Goal: Task Accomplishment & Management: Manage account settings

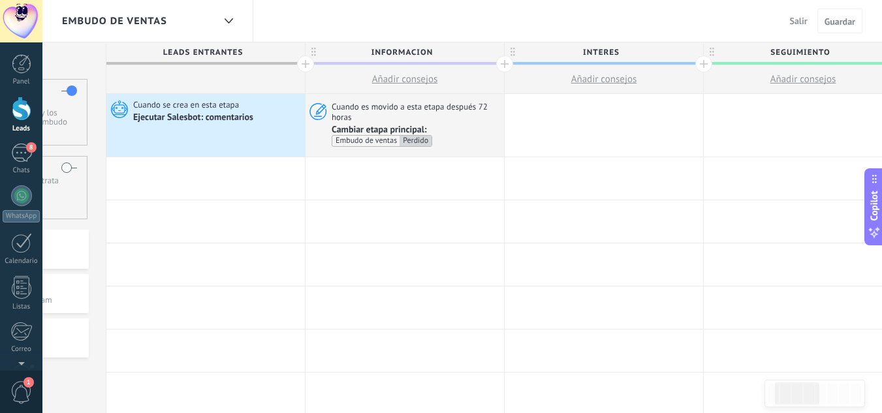
click at [803, 28] on button "Salir" at bounding box center [799, 21] width 28 height 20
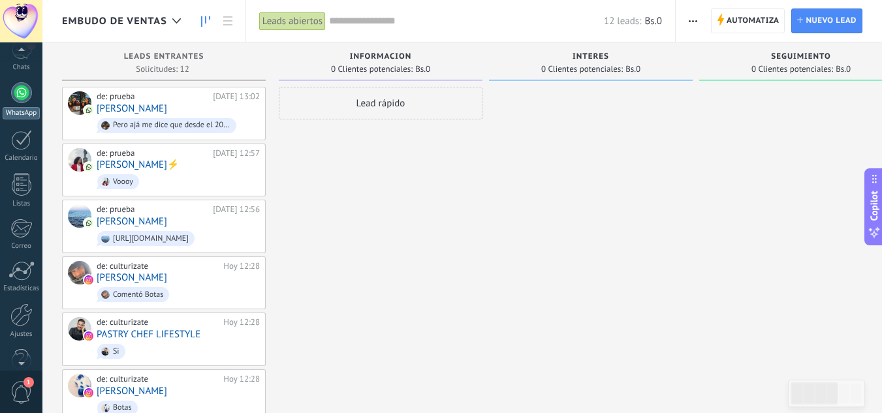
scroll to position [130, 0]
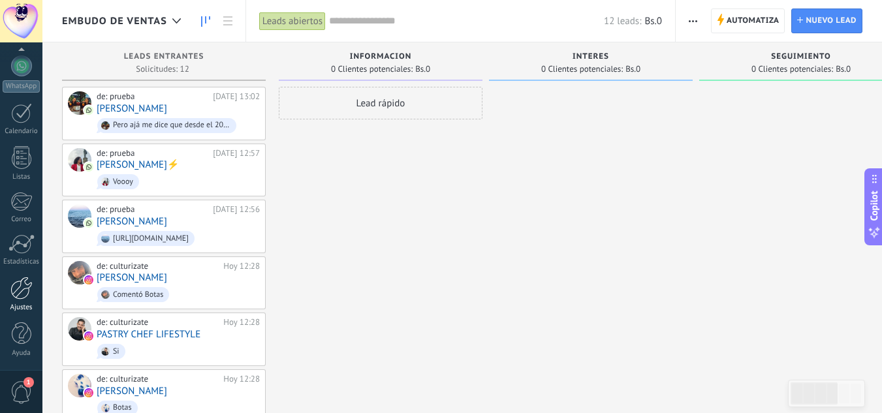
click at [21, 298] on div at bounding box center [21, 288] width 22 height 23
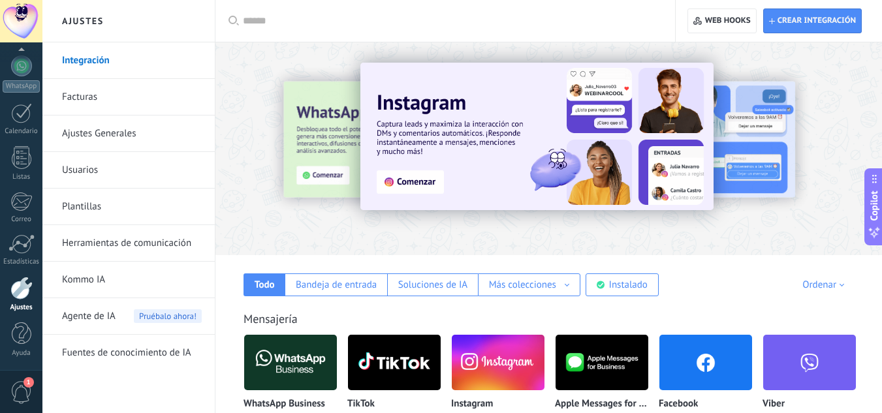
click at [165, 245] on link "Herramientas de comunicación" at bounding box center [132, 243] width 140 height 37
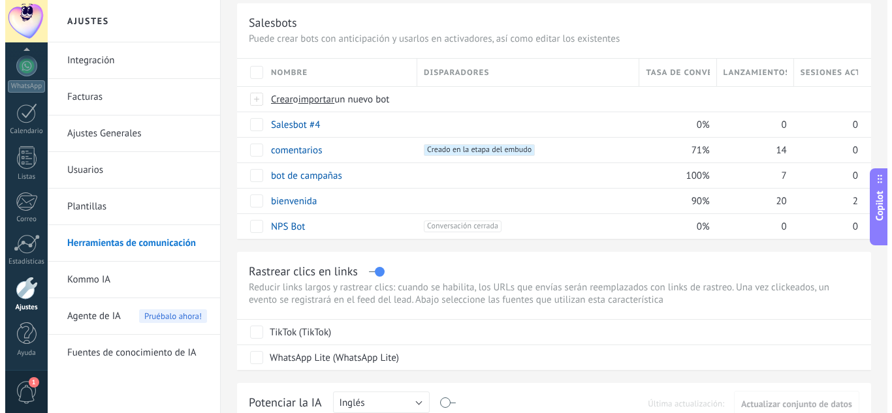
scroll to position [82, 0]
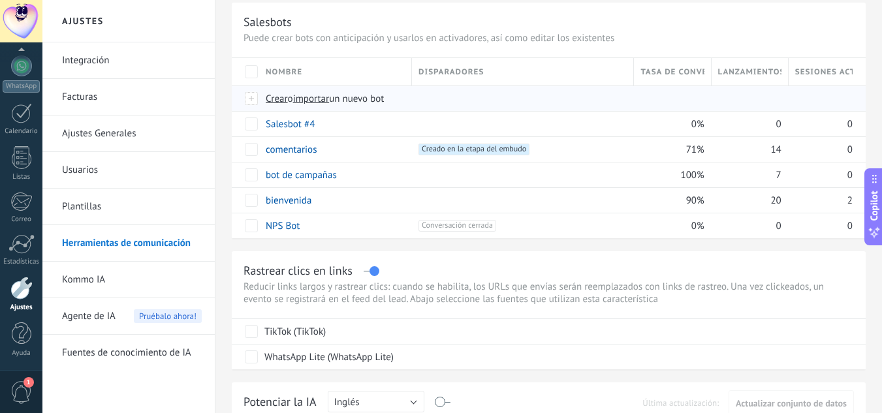
click at [275, 100] on span "Crear" at bounding box center [277, 99] width 22 height 12
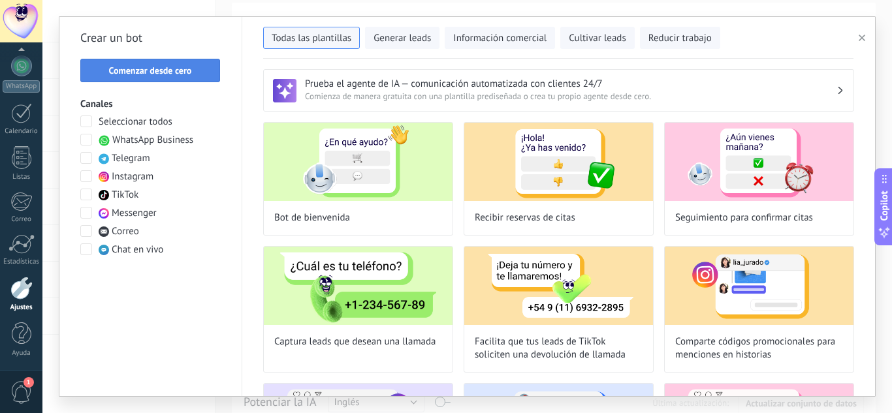
click at [180, 80] on button "Comenzar desde cero" at bounding box center [150, 71] width 140 height 24
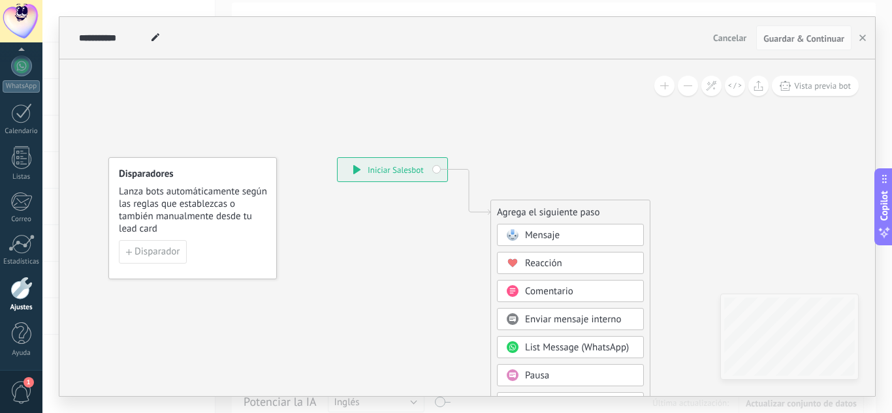
click at [163, 36] on span at bounding box center [155, 38] width 17 height 19
click at [137, 37] on input "**********" at bounding box center [113, 38] width 68 height 10
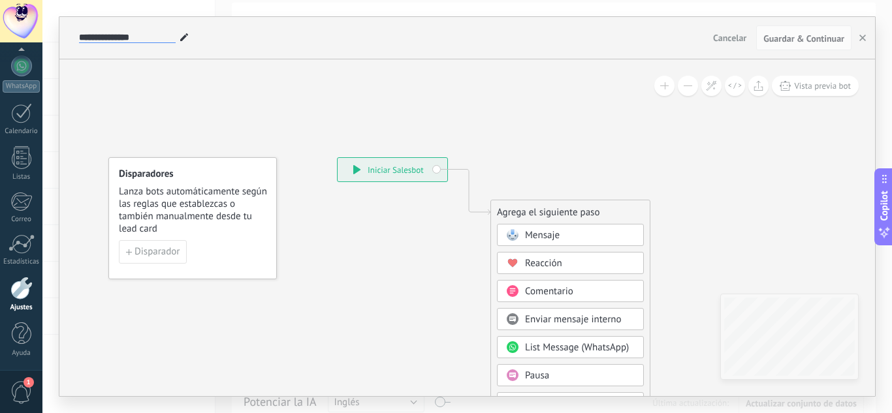
type input "**********"
click at [339, 214] on icon at bounding box center [449, 394] width 878 height 1127
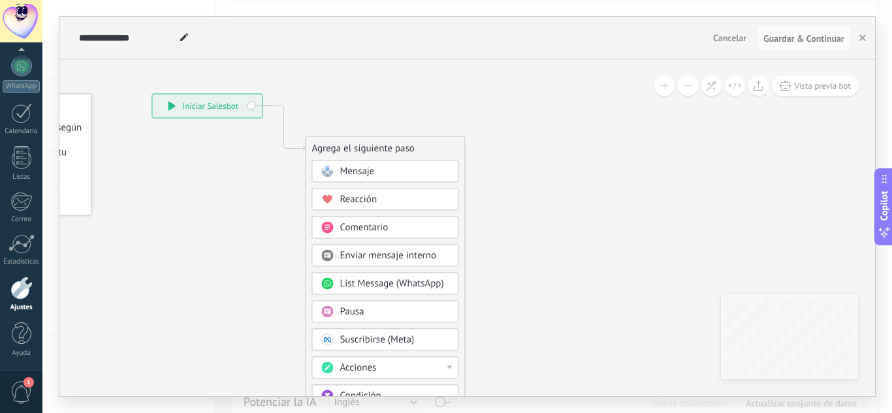
click at [378, 171] on div "Mensaje" at bounding box center [395, 171] width 110 height 13
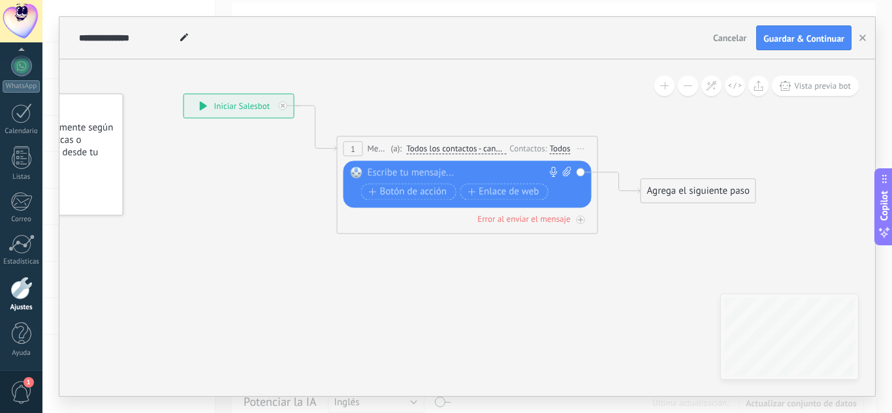
click at [378, 171] on div at bounding box center [465, 173] width 194 height 13
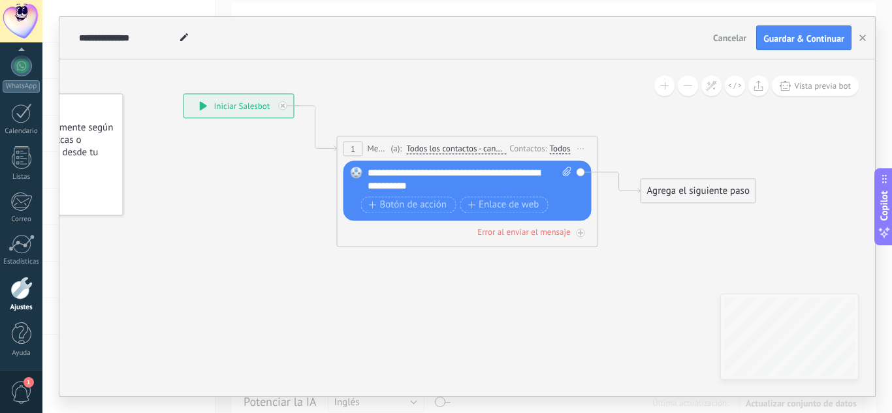
click at [685, 199] on div "Agrega el siguiente paso" at bounding box center [698, 191] width 114 height 22
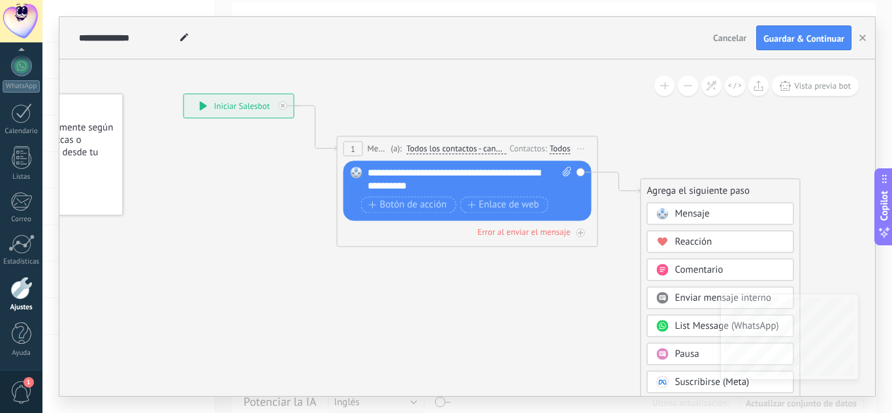
click at [655, 213] on span at bounding box center [662, 213] width 25 height 10
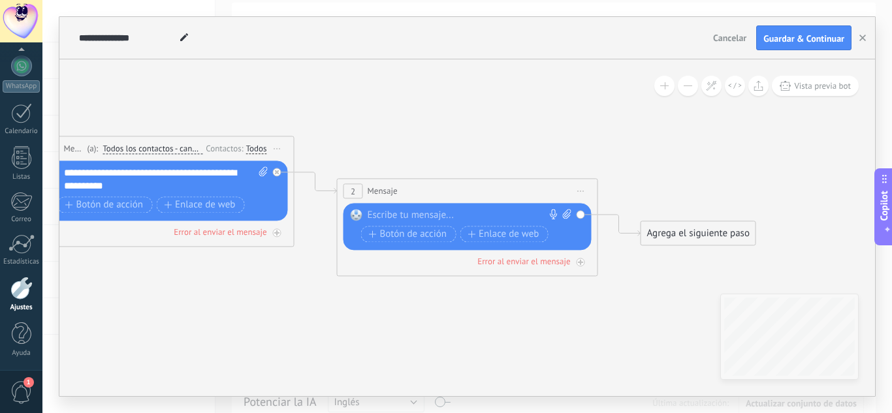
click at [482, 216] on div at bounding box center [465, 215] width 194 height 13
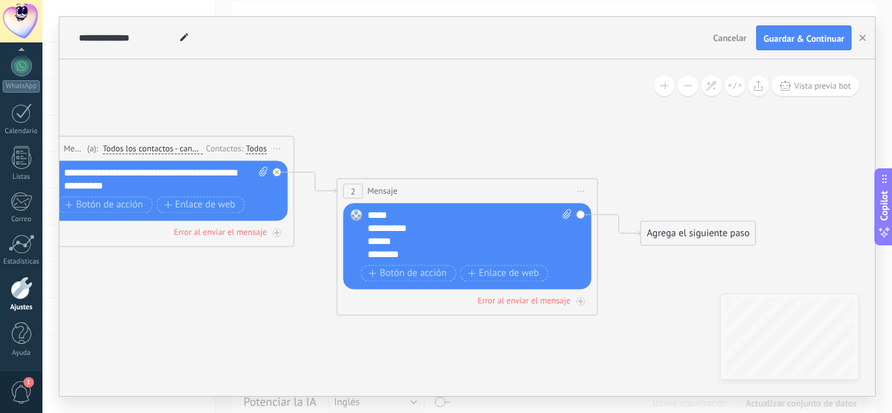
click at [396, 251] on div "**********" at bounding box center [470, 235] width 204 height 52
click at [662, 235] on div "Agrega el siguiente paso" at bounding box center [698, 234] width 114 height 22
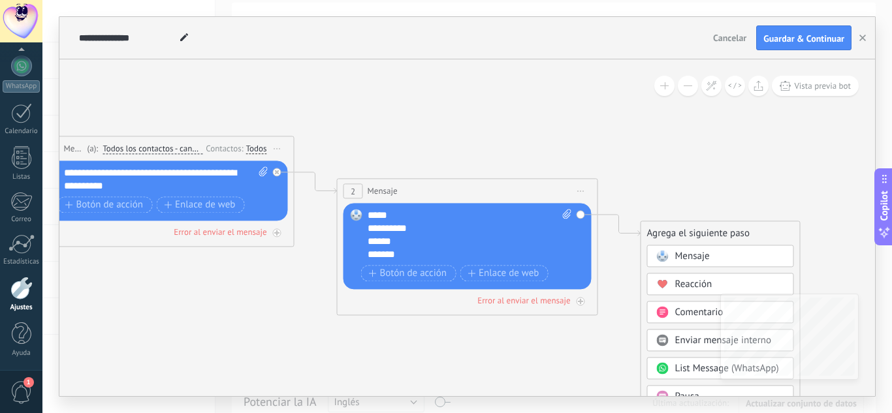
click at [670, 256] on span at bounding box center [662, 256] width 25 height 10
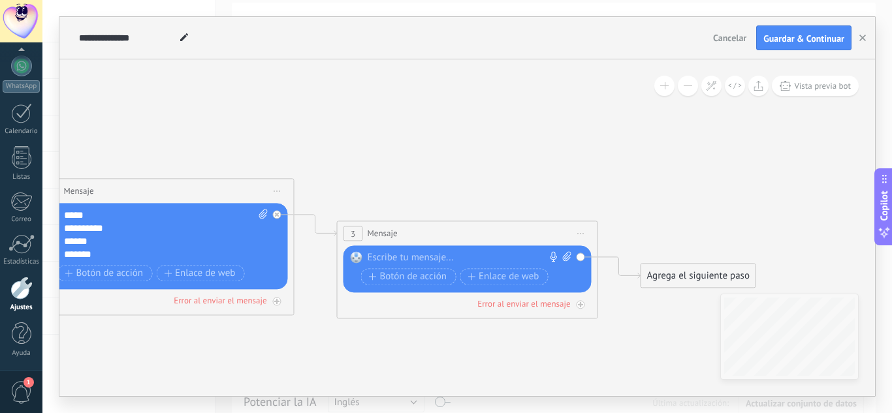
click at [484, 260] on div at bounding box center [465, 257] width 194 height 13
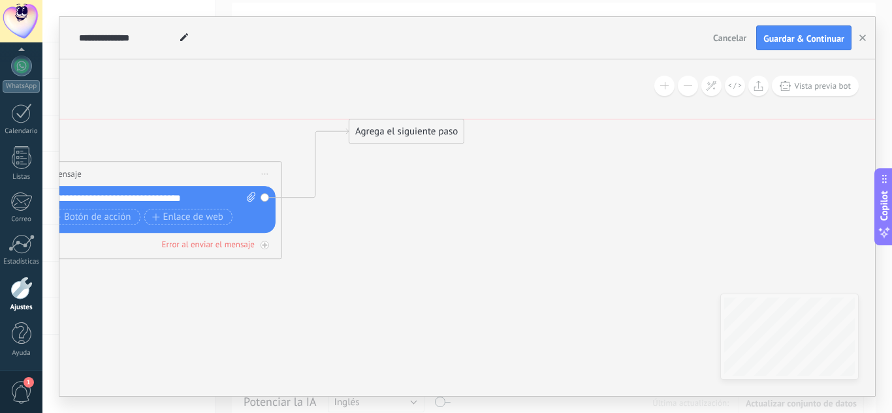
drag, startPoint x: 374, startPoint y: 214, endPoint x: 399, endPoint y: 131, distance: 86.8
click at [399, 131] on div "Agrega el siguiente paso" at bounding box center [406, 132] width 114 height 22
click at [403, 140] on div "Agrega el siguiente paso" at bounding box center [408, 132] width 114 height 22
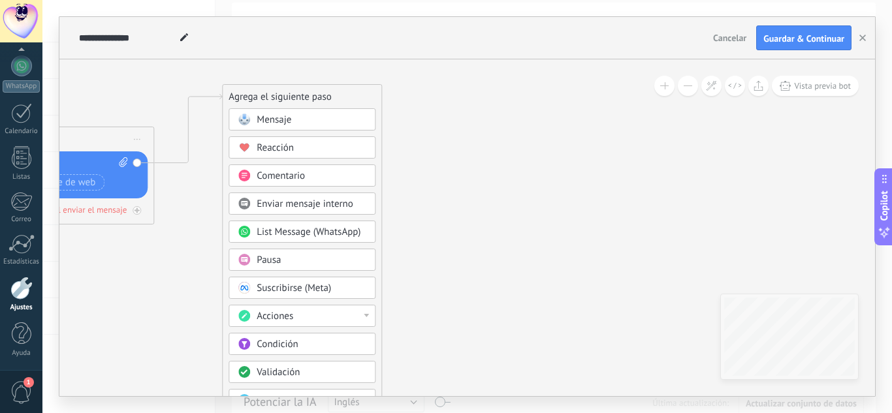
click at [323, 259] on div "Pausa" at bounding box center [312, 260] width 110 height 13
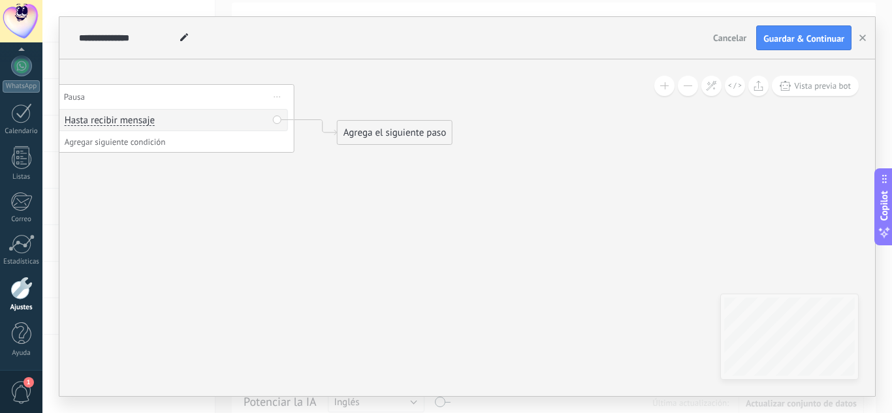
click at [361, 129] on div "Agrega el siguiente paso" at bounding box center [395, 133] width 114 height 22
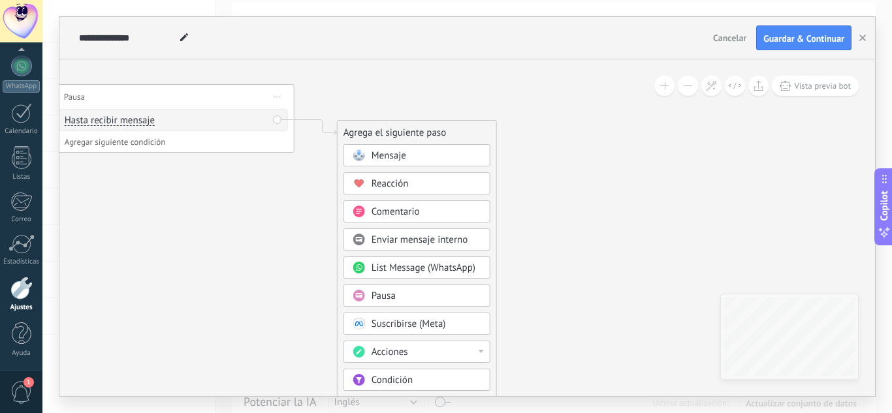
click at [378, 384] on span "Condición" at bounding box center [392, 380] width 41 height 12
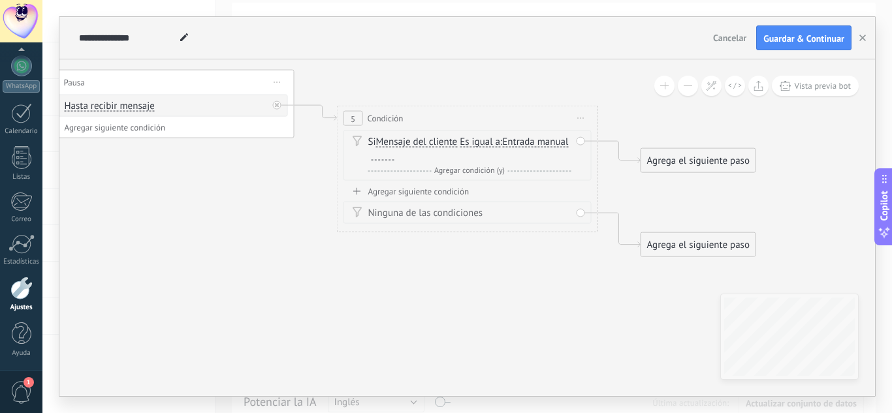
click at [395, 157] on div at bounding box center [383, 155] width 23 height 10
click at [449, 187] on div "Agregar siguiente condición" at bounding box center [468, 191] width 248 height 11
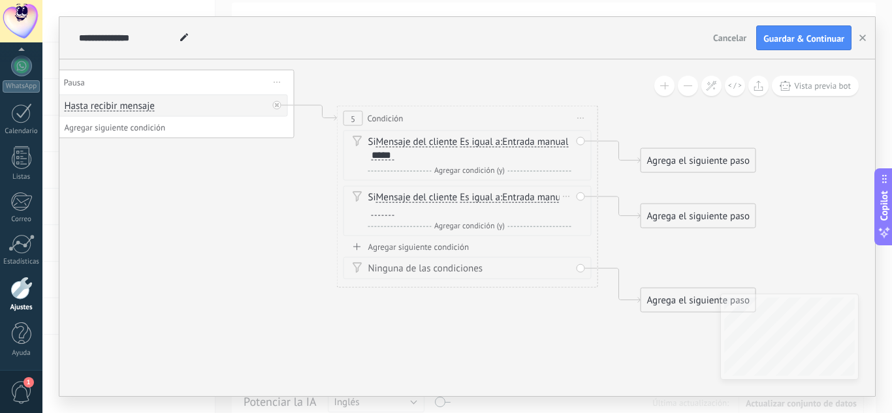
click at [395, 210] on div at bounding box center [383, 211] width 23 height 10
click at [473, 142] on span "Es igual a" at bounding box center [480, 142] width 40 height 10
click at [473, 142] on button "Es igual a" at bounding box center [534, 143] width 163 height 24
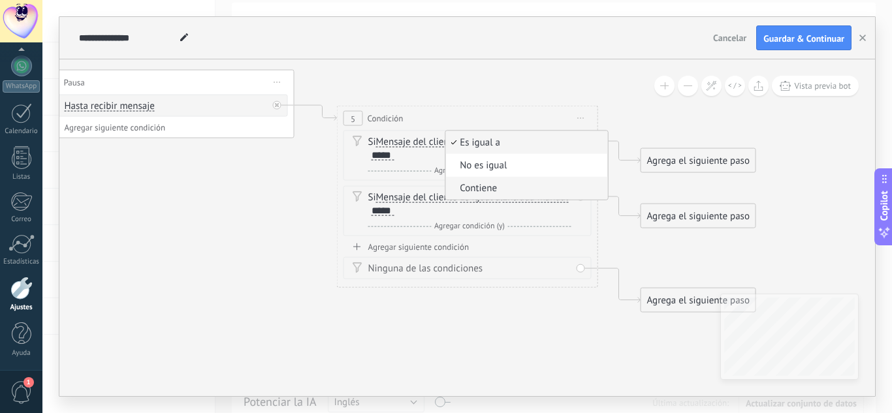
click at [477, 189] on span "Contiene" at bounding box center [524, 188] width 158 height 13
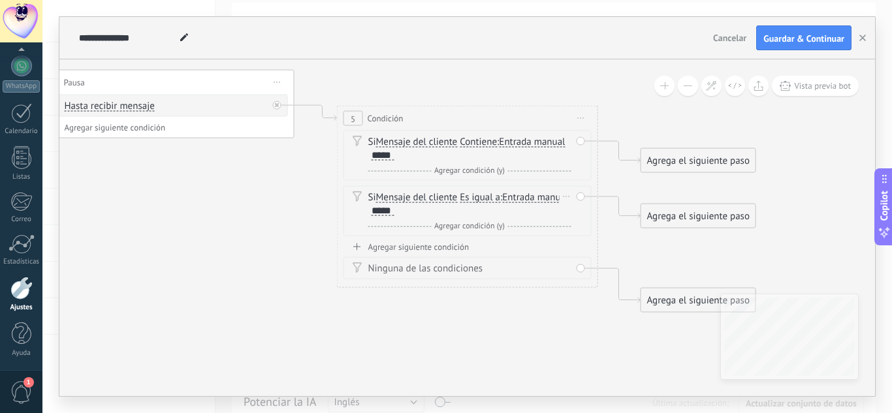
click at [482, 195] on span "Es igual a" at bounding box center [480, 198] width 40 height 10
click at [482, 195] on button "Es igual a" at bounding box center [534, 198] width 163 height 24
click at [496, 238] on span "Contiene" at bounding box center [524, 244] width 158 height 13
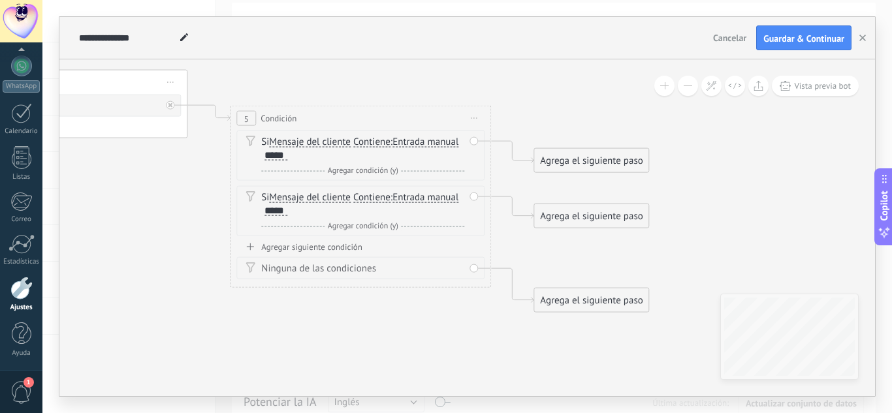
drag, startPoint x: 297, startPoint y: 253, endPoint x: 284, endPoint y: 242, distance: 16.7
click at [284, 242] on div "Agregar siguiente condición Ninguna de las condiciones" at bounding box center [360, 261] width 248 height 38
click at [284, 242] on div "Agregar siguiente condición" at bounding box center [360, 247] width 248 height 11
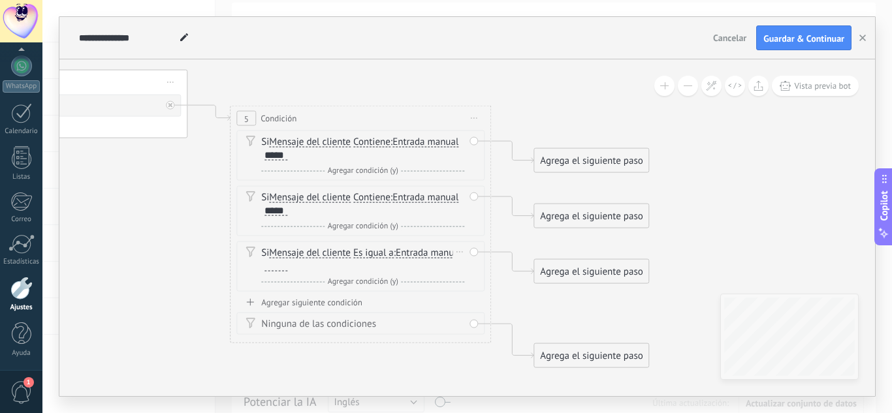
click at [287, 268] on div at bounding box center [276, 266] width 23 height 10
click at [378, 256] on span "Es igual a" at bounding box center [373, 253] width 40 height 10
click at [378, 256] on button "Es igual a" at bounding box center [428, 254] width 163 height 24
click at [378, 300] on span "Contiene" at bounding box center [418, 299] width 158 height 13
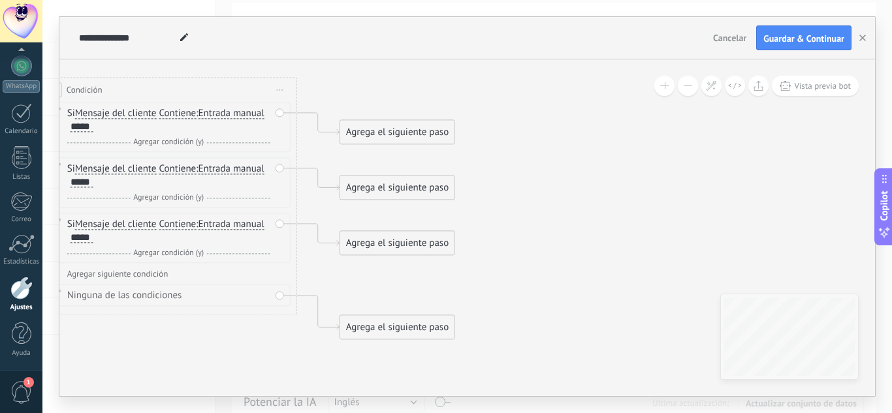
click at [415, 139] on div "Agrega el siguiente paso" at bounding box center [397, 132] width 114 height 22
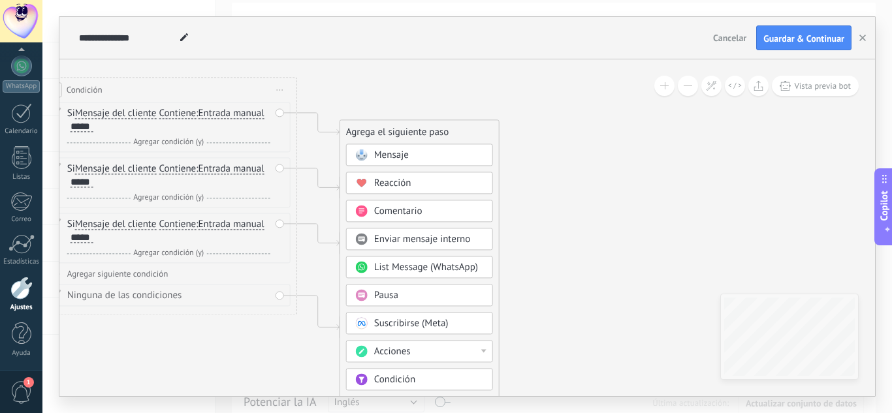
click at [411, 158] on div "Mensaje" at bounding box center [429, 155] width 110 height 13
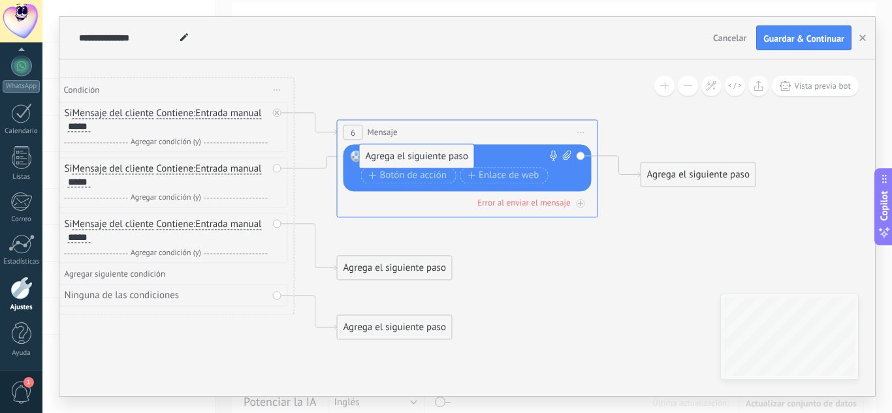
drag, startPoint x: 392, startPoint y: 234, endPoint x: 414, endPoint y: 153, distance: 84.0
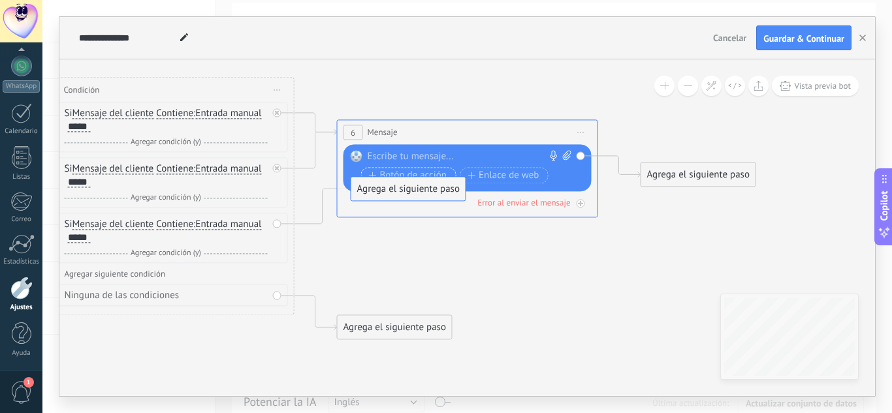
drag, startPoint x: 386, startPoint y: 272, endPoint x: 399, endPoint y: 180, distance: 93.0
click at [382, 146] on div "Reemplazar Quitar Convertir a mensaje de voz Arrastre la imagen aquí para adjun…" at bounding box center [468, 167] width 248 height 47
click at [391, 155] on div at bounding box center [465, 156] width 194 height 13
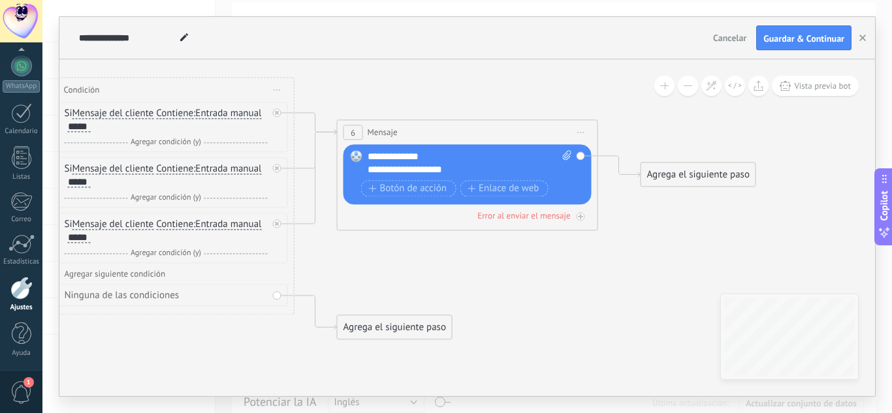
click at [385, 167] on div "**********" at bounding box center [470, 163] width 204 height 26
click at [683, 176] on div "Agrega el siguiente paso" at bounding box center [698, 175] width 114 height 22
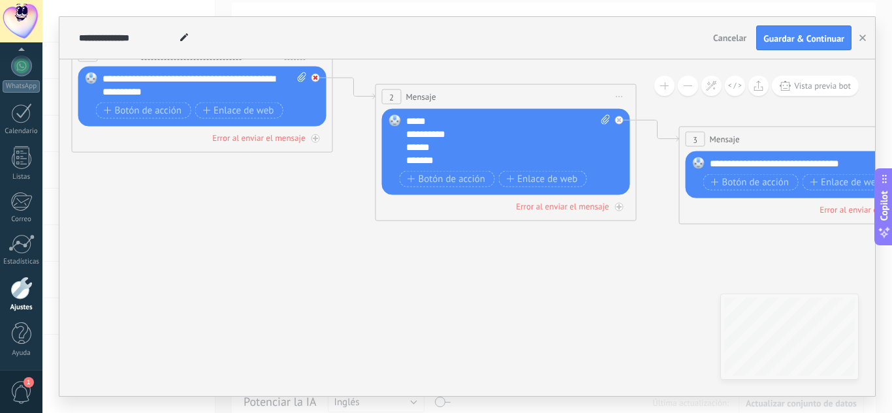
click at [315, 80] on icon at bounding box center [316, 78] width 5 height 5
drag, startPoint x: 391, startPoint y: 240, endPoint x: 265, endPoint y: 222, distance: 127.3
click at [265, 227] on div "Agrega el siguiente paso" at bounding box center [318, 238] width 114 height 22
drag, startPoint x: 265, startPoint y: 222, endPoint x: 215, endPoint y: 189, distance: 60.3
click at [219, 189] on div "Agrega el siguiente paso" at bounding box center [276, 197] width 114 height 22
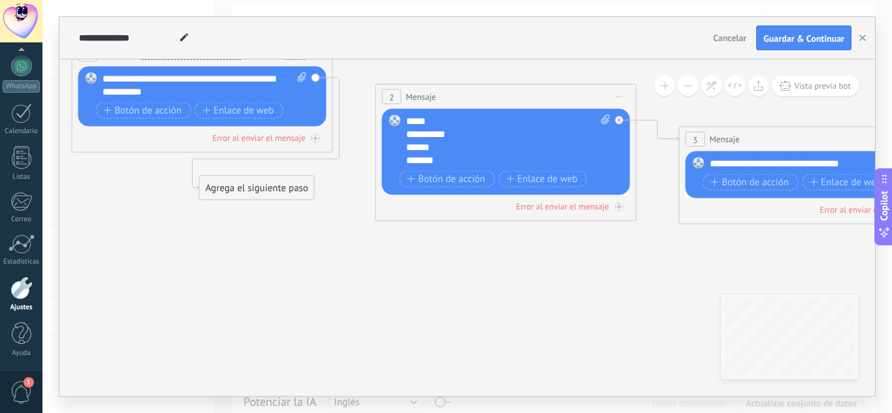
click at [215, 189] on div "Agrega el siguiente paso" at bounding box center [257, 189] width 114 height 22
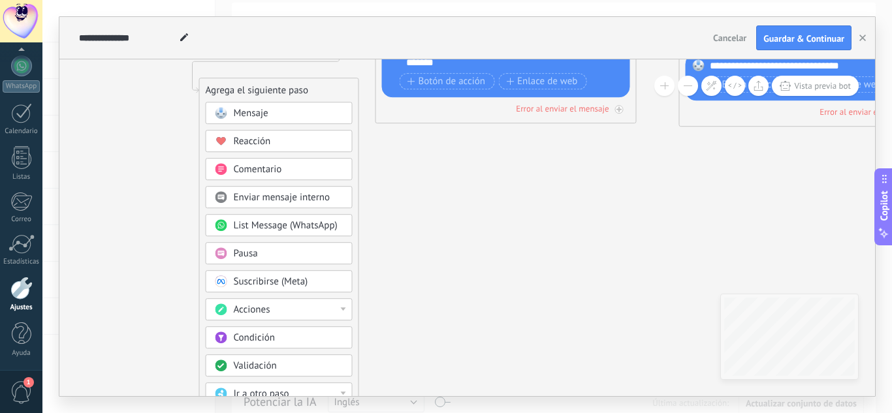
click at [296, 307] on div "Acciones" at bounding box center [289, 310] width 110 height 13
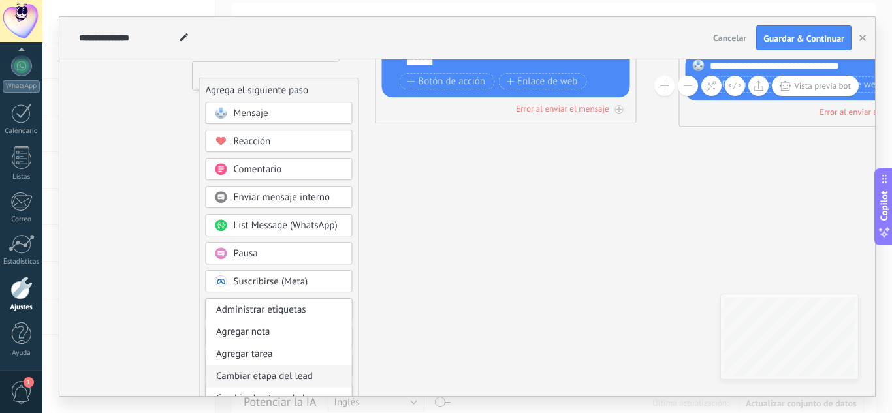
click at [291, 382] on div "Cambiar etapa del lead" at bounding box center [279, 377] width 146 height 22
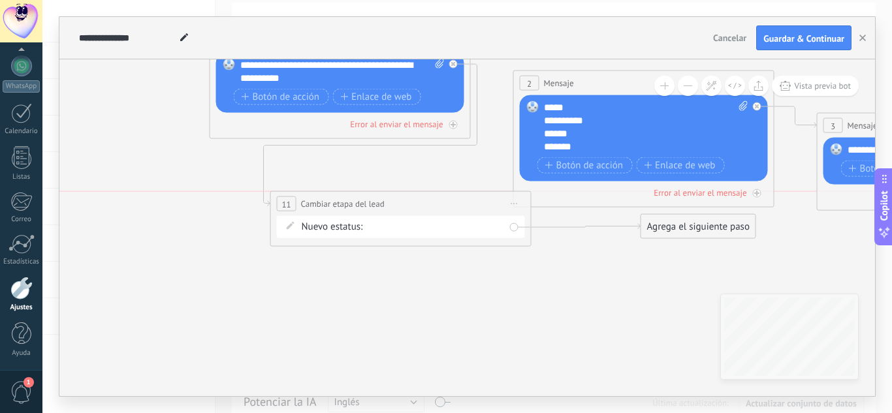
drag, startPoint x: 455, startPoint y: 169, endPoint x: 388, endPoint y: 204, distance: 75.4
click at [388, 204] on div "**********" at bounding box center [401, 204] width 260 height 24
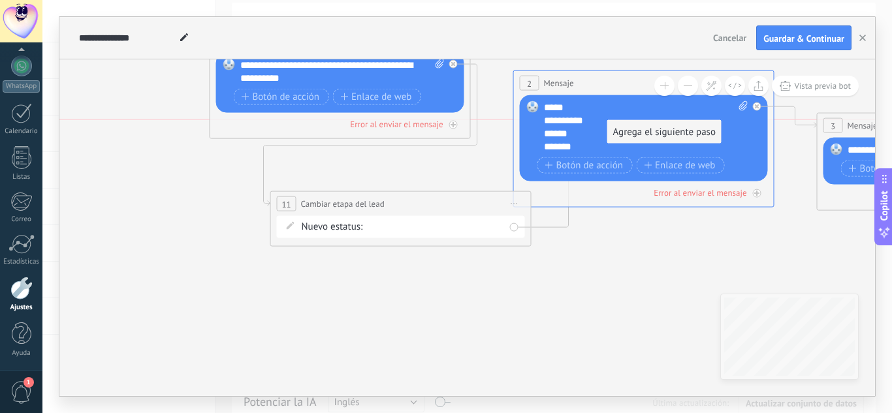
drag, startPoint x: 657, startPoint y: 220, endPoint x: 622, endPoint y: 127, distance: 99.8
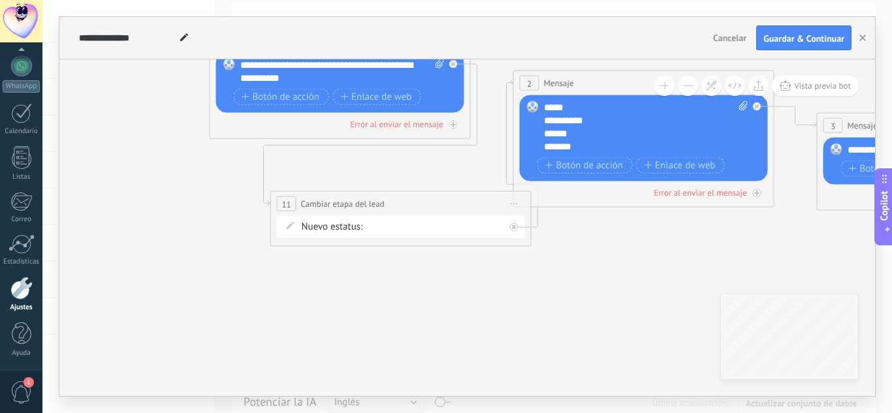
click at [0, 0] on div "Informacion interes seguimiento metodos de pago Pago verificado Ganado Perdido" at bounding box center [0, 0] width 0 height 0
click at [0, 0] on label "metodos de pago" at bounding box center [0, 0] width 0 height 0
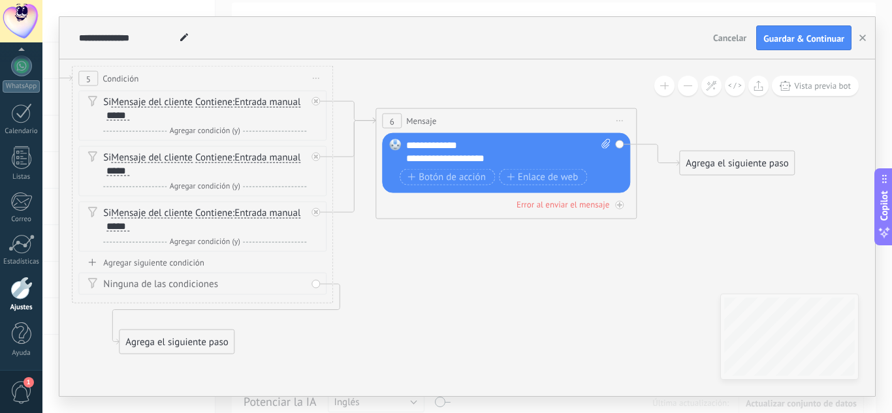
drag, startPoint x: 436, startPoint y: 76, endPoint x: 176, endPoint y: 340, distance: 370.0
click at [176, 340] on div "Agrega el siguiente paso" at bounding box center [177, 343] width 114 height 22
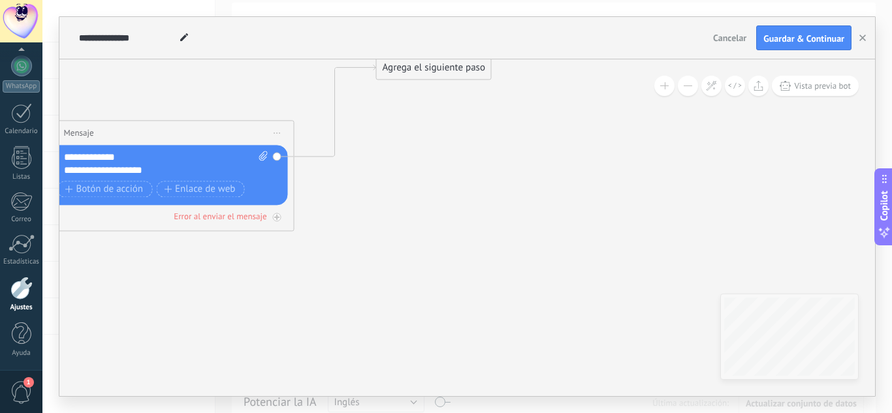
drag, startPoint x: 422, startPoint y: 169, endPoint x: 460, endPoint y: 51, distance: 123.5
click at [460, 51] on div "**********" at bounding box center [467, 206] width 816 height 379
click at [444, 59] on div "Agrega el siguiente paso" at bounding box center [433, 55] width 114 height 22
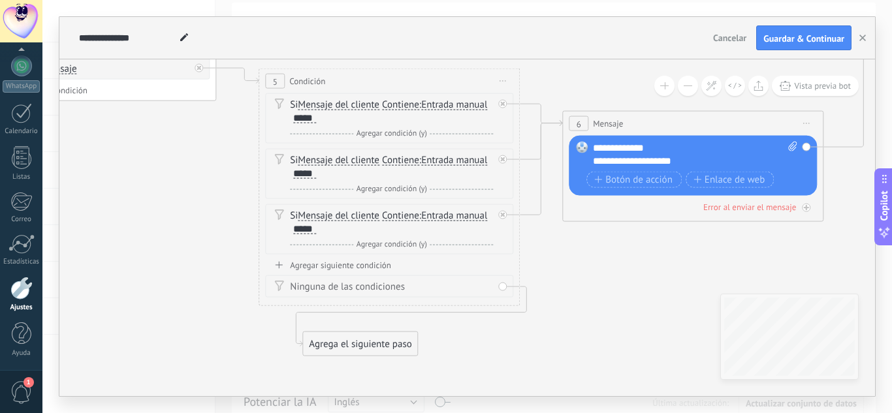
click at [325, 269] on div "Agregar siguiente condición" at bounding box center [389, 265] width 248 height 11
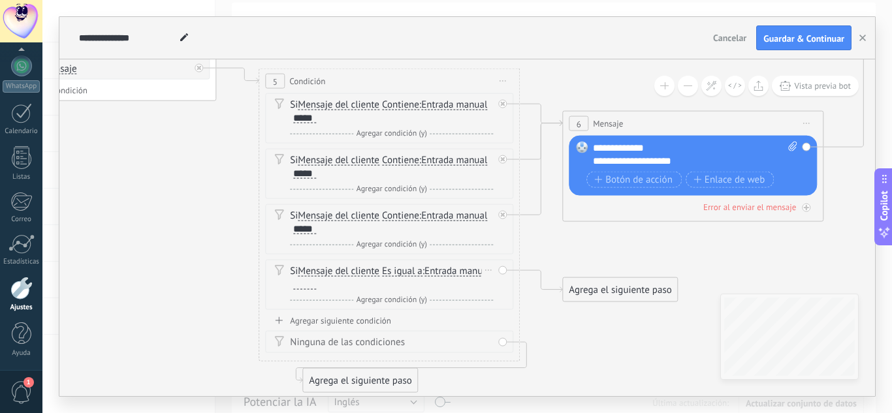
click at [493, 276] on div "Borrar" at bounding box center [488, 270] width 14 height 19
click at [500, 287] on div "Borrar" at bounding box center [509, 289] width 58 height 22
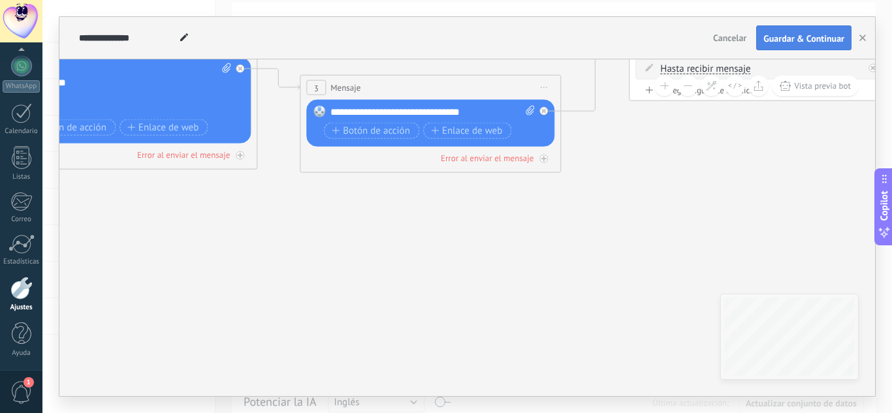
click at [814, 35] on span "Guardar & Continuar" at bounding box center [804, 38] width 81 height 9
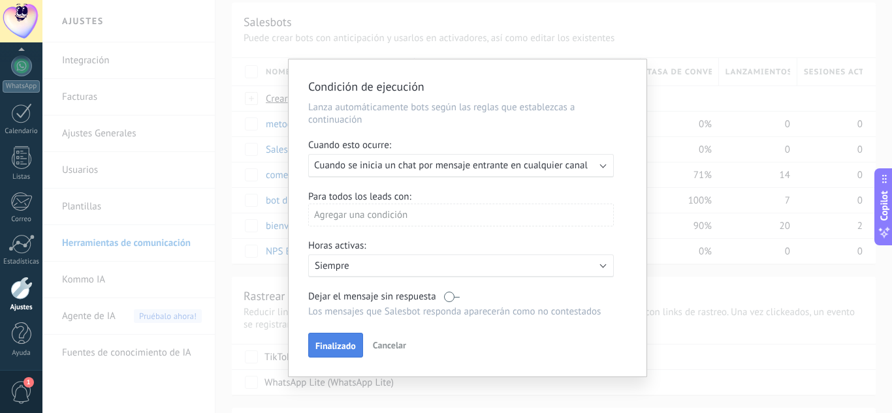
click at [330, 349] on span "Finalizado" at bounding box center [335, 346] width 40 height 9
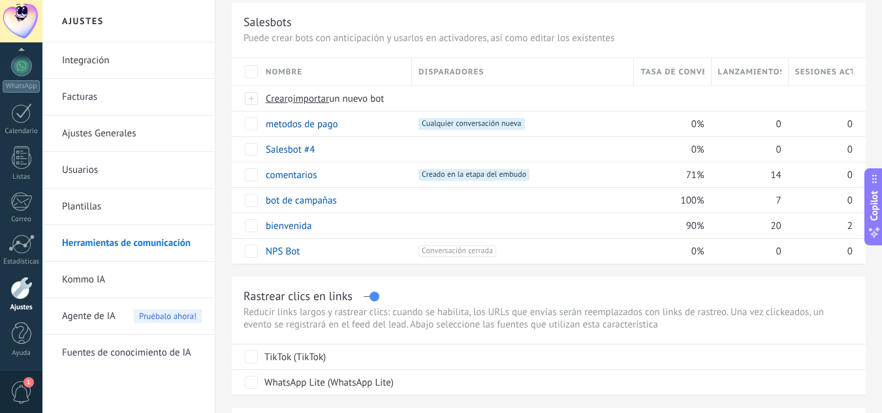
click at [95, 241] on link "Herramientas de comunicación" at bounding box center [132, 243] width 140 height 37
click at [281, 102] on span "Crear" at bounding box center [277, 99] width 22 height 12
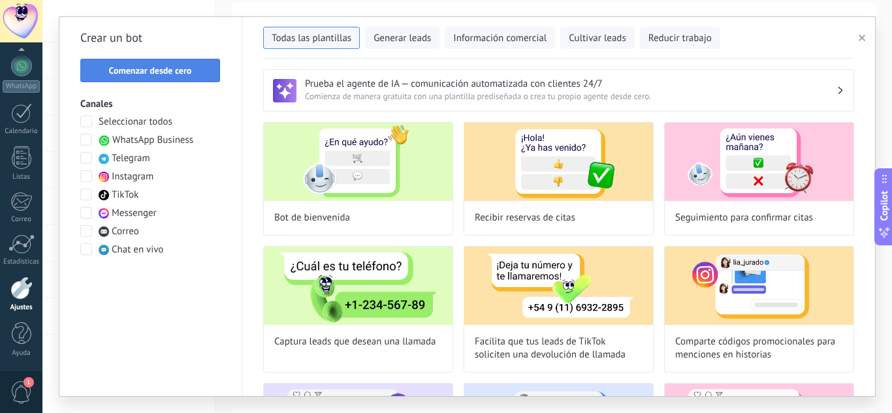
click at [185, 71] on span "Comenzar desde cero" at bounding box center [150, 70] width 83 height 9
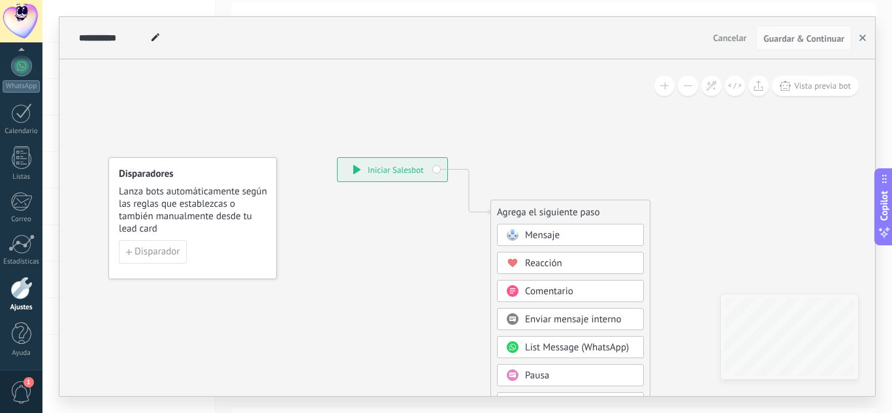
click at [869, 44] on button "button" at bounding box center [863, 37] width 20 height 25
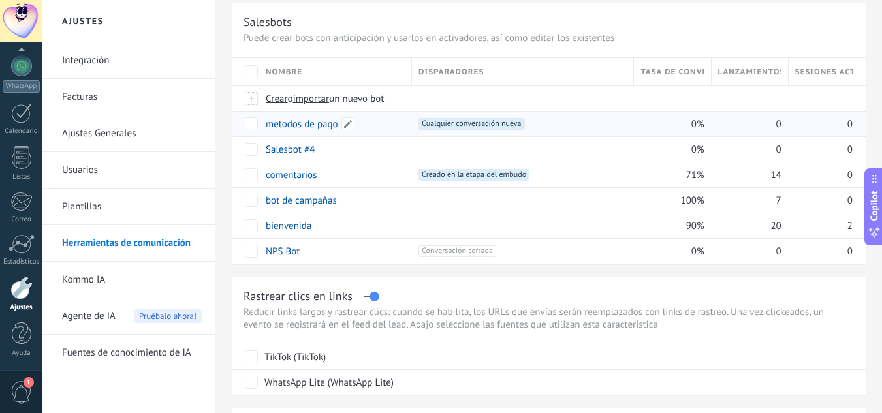
click at [311, 132] on div "metodos de pago" at bounding box center [332, 124] width 146 height 25
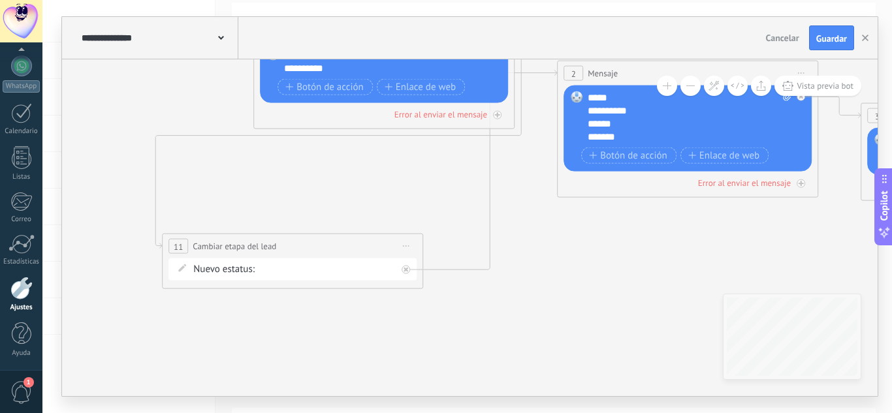
drag, startPoint x: 474, startPoint y: 193, endPoint x: 305, endPoint y: 248, distance: 178.0
click at [305, 248] on div "**********" at bounding box center [293, 246] width 260 height 24
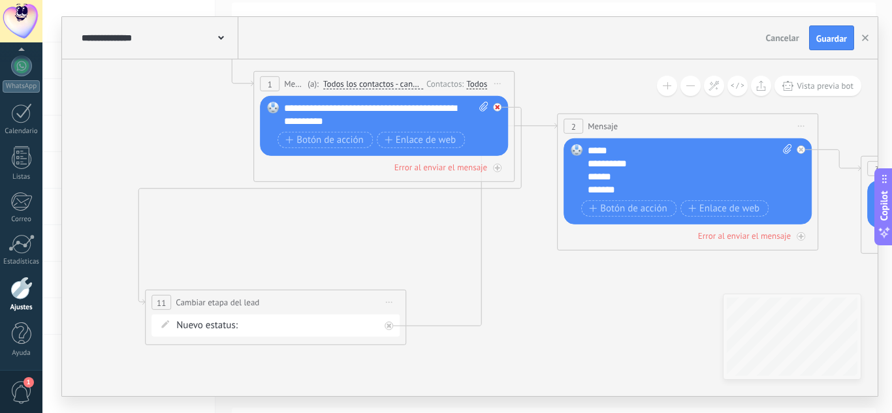
click at [498, 108] on icon at bounding box center [497, 107] width 5 height 5
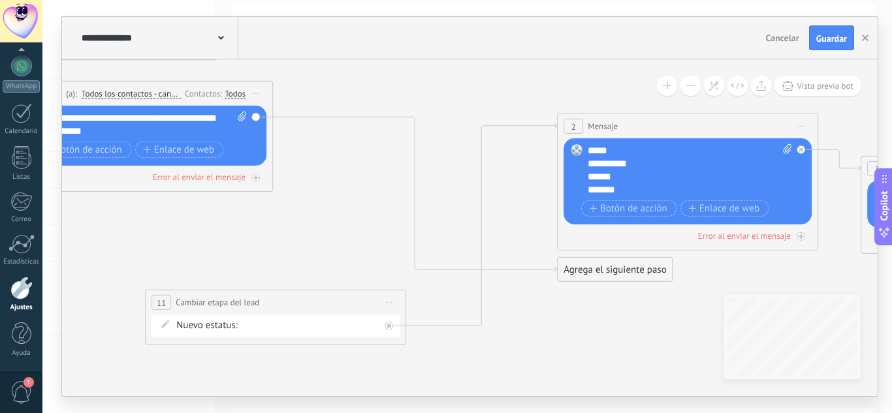
drag, startPoint x: 455, startPoint y: 85, endPoint x: 209, endPoint y: 94, distance: 246.4
click at [209, 94] on div "Contactos:" at bounding box center [205, 93] width 40 height 12
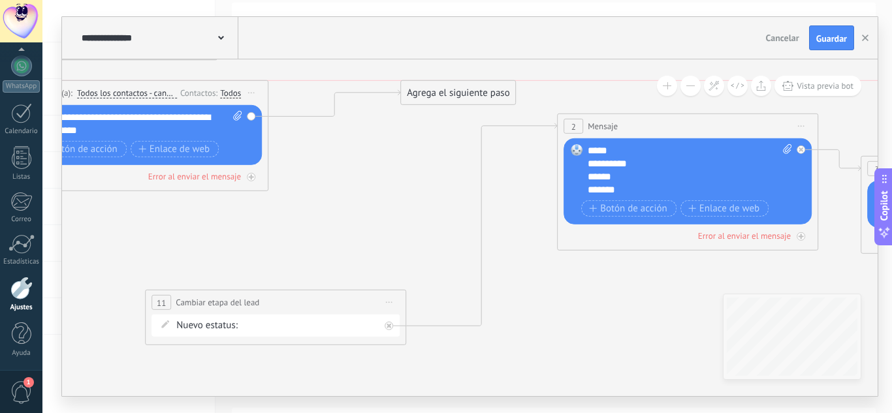
drag, startPoint x: 576, startPoint y: 272, endPoint x: 419, endPoint y: 89, distance: 241.4
click at [419, 89] on div "Agrega el siguiente paso" at bounding box center [458, 93] width 114 height 22
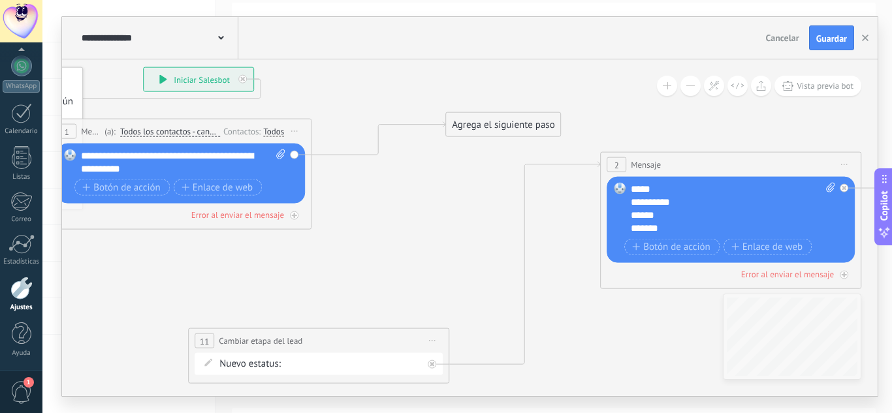
click at [485, 123] on div "Agrega el siguiente paso" at bounding box center [503, 125] width 114 height 22
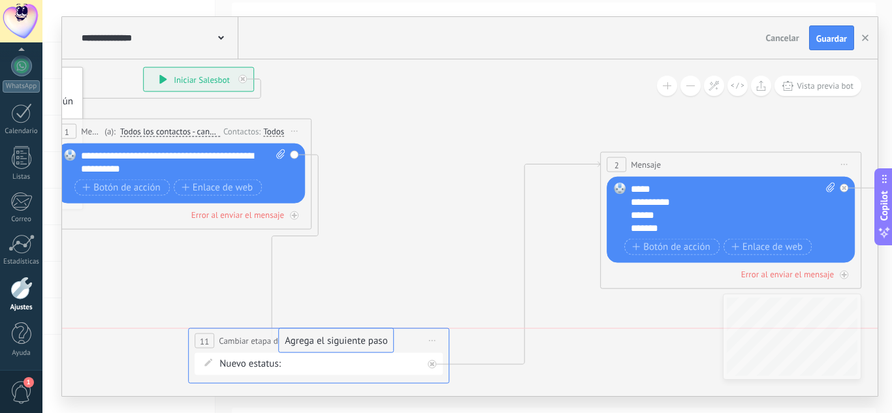
drag, startPoint x: 485, startPoint y: 123, endPoint x: 317, endPoint y: 346, distance: 278.5
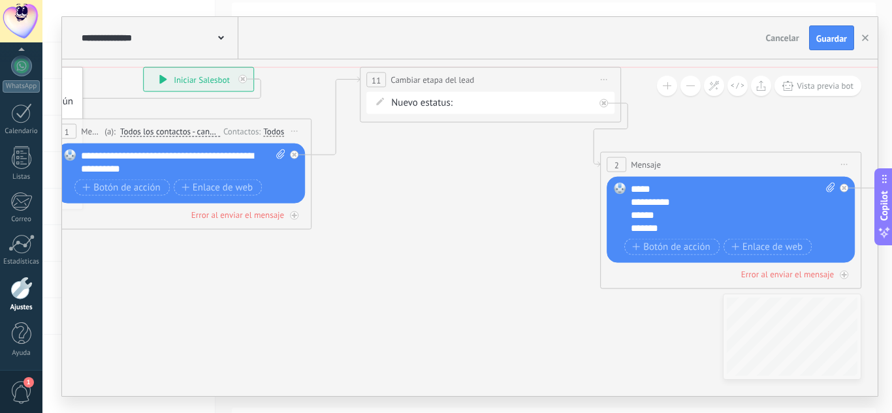
drag, startPoint x: 321, startPoint y: 346, endPoint x: 489, endPoint y: 82, distance: 312.5
click at [489, 82] on div "**********" at bounding box center [491, 80] width 260 height 24
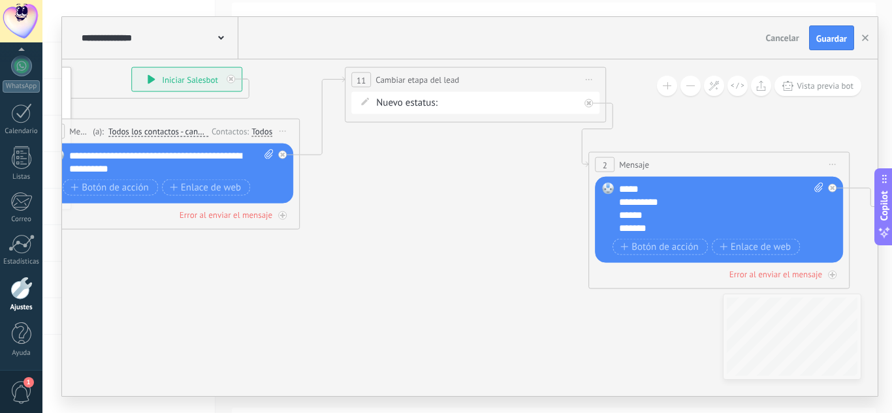
click at [695, 88] on button at bounding box center [691, 86] width 20 height 20
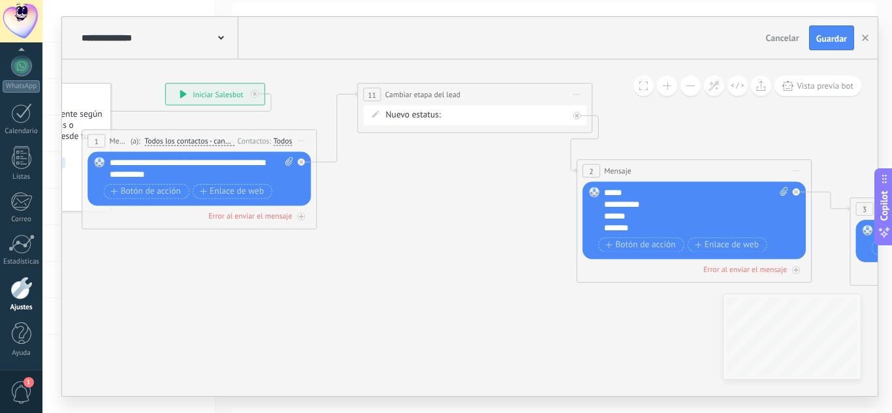
click at [695, 88] on button at bounding box center [691, 86] width 20 height 20
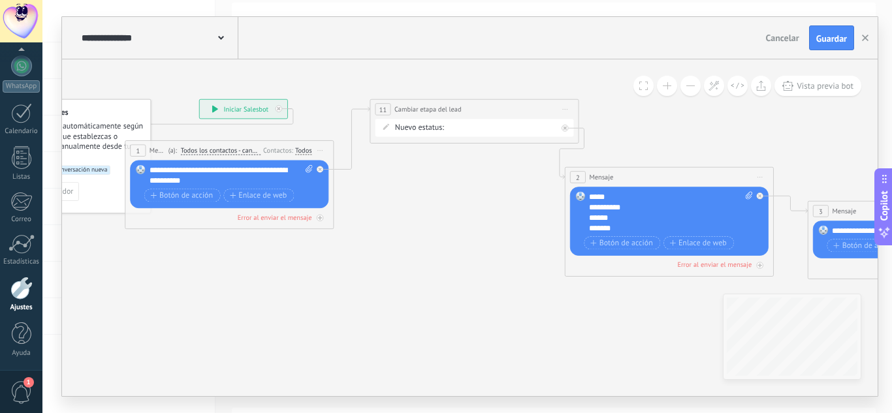
click at [695, 88] on button at bounding box center [691, 86] width 20 height 20
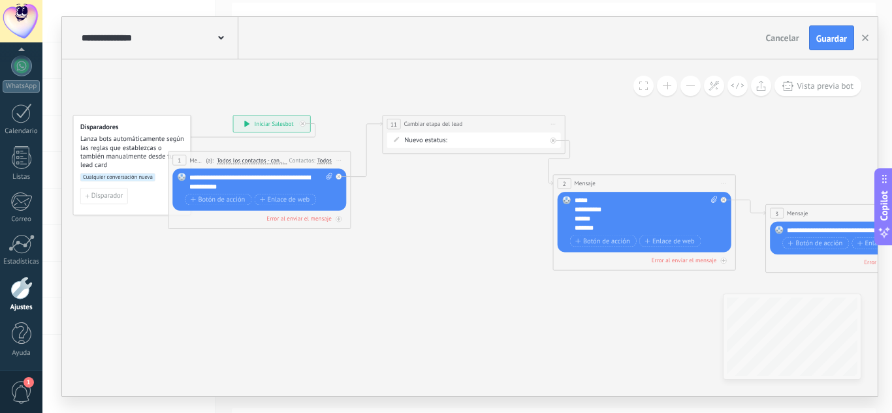
click at [695, 88] on button at bounding box center [691, 86] width 20 height 20
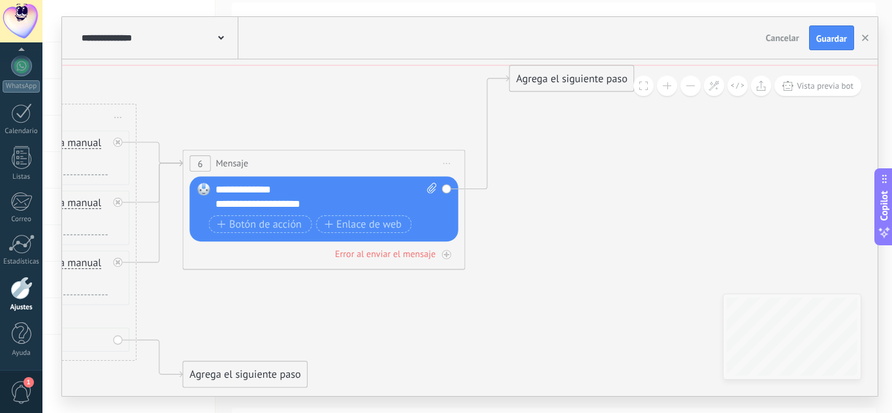
drag, startPoint x: 582, startPoint y: 211, endPoint x: 580, endPoint y: 83, distance: 128.0
click at [580, 83] on div "Agrega el siguiente paso" at bounding box center [572, 79] width 124 height 24
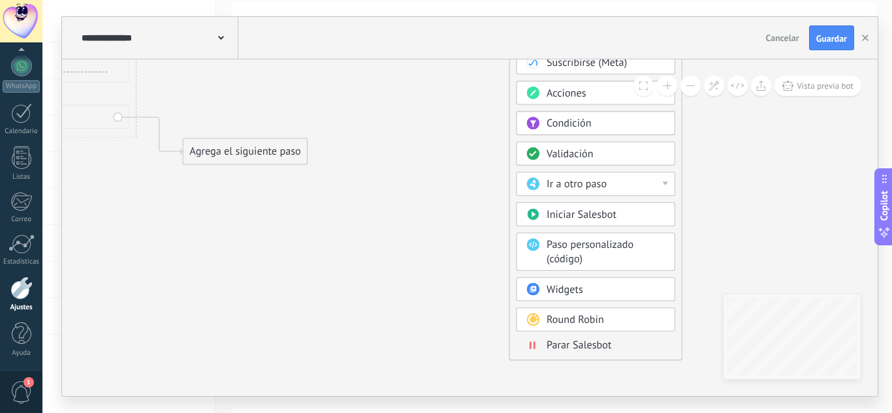
click at [560, 347] on span "Parar Salesbot" at bounding box center [579, 346] width 65 height 14
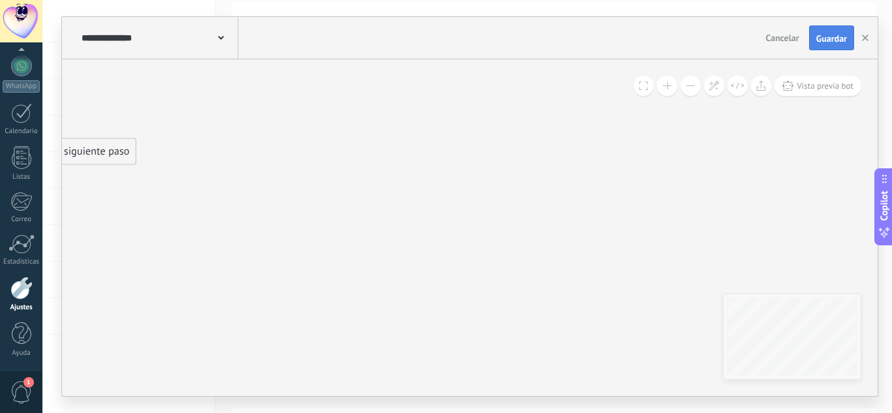
click at [835, 36] on span "Guardar" at bounding box center [831, 38] width 31 height 9
click at [863, 39] on icon "button" at bounding box center [865, 38] width 7 height 7
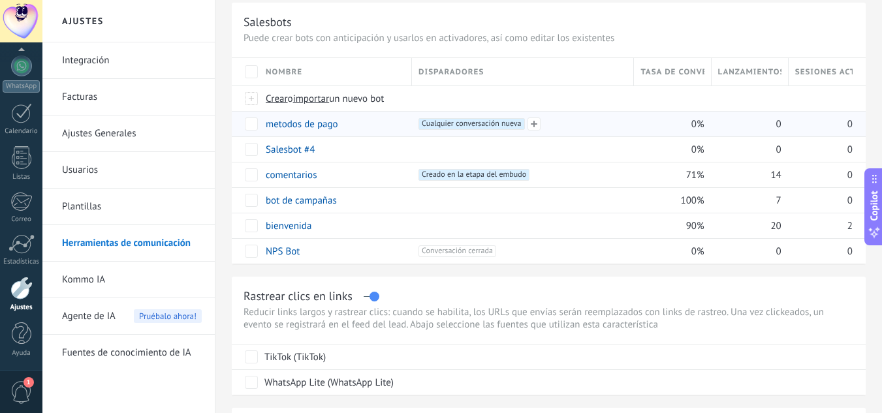
click at [462, 127] on span "Cualquier conversación nueva +0" at bounding box center [472, 124] width 106 height 12
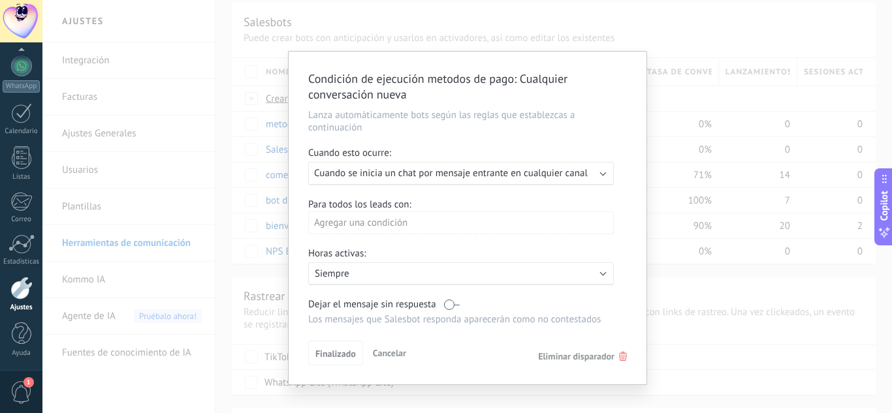
click at [608, 358] on span "Eliminar disparador" at bounding box center [576, 357] width 76 height 12
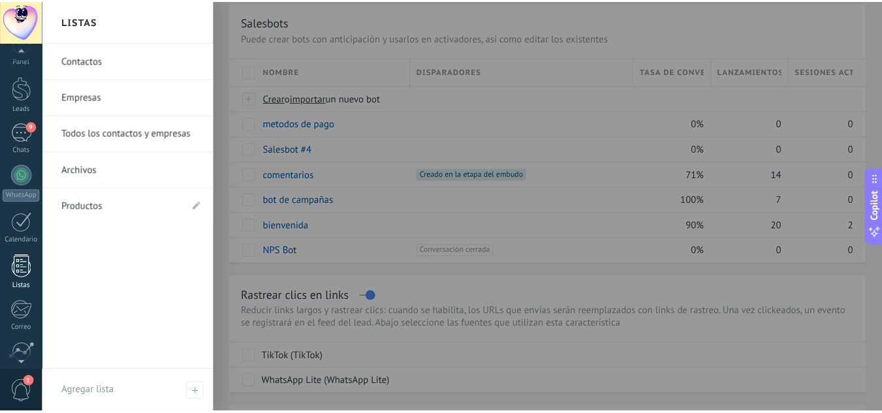
scroll to position [0, 0]
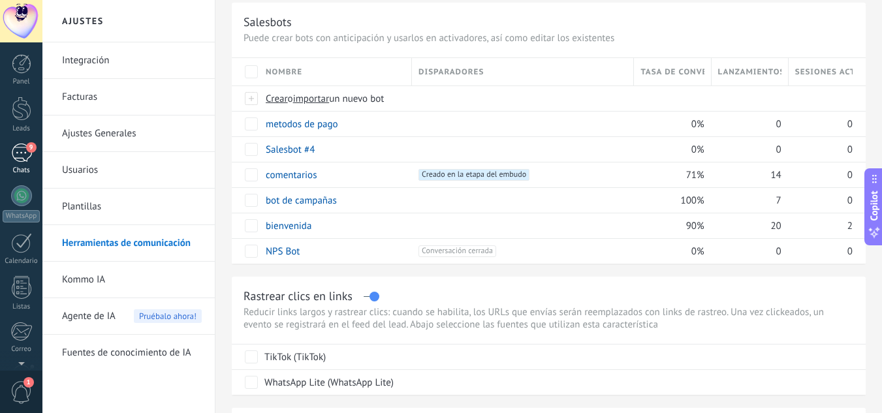
click at [24, 150] on div "9" at bounding box center [21, 153] width 21 height 19
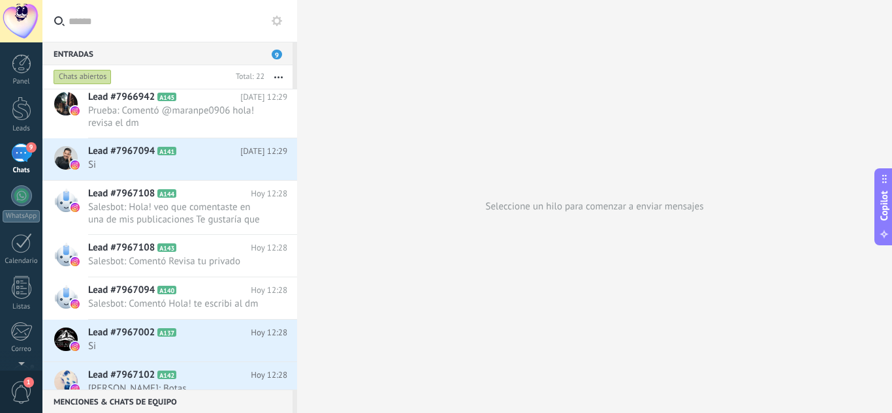
scroll to position [272, 0]
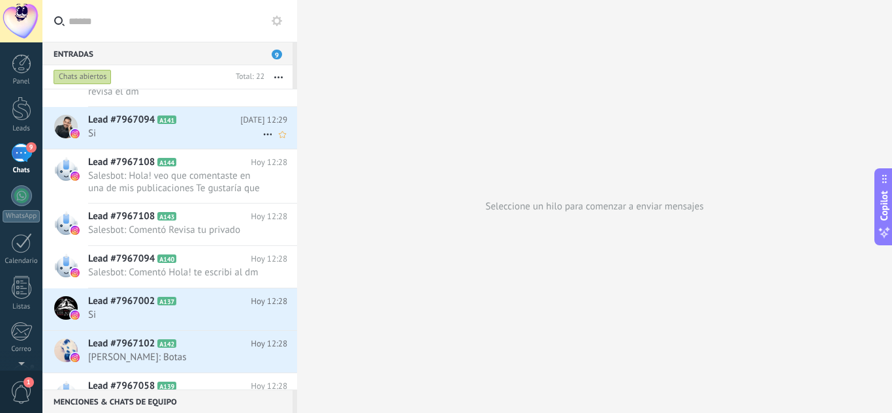
click at [131, 133] on span "Si" at bounding box center [175, 133] width 174 height 12
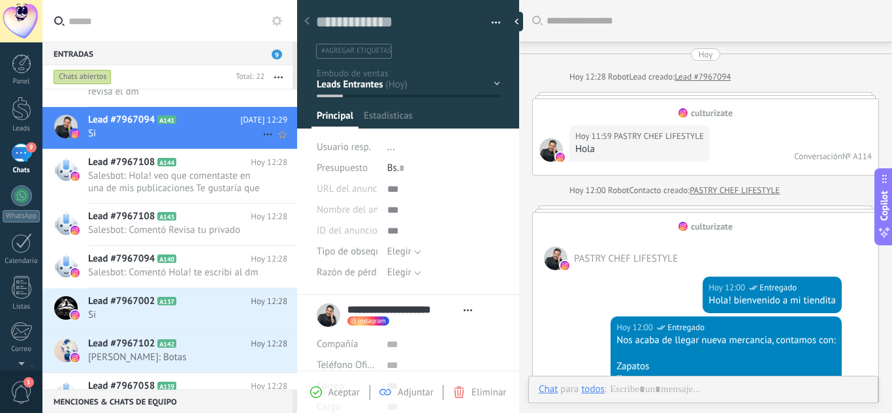
type textarea "**********"
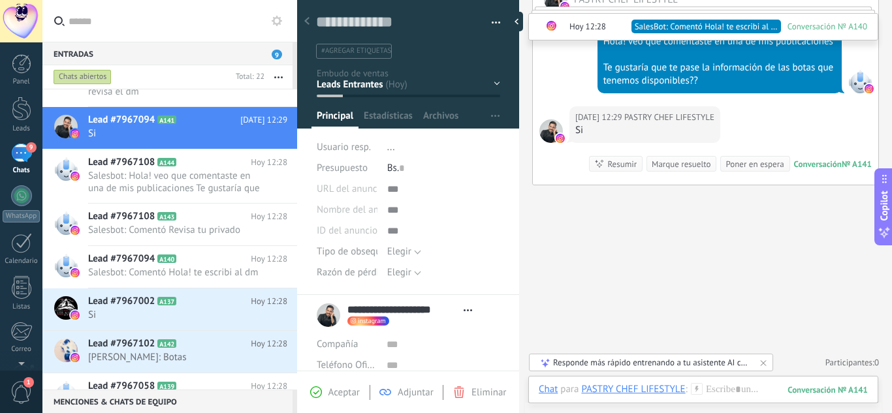
scroll to position [981, 0]
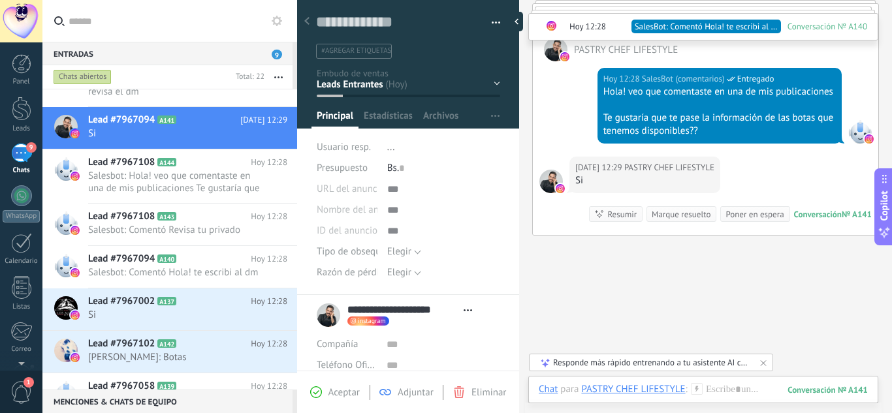
click at [713, 378] on div "Chat Correo Nota Tarea Chat para PASTRY CHEF LIFESTYLE : 141 Enviar Cancelar Ra…" at bounding box center [703, 399] width 350 height 47
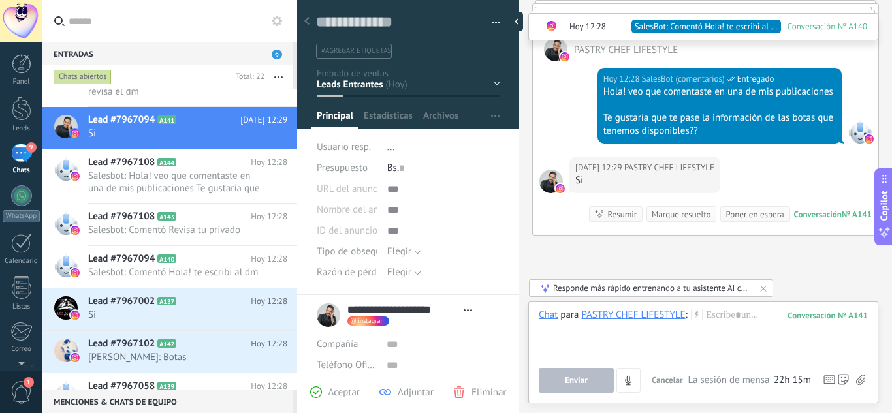
scroll to position [1044, 0]
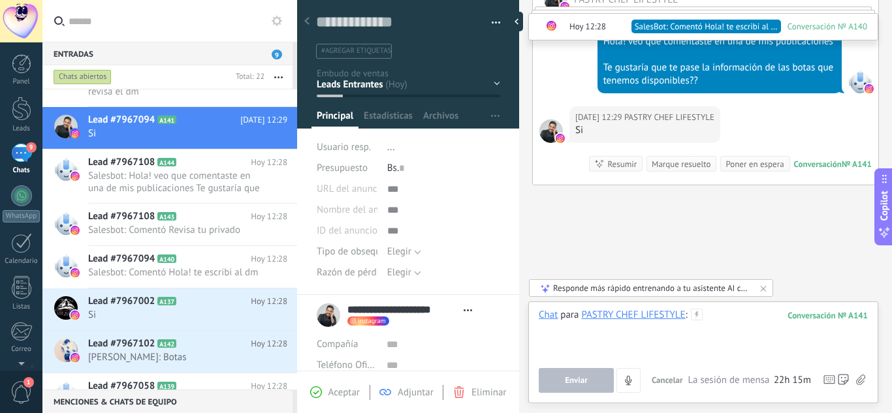
click at [739, 319] on div at bounding box center [703, 334] width 329 height 50
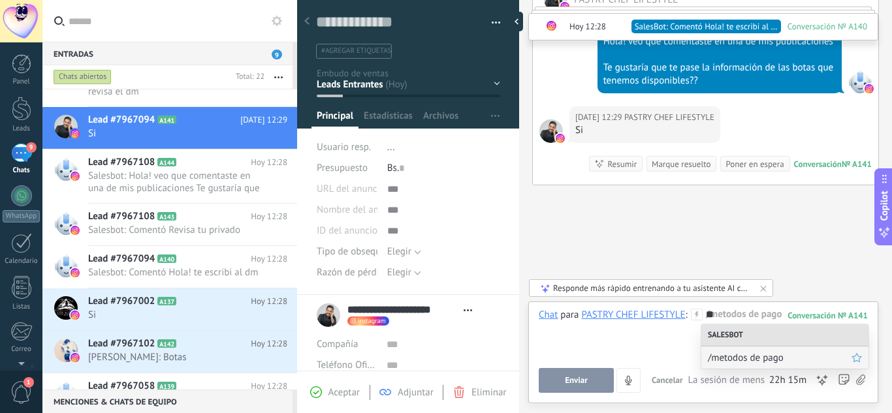
click at [722, 361] on span "/metodos de pago" at bounding box center [780, 358] width 144 height 12
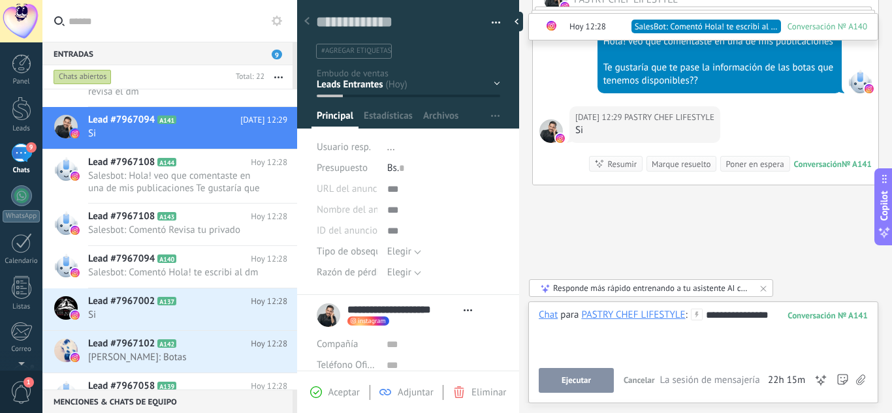
click at [566, 380] on span "Ejecutar" at bounding box center [576, 380] width 29 height 9
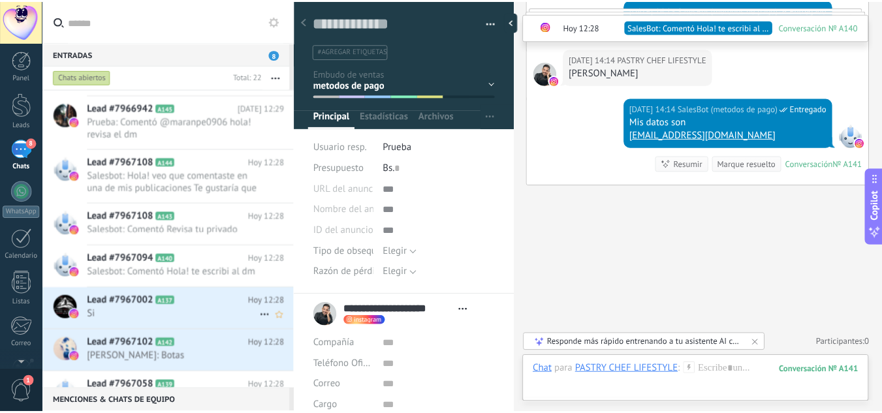
scroll to position [0, 0]
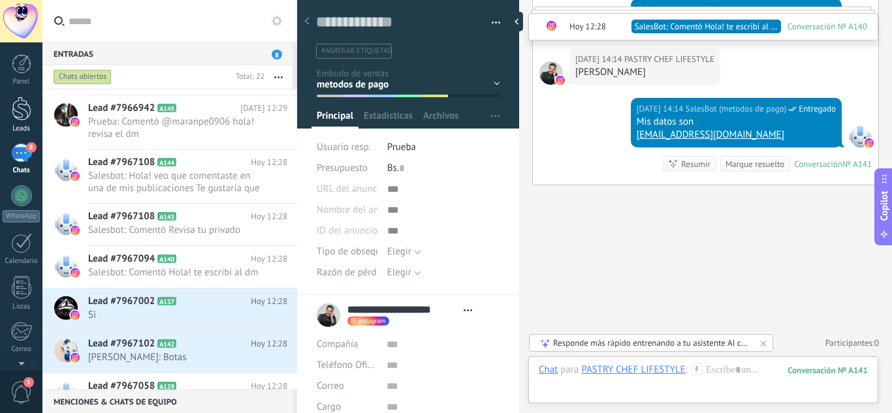
click at [20, 126] on div "Leads" at bounding box center [22, 129] width 38 height 8
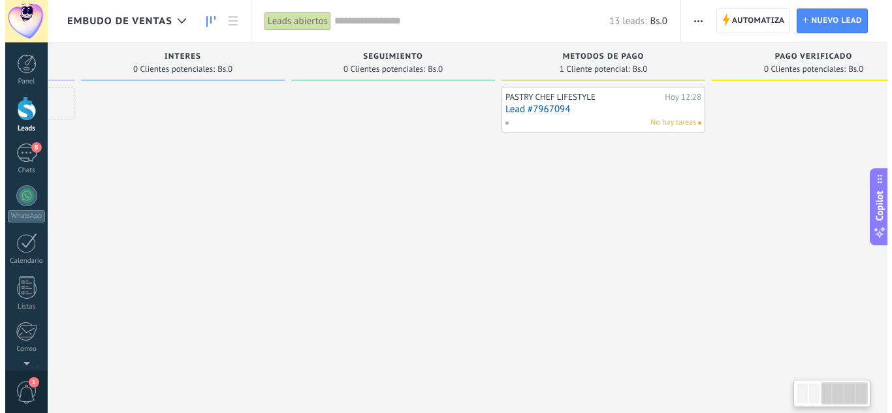
scroll to position [0, 461]
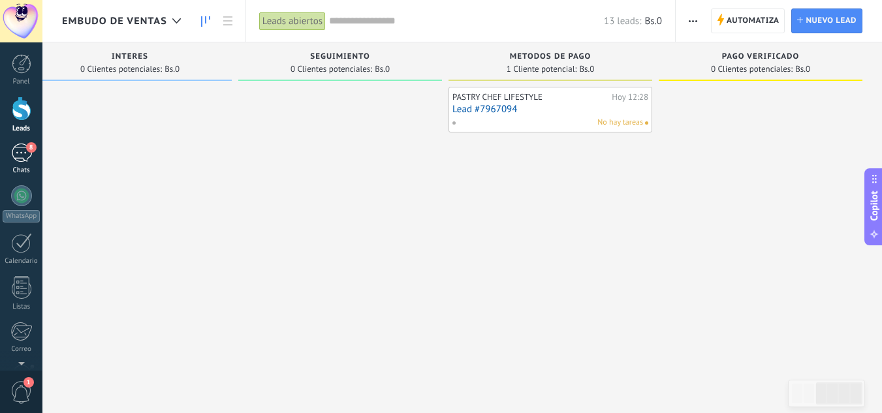
click at [22, 157] on div "8" at bounding box center [21, 153] width 21 height 19
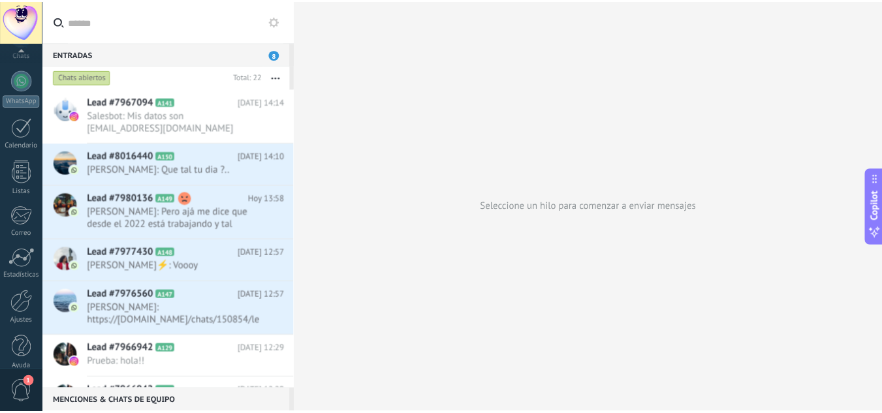
scroll to position [130, 0]
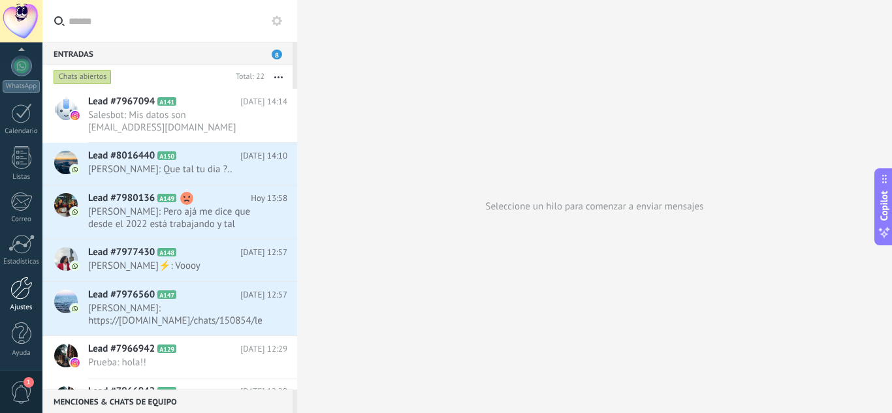
click at [19, 298] on div at bounding box center [21, 288] width 22 height 23
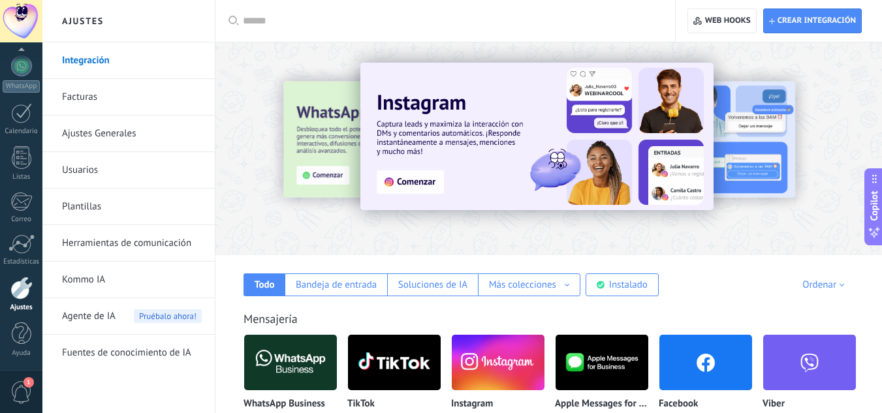
click at [116, 209] on link "Plantillas" at bounding box center [132, 207] width 140 height 37
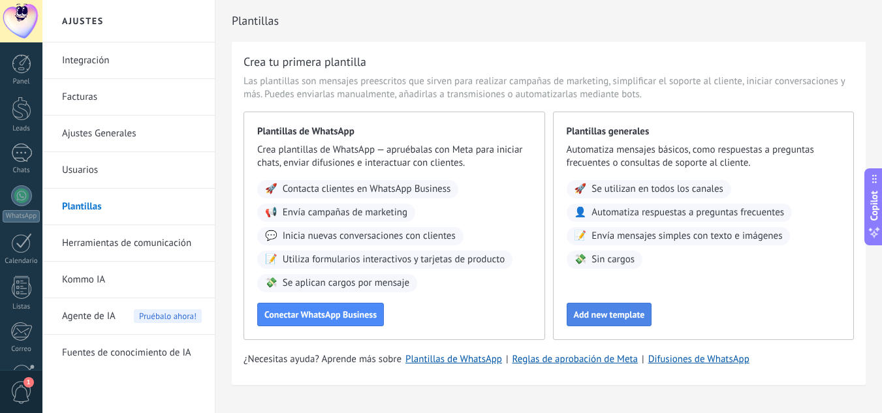
click at [604, 310] on span "Add new template" at bounding box center [609, 314] width 71 height 9
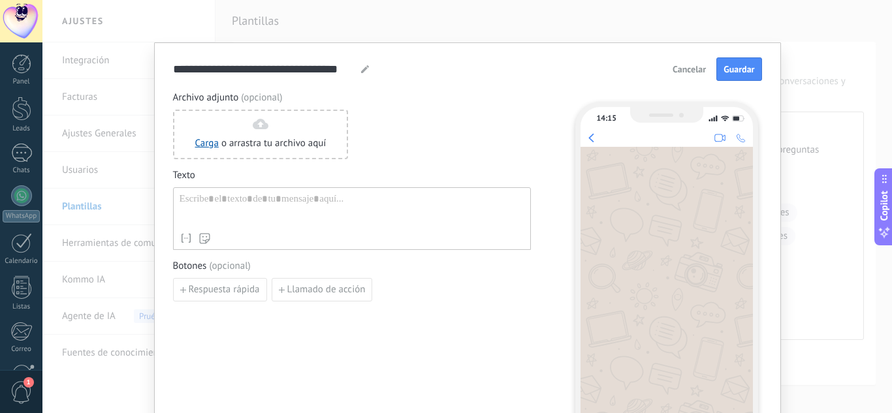
click at [697, 63] on button "Cancelar" at bounding box center [689, 69] width 45 height 20
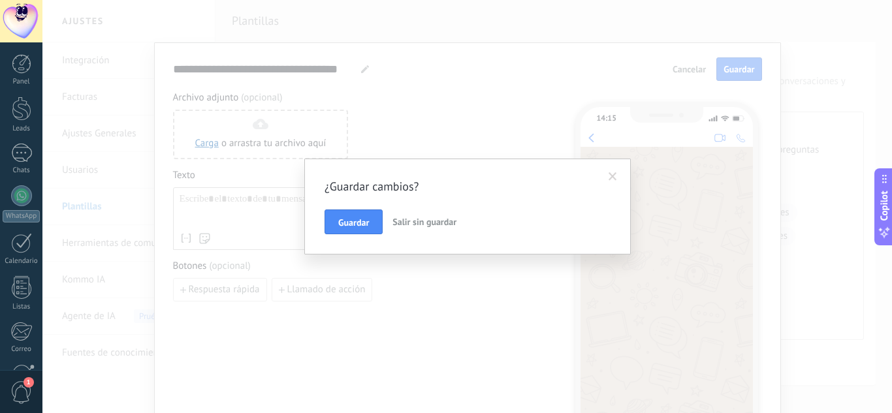
click at [423, 221] on span "Salir sin guardar" at bounding box center [425, 222] width 64 height 12
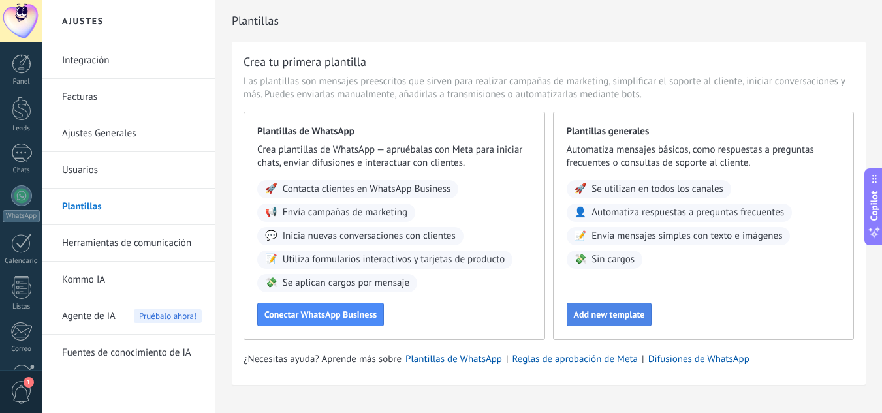
click at [602, 309] on button "Add new template" at bounding box center [610, 315] width 86 height 24
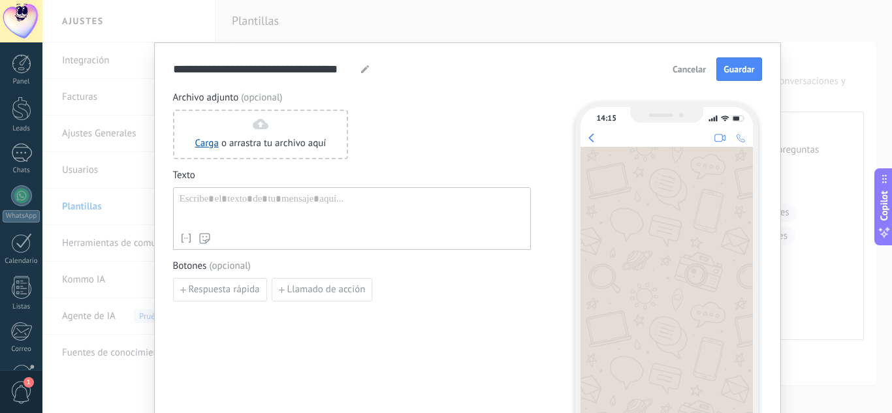
click at [224, 209] on div at bounding box center [352, 209] width 345 height 33
click at [225, 204] on div at bounding box center [352, 209] width 345 height 33
click at [213, 200] on div at bounding box center [352, 209] width 345 height 33
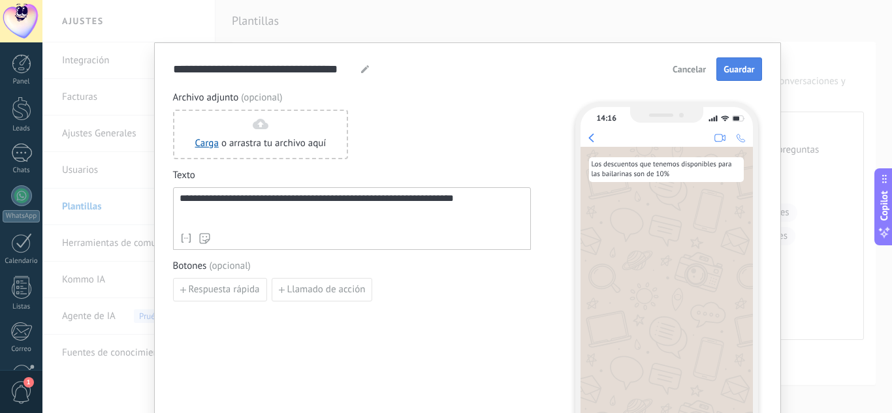
click at [727, 65] on span "Guardar" at bounding box center [739, 69] width 31 height 9
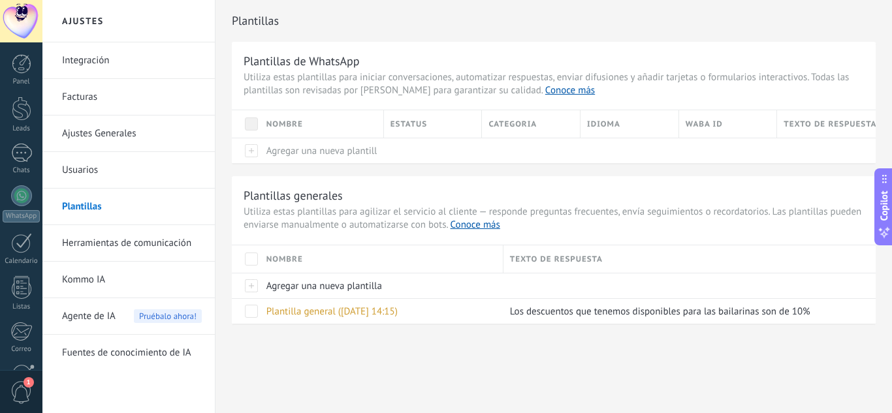
click at [130, 246] on link "Herramientas de comunicación" at bounding box center [132, 243] width 140 height 37
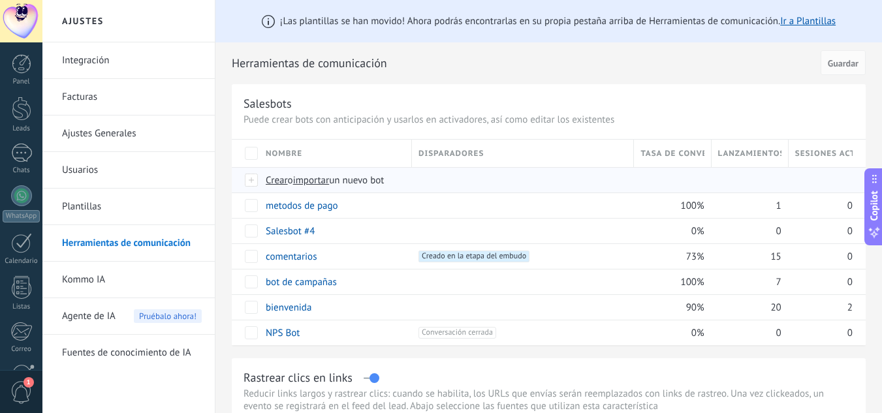
click at [278, 184] on span "Crear" at bounding box center [277, 180] width 22 height 12
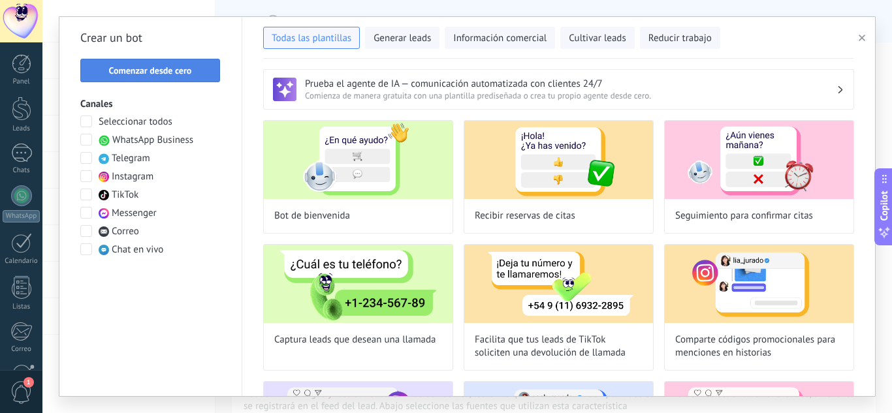
click at [184, 78] on button "Comenzar desde cero" at bounding box center [150, 71] width 140 height 24
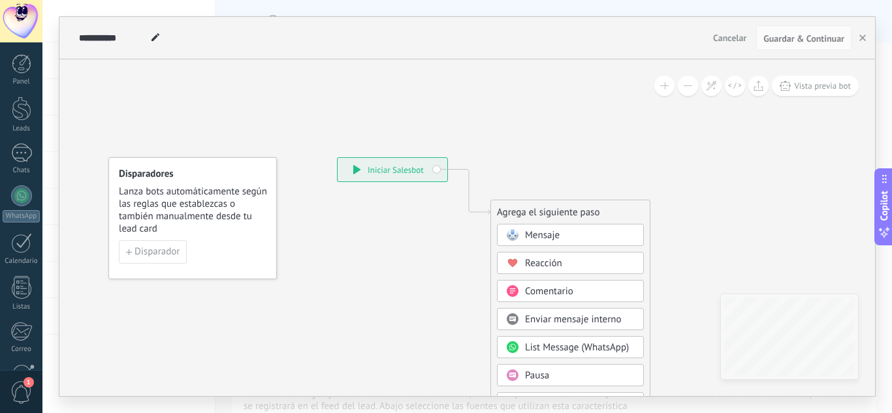
click at [157, 43] on span at bounding box center [155, 38] width 17 height 19
click at [139, 39] on input "**********" at bounding box center [113, 38] width 68 height 10
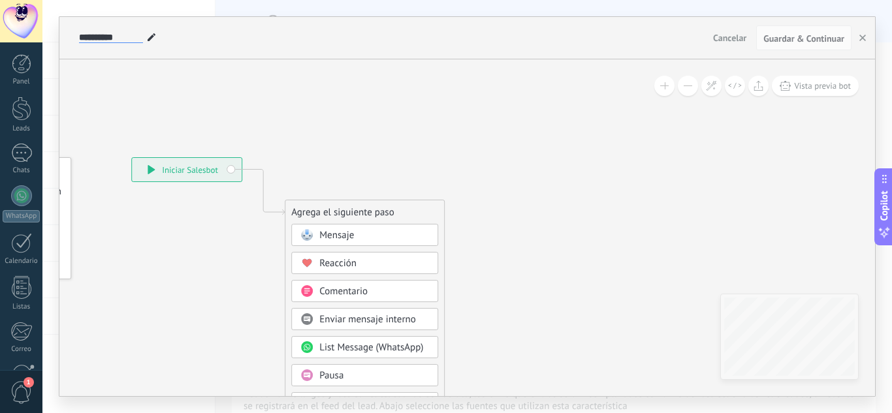
type input "**********"
click at [344, 234] on span "Mensaje" at bounding box center [336, 235] width 35 height 12
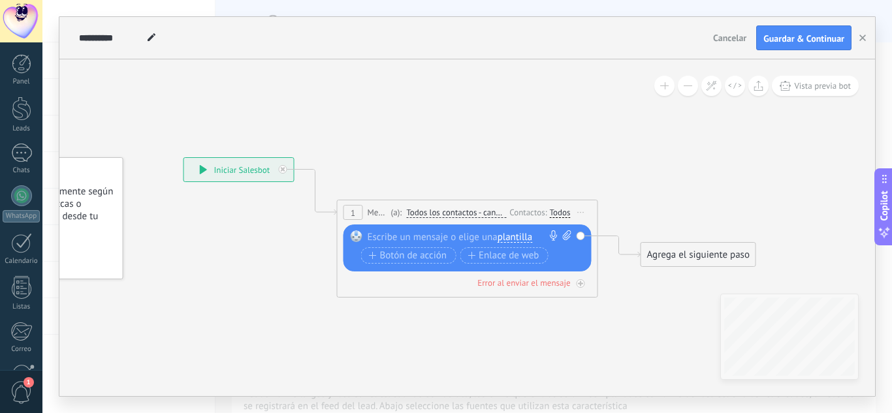
click at [387, 234] on div at bounding box center [465, 237] width 194 height 13
click at [582, 333] on icon at bounding box center [448, 219] width 1182 height 776
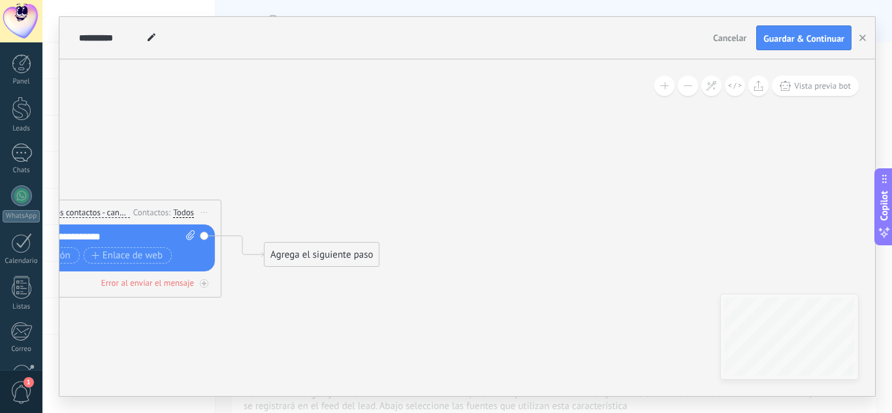
click at [338, 246] on div "Agrega el siguiente paso" at bounding box center [322, 255] width 114 height 22
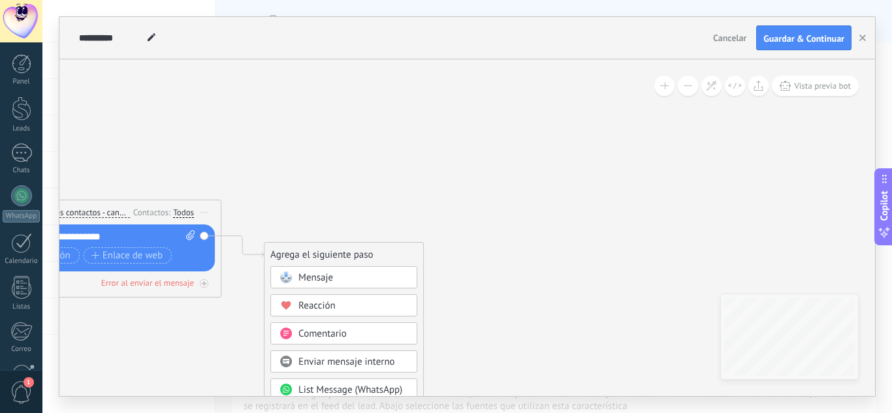
click at [340, 275] on div "Mensaje" at bounding box center [353, 278] width 110 height 13
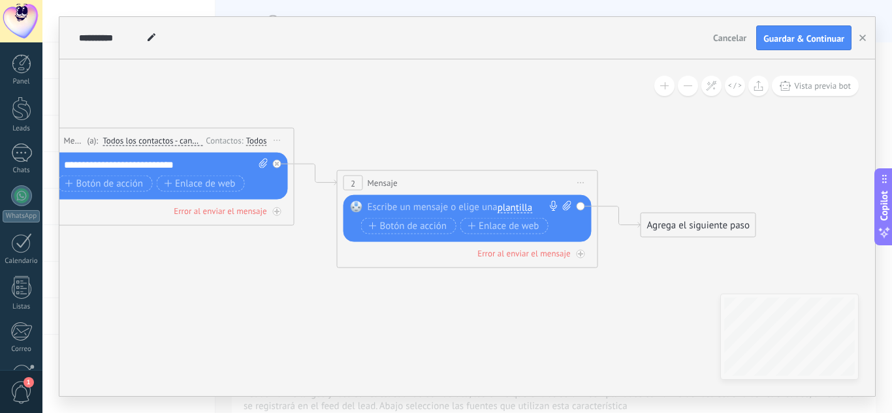
click at [516, 208] on span "plantilla" at bounding box center [515, 207] width 35 height 10
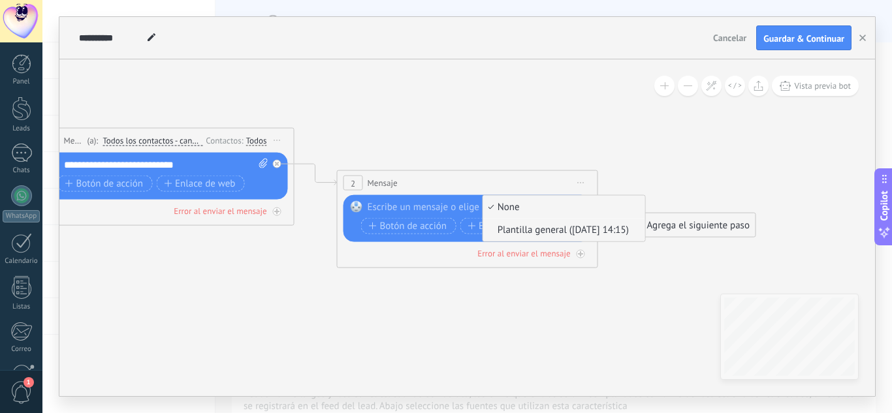
click at [521, 230] on span "Plantilla general ([DATE] 14:15)" at bounding box center [562, 230] width 158 height 13
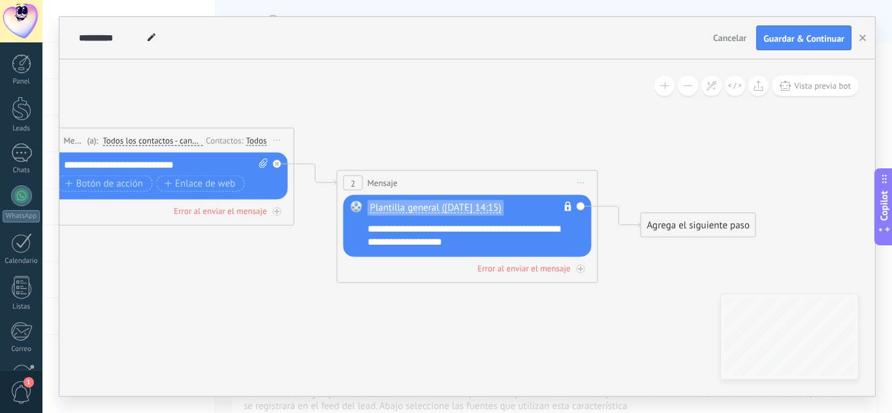
click at [515, 239] on div "**********" at bounding box center [476, 236] width 217 height 26
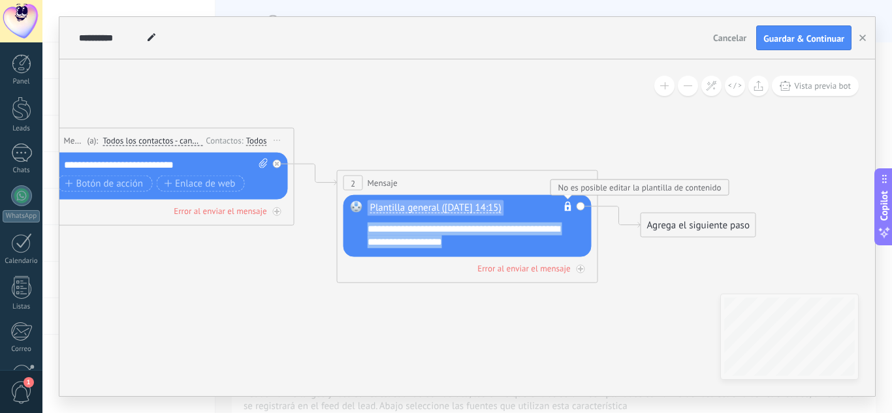
click at [515, 239] on div "**********" at bounding box center [476, 236] width 217 height 26
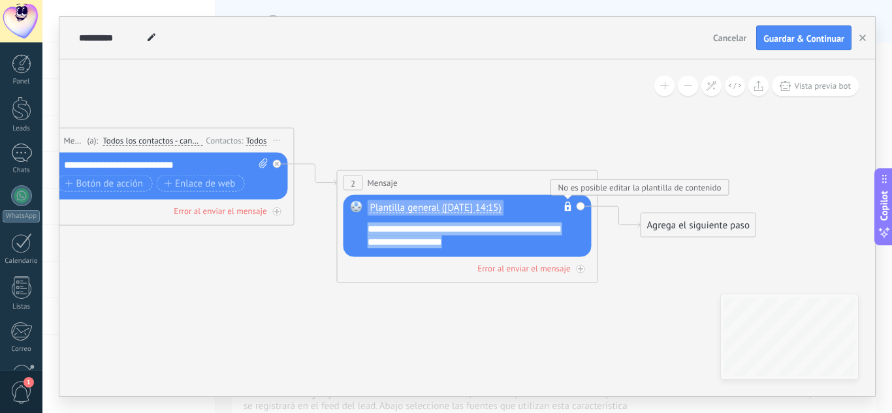
click at [515, 239] on div "**********" at bounding box center [476, 236] width 217 height 26
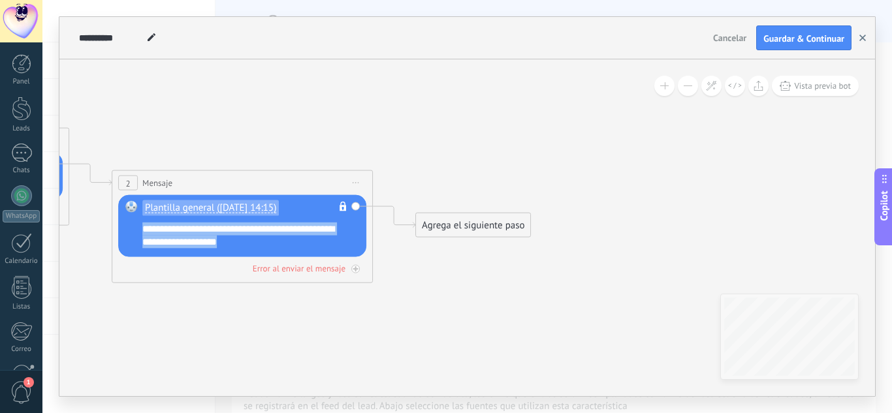
click at [869, 38] on button "button" at bounding box center [863, 37] width 20 height 25
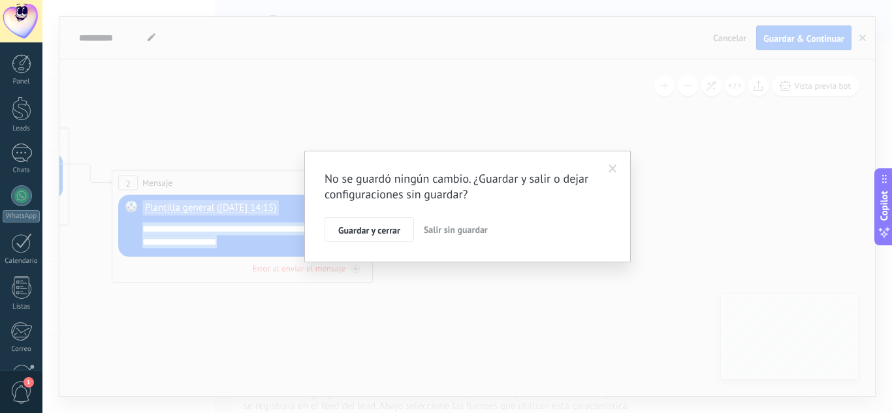
click at [468, 235] on span "Salir sin guardar" at bounding box center [456, 230] width 64 height 12
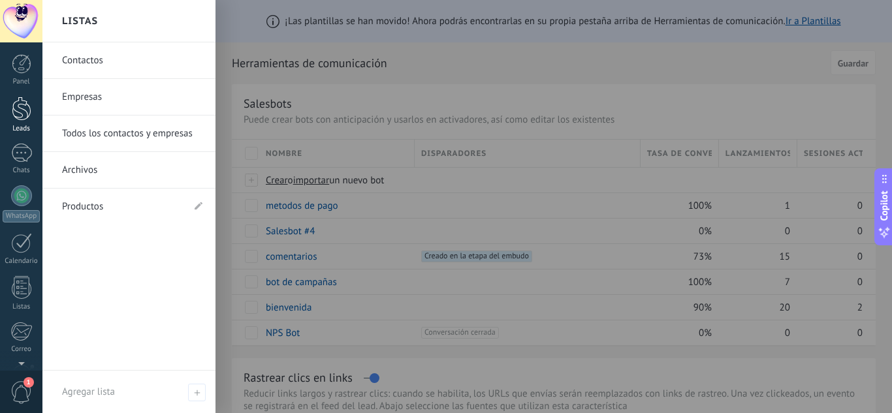
click at [22, 107] on div at bounding box center [22, 109] width 20 height 24
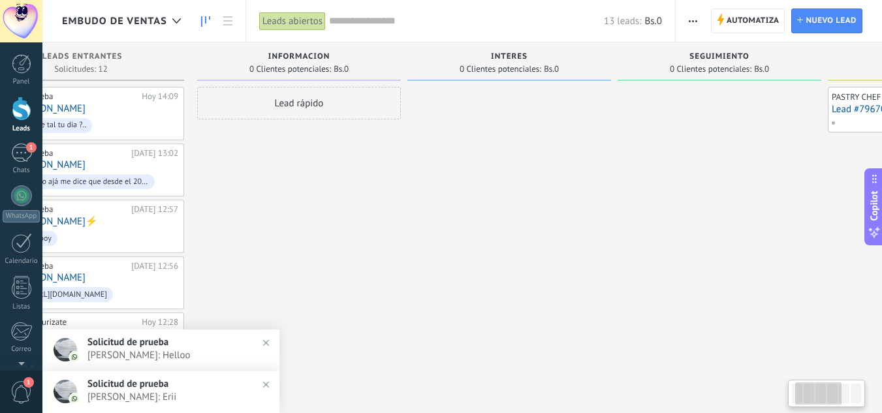
scroll to position [0, 80]
click at [263, 342] on img at bounding box center [266, 343] width 19 height 19
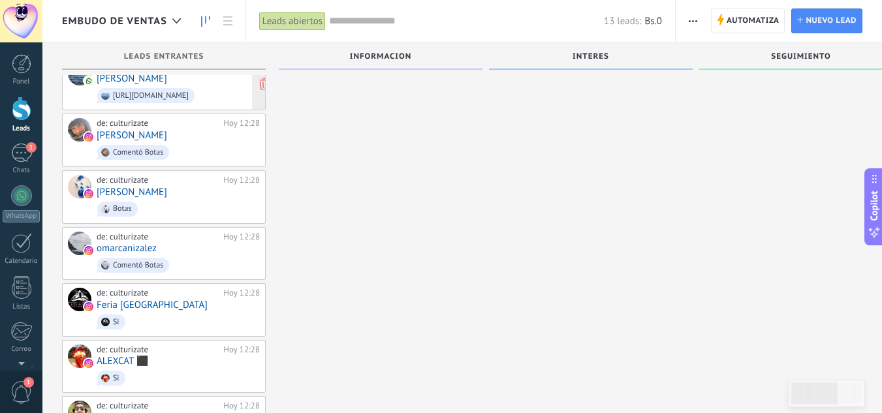
scroll to position [200, 0]
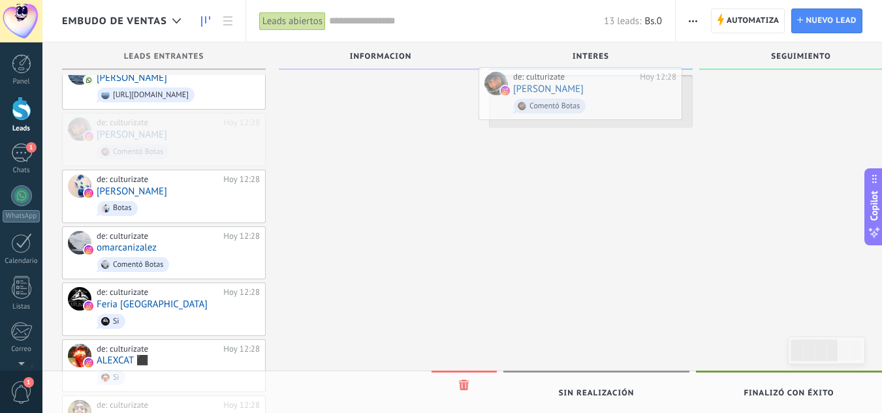
drag, startPoint x: 146, startPoint y: 134, endPoint x: 563, endPoint y: 91, distance: 419.6
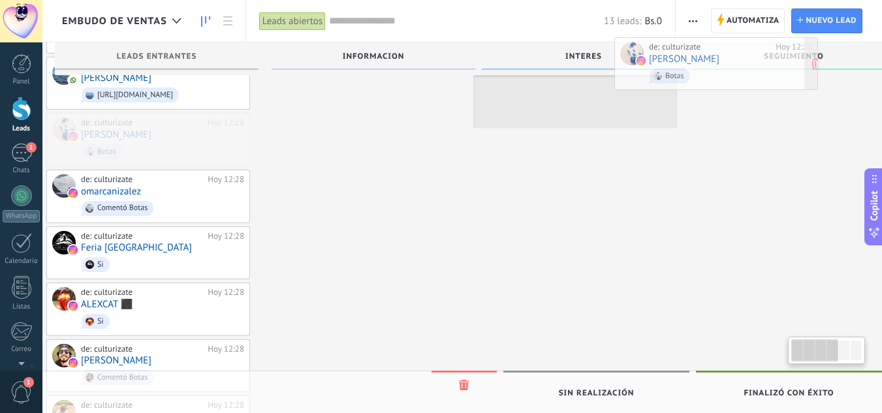
scroll to position [0, 42]
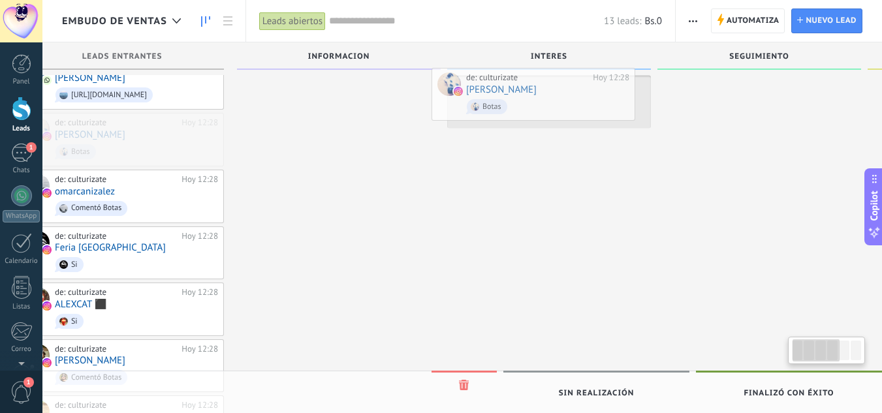
drag, startPoint x: 143, startPoint y: 153, endPoint x: 515, endPoint y: 109, distance: 374.9
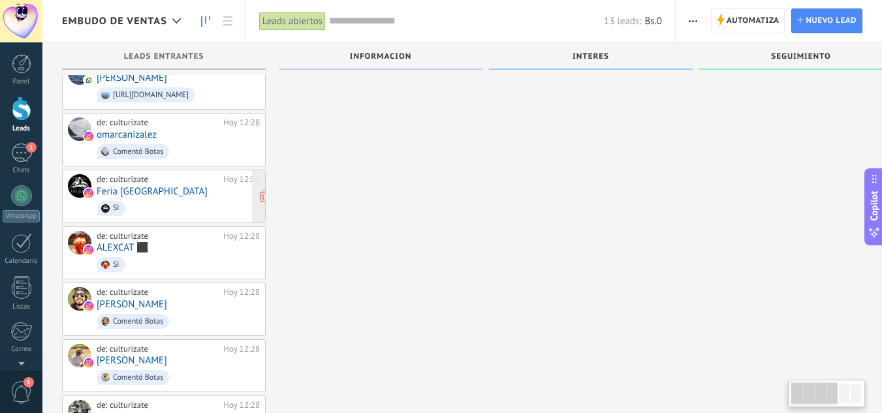
scroll to position [0, 0]
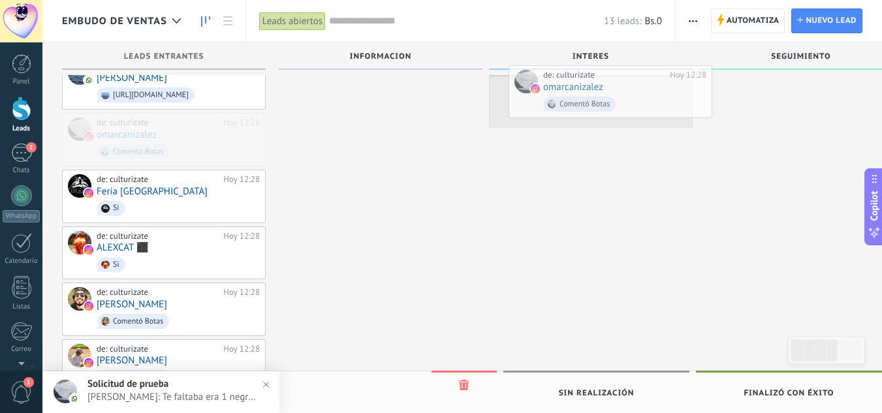
drag, startPoint x: 127, startPoint y: 138, endPoint x: 553, endPoint y: 100, distance: 427.6
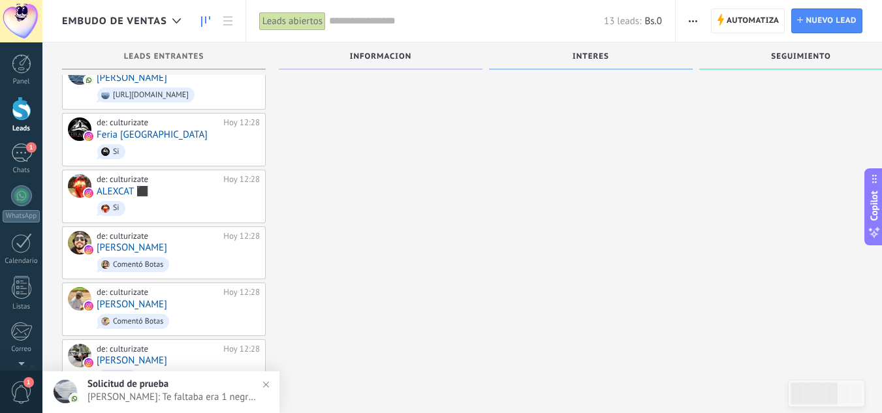
click at [266, 381] on img at bounding box center [266, 385] width 19 height 19
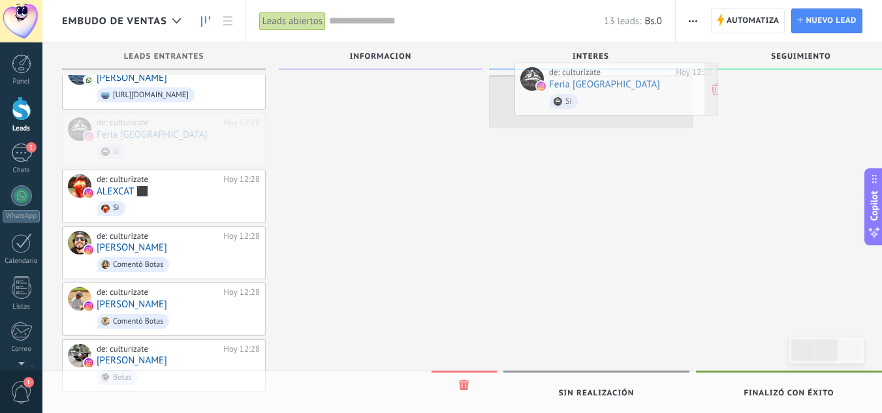
drag, startPoint x: 159, startPoint y: 157, endPoint x: 591, endPoint y: 112, distance: 434.7
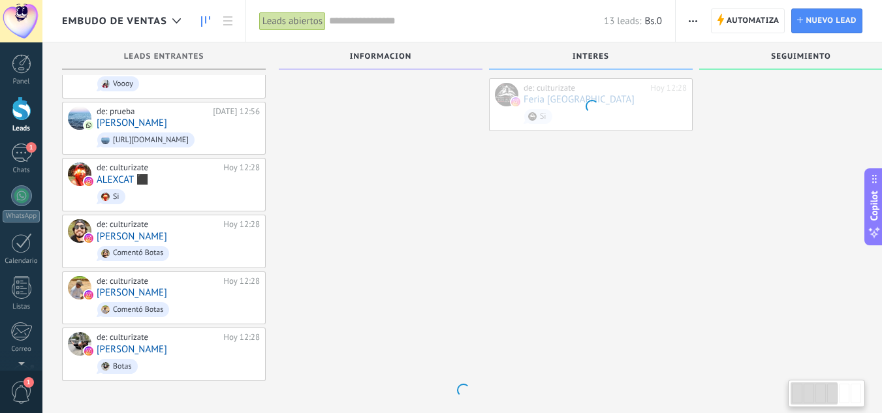
scroll to position [150, 0]
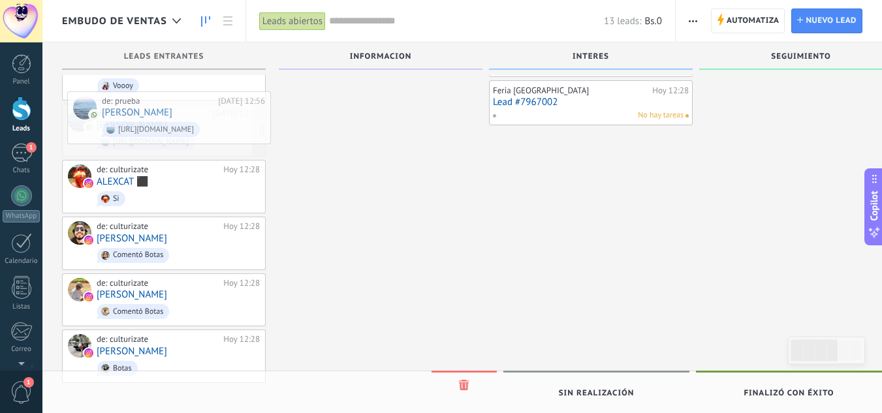
drag, startPoint x: 213, startPoint y: 144, endPoint x: 216, endPoint y: 131, distance: 12.7
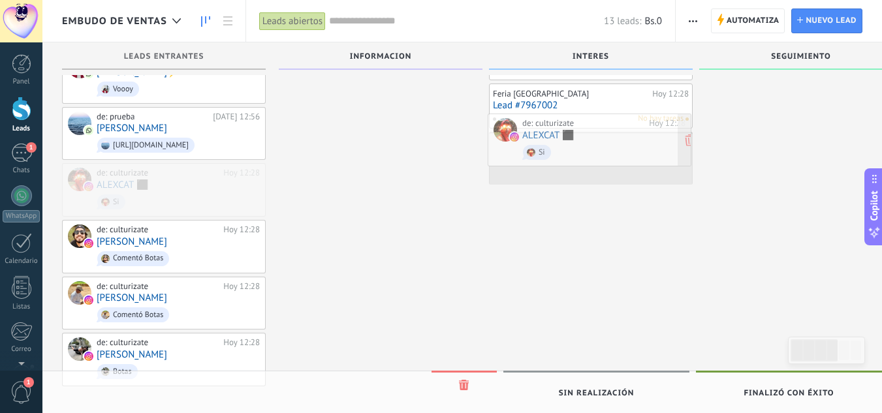
drag, startPoint x: 155, startPoint y: 184, endPoint x: 581, endPoint y: 137, distance: 428.5
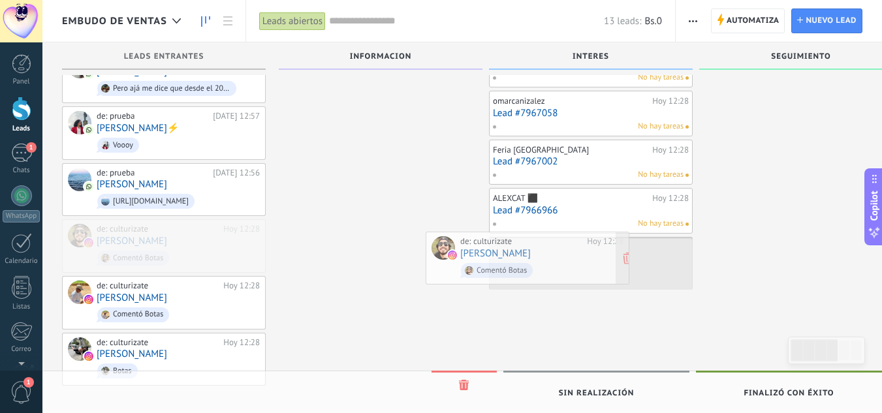
drag, startPoint x: 211, startPoint y: 248, endPoint x: 575, endPoint y: 263, distance: 364.1
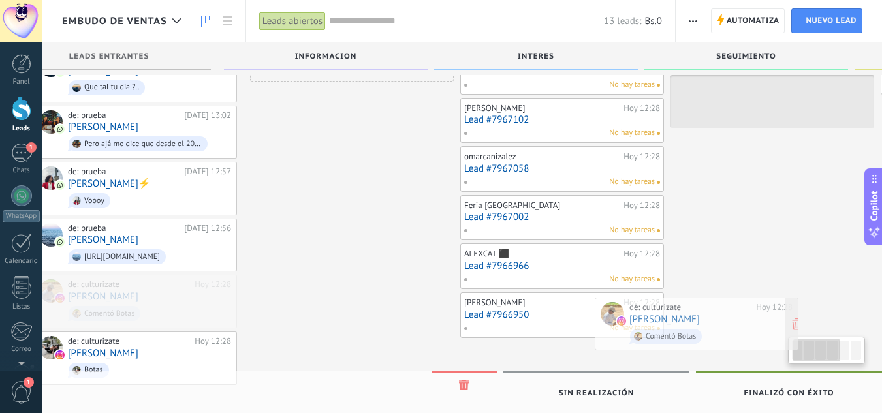
scroll to position [0, 55]
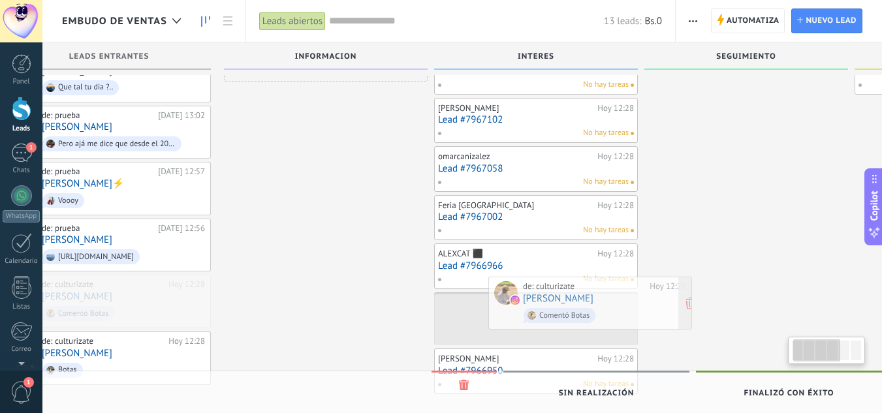
drag, startPoint x: 132, startPoint y: 308, endPoint x: 515, endPoint y: 305, distance: 383.4
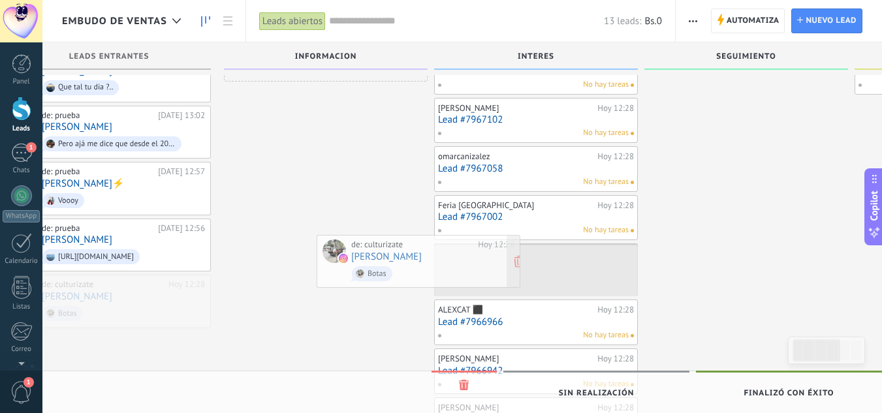
drag, startPoint x: 129, startPoint y: 310, endPoint x: 463, endPoint y: 263, distance: 337.8
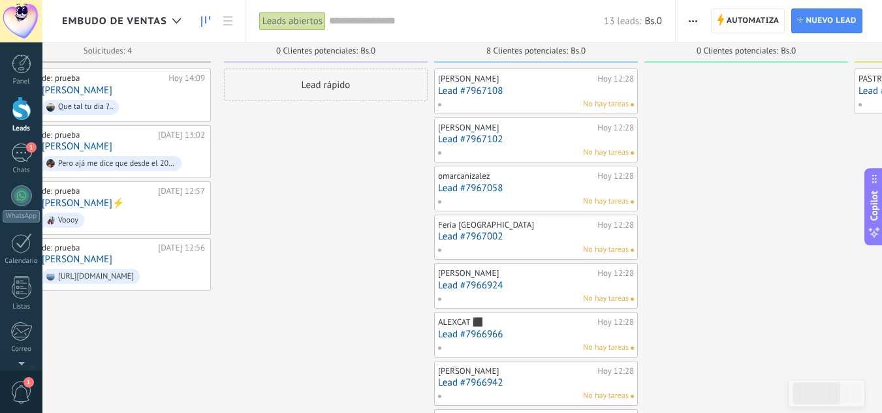
scroll to position [0, 0]
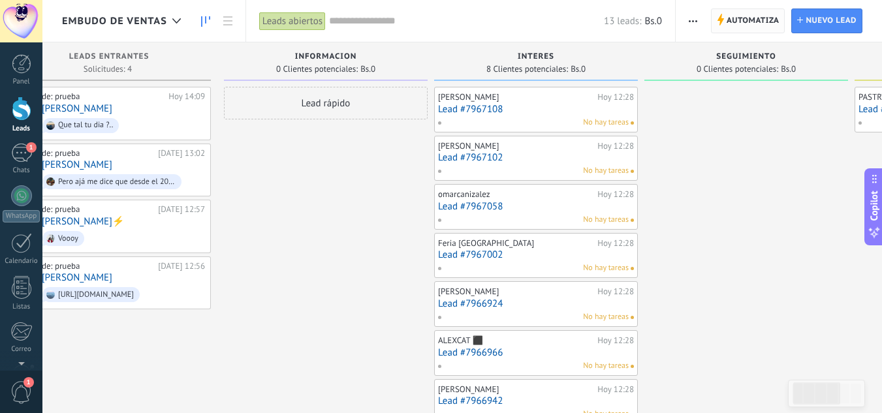
click at [730, 22] on span "Automatiza" at bounding box center [753, 21] width 53 height 24
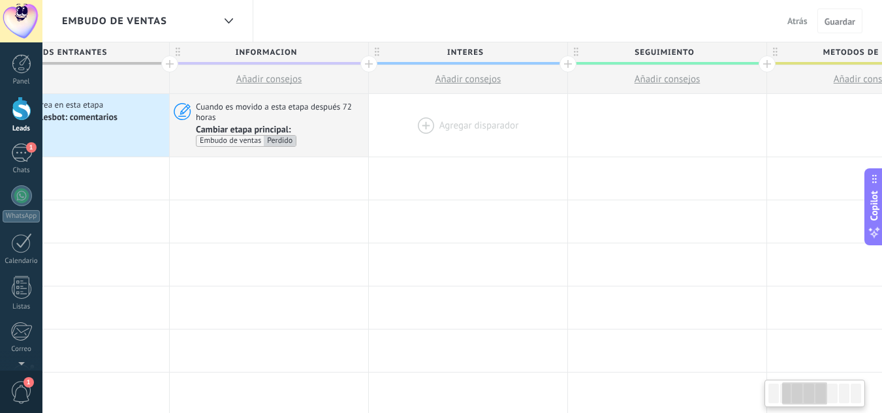
scroll to position [0, 283]
click at [412, 129] on div at bounding box center [467, 125] width 199 height 63
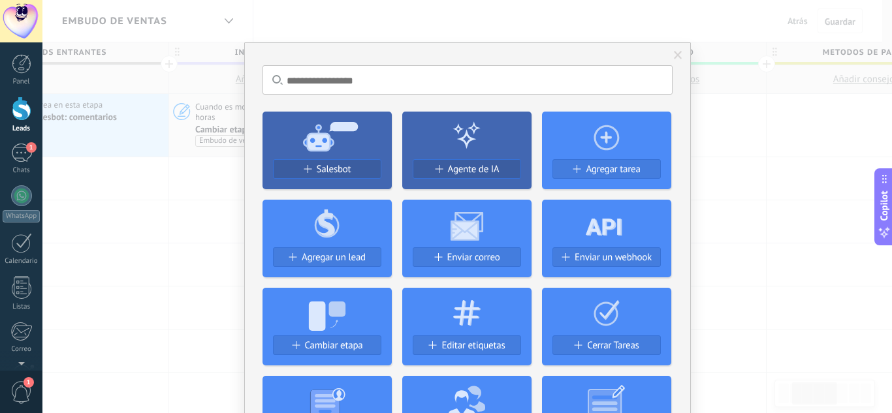
drag, startPoint x: 412, startPoint y: 129, endPoint x: 370, endPoint y: 235, distance: 113.8
click at [370, 235] on div "Salesbot Agente de IA Agregar tarea Agregar un lead Enviar correo Enviar un web…" at bounding box center [468, 321] width 410 height 441
click at [343, 163] on button "Salesbot" at bounding box center [327, 169] width 108 height 20
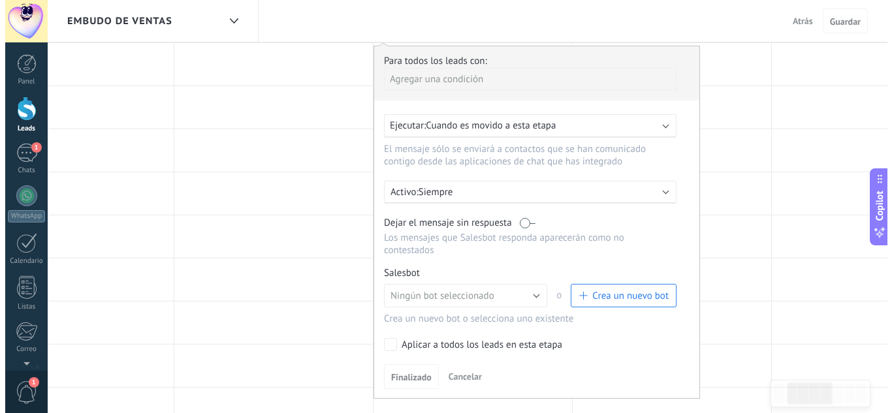
scroll to position [115, 0]
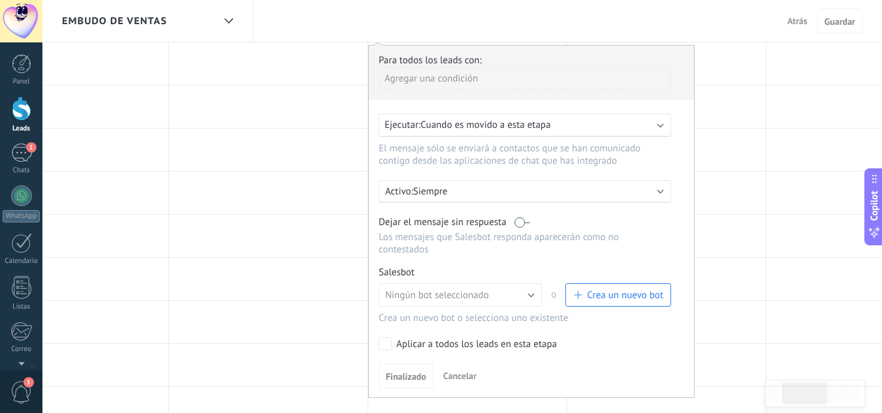
click at [595, 296] on span "Crea un nuevo bot" at bounding box center [625, 295] width 76 height 12
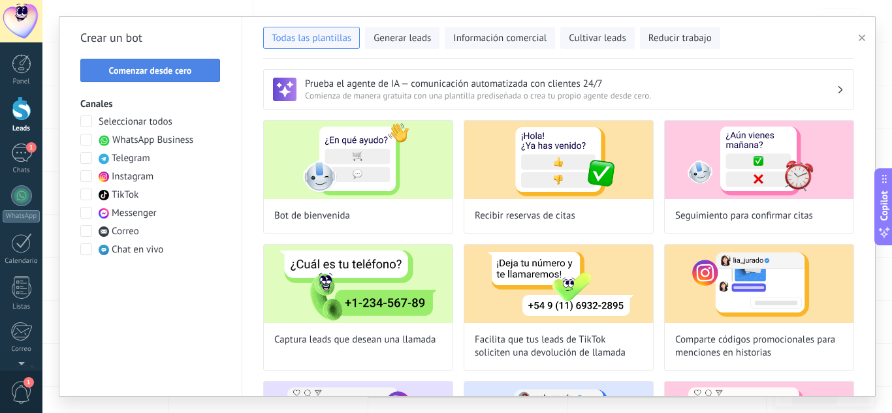
click at [154, 73] on span "Comenzar desde cero" at bounding box center [150, 70] width 83 height 9
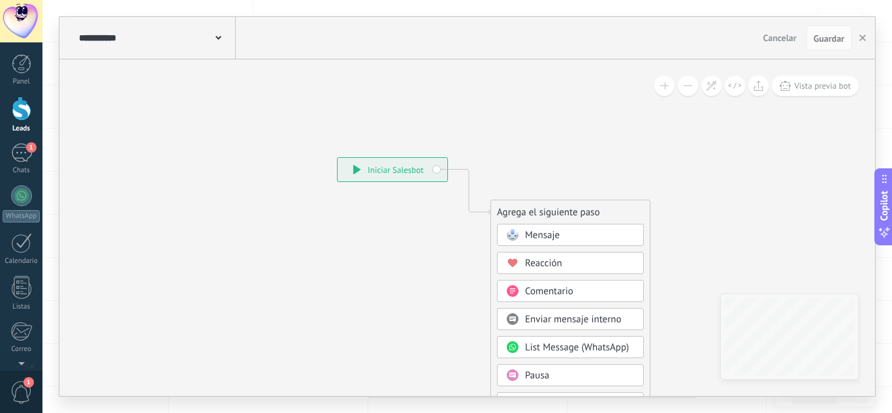
click at [517, 229] on icon at bounding box center [513, 235] width 12 height 12
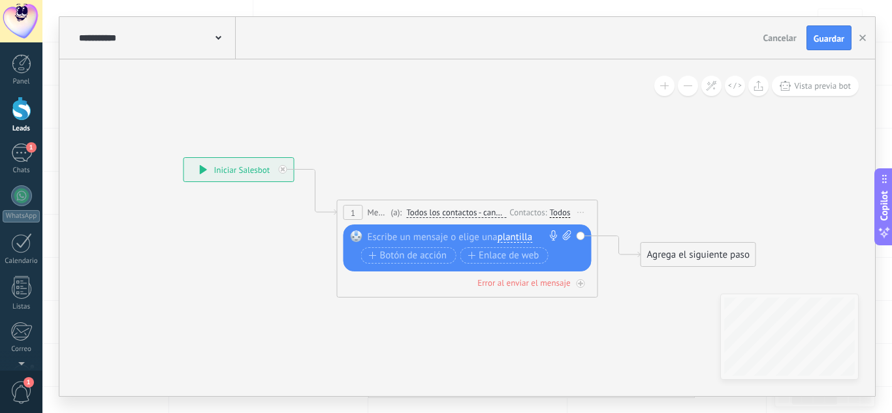
click at [468, 236] on div at bounding box center [465, 237] width 194 height 13
click at [673, 250] on div "Agrega el siguiente paso" at bounding box center [698, 255] width 114 height 22
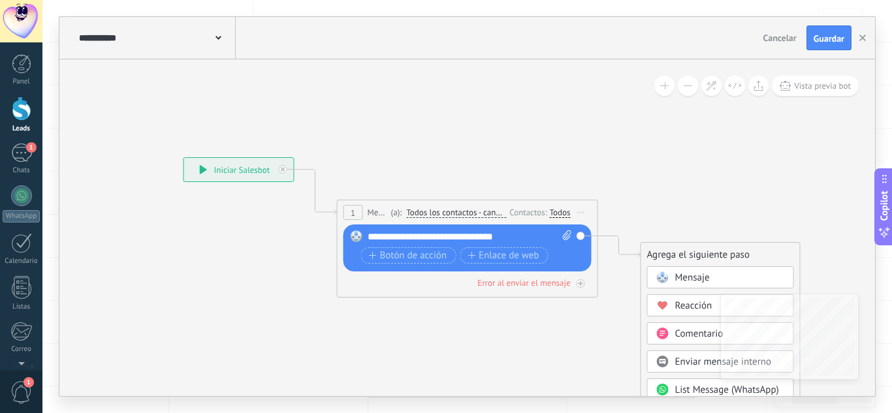
click at [662, 273] on rect at bounding box center [662, 278] width 12 height 12
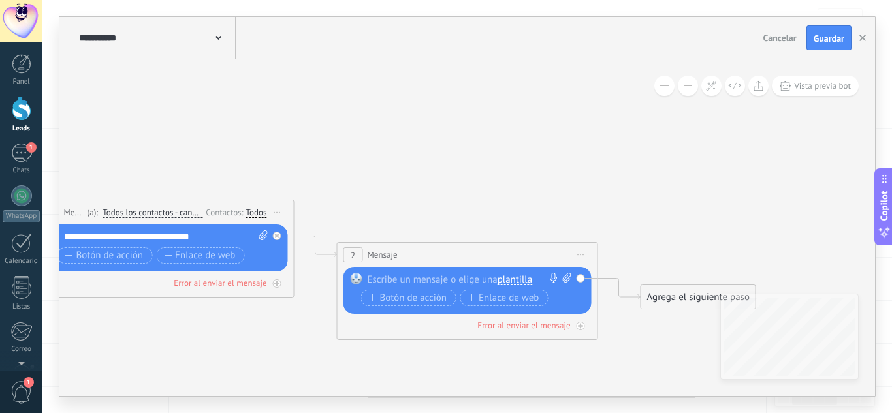
click at [469, 276] on div at bounding box center [465, 279] width 194 height 13
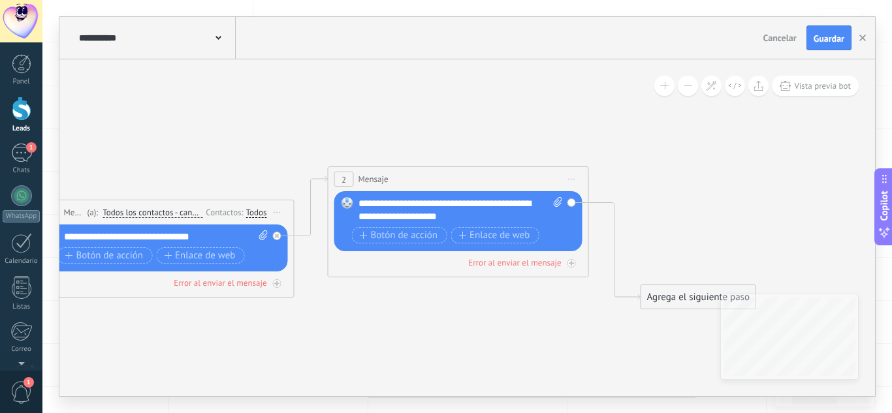
drag, startPoint x: 451, startPoint y: 250, endPoint x: 442, endPoint y: 132, distance: 118.6
click at [442, 167] on div "2 Mensaje ******* (a): Todos los contactos - canales seleccionados Todos los co…" at bounding box center [459, 179] width 260 height 24
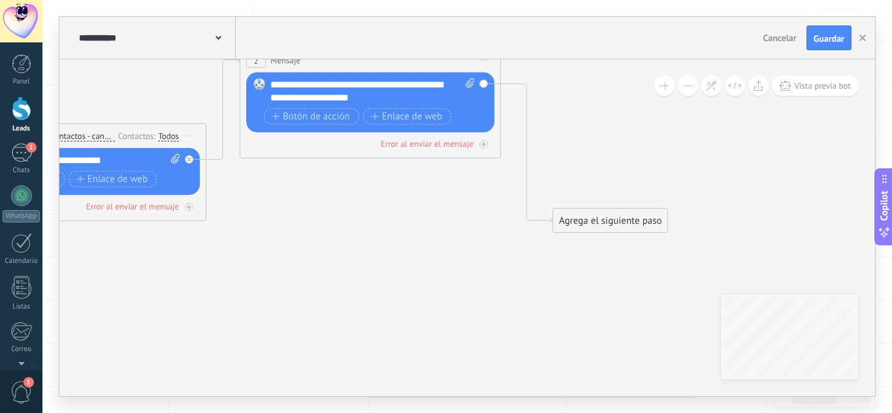
click at [564, 220] on div "Agrega el siguiente paso" at bounding box center [610, 221] width 114 height 22
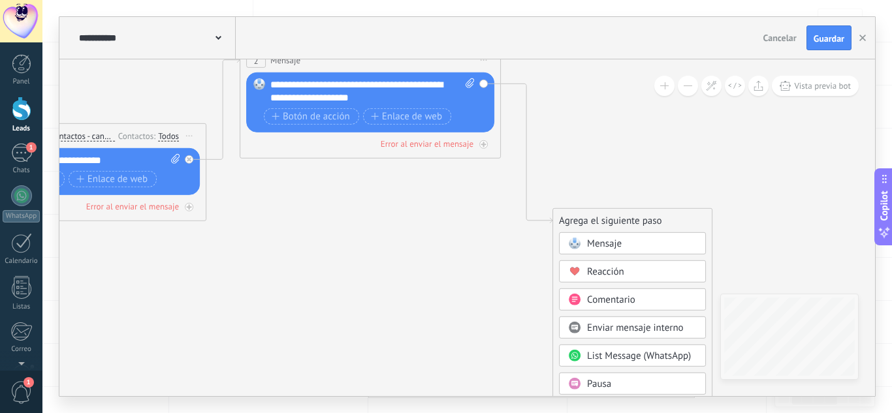
click at [578, 388] on circle at bounding box center [575, 384] width 12 height 12
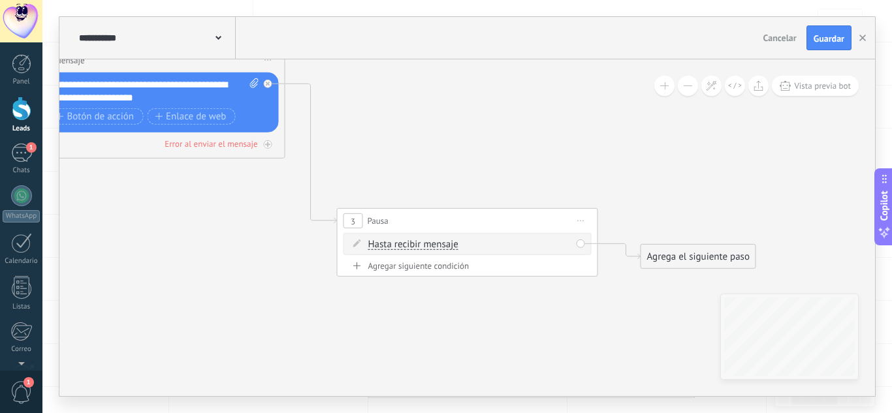
drag, startPoint x: 520, startPoint y: 242, endPoint x: 525, endPoint y: 165, distance: 76.6
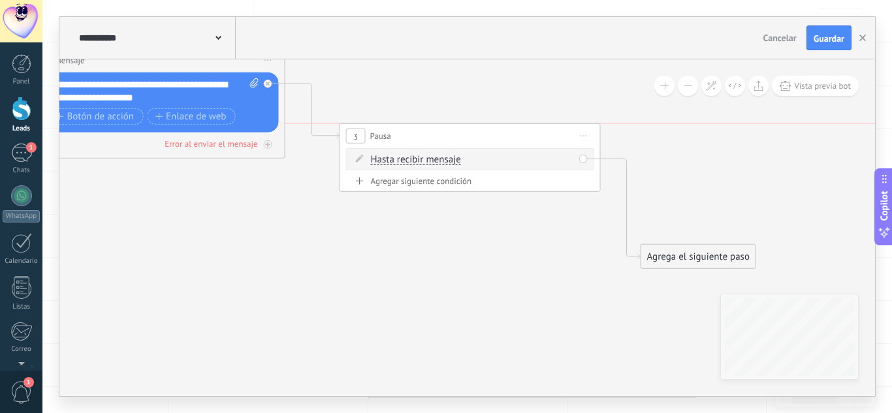
drag, startPoint x: 509, startPoint y: 212, endPoint x: 511, endPoint y: 130, distance: 81.7
click at [511, 130] on div "3 Pausa ***** Iniciar vista previa aquí Cambiar nombre Duplicar [GEOGRAPHIC_DAT…" at bounding box center [470, 136] width 260 height 24
drag, startPoint x: 649, startPoint y: 248, endPoint x: 650, endPoint y: 141, distance: 107.1
click at [650, 142] on div "Agrega el siguiente paso" at bounding box center [699, 153] width 114 height 22
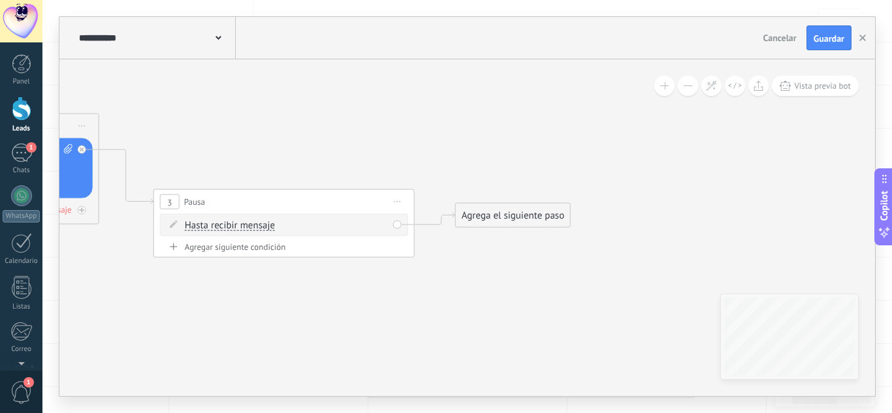
click at [486, 215] on div "Agrega el siguiente paso" at bounding box center [513, 216] width 114 height 22
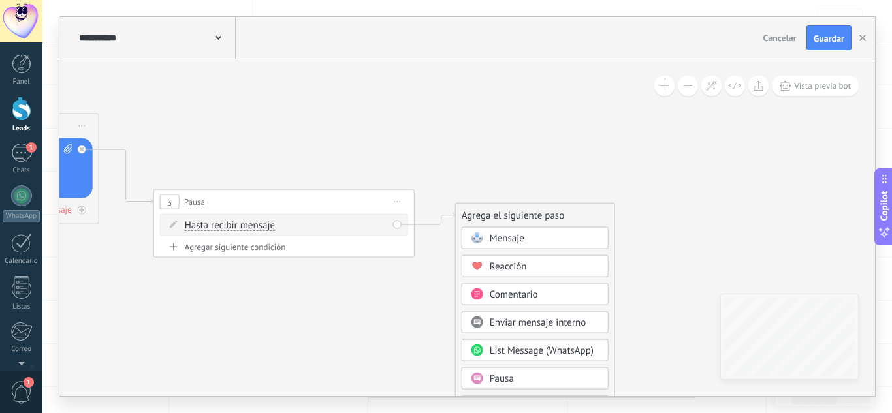
click at [495, 242] on span "Mensaje" at bounding box center [507, 239] width 35 height 12
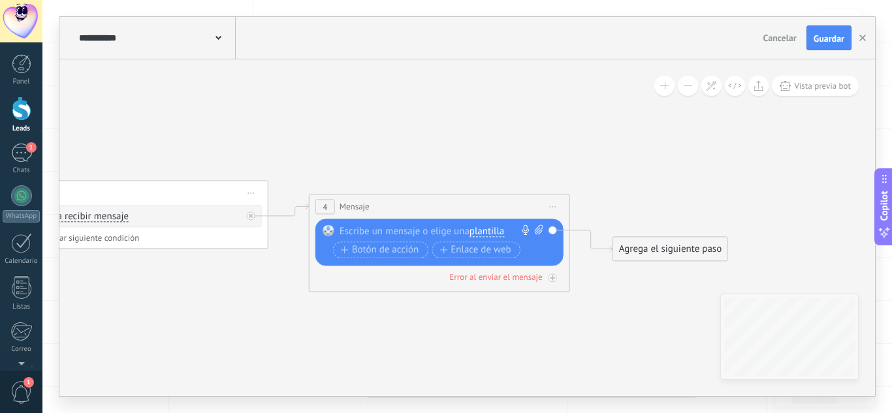
click at [378, 231] on div at bounding box center [437, 231] width 194 height 13
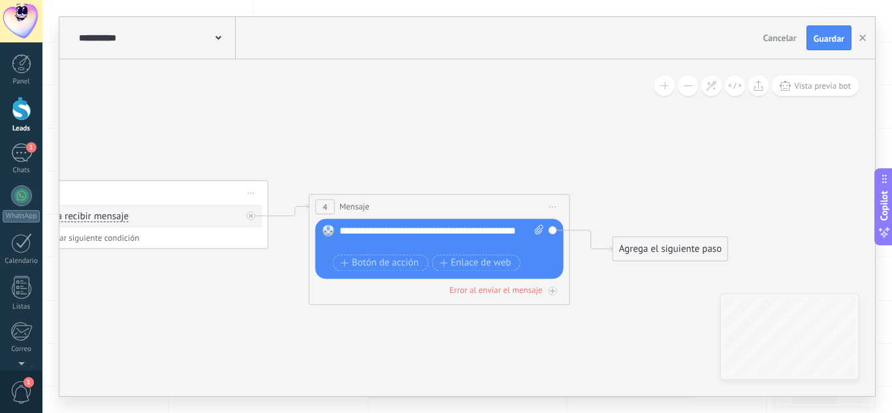
drag, startPoint x: 406, startPoint y: 252, endPoint x: 400, endPoint y: 247, distance: 7.9
click at [400, 247] on div "**********" at bounding box center [442, 250] width 204 height 50
click at [400, 247] on div "**********" at bounding box center [442, 238] width 204 height 26
click at [673, 246] on div "Agrega el siguiente paso" at bounding box center [670, 249] width 114 height 22
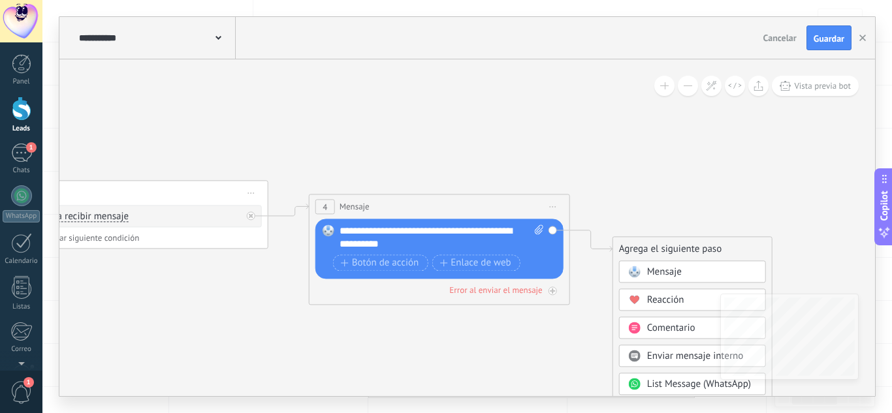
click at [674, 272] on span "Mensaje" at bounding box center [664, 272] width 35 height 12
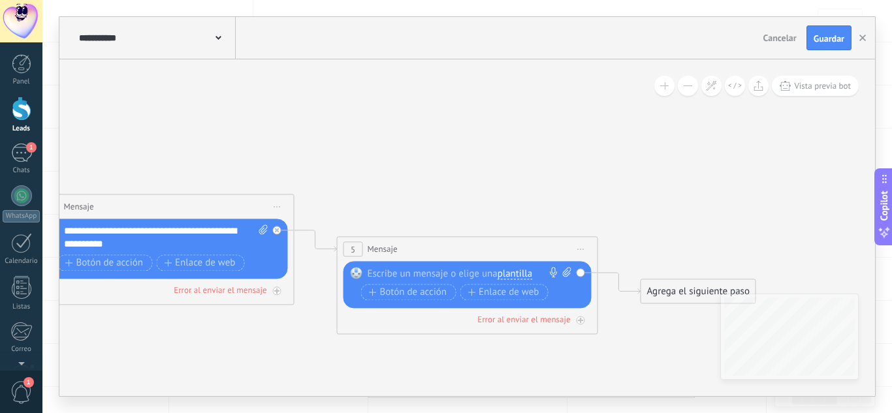
click at [459, 272] on div at bounding box center [465, 273] width 194 height 13
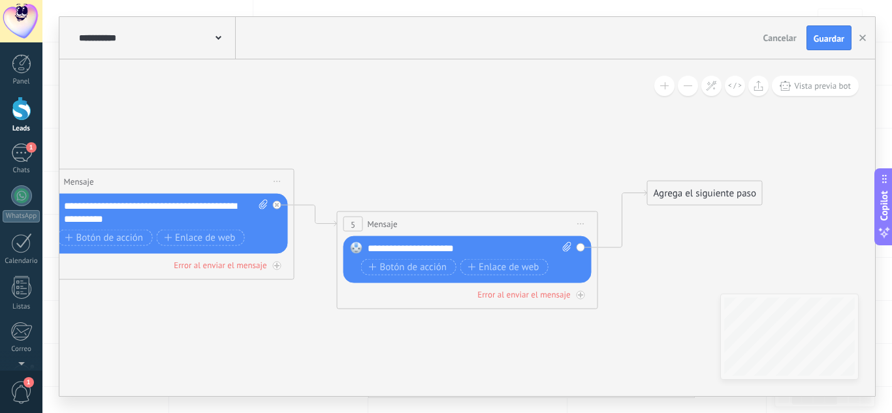
drag, startPoint x: 680, startPoint y: 265, endPoint x: 679, endPoint y: 133, distance: 131.3
click at [679, 183] on div "Agrega el siguiente paso" at bounding box center [705, 194] width 114 height 22
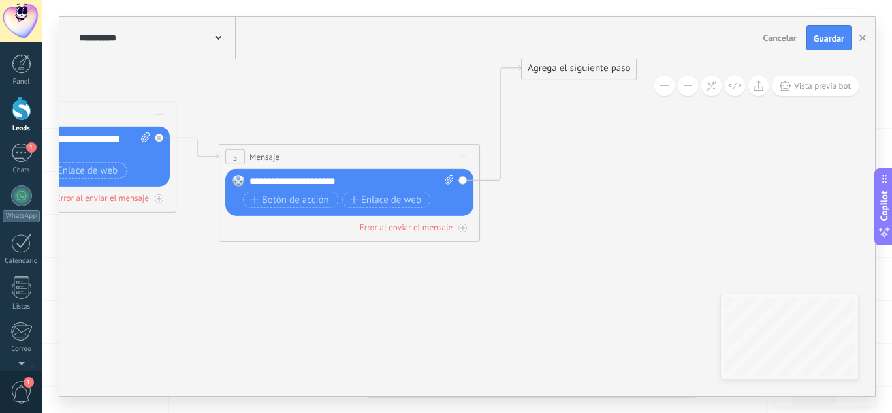
click at [550, 74] on div "Agrega el siguiente paso" at bounding box center [579, 68] width 114 height 22
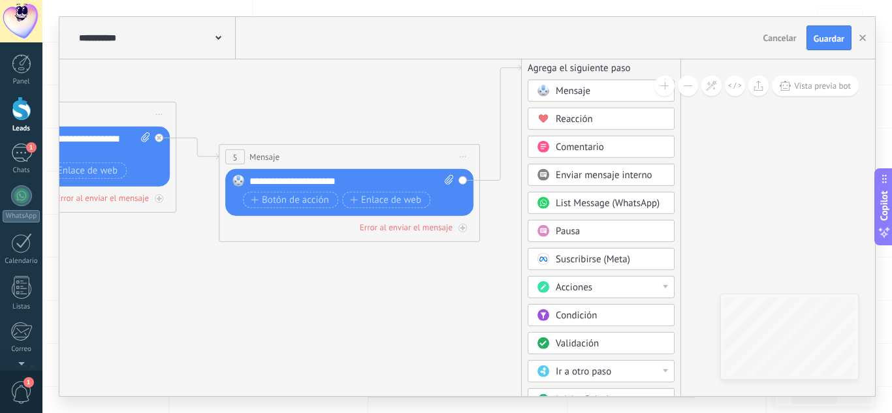
click at [600, 280] on div "Acciones" at bounding box center [601, 287] width 147 height 22
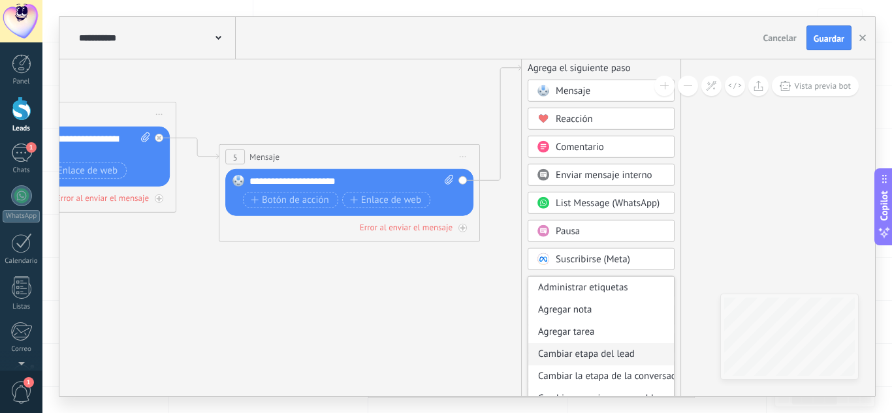
click at [606, 352] on div "Cambiar etapa del lead" at bounding box center [601, 355] width 146 height 22
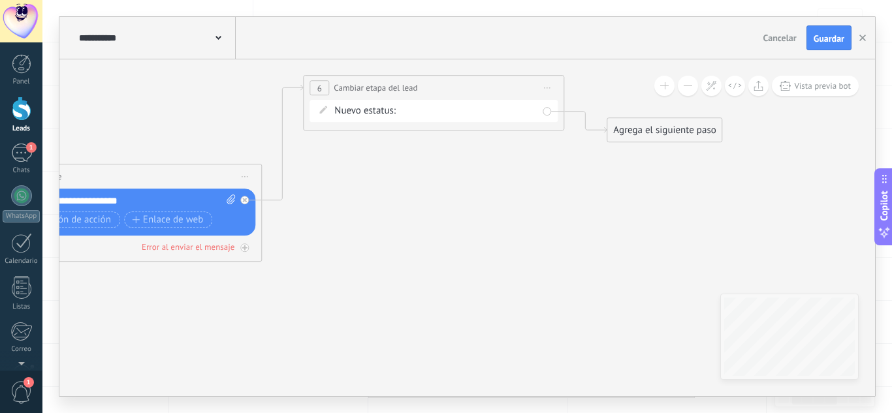
click at [0, 0] on div "Informacion interes seguimiento metodos de pago Pago verificado Ganado Perdido" at bounding box center [0, 0] width 0 height 0
click at [0, 0] on label "seguimiento" at bounding box center [0, 0] width 0 height 0
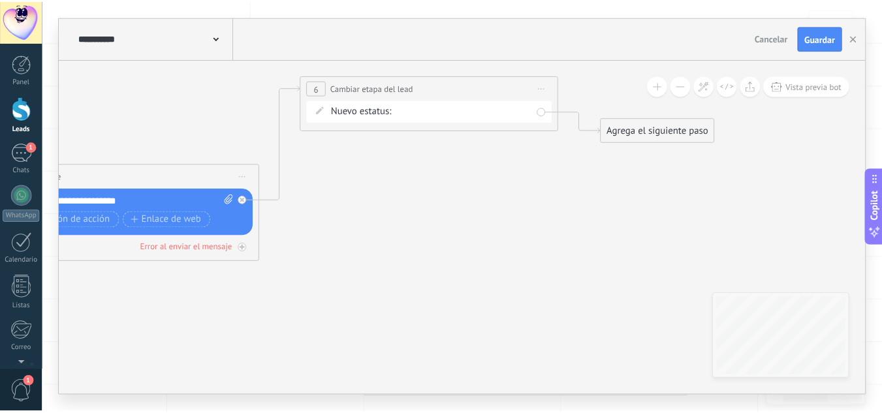
scroll to position [0, 0]
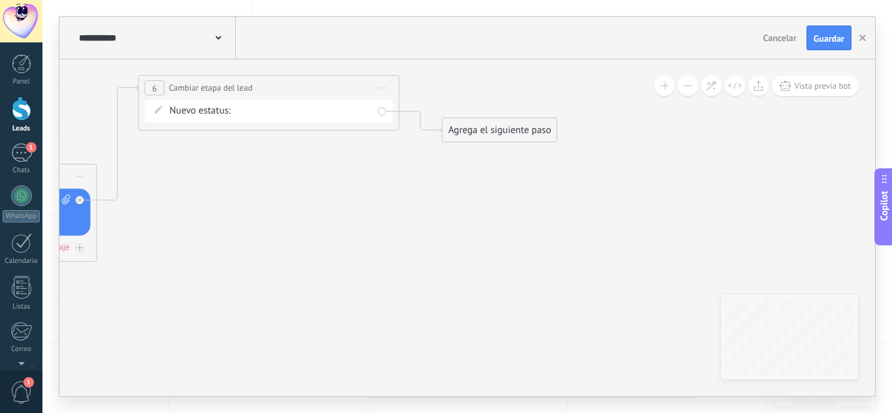
click at [487, 127] on div "Agrega el siguiente paso" at bounding box center [500, 131] width 114 height 22
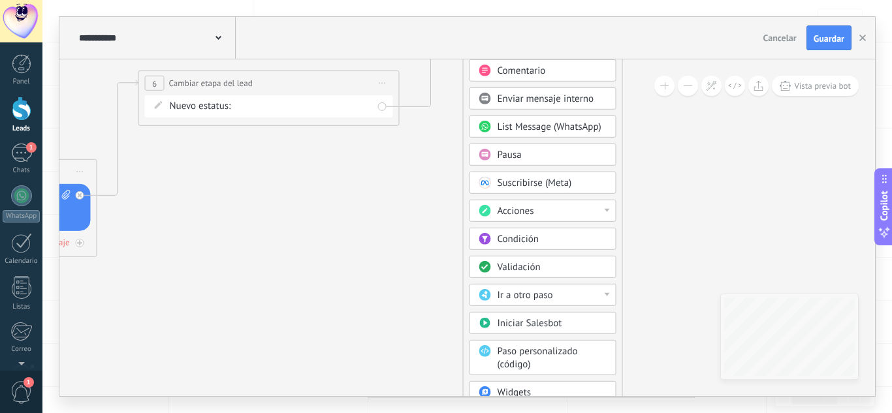
drag, startPoint x: 534, startPoint y: 124, endPoint x: 555, endPoint y: -10, distance: 136.2
click at [555, 0] on html ".abccls-1,.abccls-2{fill-rule:evenodd}.abccls-2{fill:#fff} .abfcls-1{fill:none}…" at bounding box center [446, 91] width 892 height 413
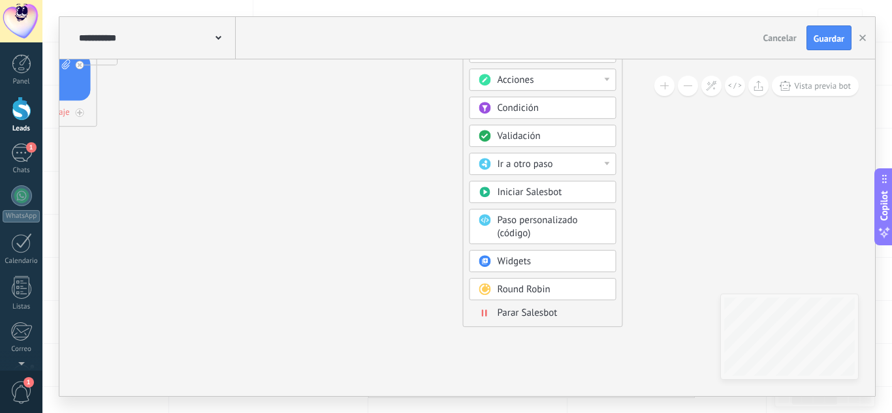
click at [518, 312] on span "Parar Salesbot" at bounding box center [528, 313] width 60 height 12
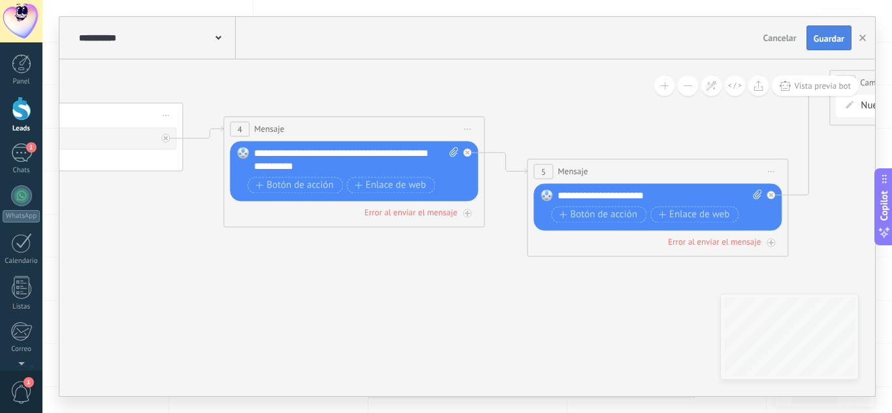
click at [815, 43] on span "Guardar" at bounding box center [829, 38] width 31 height 9
click at [866, 36] on button "button" at bounding box center [863, 38] width 20 height 24
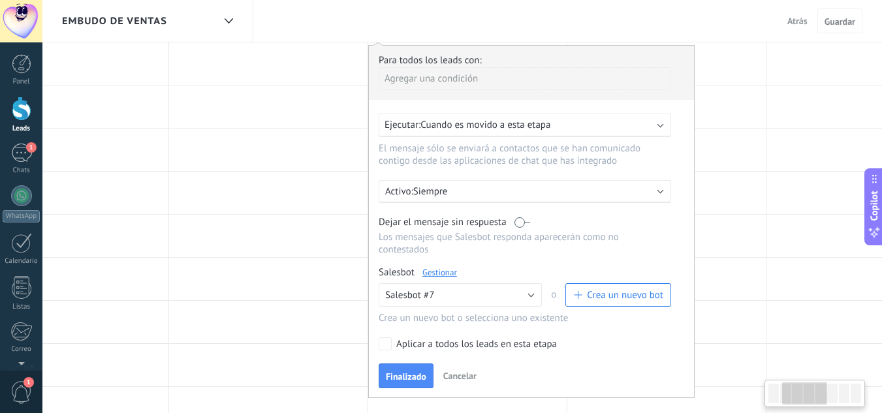
scroll to position [0, 291]
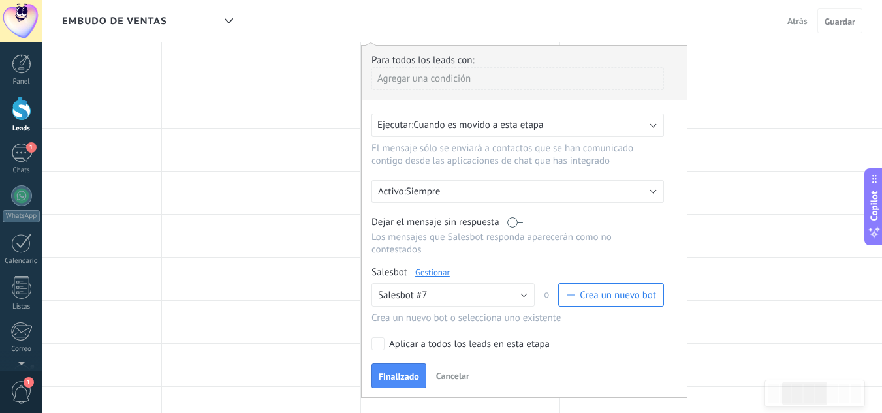
click at [649, 125] on div "Ejecutar: Cuando es movido a esta etapa" at bounding box center [518, 126] width 293 height 24
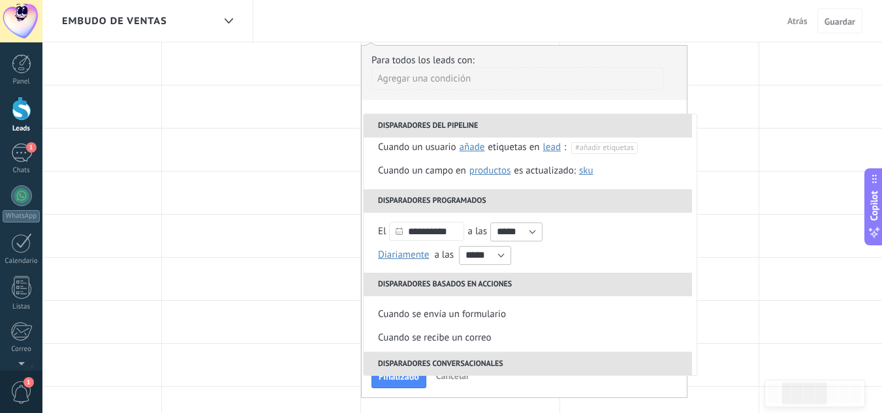
scroll to position [129, 0]
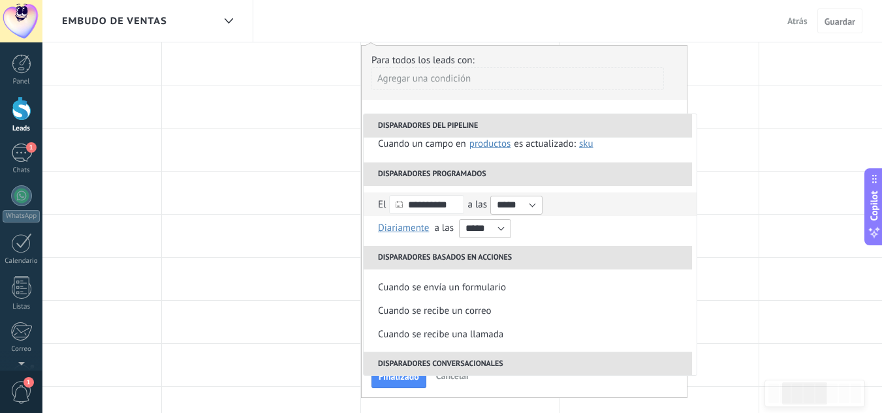
click at [396, 204] on icon at bounding box center [399, 204] width 7 height 7
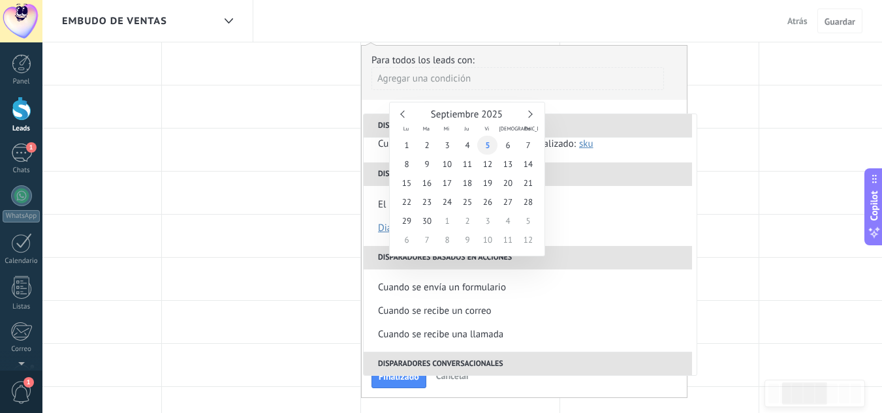
click at [491, 148] on span "5" at bounding box center [487, 145] width 20 height 19
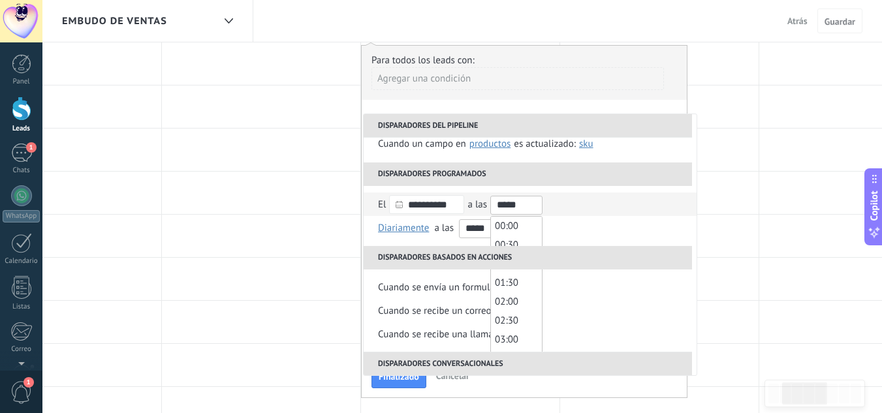
click at [525, 207] on input "*****" at bounding box center [517, 205] width 52 height 19
type input "*****"
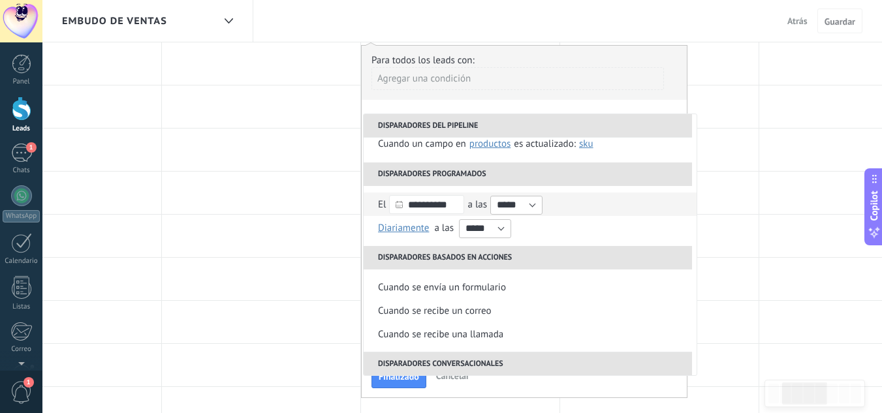
click at [560, 202] on div "**********" at bounding box center [530, 205] width 304 height 24
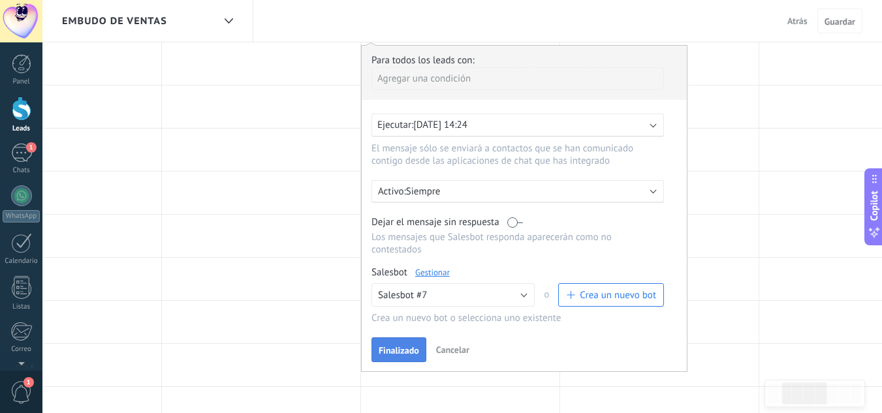
click at [400, 346] on span "Finalizado" at bounding box center [399, 350] width 40 height 9
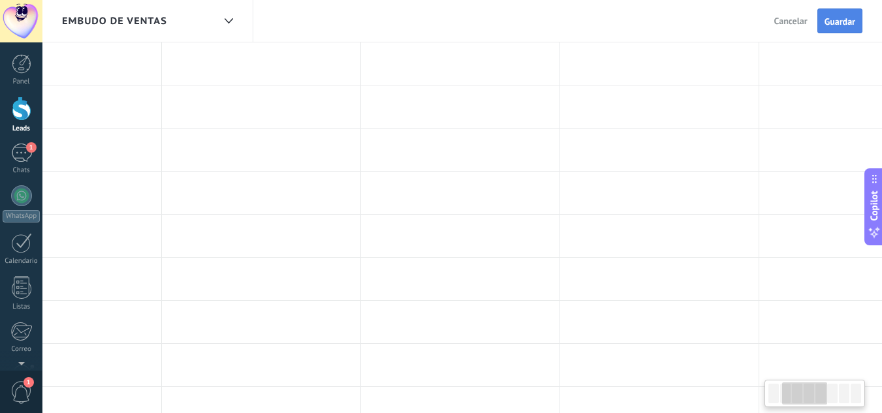
click at [845, 16] on button "Guardar" at bounding box center [840, 20] width 45 height 25
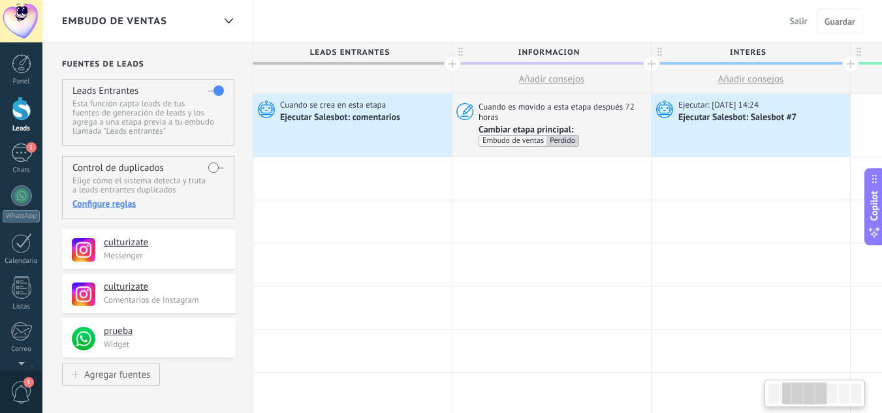
scroll to position [0, 291]
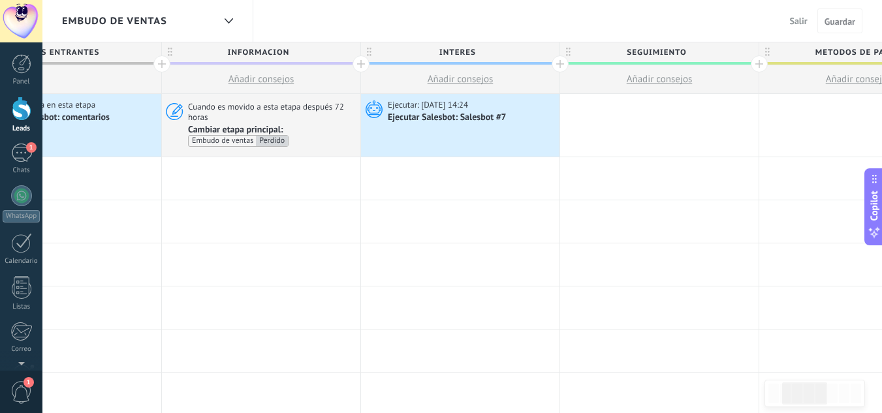
click at [793, 22] on span "Salir" at bounding box center [799, 21] width 18 height 12
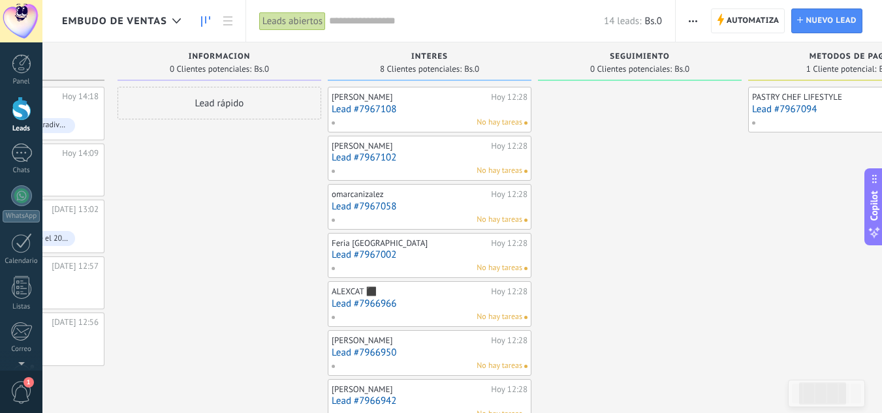
click at [359, 117] on div "No hay tareas" at bounding box center [426, 123] width 191 height 12
click at [358, 114] on link "Lead #7967108" at bounding box center [430, 109] width 196 height 11
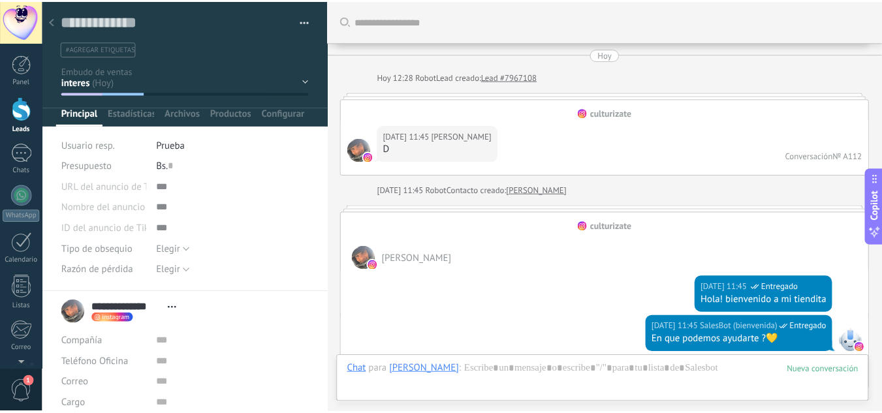
scroll to position [1047, 0]
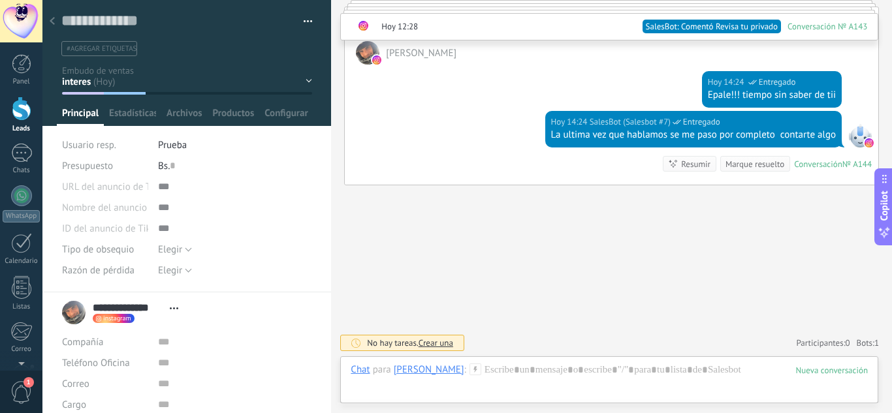
click at [56, 22] on div at bounding box center [52, 21] width 18 height 25
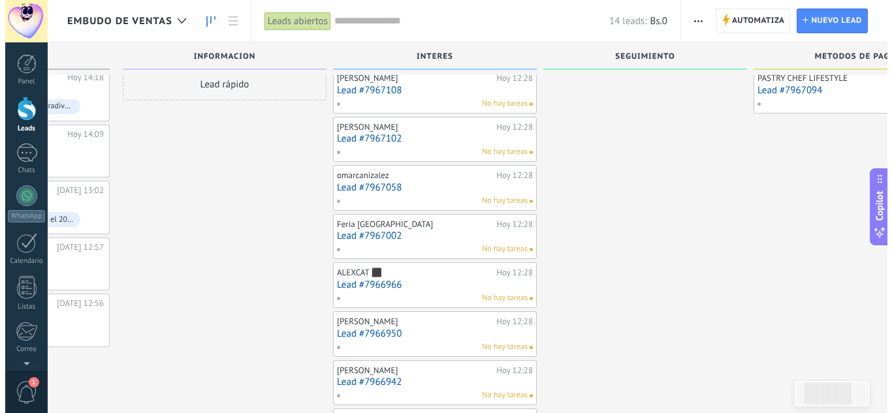
scroll to position [92, 0]
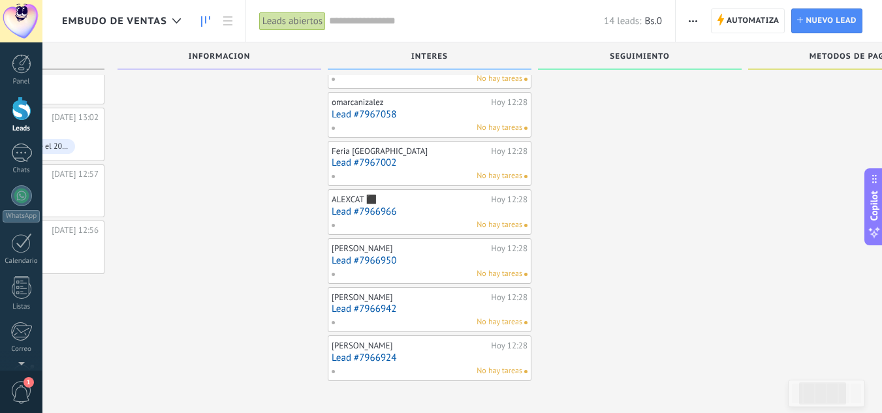
click at [375, 118] on link "Lead #7967058" at bounding box center [430, 114] width 196 height 11
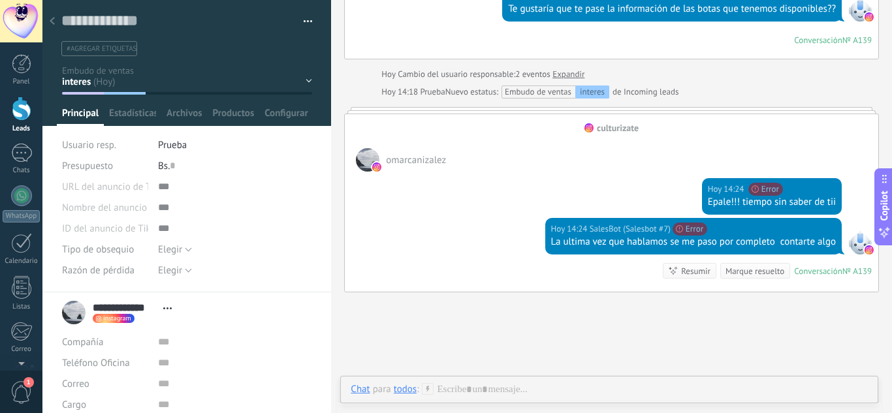
scroll to position [594, 0]
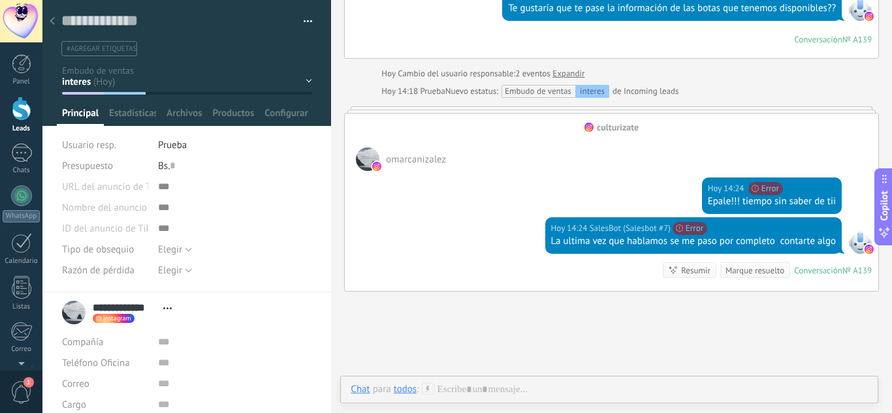
click at [57, 22] on div at bounding box center [52, 21] width 18 height 25
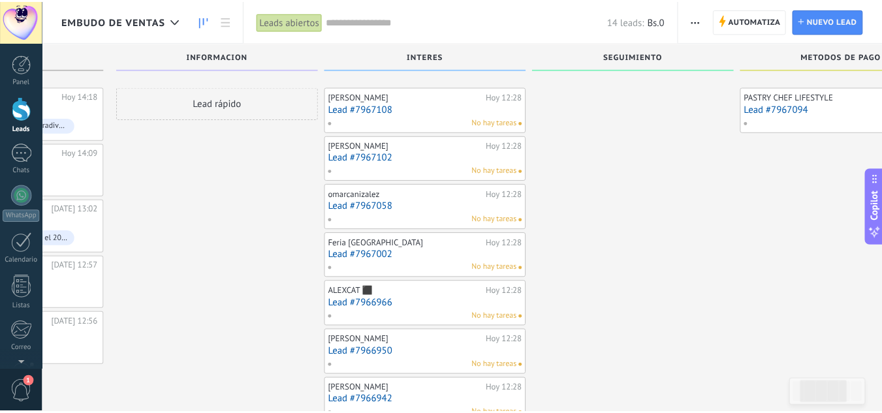
scroll to position [92, 0]
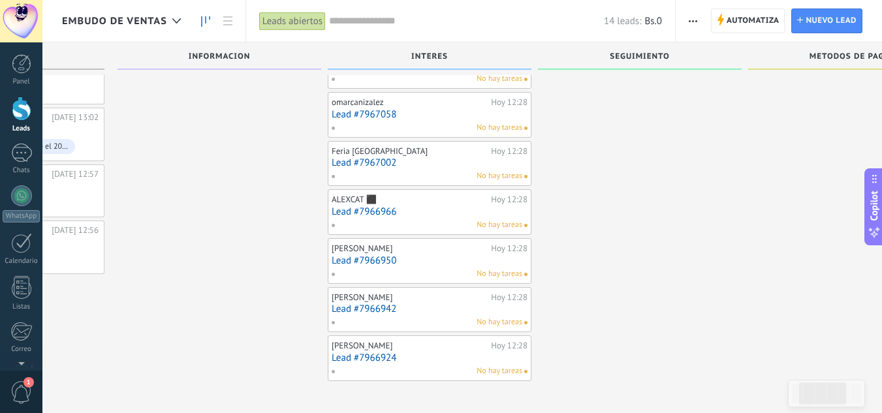
click at [368, 116] on link "Lead #7967058" at bounding box center [430, 114] width 196 height 11
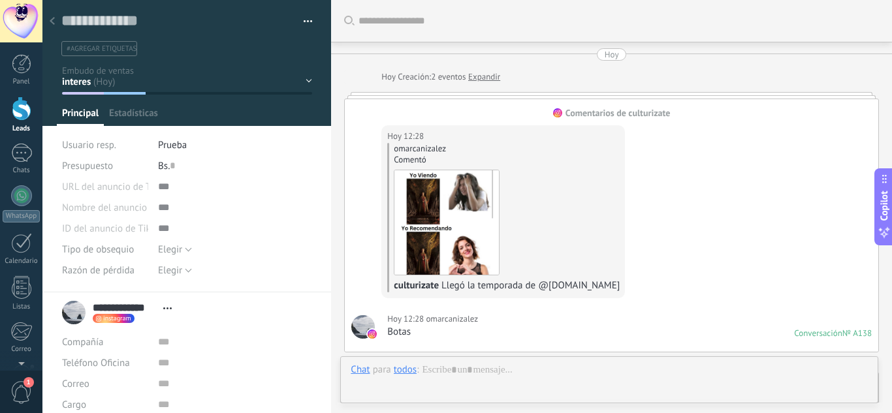
scroll to position [20, 0]
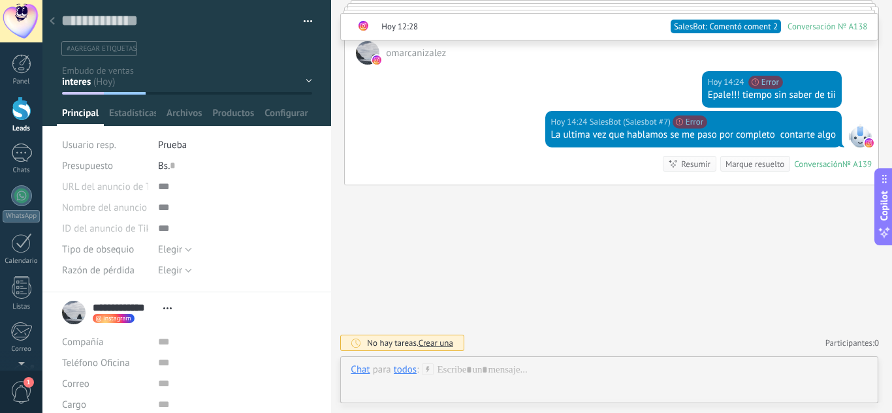
click at [50, 24] on icon at bounding box center [52, 21] width 5 height 8
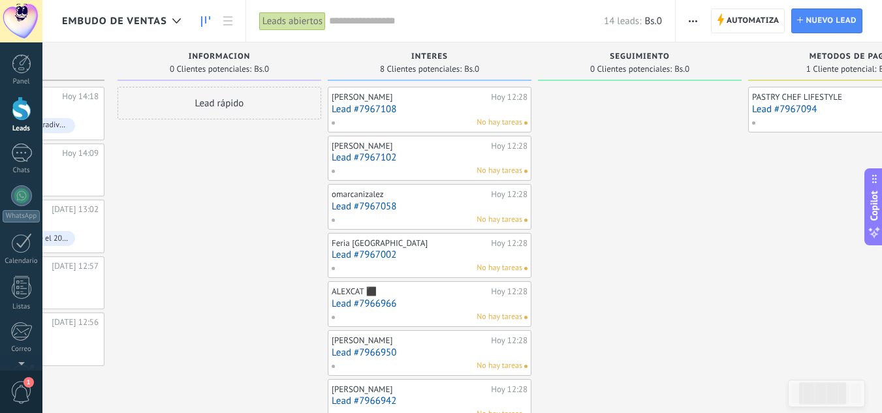
click at [383, 152] on link "Lead #7967102" at bounding box center [430, 157] width 196 height 11
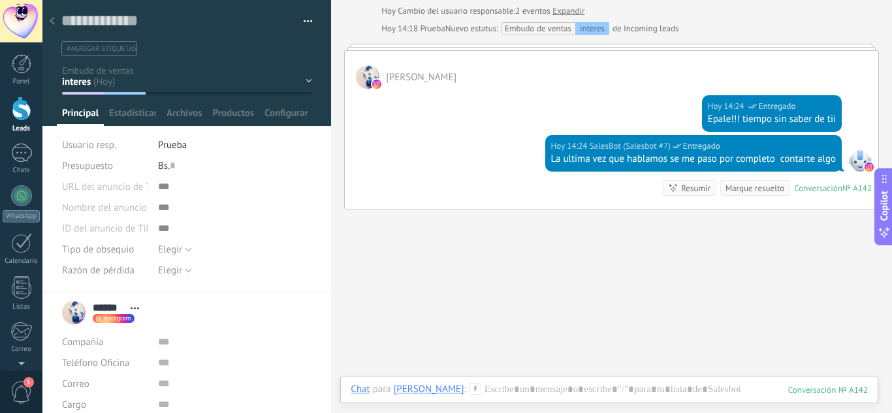
scroll to position [159, 0]
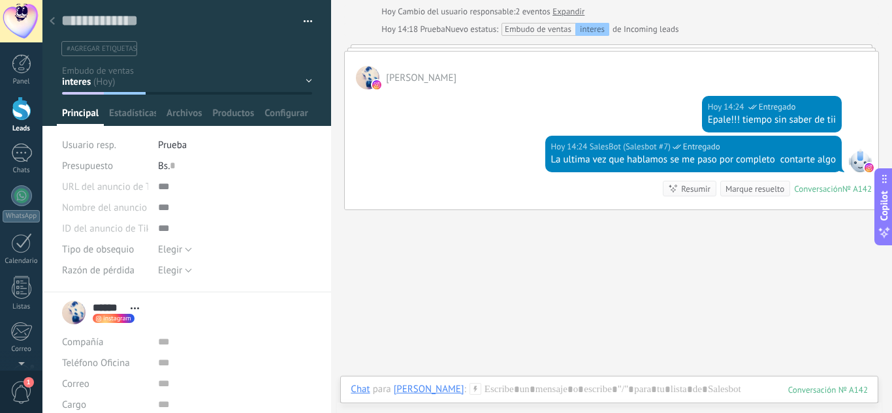
click at [56, 20] on div at bounding box center [52, 21] width 18 height 25
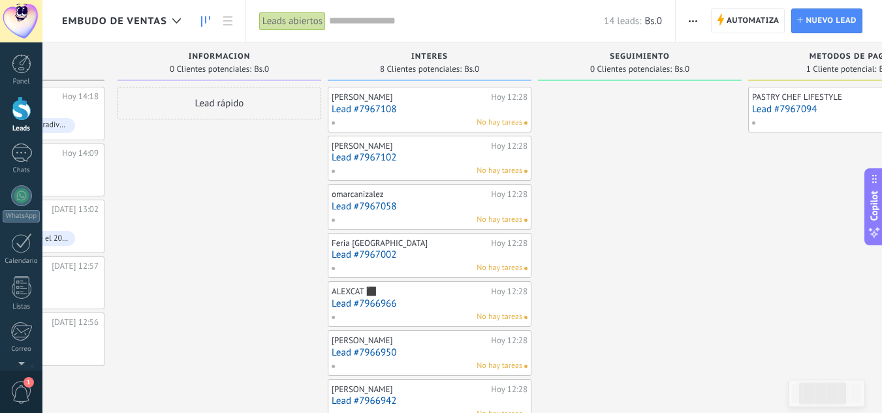
click at [365, 106] on link "Lead #7967108" at bounding box center [430, 109] width 196 height 11
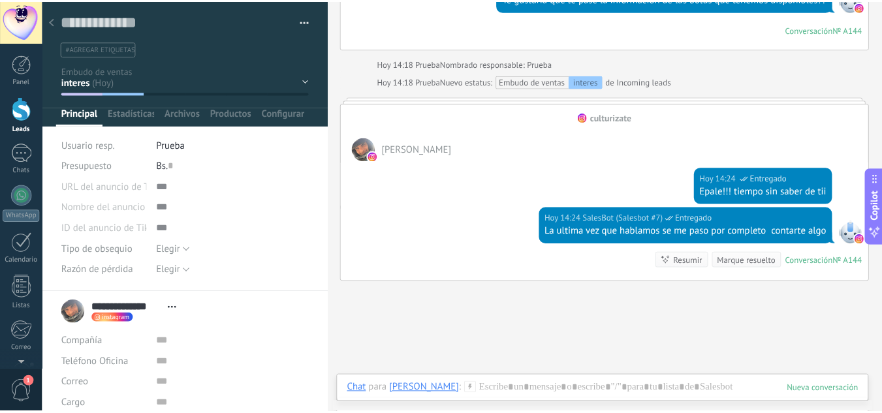
scroll to position [950, 0]
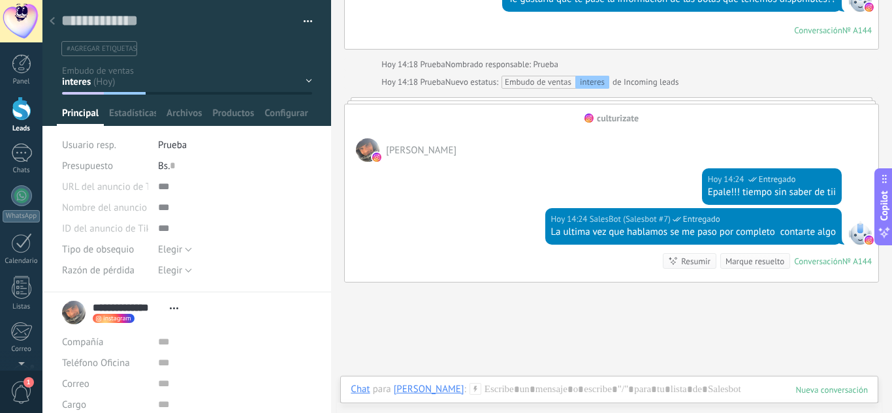
drag, startPoint x: 37, startPoint y: 1, endPoint x: 52, endPoint y: 18, distance: 22.6
click at [52, 18] on body ".abccls-1,.abccls-2{fill-rule:evenodd}.abccls-2{fill:#fff} .abfcls-1{fill:none}…" at bounding box center [446, 206] width 892 height 413
click at [52, 18] on icon at bounding box center [52, 21] width 5 height 8
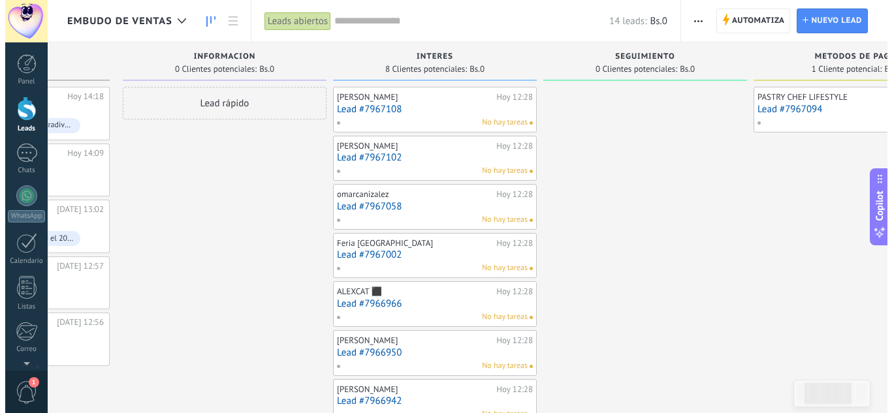
scroll to position [92, 0]
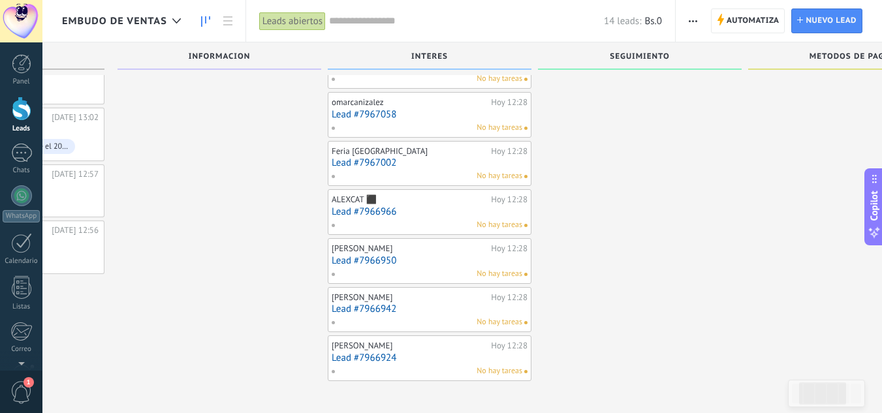
click at [375, 261] on link "Lead #7966950" at bounding box center [430, 260] width 196 height 11
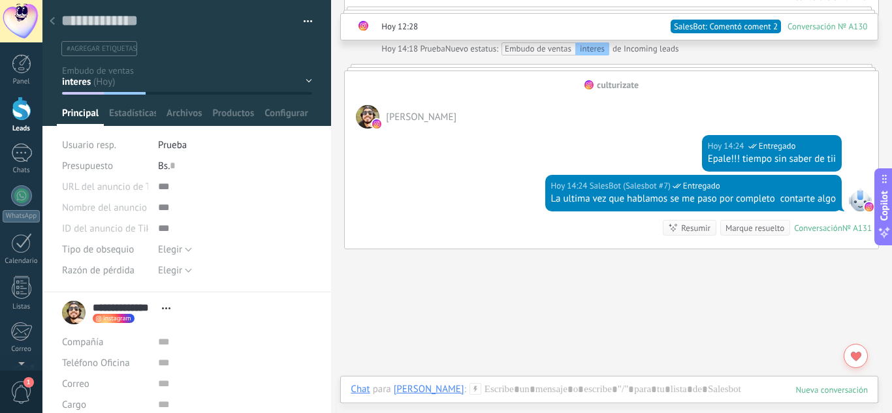
scroll to position [995, 0]
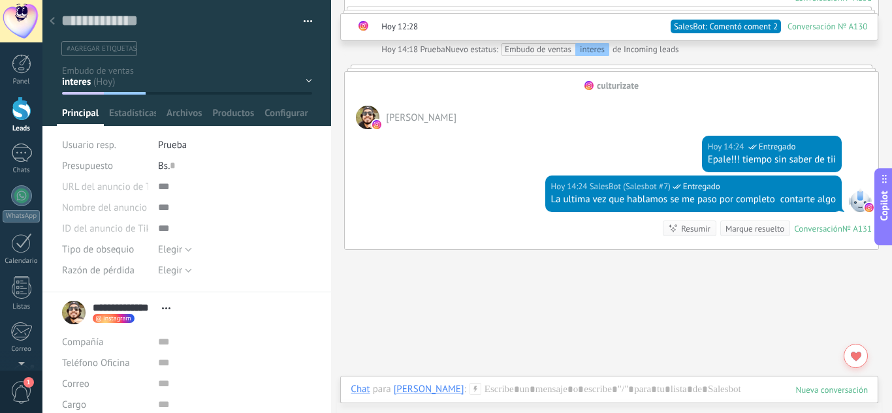
click at [52, 24] on icon at bounding box center [52, 21] width 5 height 8
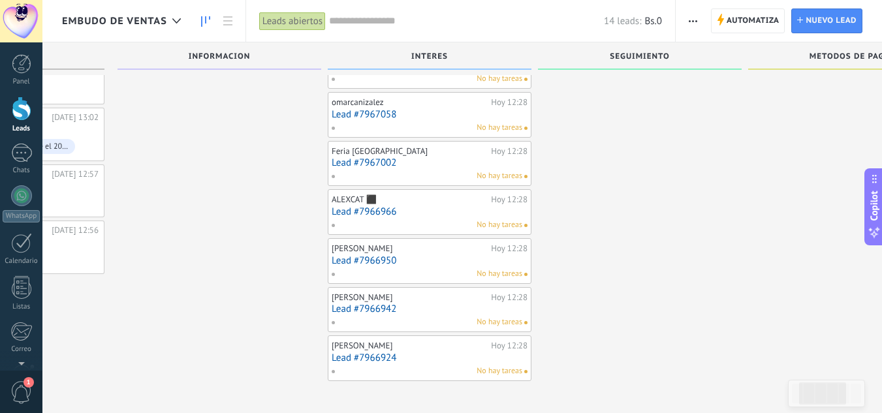
click at [380, 313] on link "Lead #7966942" at bounding box center [430, 309] width 196 height 11
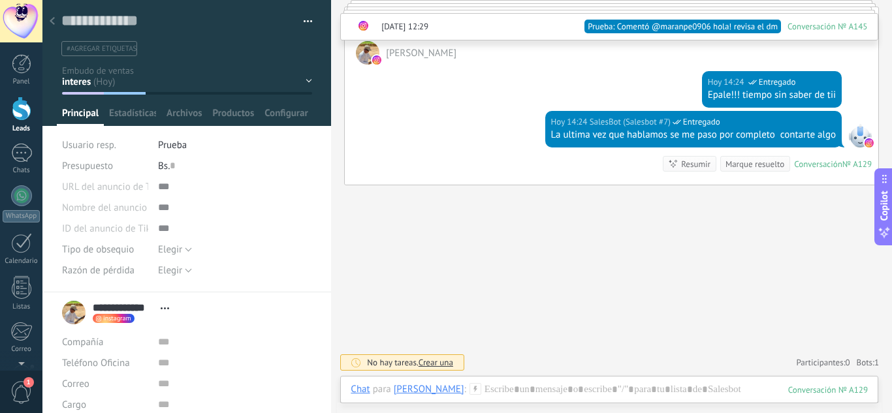
scroll to position [1356, 0]
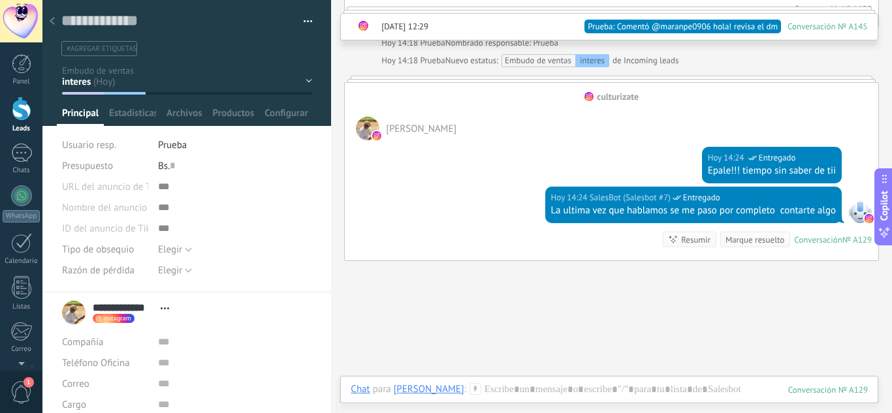
click at [57, 15] on div at bounding box center [52, 21] width 18 height 25
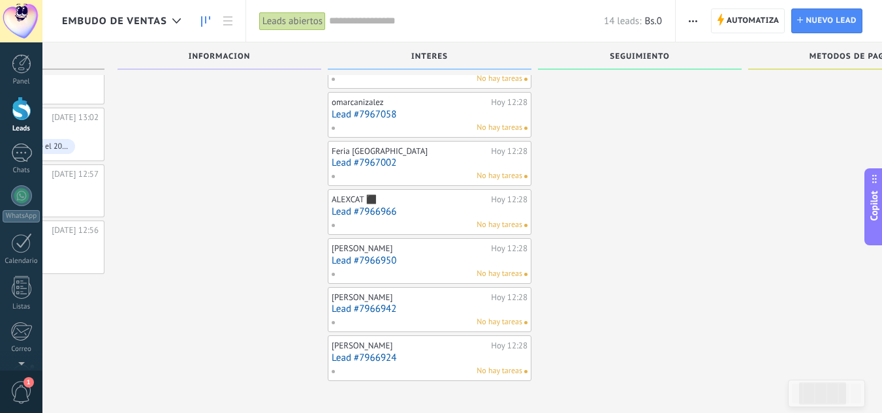
click at [383, 359] on link "Lead #7966924" at bounding box center [430, 358] width 196 height 11
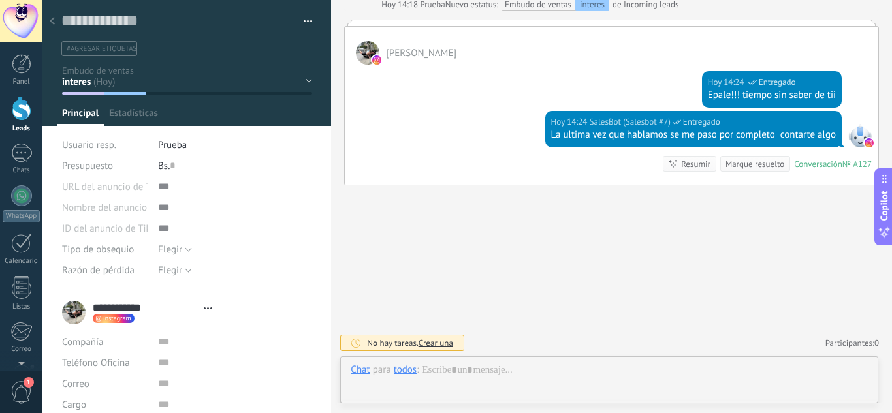
scroll to position [20, 0]
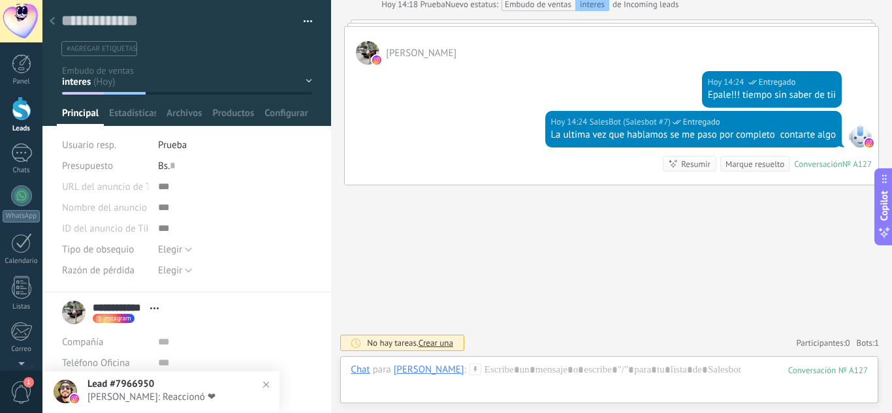
click at [50, 20] on icon at bounding box center [52, 21] width 5 height 8
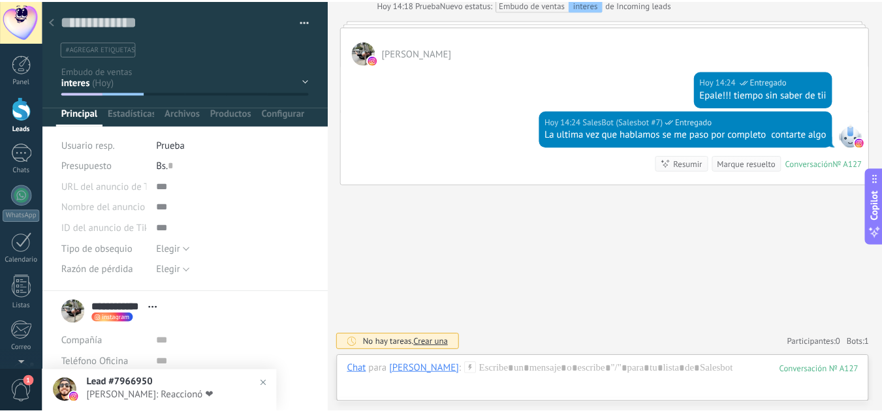
scroll to position [92, 0]
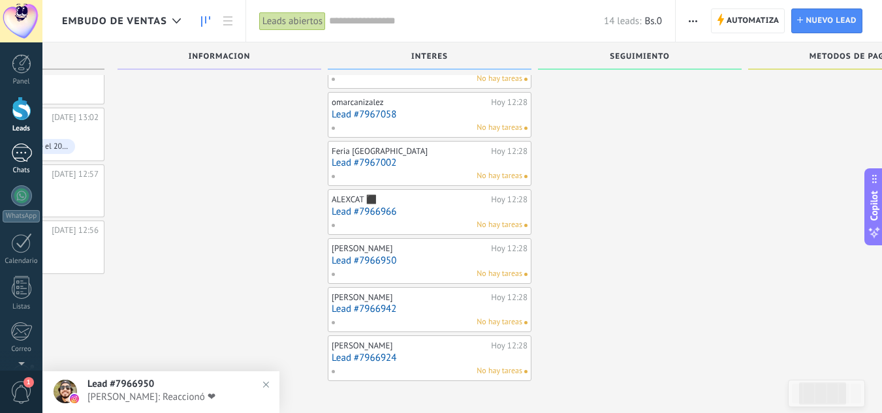
click at [18, 165] on link "1 Chats" at bounding box center [21, 159] width 42 height 31
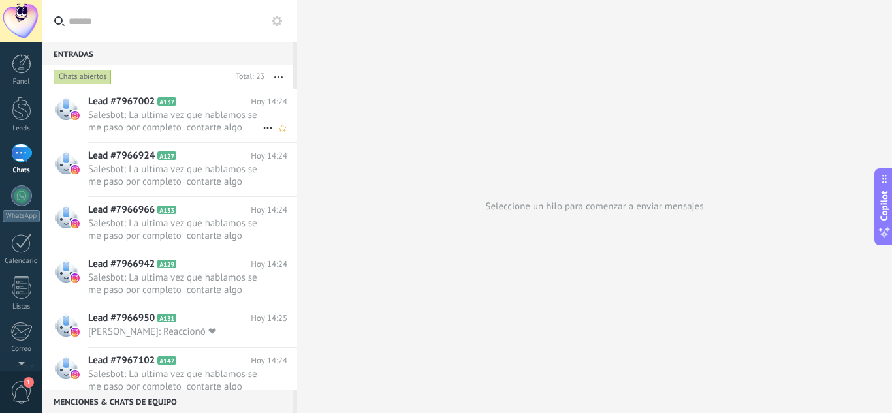
click at [169, 129] on span "Salesbot: La ultima vez que hablamos se me paso por completo contarte algo" at bounding box center [175, 121] width 174 height 25
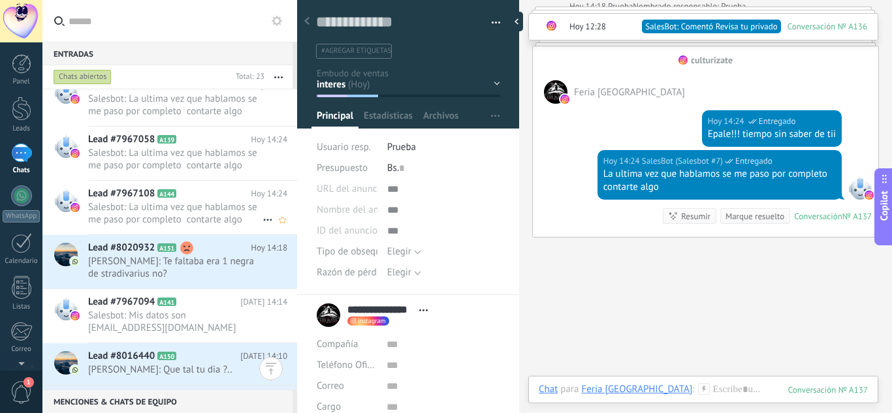
click at [187, 201] on div "Lead #7967108 A144 [DATE] 14:24 Salesbot: La ultima vez que hablamos se me paso…" at bounding box center [192, 208] width 209 height 54
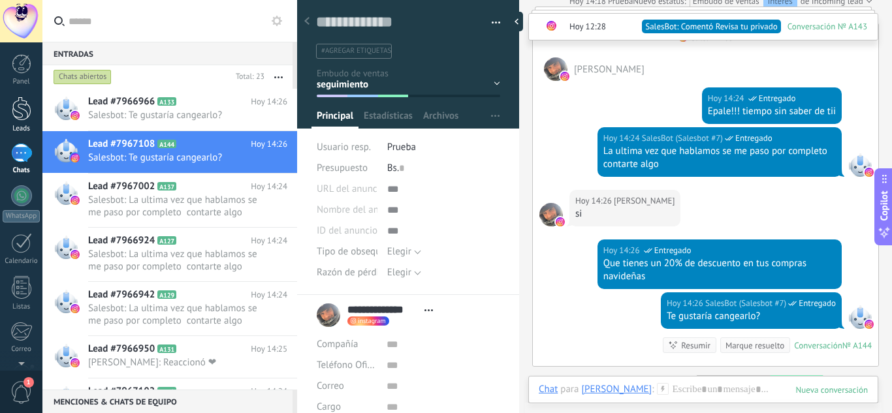
click at [33, 108] on link "Leads" at bounding box center [21, 115] width 42 height 37
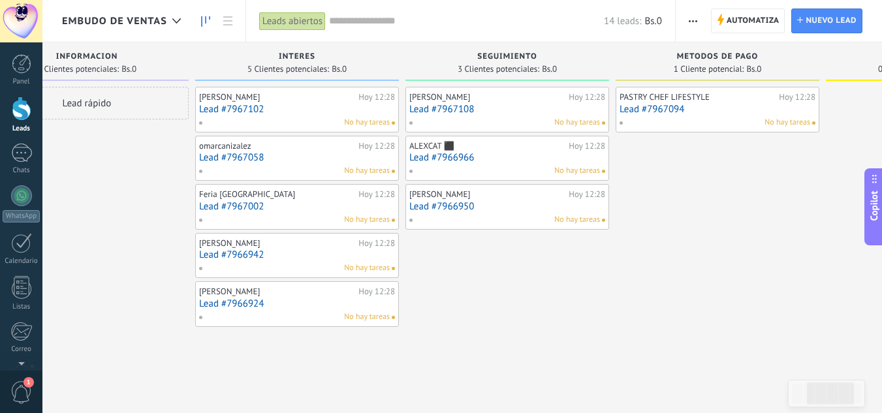
click at [456, 205] on link "Lead #7966950" at bounding box center [508, 206] width 196 height 11
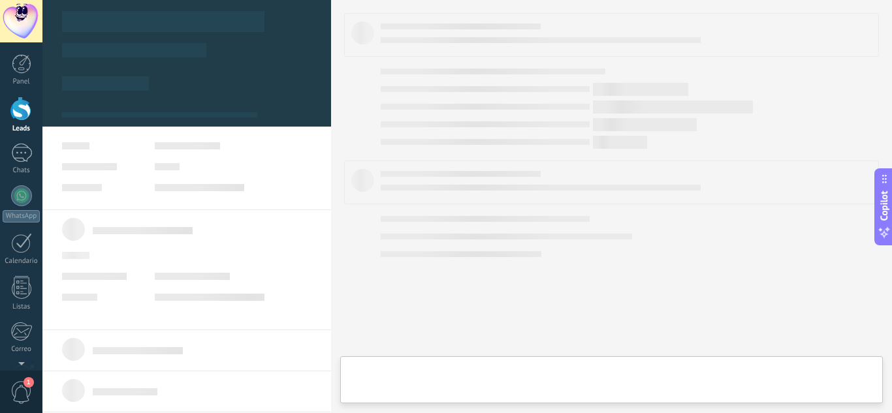
type textarea "**********"
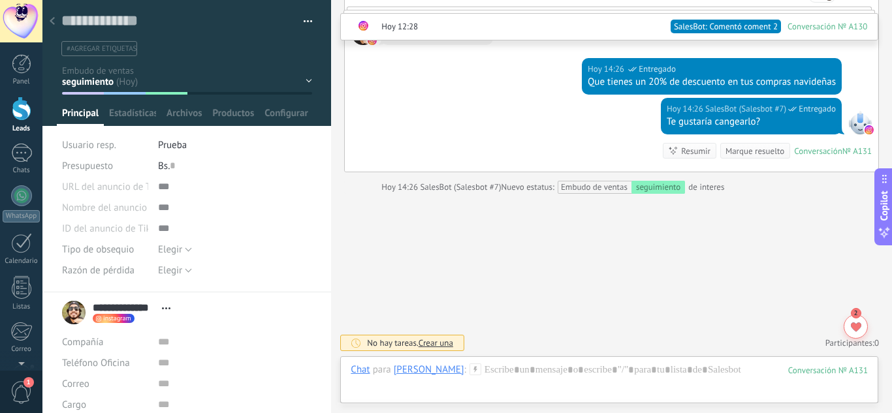
click at [54, 24] on use at bounding box center [52, 21] width 5 height 8
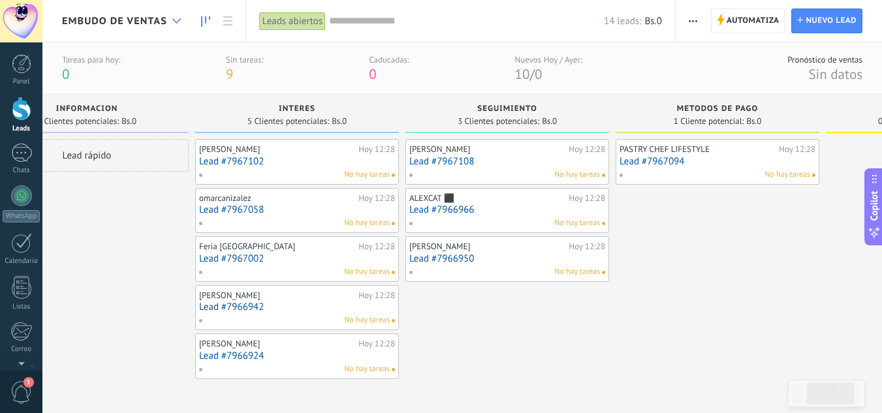
click at [174, 18] on div at bounding box center [177, 20] width 22 height 25
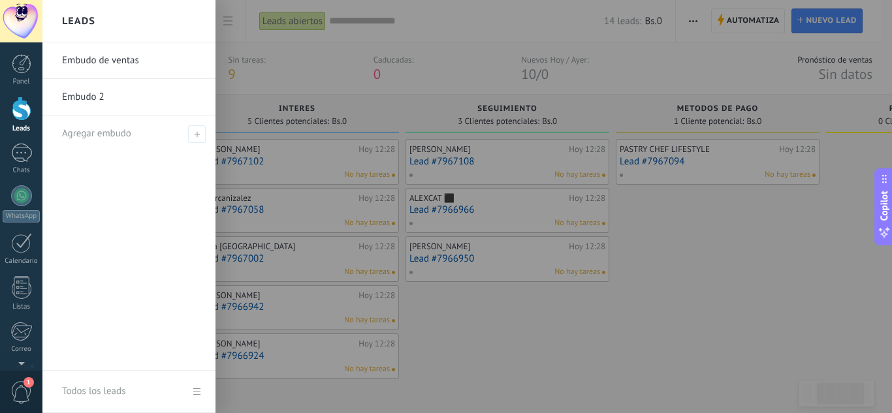
click at [134, 108] on link "Embudo 2" at bounding box center [132, 97] width 140 height 37
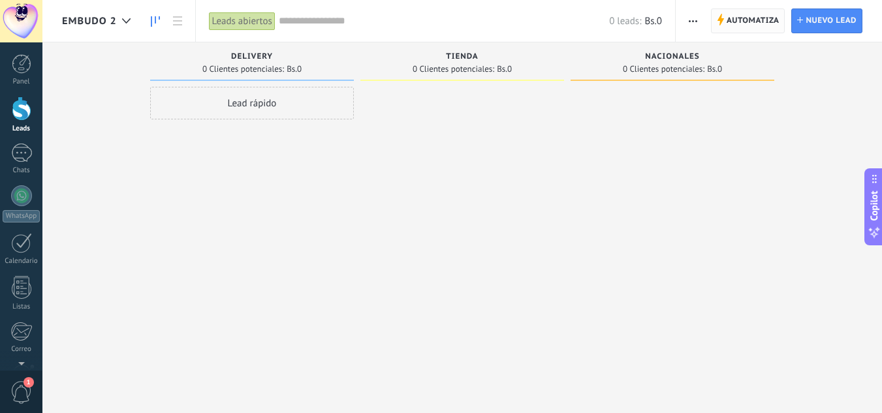
click at [718, 25] on icon at bounding box center [720, 20] width 7 height 12
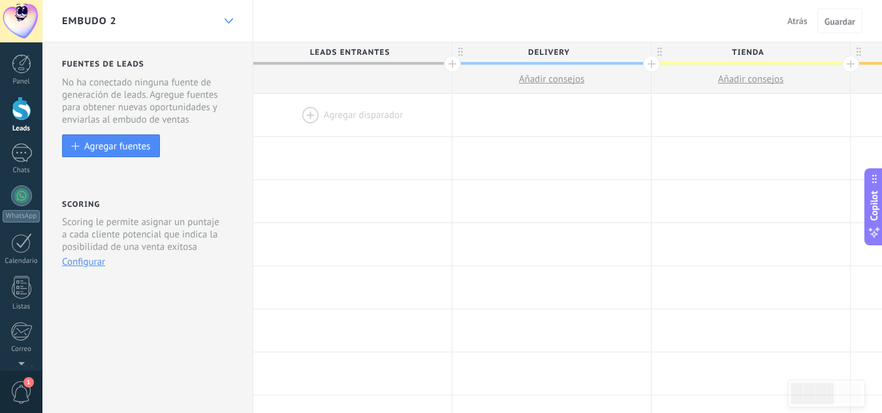
click at [225, 24] on div at bounding box center [229, 20] width 22 height 25
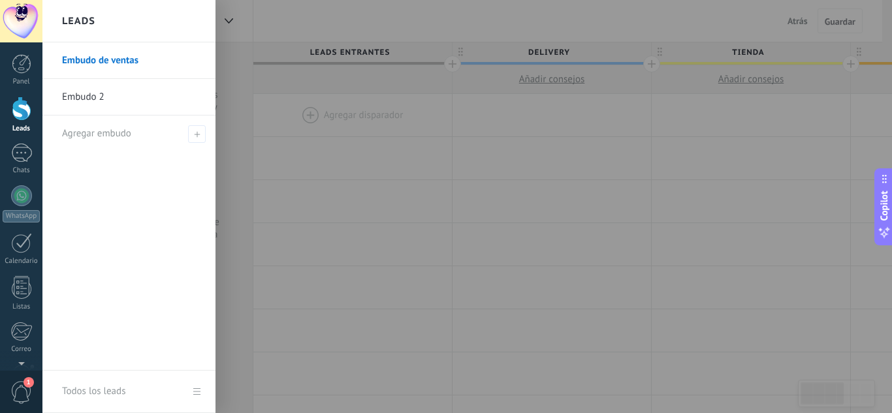
click at [184, 98] on link "Embudo 2" at bounding box center [132, 97] width 140 height 37
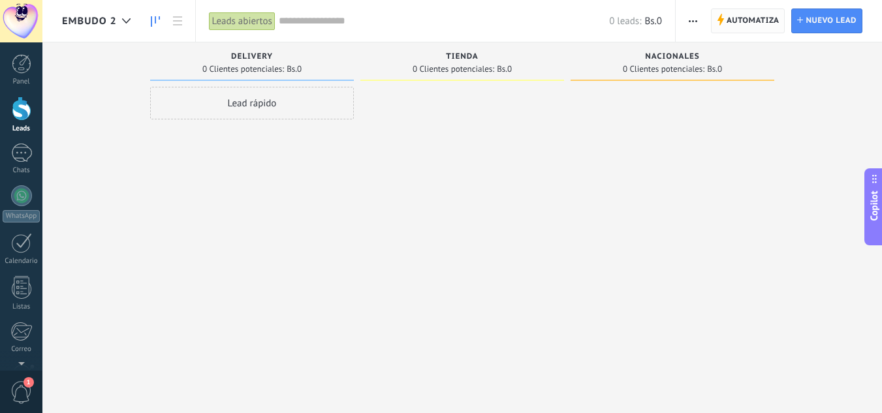
click at [739, 19] on span "Automatiza" at bounding box center [753, 21] width 53 height 24
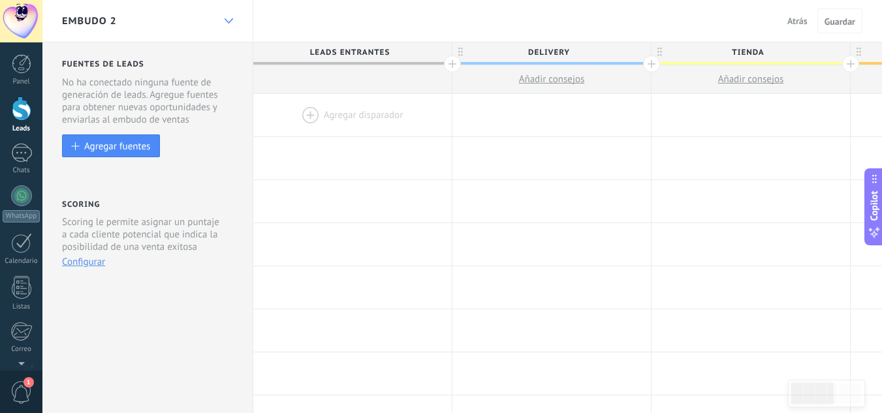
click at [219, 22] on div at bounding box center [229, 20] width 22 height 25
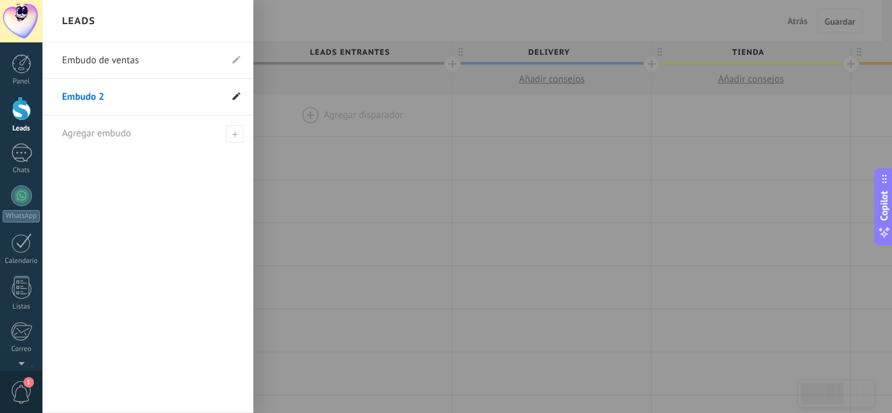
click at [239, 97] on icon at bounding box center [237, 96] width 8 height 8
click at [233, 99] on use at bounding box center [237, 96] width 8 height 8
click at [143, 93] on link "Embudo 2" at bounding box center [141, 97] width 159 height 37
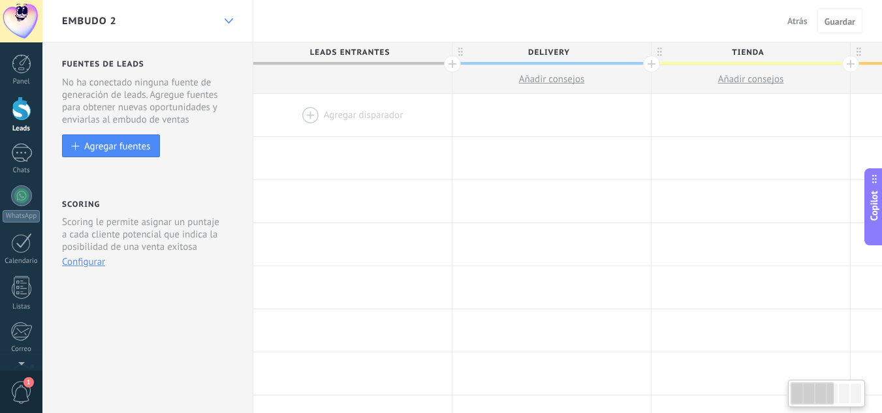
drag, startPoint x: 143, startPoint y: 93, endPoint x: 219, endPoint y: 16, distance: 108.5
click at [219, 16] on div at bounding box center [229, 20] width 22 height 25
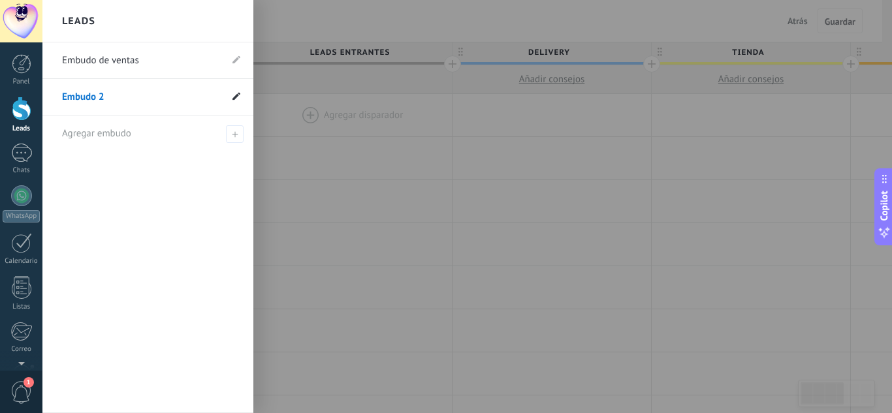
click at [239, 91] on span at bounding box center [237, 97] width 8 height 12
click at [241, 95] on li "Embudo 2" at bounding box center [147, 97] width 211 height 37
drag, startPoint x: 241, startPoint y: 95, endPoint x: 231, endPoint y: 97, distance: 10.5
click at [231, 97] on li "Embudo 2" at bounding box center [147, 97] width 211 height 37
drag, startPoint x: 231, startPoint y: 97, endPoint x: 238, endPoint y: 99, distance: 7.6
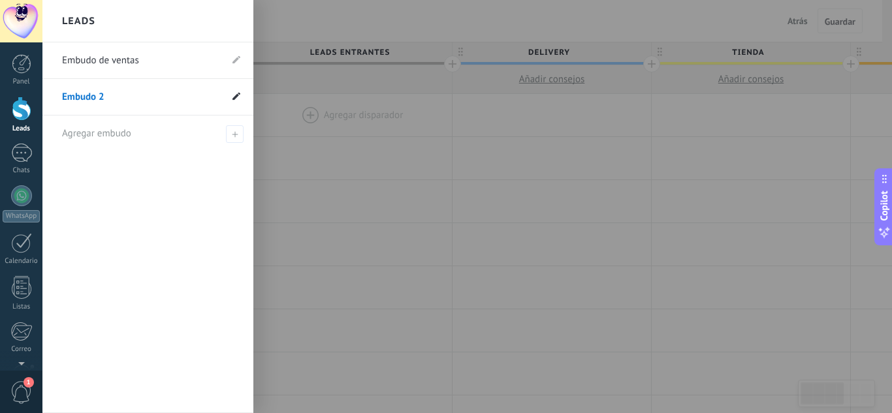
click at [238, 99] on li "Embudo 2" at bounding box center [147, 97] width 211 height 37
click at [238, 99] on icon at bounding box center [237, 96] width 8 height 8
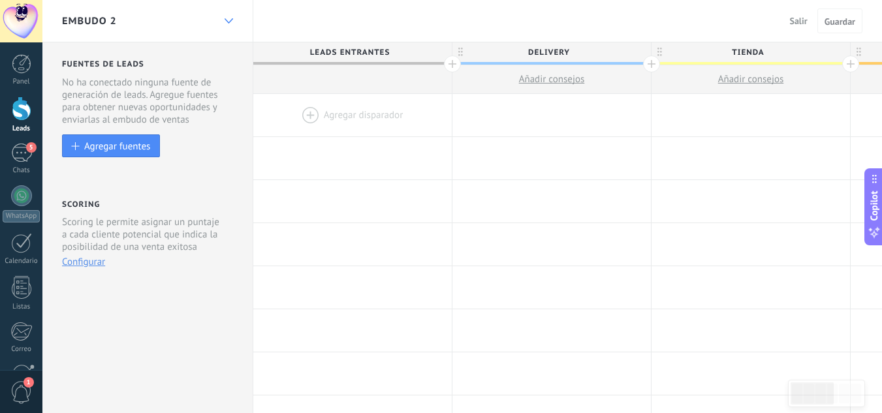
click at [223, 18] on div at bounding box center [229, 20] width 22 height 25
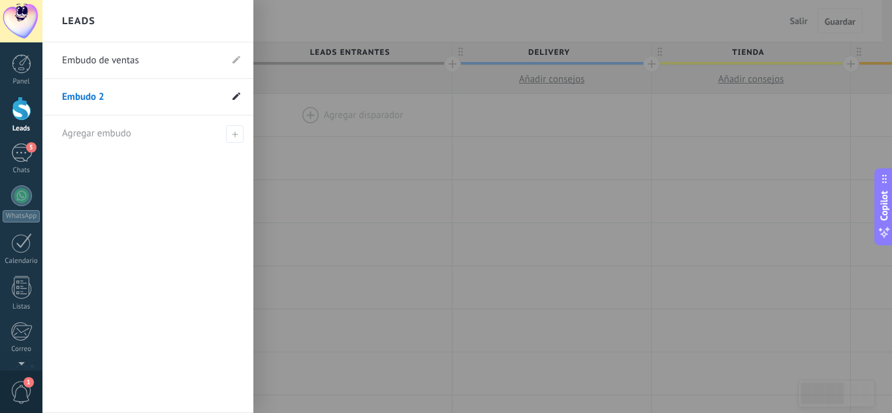
click at [238, 93] on icon at bounding box center [237, 96] width 8 height 8
click at [114, 98] on input "********" at bounding box center [127, 97] width 131 height 21
type input "********"
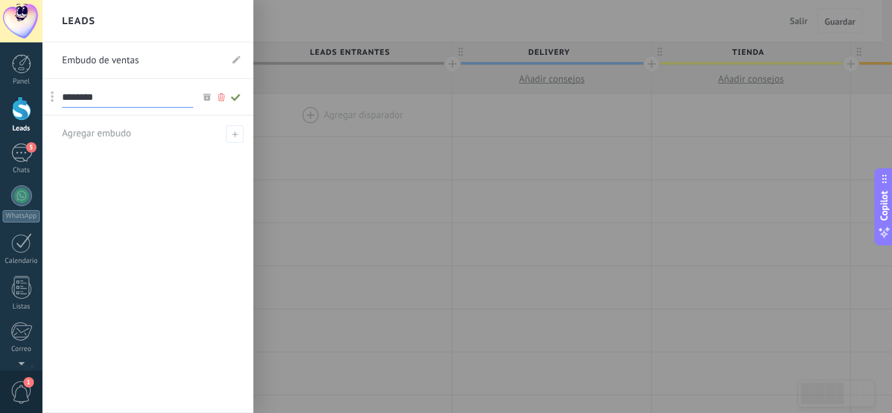
click at [236, 93] on icon at bounding box center [236, 97] width 14 height 8
click at [385, 150] on div at bounding box center [488, 206] width 892 height 413
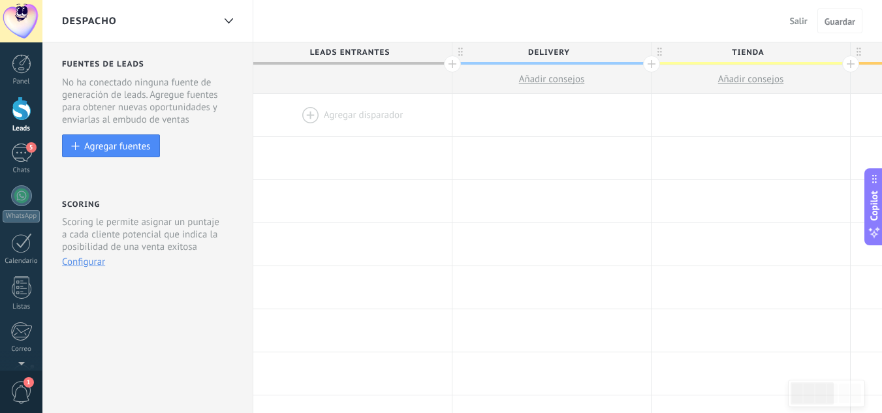
click at [535, 54] on span "delivery" at bounding box center [549, 52] width 192 height 20
click at [535, 54] on input "********" at bounding box center [548, 52] width 173 height 20
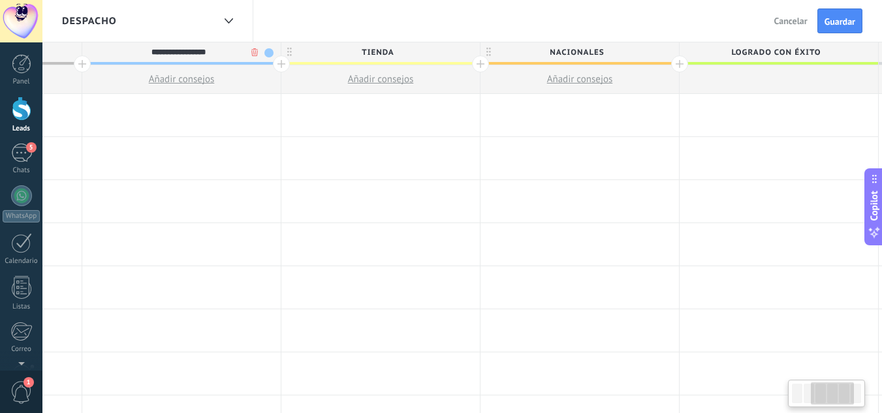
scroll to position [0, 393]
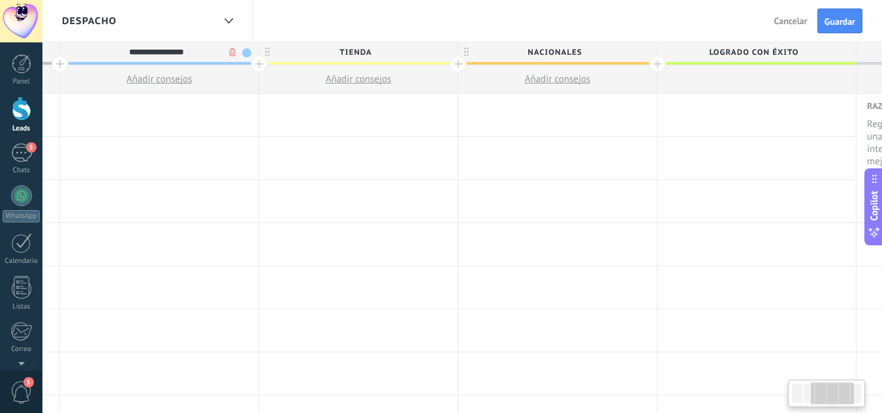
type input "**********"
click at [397, 54] on span "tienda" at bounding box center [355, 52] width 192 height 20
click at [397, 54] on input "******" at bounding box center [355, 52] width 173 height 20
type input "**********"
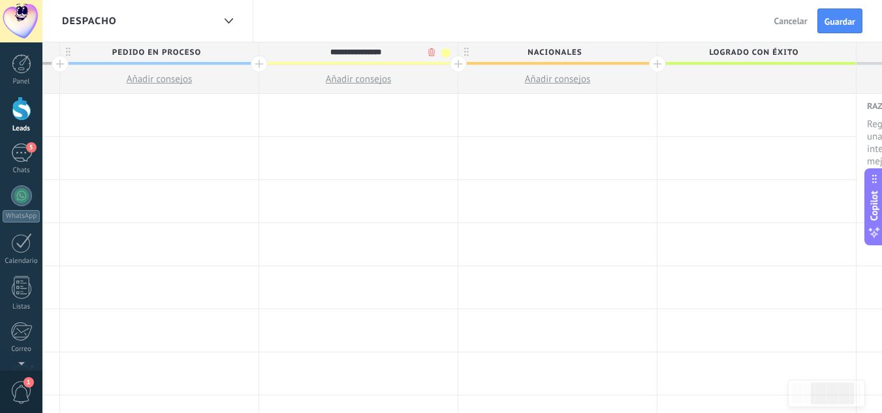
click at [538, 52] on span "nacionales" at bounding box center [555, 52] width 192 height 20
click at [538, 52] on input "**********" at bounding box center [554, 52] width 173 height 20
type input "**********"
click at [828, 31] on button "Guardar" at bounding box center [840, 20] width 45 height 25
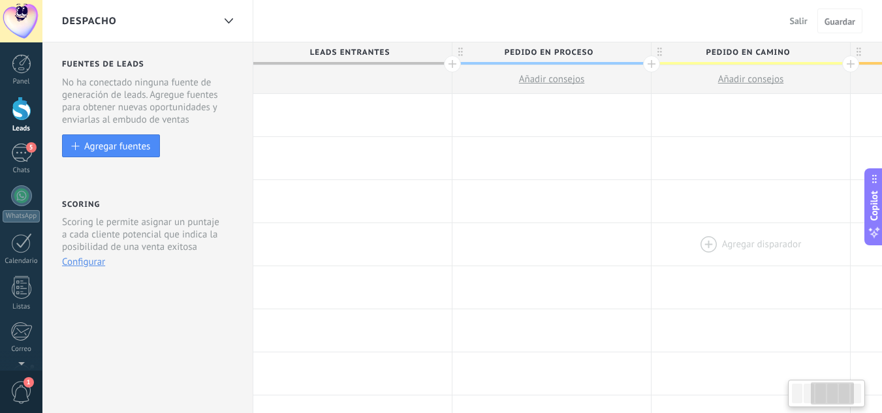
scroll to position [0, 393]
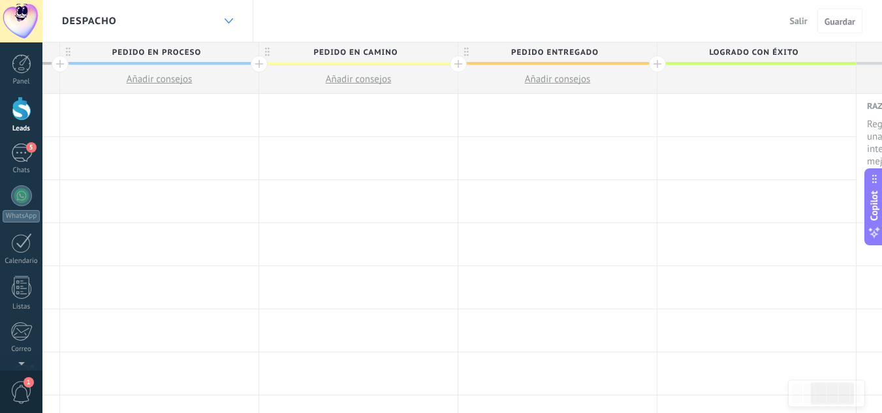
click at [223, 25] on div at bounding box center [229, 20] width 22 height 25
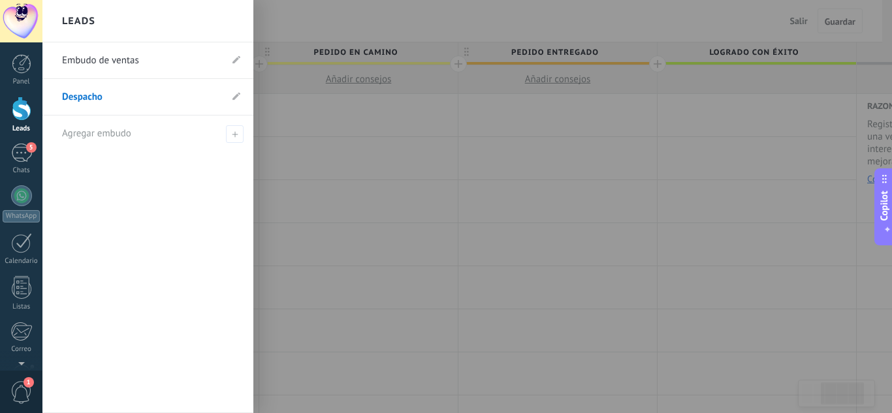
click at [156, 67] on link "Embudo de ventas" at bounding box center [141, 60] width 159 height 37
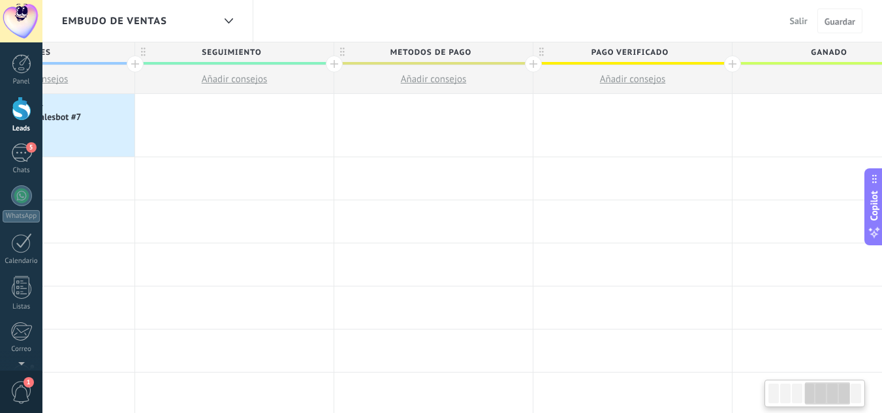
scroll to position [0, 965]
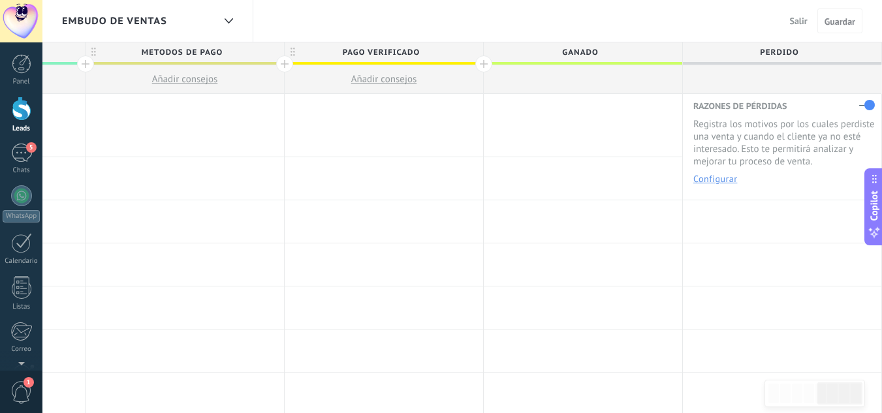
click at [798, 27] on button "Salir" at bounding box center [799, 21] width 28 height 20
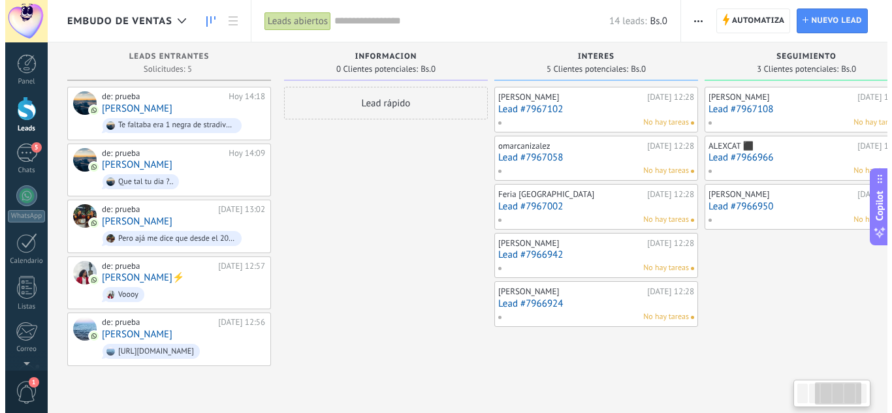
scroll to position [0, 461]
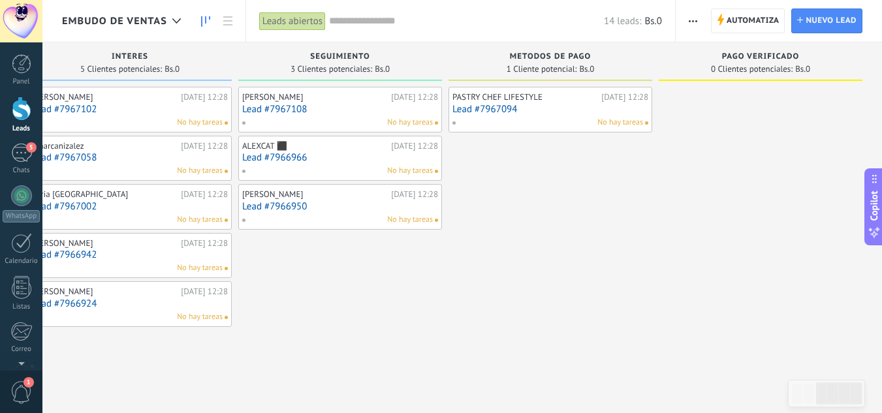
click at [527, 114] on link "Lead #7967094" at bounding box center [551, 109] width 196 height 11
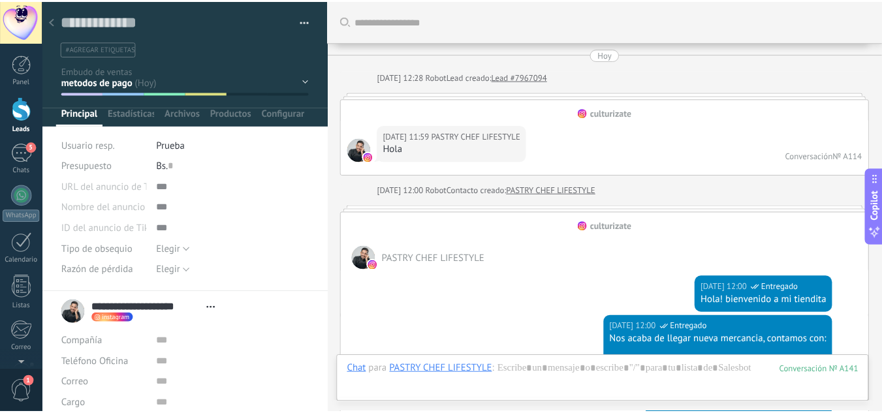
scroll to position [1448, 0]
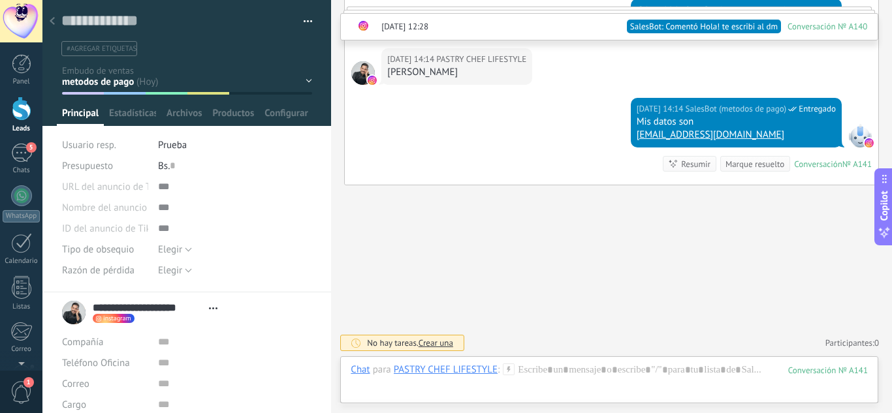
click at [52, 20] on use at bounding box center [52, 21] width 5 height 8
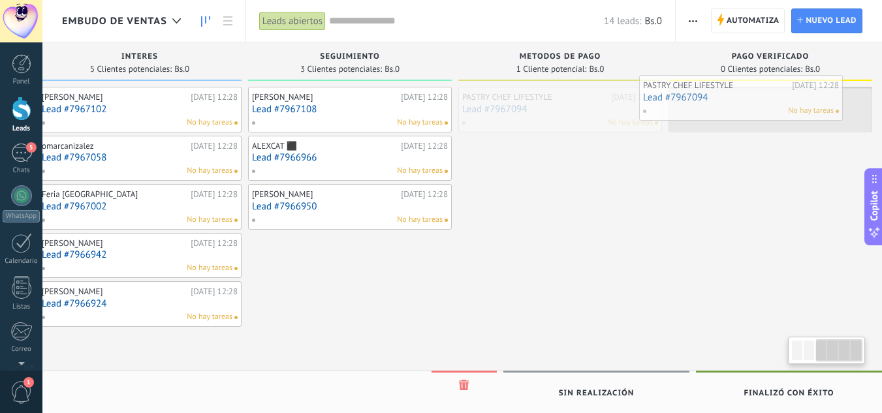
scroll to position [0, 461]
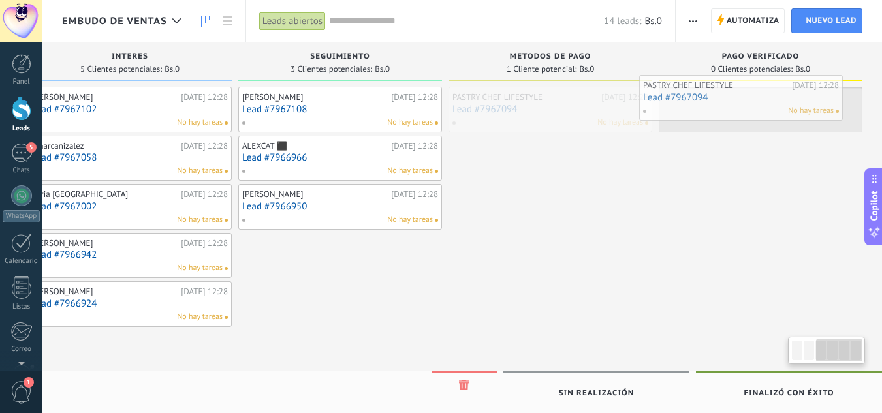
drag, startPoint x: 513, startPoint y: 112, endPoint x: 709, endPoint y: 98, distance: 197.1
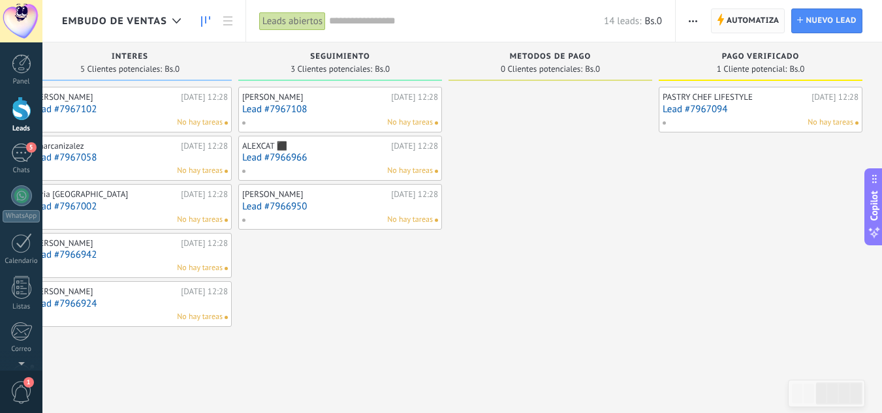
click at [747, 21] on span "Automatiza" at bounding box center [753, 21] width 53 height 24
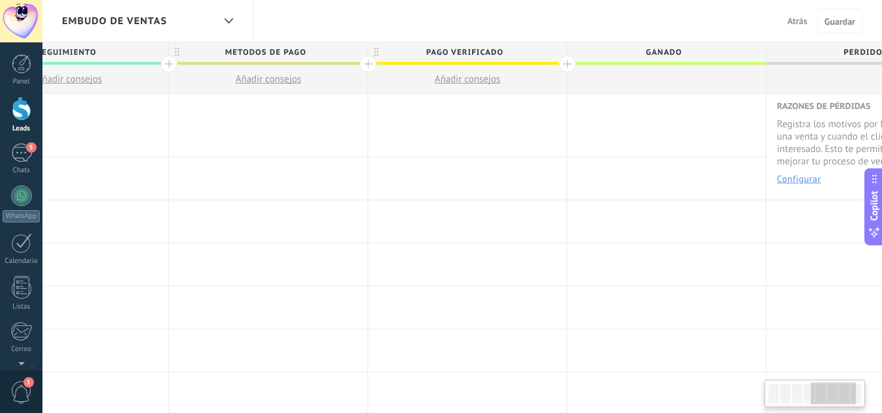
scroll to position [0, 882]
click at [425, 124] on div at bounding box center [466, 125] width 199 height 63
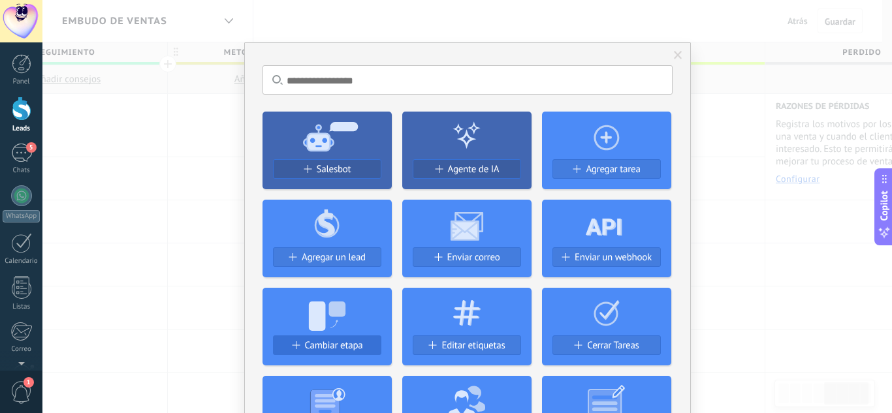
click at [340, 342] on span "Cambiar etapa" at bounding box center [334, 345] width 58 height 11
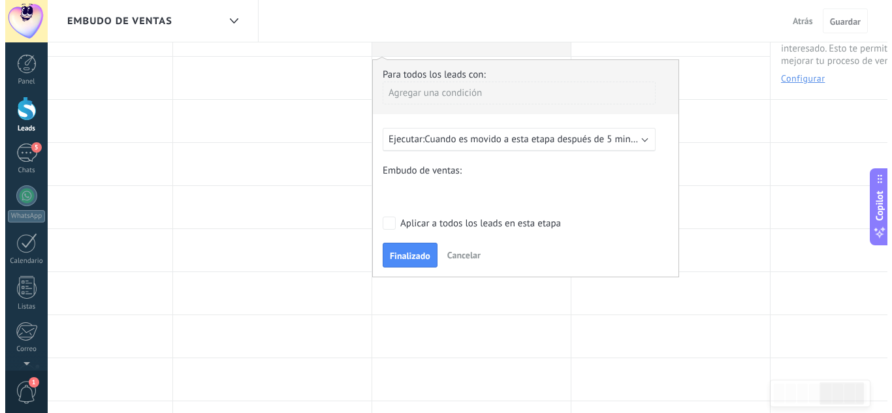
scroll to position [101, 0]
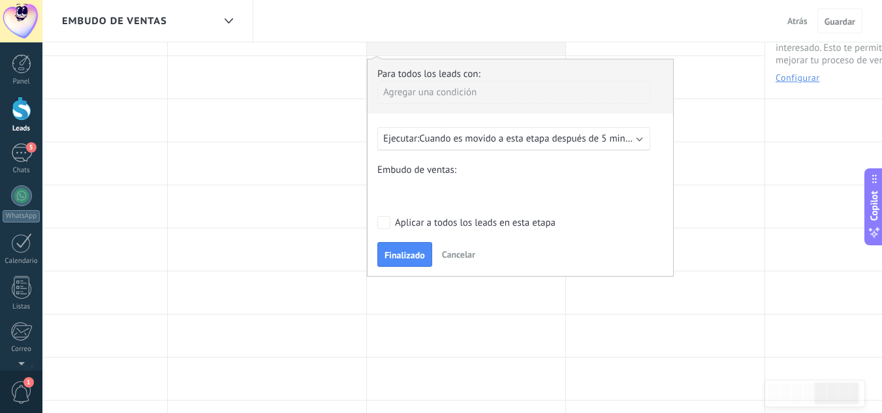
click at [531, 139] on span "Cuando es movido a esta etapa después de 5 minutos" at bounding box center [531, 139] width 224 height 12
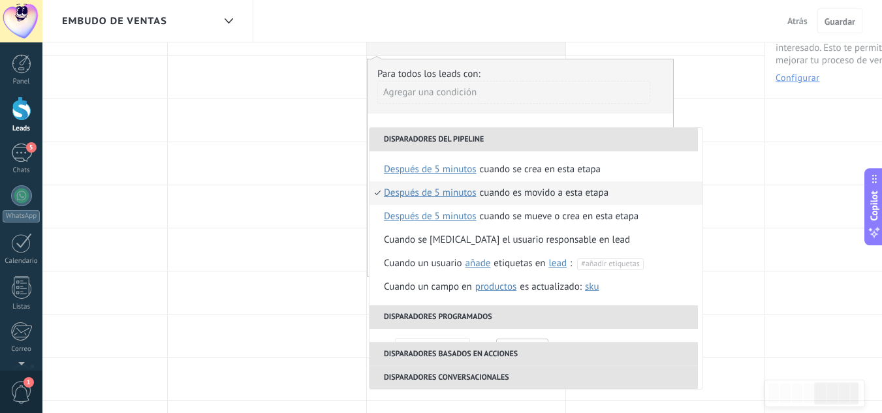
click at [507, 193] on div "Cuando es movido a esta etapa" at bounding box center [544, 194] width 129 height 24
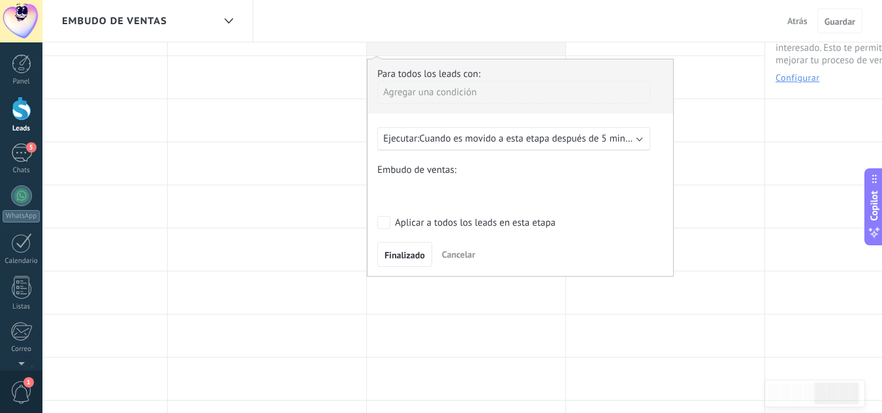
click at [0, 0] on div "Informacion interes seguimiento metodos de pago Pago verificado Ganado Perdido" at bounding box center [0, 0] width 0 height 0
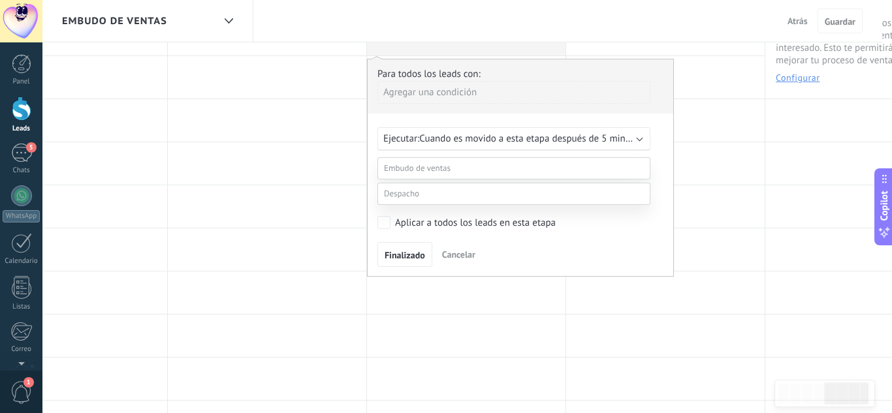
scroll to position [118, 0]
click at [402, 199] on span at bounding box center [401, 193] width 35 height 11
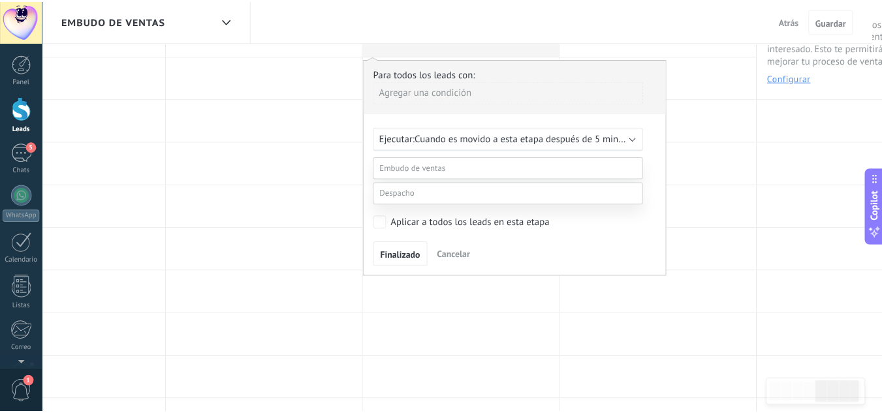
scroll to position [25, 0]
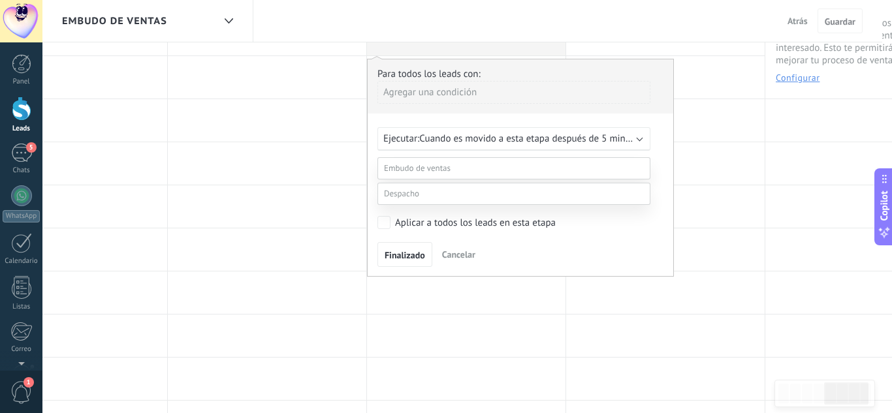
click at [0, 0] on label "pedido en proceso" at bounding box center [0, 0] width 0 height 0
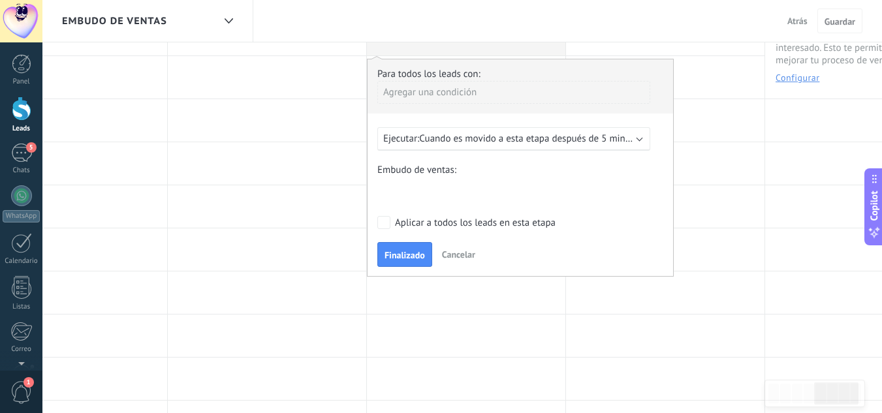
scroll to position [0, 0]
click at [410, 253] on span "Finalizado" at bounding box center [405, 255] width 40 height 9
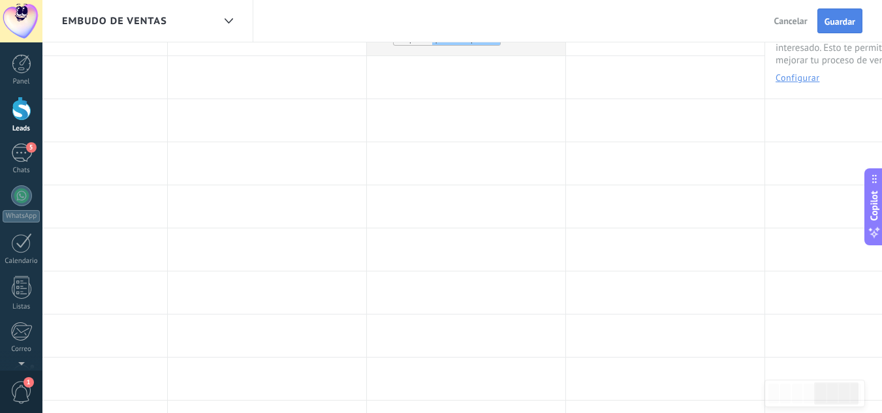
click at [843, 22] on span "Guardar" at bounding box center [840, 21] width 31 height 9
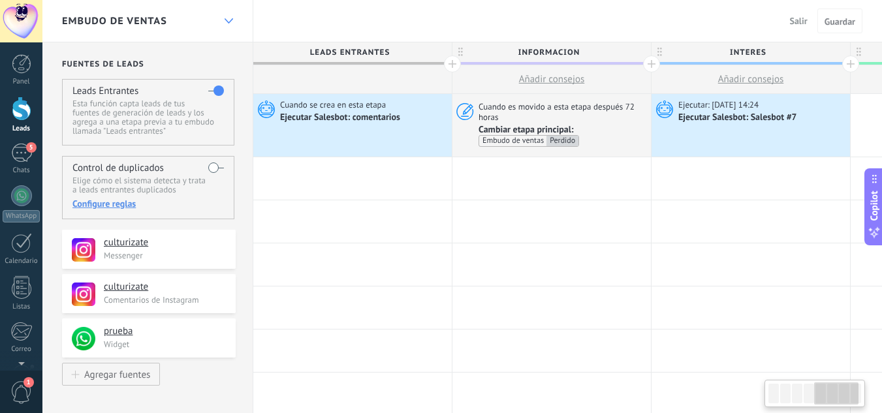
scroll to position [0, 882]
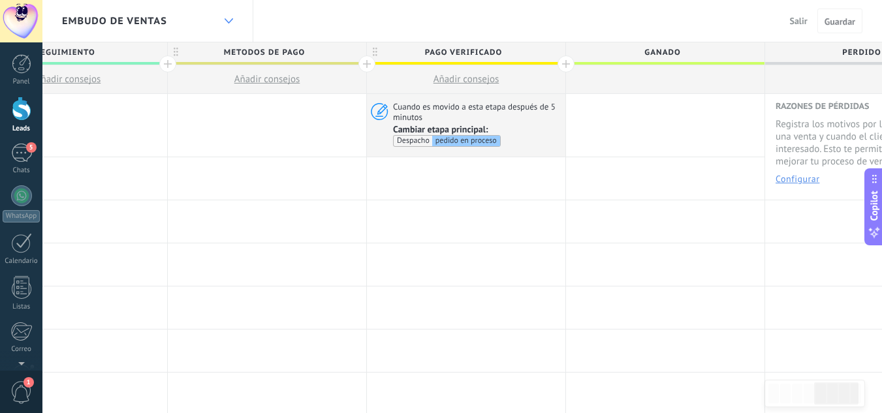
click at [227, 20] on icon at bounding box center [229, 20] width 8 height 5
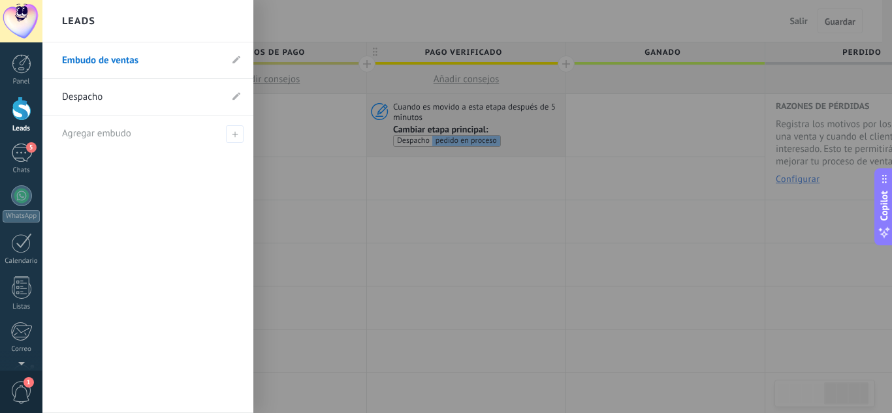
click at [131, 102] on link "Despacho" at bounding box center [141, 97] width 159 height 37
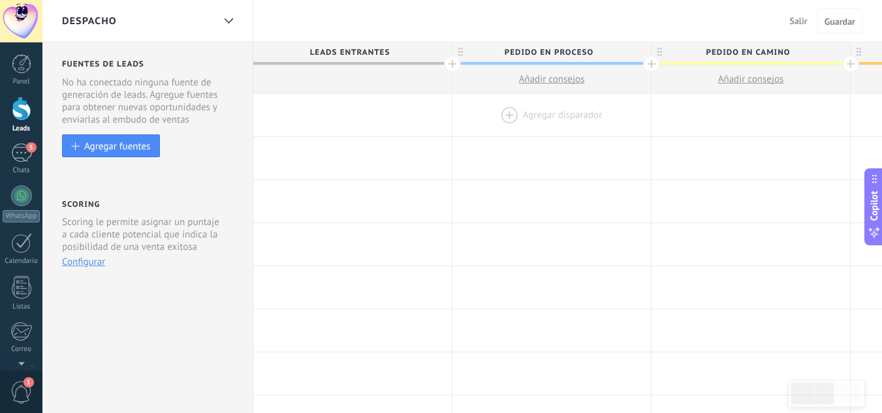
click at [506, 113] on div at bounding box center [552, 115] width 199 height 42
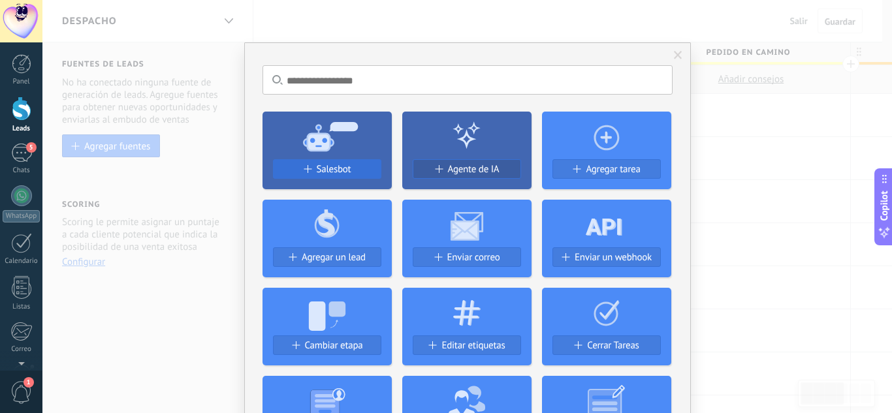
click at [334, 174] on span "Salesbot" at bounding box center [334, 169] width 35 height 11
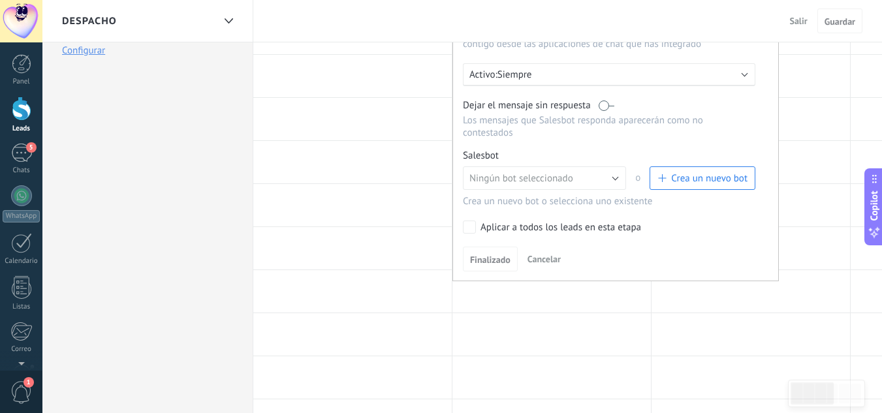
scroll to position [213, 0]
click at [692, 182] on span "Crea un nuevo bot" at bounding box center [709, 177] width 76 height 12
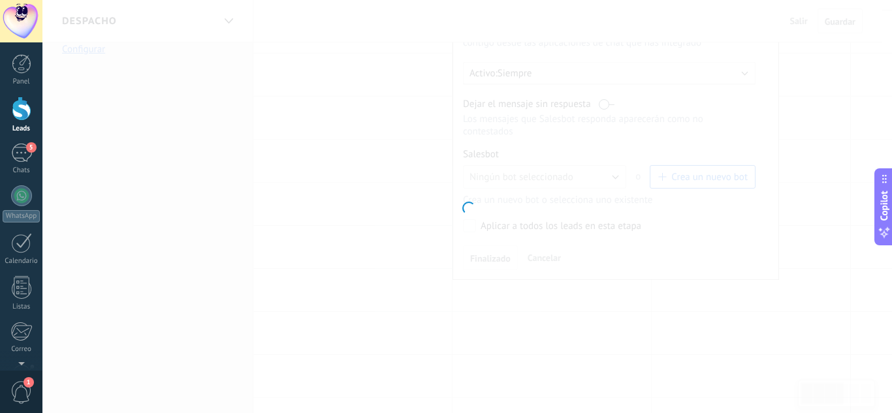
type input "**********"
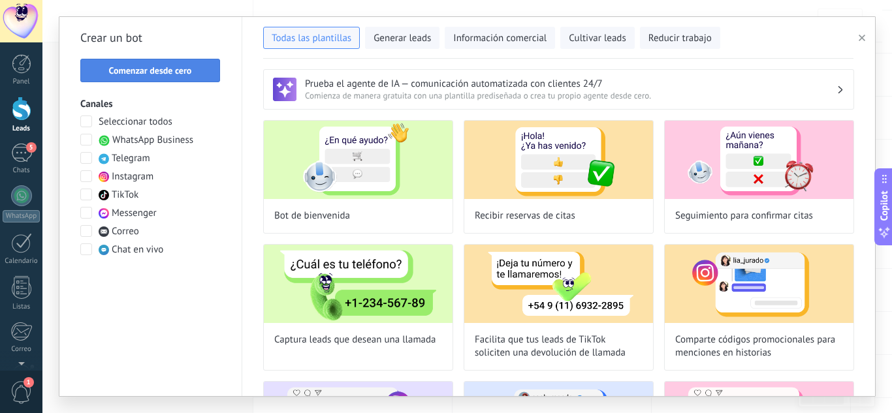
click at [174, 67] on span "Comenzar desde cero" at bounding box center [150, 70] width 83 height 9
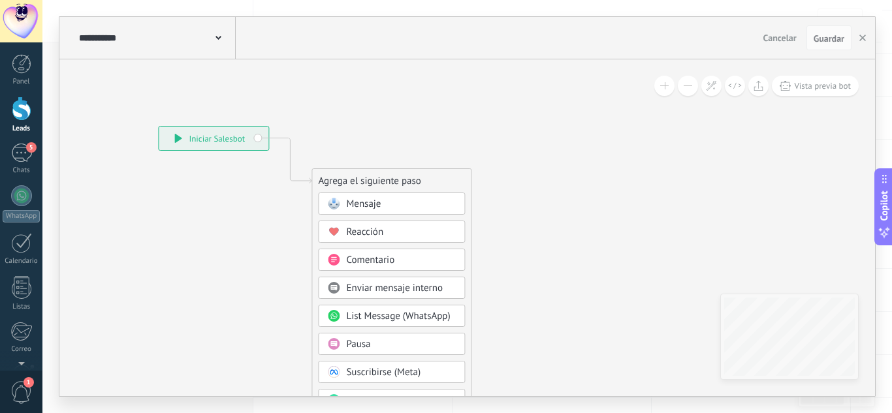
click at [365, 202] on span "Mensaje" at bounding box center [363, 204] width 35 height 12
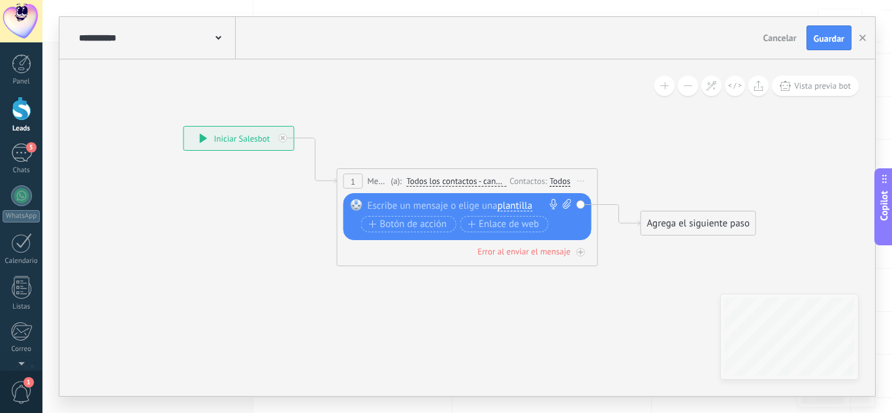
click at [398, 202] on div at bounding box center [465, 205] width 194 height 13
click at [710, 221] on div "Agrega el siguiente paso" at bounding box center [698, 224] width 114 height 22
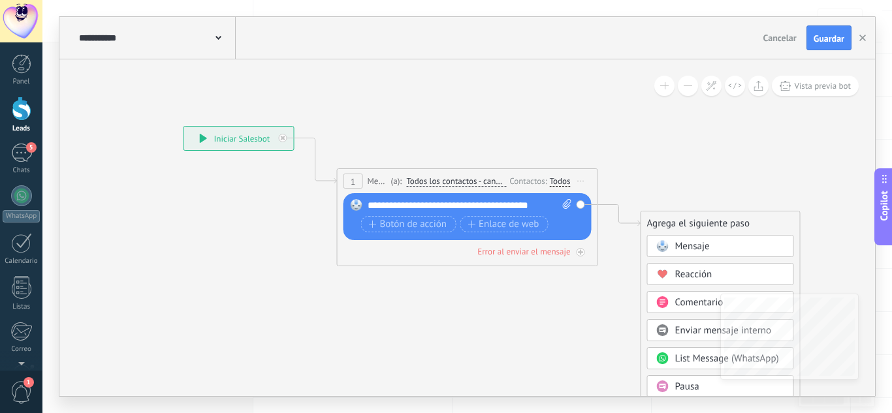
click at [666, 242] on rect at bounding box center [662, 246] width 12 height 12
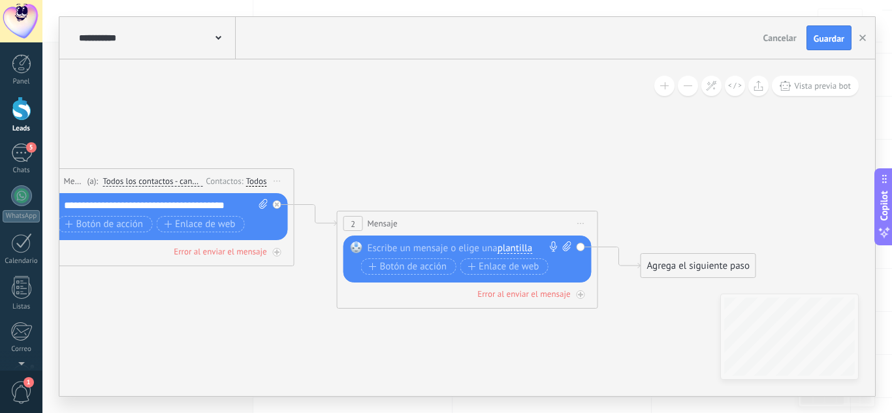
click at [471, 249] on div at bounding box center [465, 248] width 194 height 13
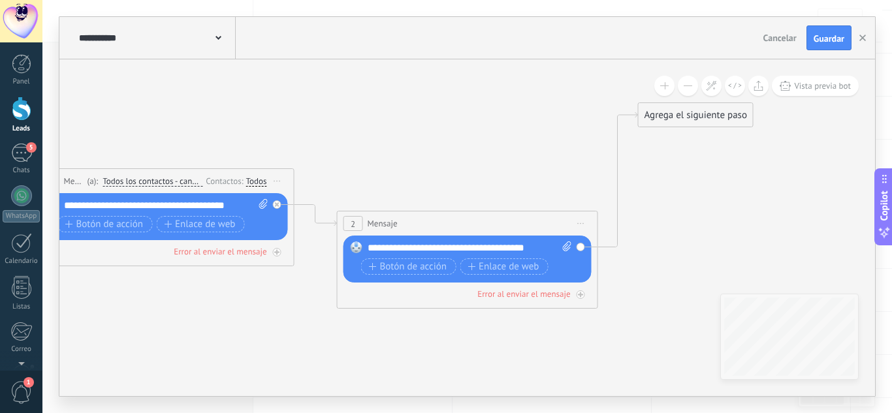
drag, startPoint x: 660, startPoint y: 259, endPoint x: 657, endPoint y: 108, distance: 150.9
click at [657, 108] on div "Agrega el siguiente paso" at bounding box center [696, 116] width 114 height 22
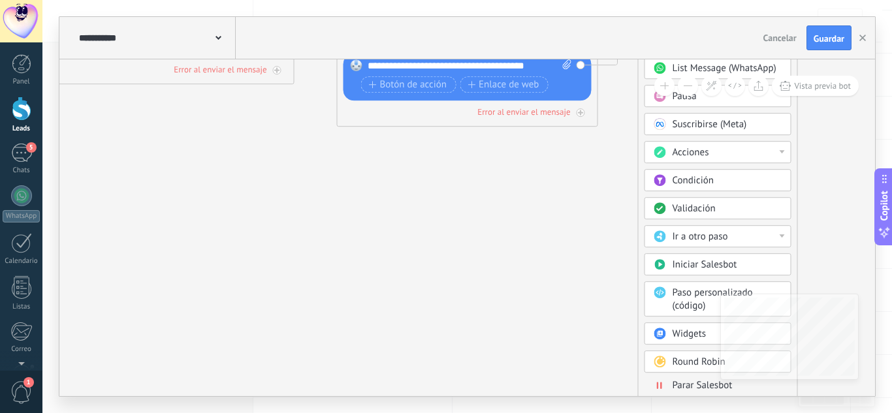
click at [677, 382] on span "Parar Salesbot" at bounding box center [703, 385] width 60 height 12
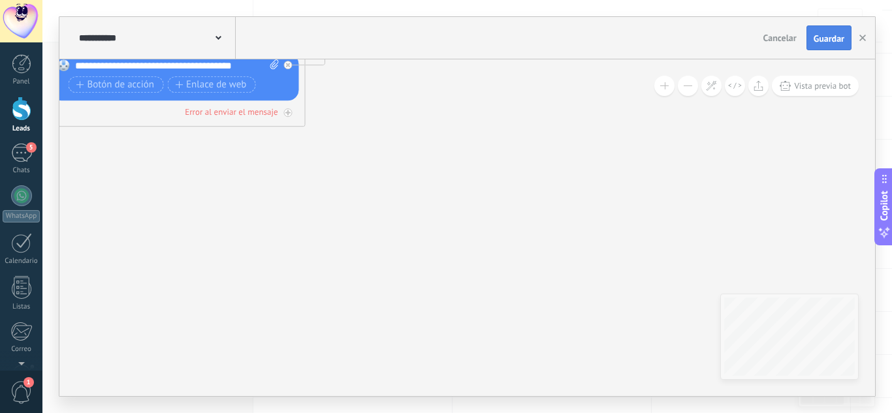
click at [817, 40] on span "Guardar" at bounding box center [829, 38] width 31 height 9
click at [861, 37] on use "button" at bounding box center [863, 38] width 7 height 7
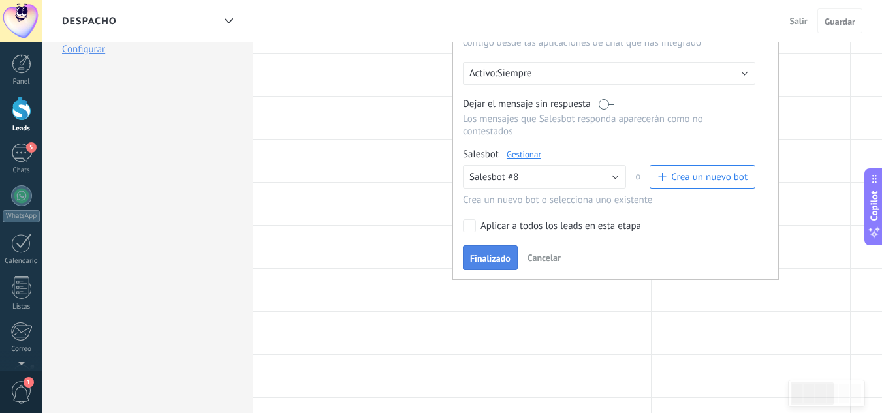
click at [483, 251] on button "Finalizado" at bounding box center [490, 258] width 55 height 25
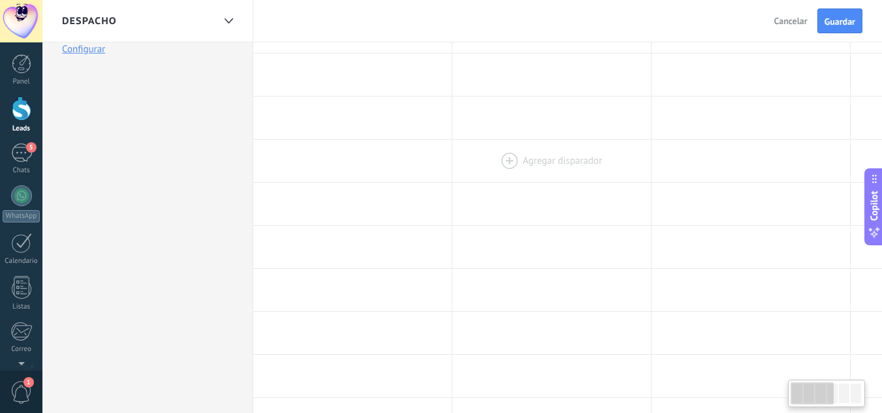
scroll to position [0, 0]
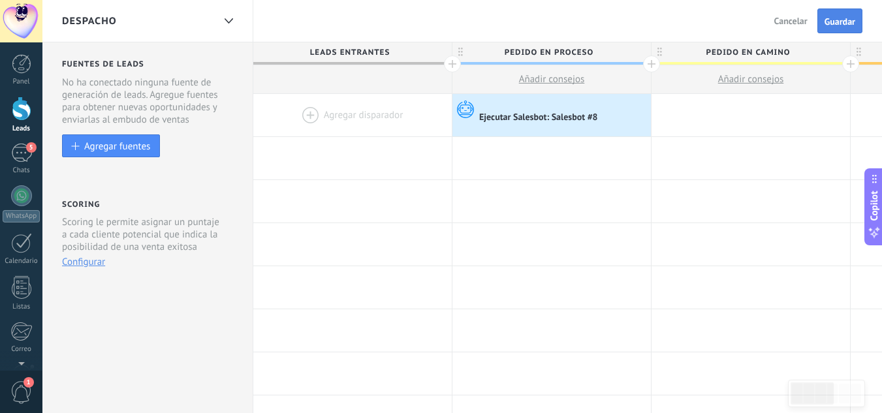
click at [842, 12] on button "Guardar" at bounding box center [840, 20] width 45 height 25
click at [798, 19] on span "Salir" at bounding box center [799, 21] width 18 height 12
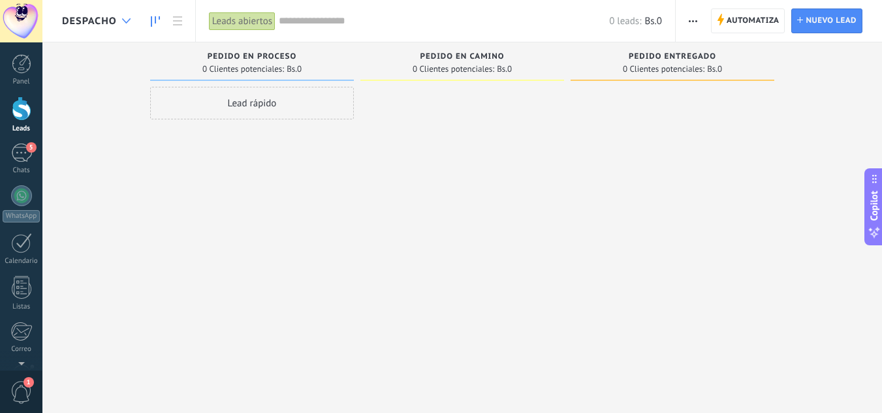
click at [130, 28] on div at bounding box center [127, 20] width 22 height 25
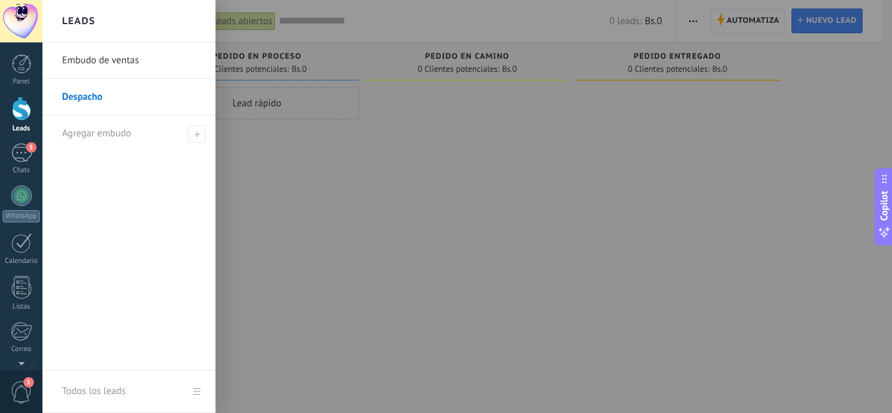
click at [140, 67] on link "Embudo de ventas" at bounding box center [132, 60] width 140 height 37
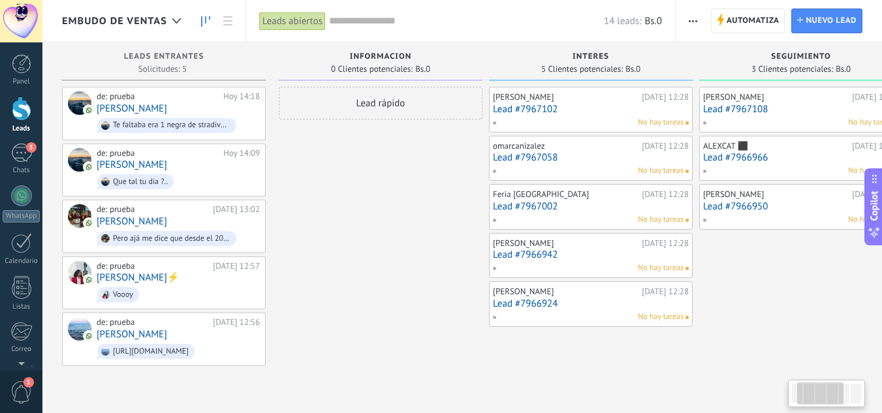
scroll to position [0, 461]
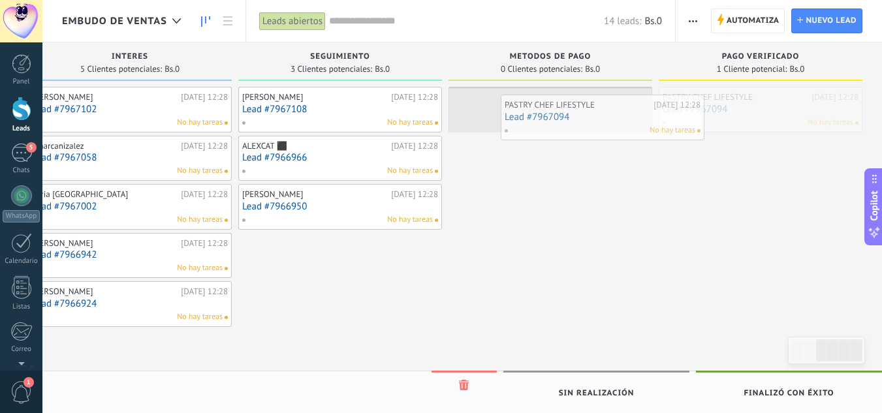
drag, startPoint x: 717, startPoint y: 108, endPoint x: 553, endPoint y: 116, distance: 163.4
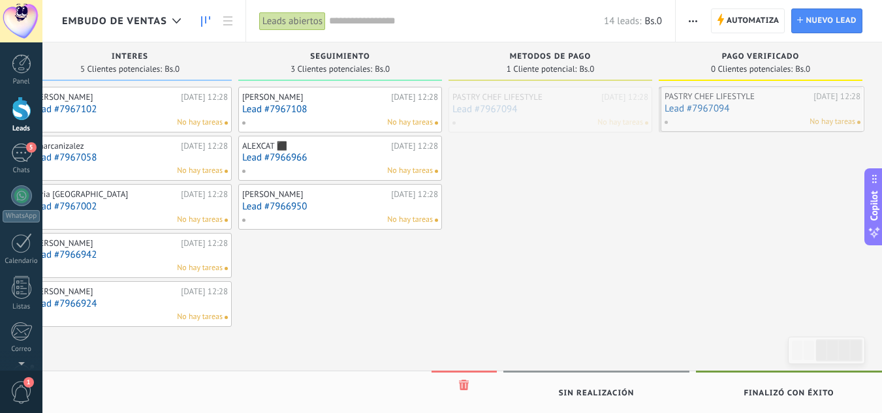
drag, startPoint x: 483, startPoint y: 107, endPoint x: 696, endPoint y: 107, distance: 212.9
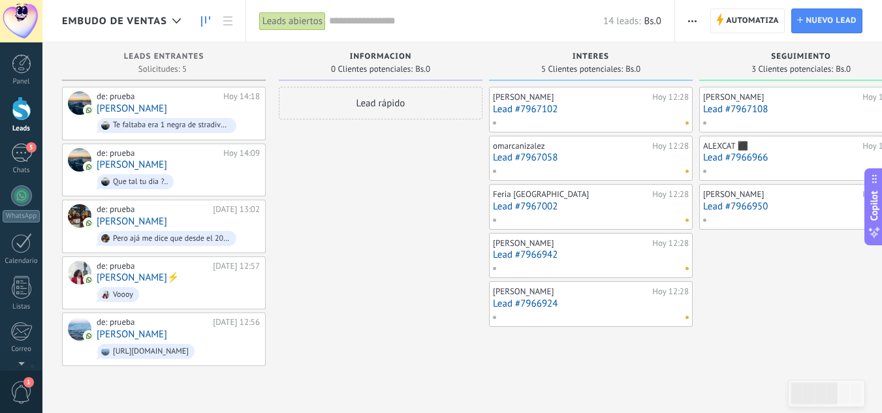
click at [524, 107] on link "Lead #7967102" at bounding box center [591, 109] width 196 height 11
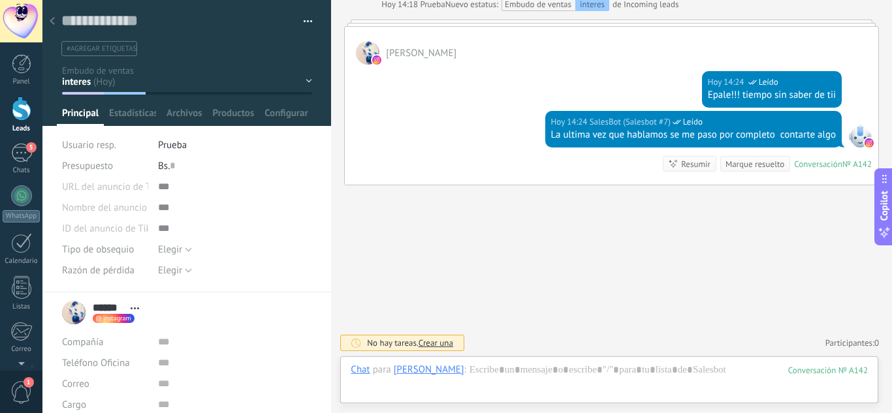
scroll to position [20, 0]
click at [125, 51] on span "#agregar etiquetas" at bounding box center [102, 48] width 70 height 9
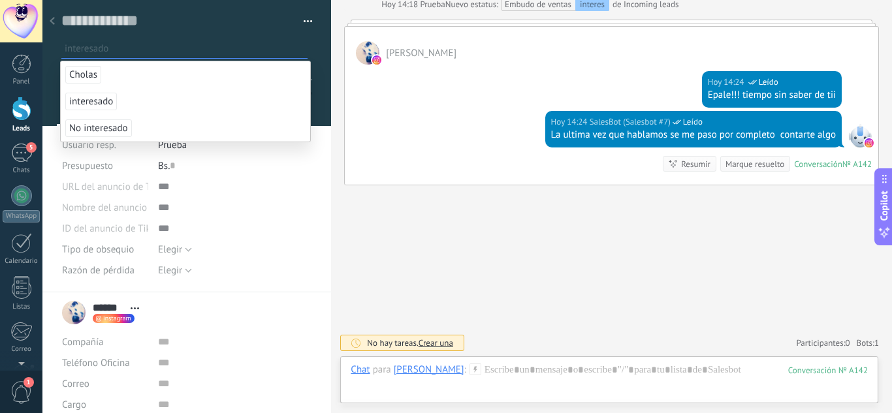
click at [101, 105] on span "interesado" at bounding box center [91, 102] width 52 height 18
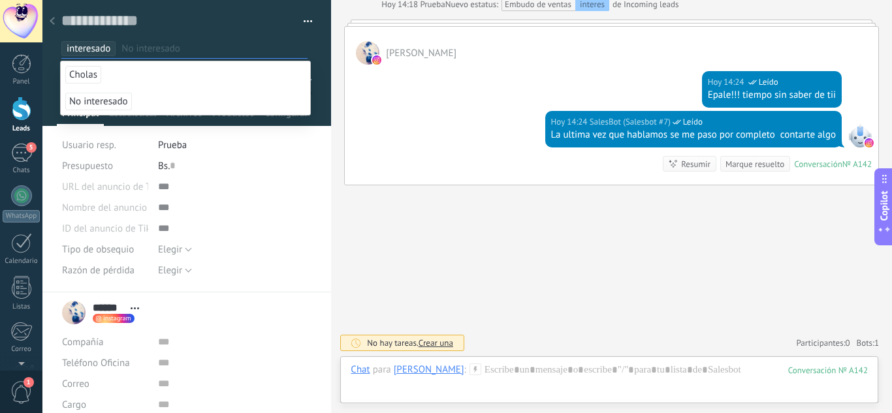
click at [380, 214] on div "Buscar Carga más Hoy Hoy Creación: 2 eventos Expandir Hoy 12:28 Sharon Botas Co…" at bounding box center [611, 115] width 561 height 598
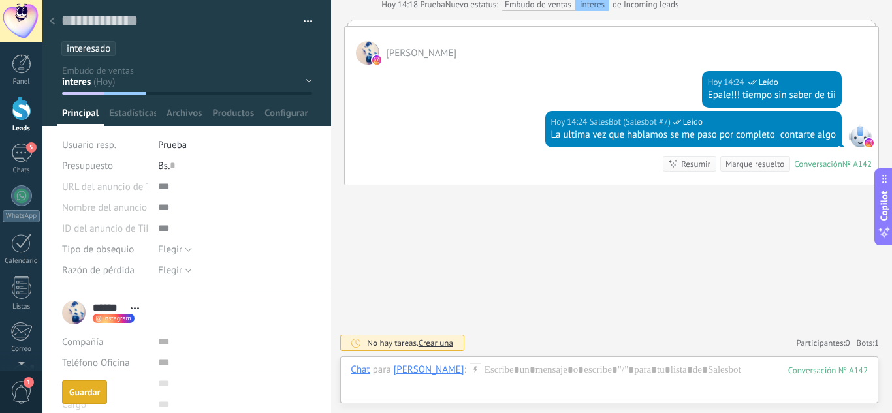
click at [53, 24] on use at bounding box center [52, 21] width 5 height 8
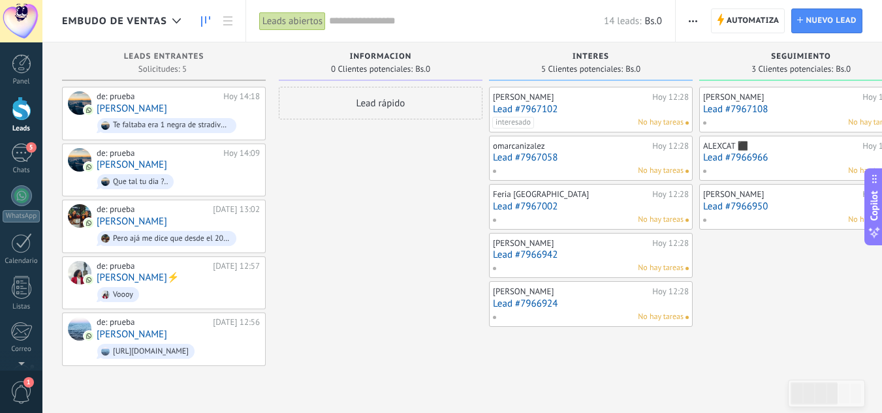
click at [528, 159] on link "Lead #7967058" at bounding box center [591, 157] width 196 height 11
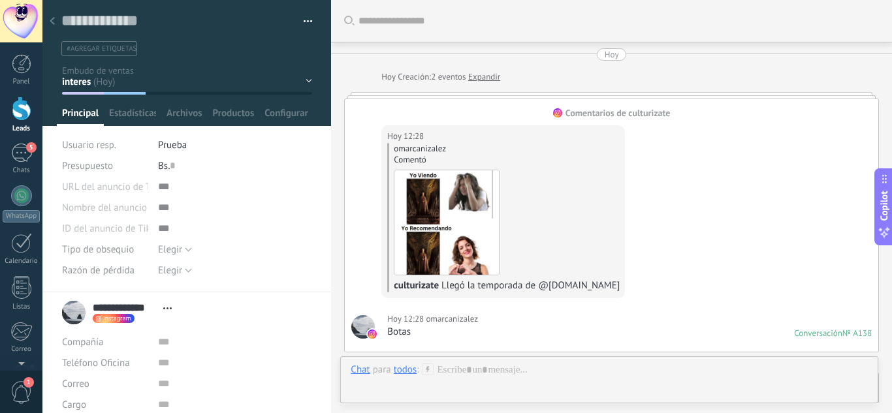
scroll to position [700, 0]
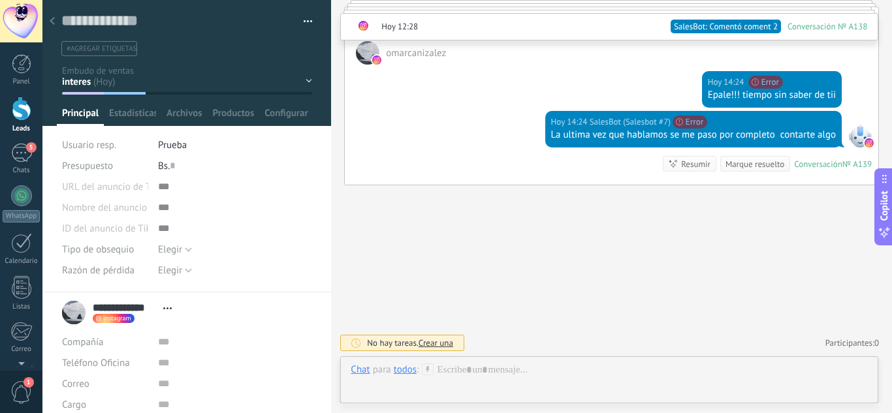
click at [99, 49] on span "#agregar etiquetas" at bounding box center [102, 48] width 70 height 9
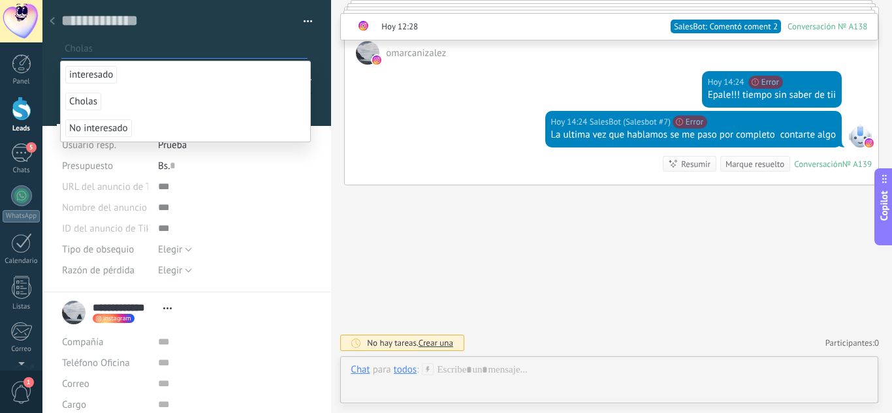
click at [91, 102] on span "Cholas" at bounding box center [83, 102] width 36 height 18
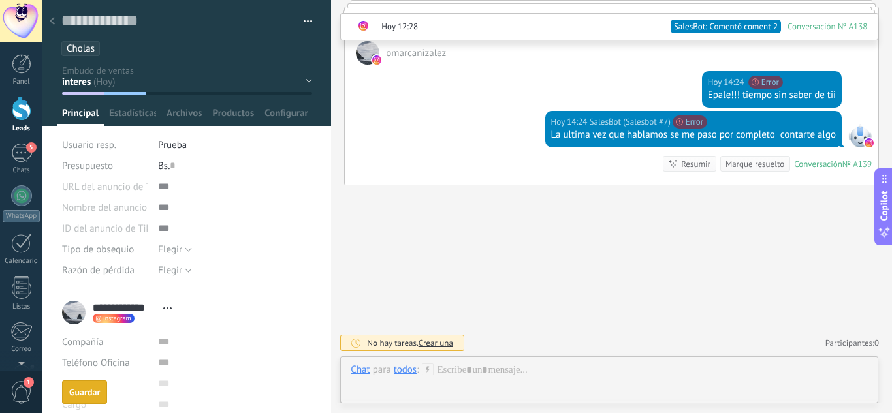
click at [54, 24] on use at bounding box center [52, 21] width 5 height 8
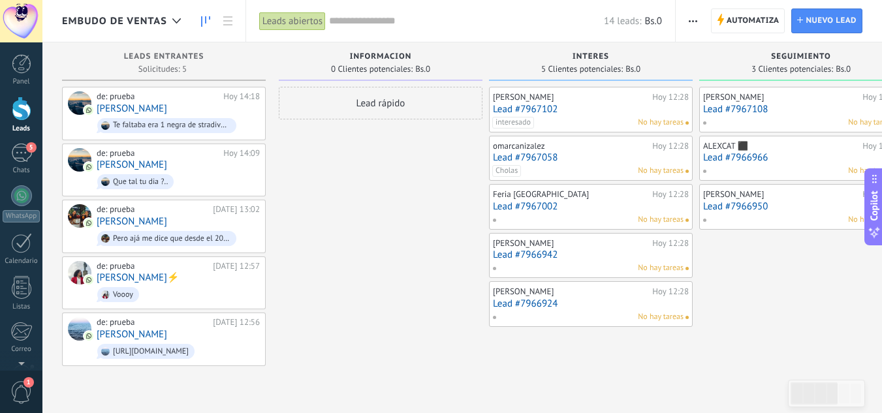
click at [521, 253] on link "Lead #7966942" at bounding box center [591, 255] width 196 height 11
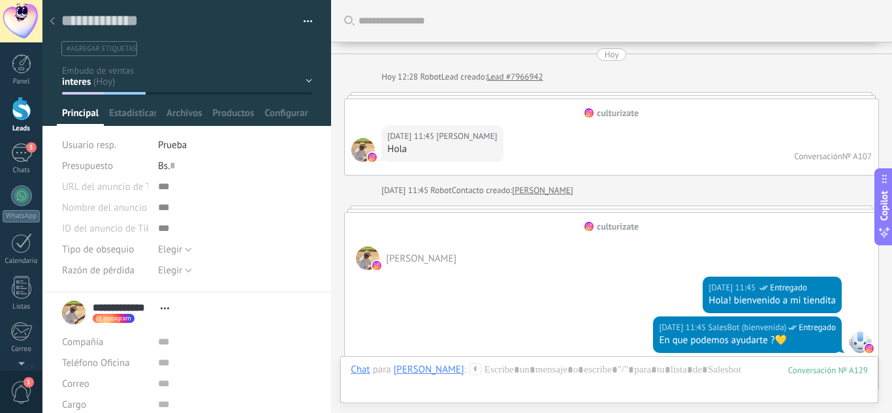
scroll to position [1432, 0]
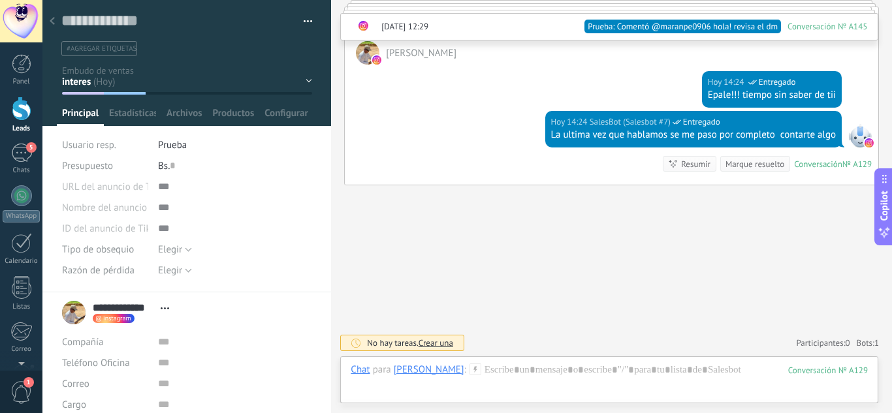
click at [104, 47] on span "#agregar etiquetas" at bounding box center [102, 48] width 70 height 9
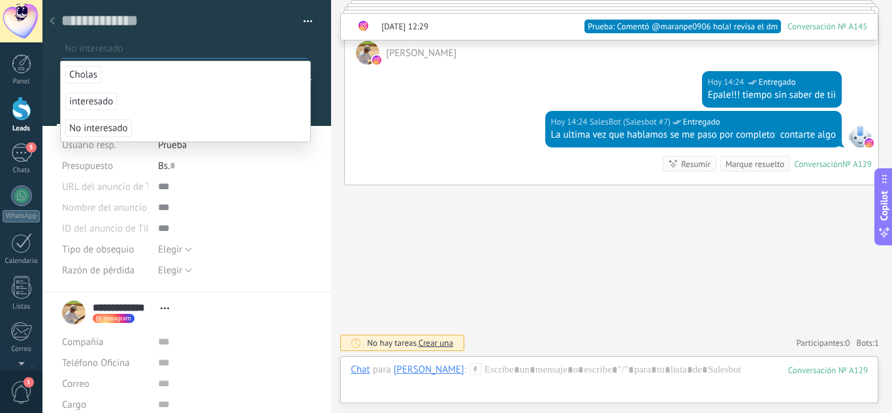
click at [100, 133] on span "No interesado" at bounding box center [98, 129] width 67 height 18
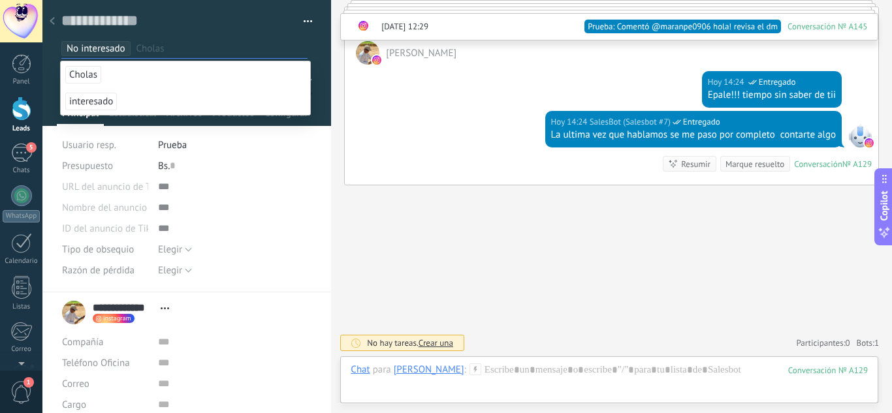
click at [374, 183] on div "Hoy 14:24 SalesBot (Salesbot #7) Entregado La ultima vez que hablamos se me pas…" at bounding box center [612, 148] width 534 height 74
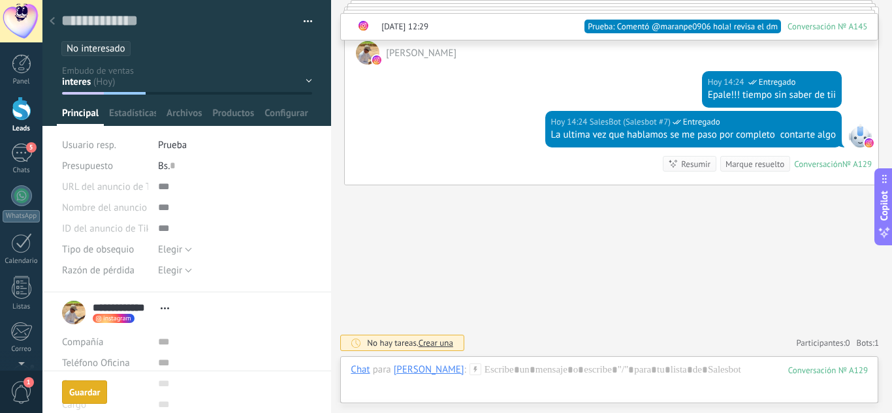
click at [91, 385] on button "Guardar Guardar" at bounding box center [84, 393] width 45 height 24
click at [55, 24] on div at bounding box center [52, 21] width 18 height 25
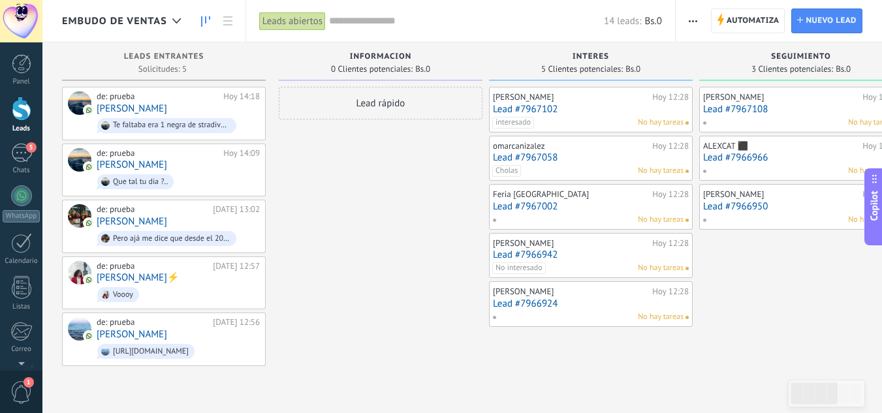
click at [530, 305] on link "Lead #7966924" at bounding box center [591, 303] width 196 height 11
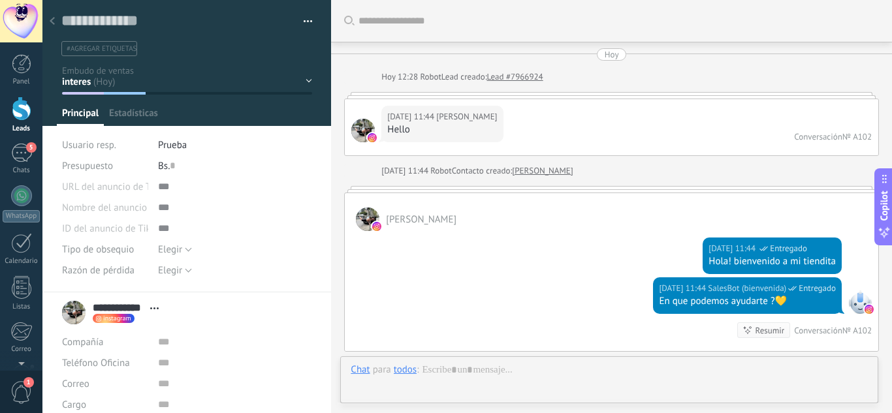
type textarea "**********"
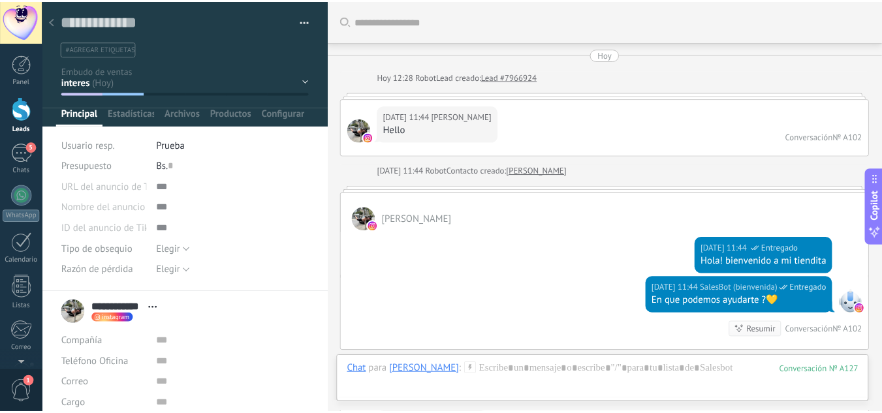
scroll to position [492, 0]
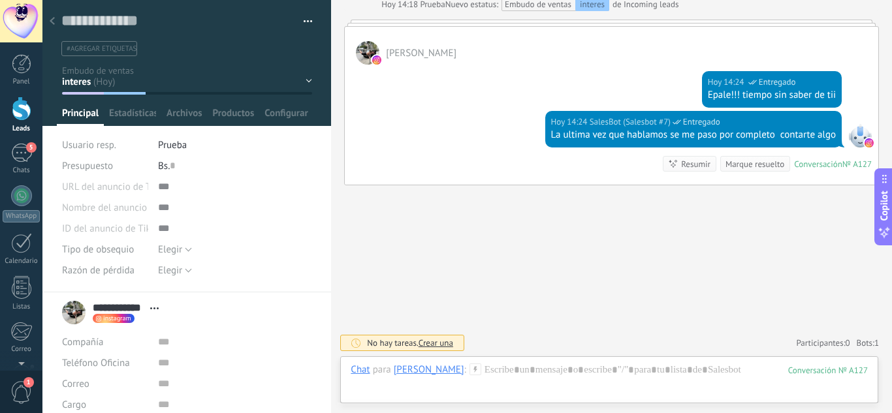
click at [112, 40] on ul "#agregar etiquetas" at bounding box center [184, 49] width 249 height 18
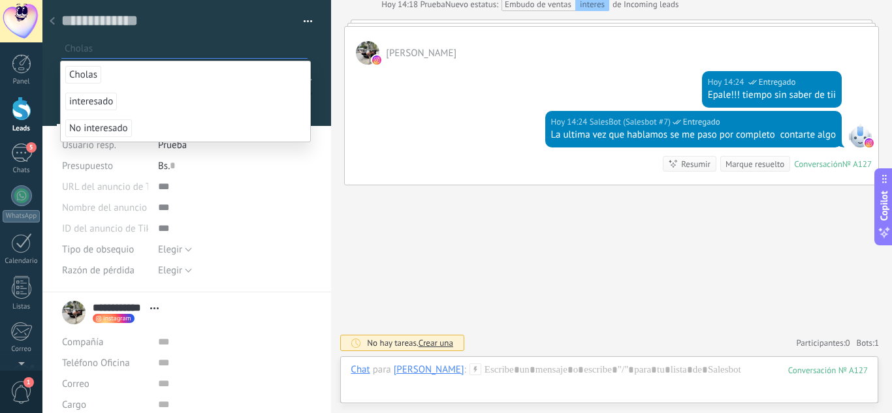
click at [80, 70] on span "Cholas" at bounding box center [83, 75] width 36 height 18
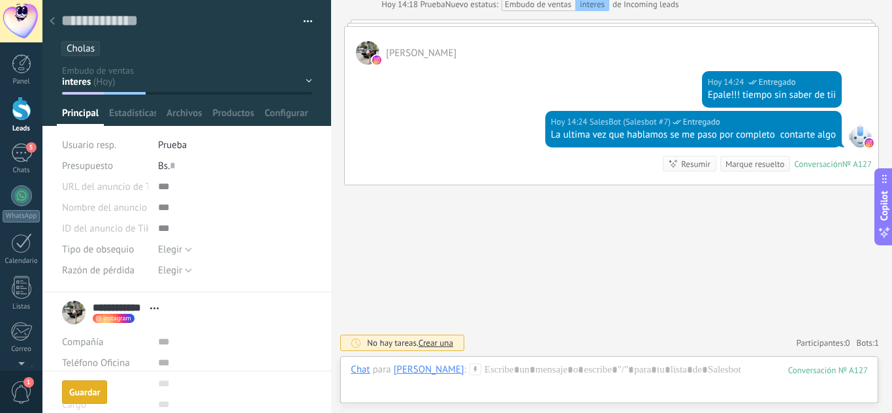
click at [81, 402] on button "Guardar Guardar" at bounding box center [84, 393] width 45 height 24
click at [48, 20] on div at bounding box center [52, 21] width 18 height 25
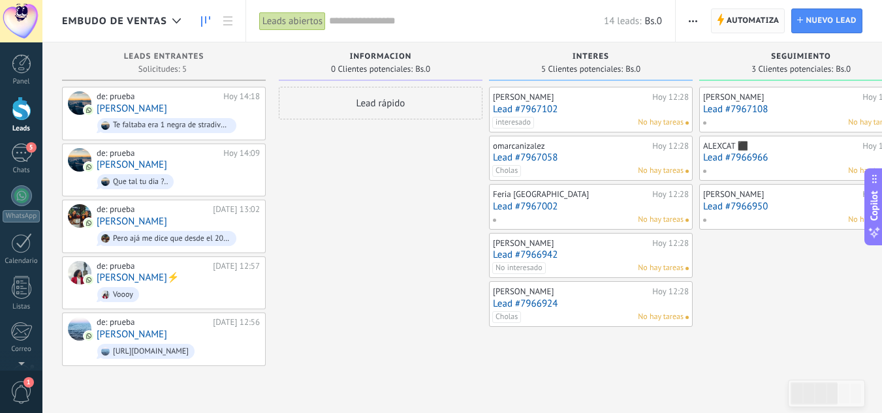
click at [729, 20] on span "Automatiza" at bounding box center [753, 21] width 53 height 24
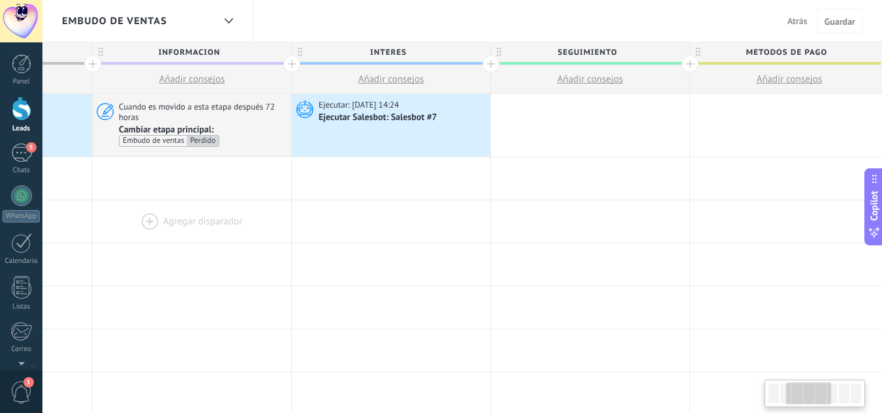
scroll to position [0, 361]
click at [347, 127] on div "Ejecutar: 05.09.2025 14:24 Ejecutar Salesbot: Salesbot #7" at bounding box center [390, 125] width 199 height 63
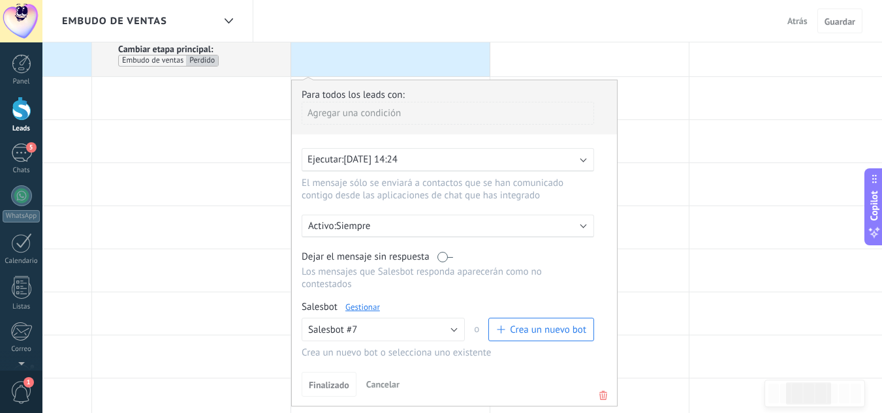
scroll to position [80, 0]
click at [355, 115] on div "Agregar una condición" at bounding box center [448, 114] width 293 height 23
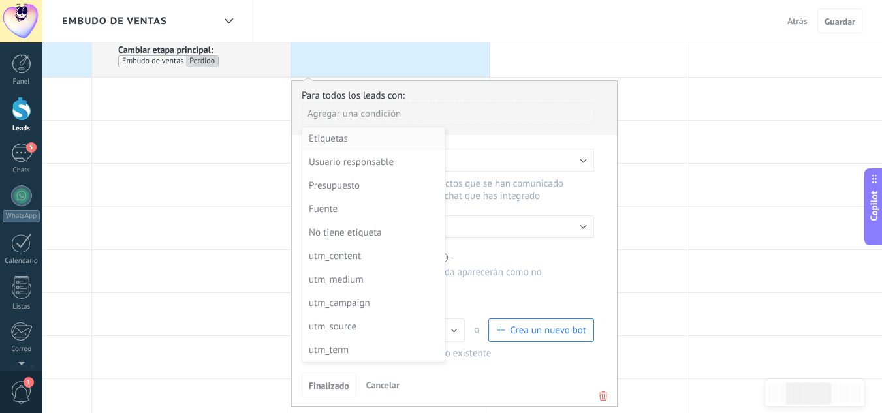
click at [320, 134] on div "Etiquetas" at bounding box center [372, 139] width 127 height 18
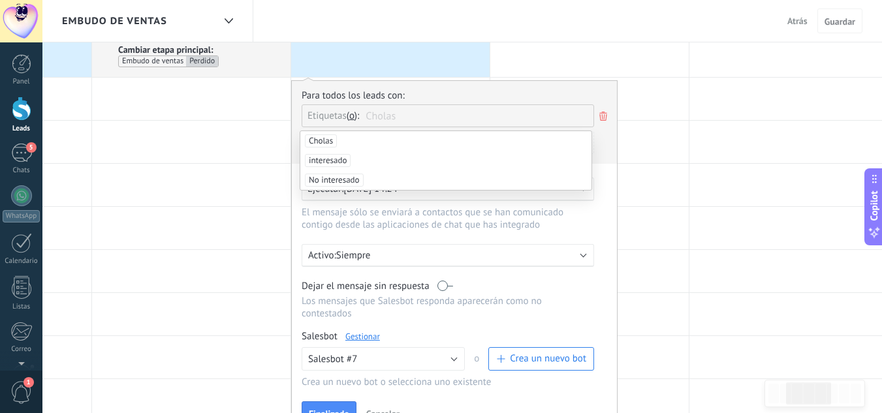
click at [317, 144] on span "Cholas" at bounding box center [321, 141] width 32 height 13
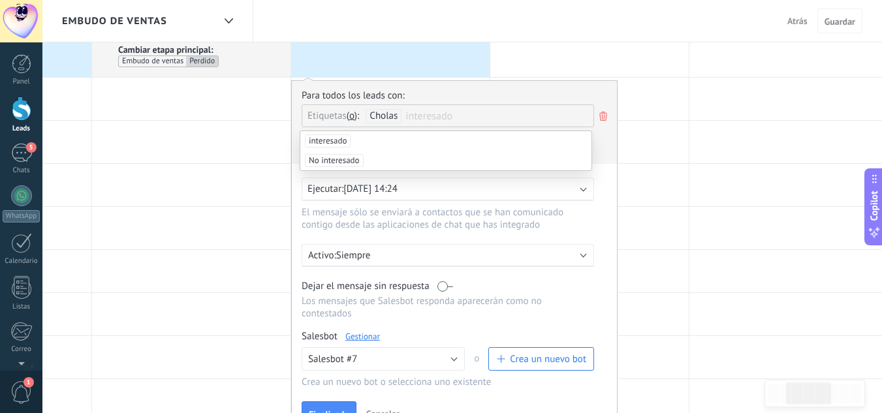
click at [602, 144] on div "Para todos los leads con: Etiquetas y o o Cholas interesado Agregar una condici…" at bounding box center [455, 126] width 306 height 74
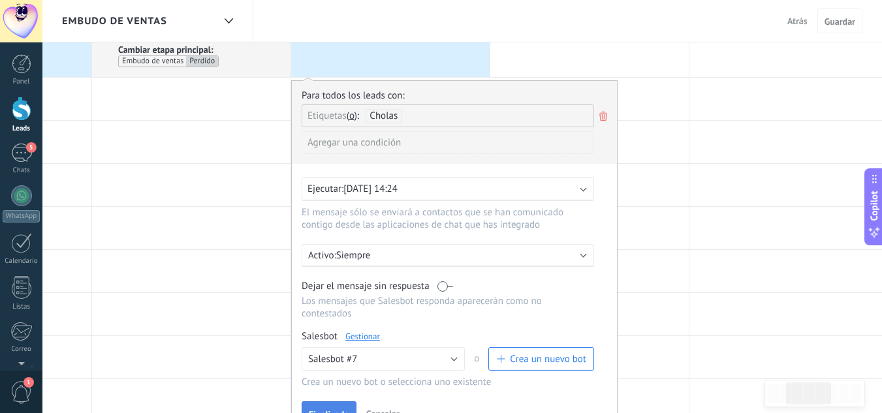
click at [331, 406] on button "Finalizado" at bounding box center [329, 414] width 55 height 25
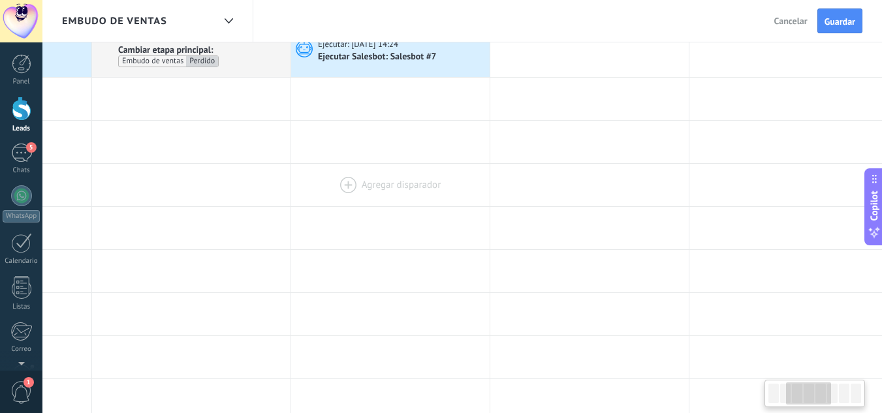
scroll to position [0, 0]
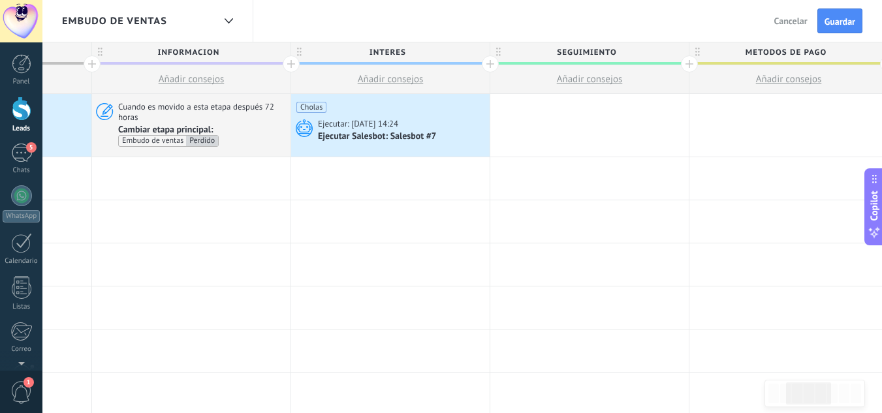
click at [786, 21] on span "Cancelar" at bounding box center [791, 21] width 33 height 12
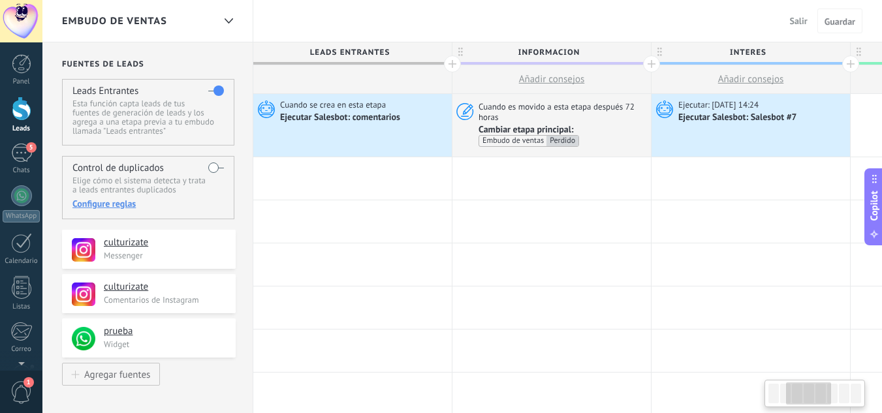
scroll to position [0, 361]
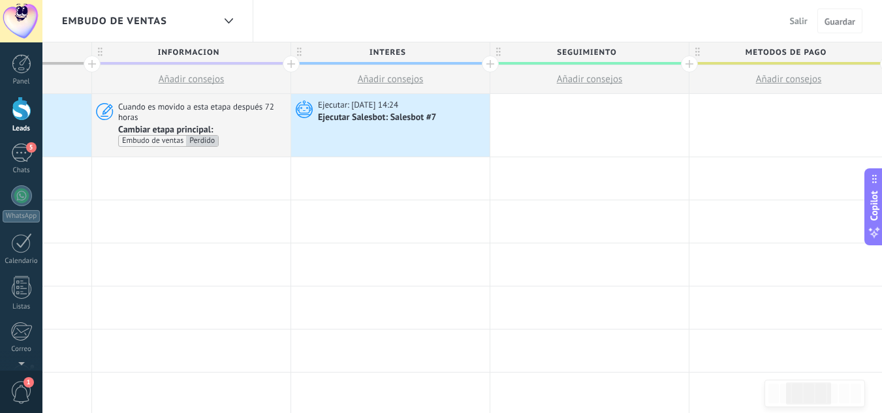
click at [803, 22] on span "Salir" at bounding box center [799, 21] width 18 height 12
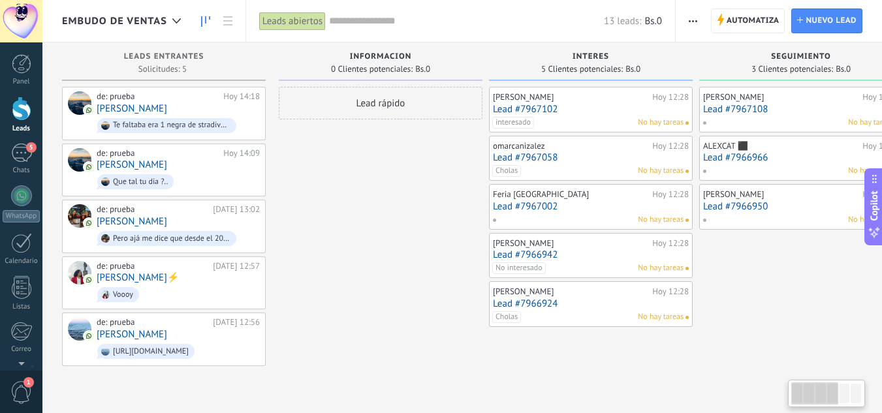
scroll to position [0, 461]
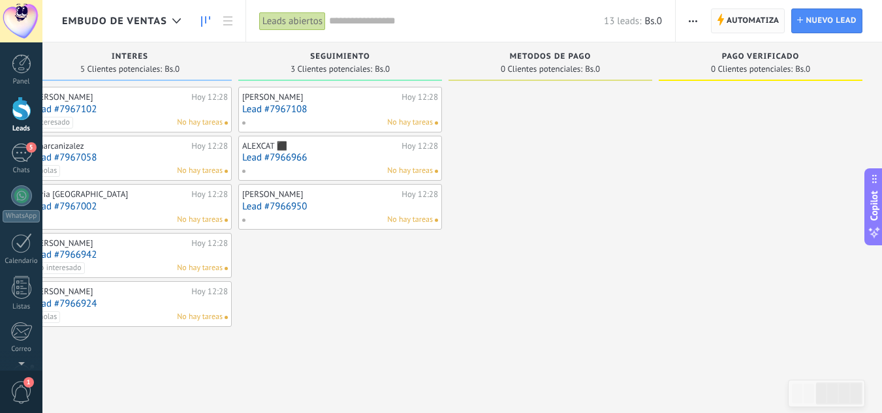
click at [730, 22] on span "Automatiza" at bounding box center [753, 21] width 53 height 24
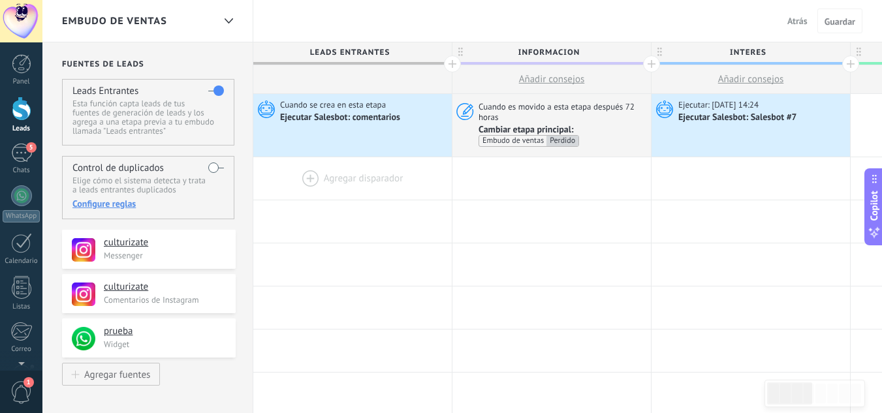
click at [301, 190] on div at bounding box center [352, 178] width 199 height 42
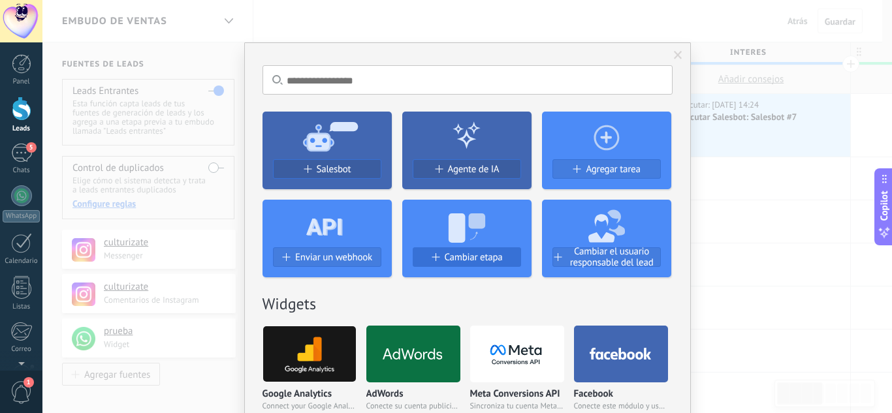
click at [470, 258] on span "Cambiar etapa" at bounding box center [474, 257] width 58 height 11
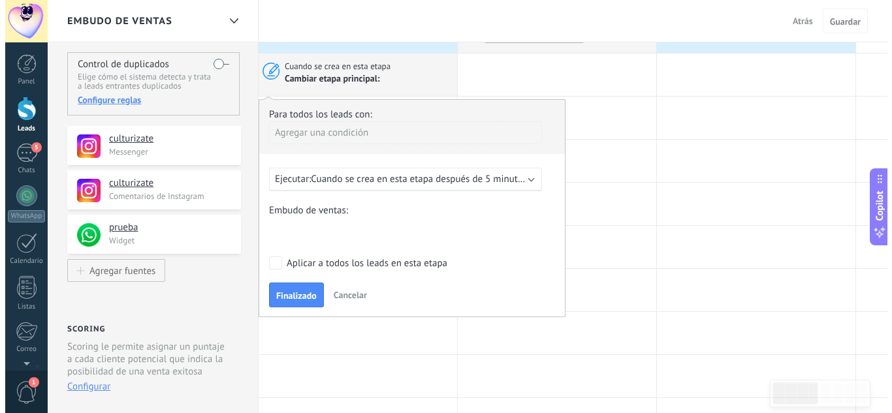
scroll to position [105, 0]
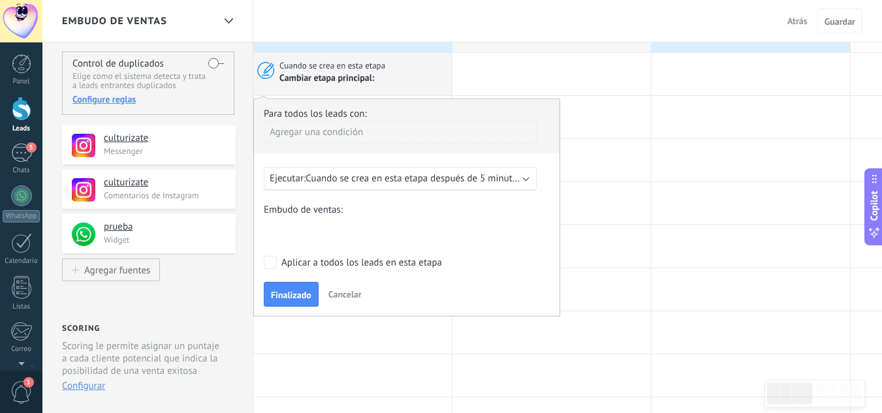
click at [293, 131] on div "Agregar una condición" at bounding box center [400, 132] width 273 height 23
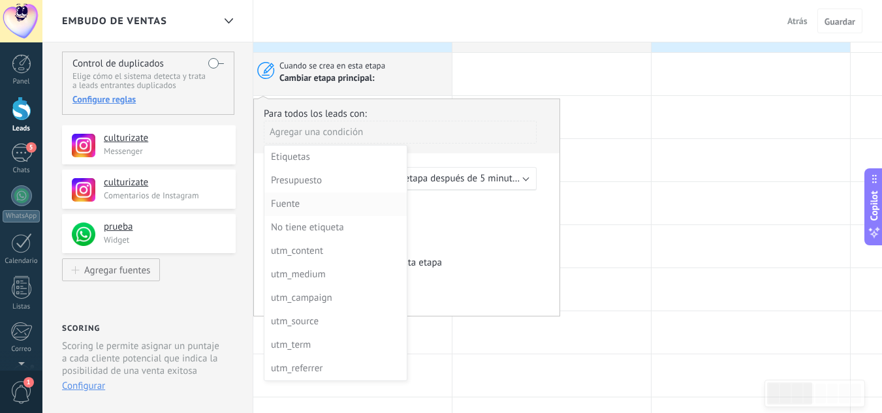
click at [285, 205] on div "Fuente" at bounding box center [334, 204] width 127 height 18
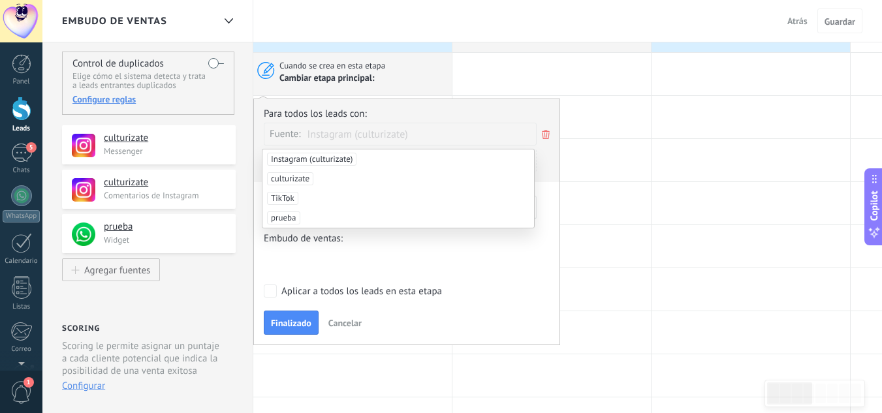
click at [323, 160] on span "Instagram (culturizate)" at bounding box center [311, 159] width 89 height 13
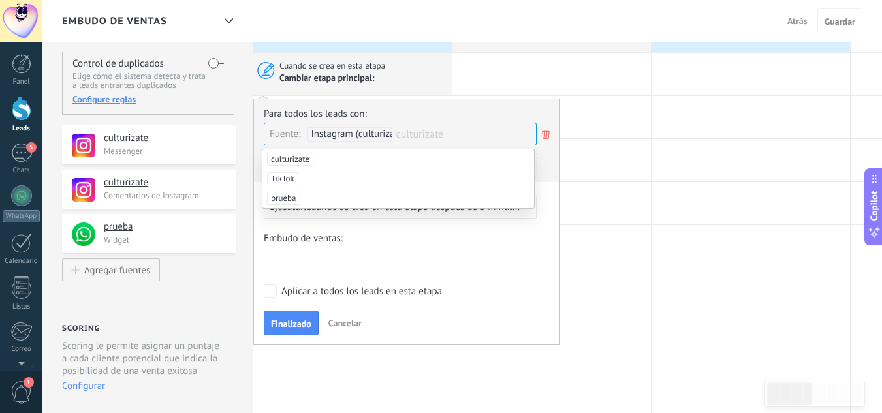
click at [545, 166] on div "Para todos los leads con: Fuente: Instagram (culturizate) culturizate Agregar u…" at bounding box center [407, 145] width 286 height 74
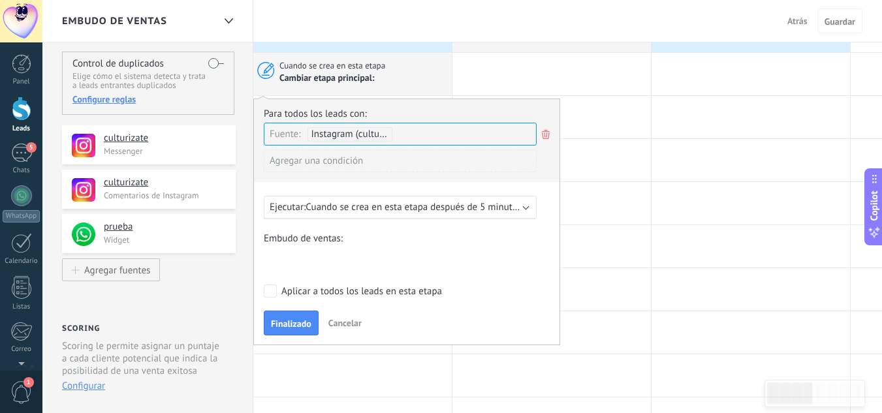
click at [0, 0] on div "Informacion interes seguimiento metodos de pago Pago verificado Ganado Perdido" at bounding box center [0, 0] width 0 height 0
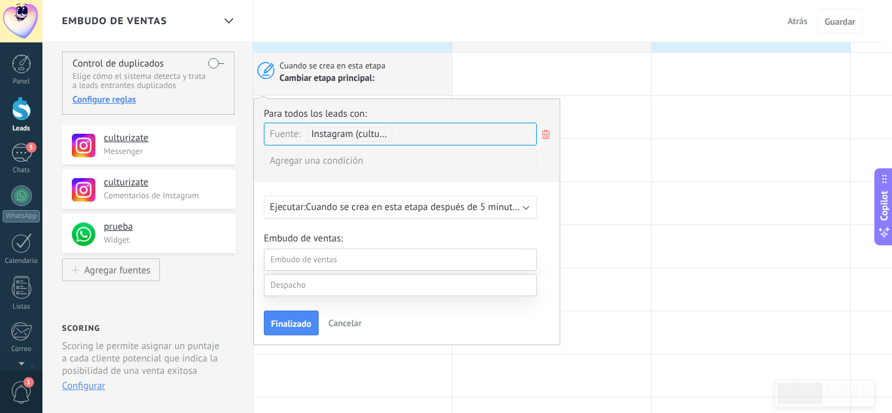
scroll to position [128, 0]
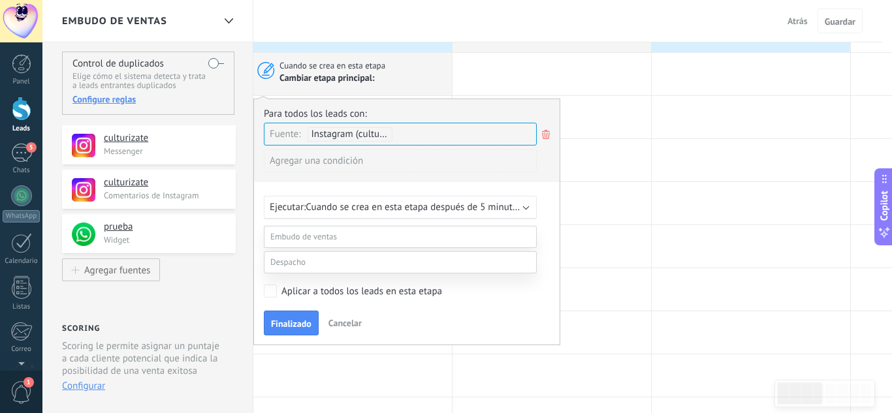
click at [325, 274] on label at bounding box center [400, 262] width 273 height 22
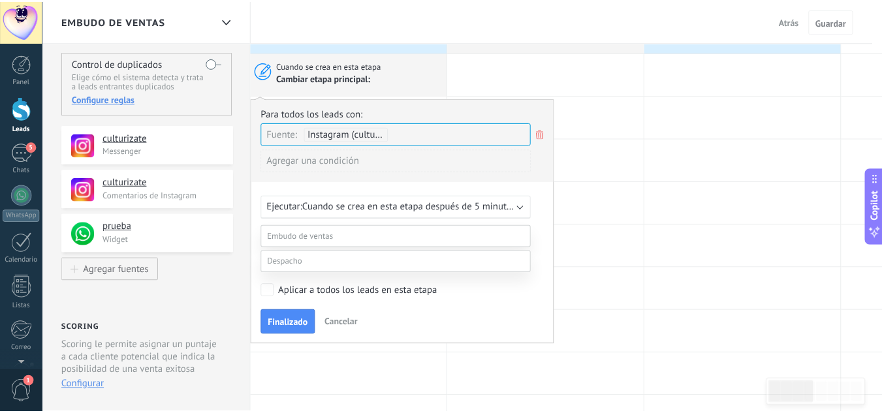
scroll to position [25, 0]
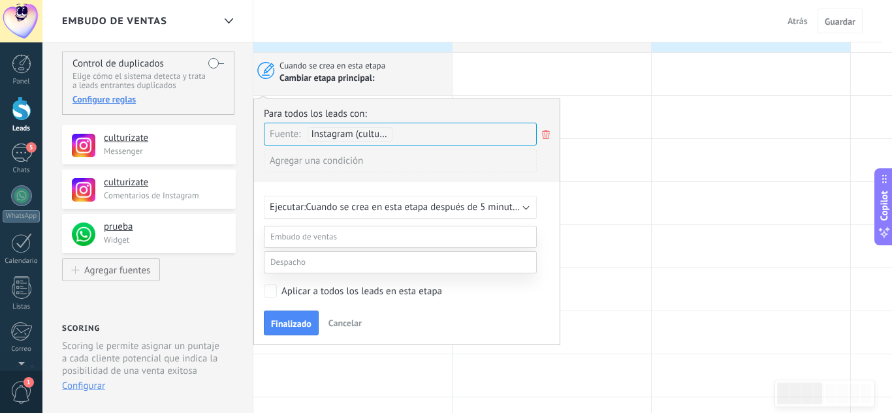
click at [0, 0] on label "pedido en proceso" at bounding box center [0, 0] width 0 height 0
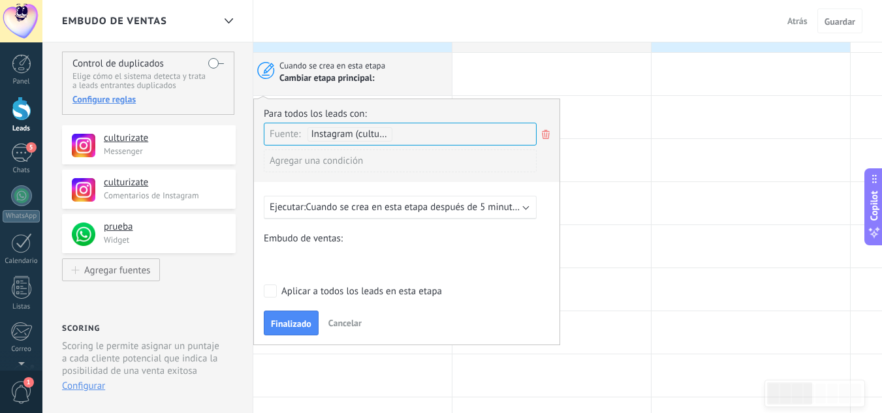
scroll to position [0, 0]
click at [303, 326] on span "Finalizado" at bounding box center [291, 323] width 40 height 9
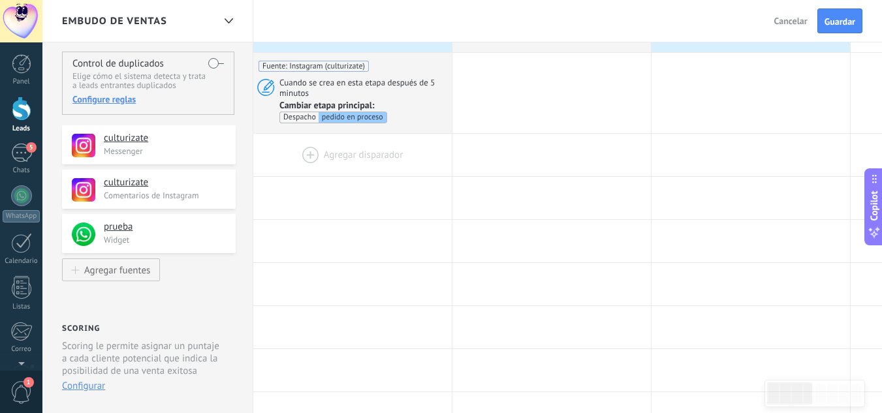
click at [301, 152] on div at bounding box center [352, 155] width 199 height 42
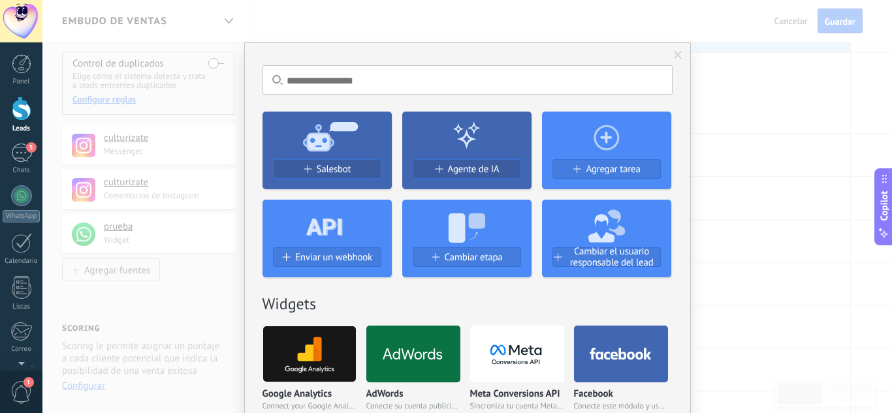
click at [674, 53] on span at bounding box center [678, 55] width 8 height 9
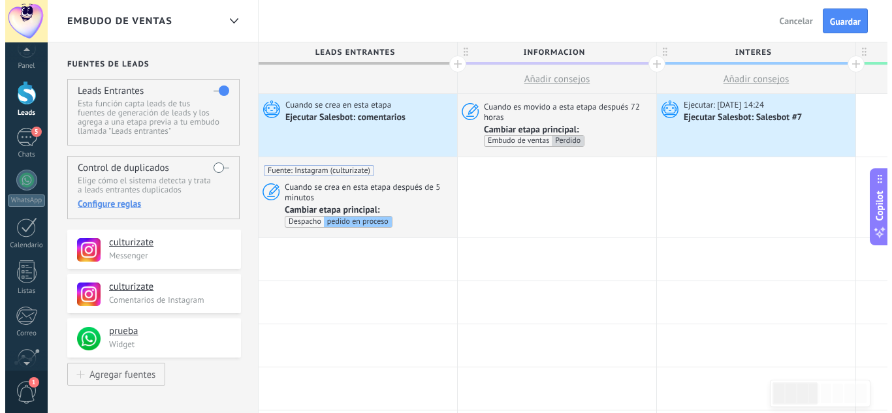
scroll to position [130, 0]
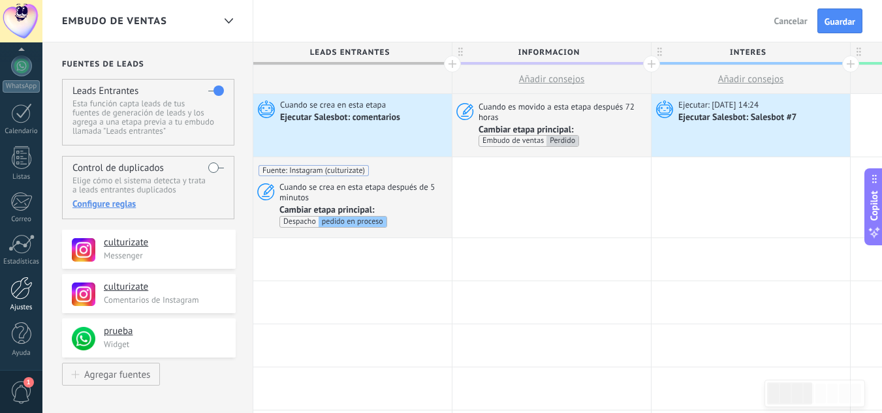
click at [18, 285] on div at bounding box center [21, 288] width 22 height 23
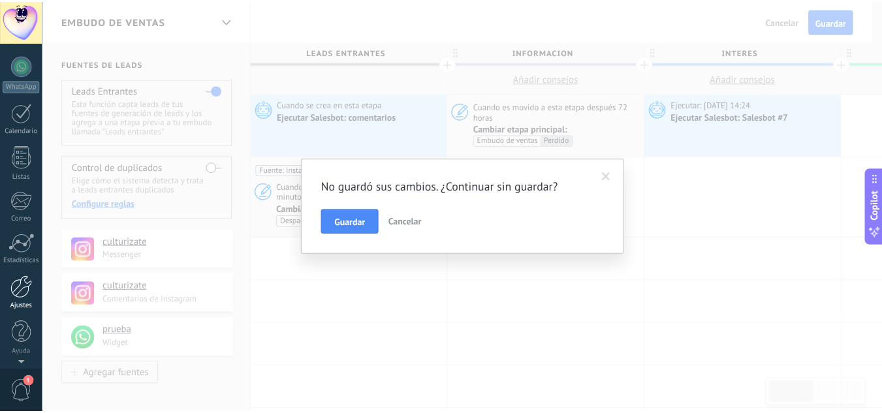
scroll to position [0, 0]
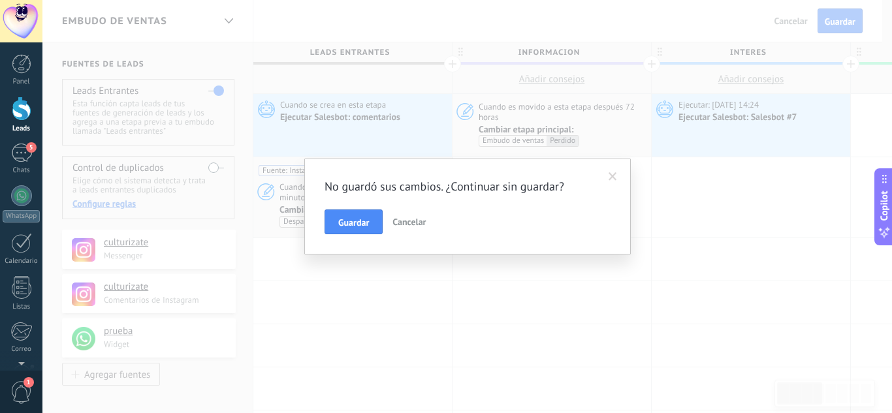
click at [615, 170] on span at bounding box center [613, 177] width 22 height 22
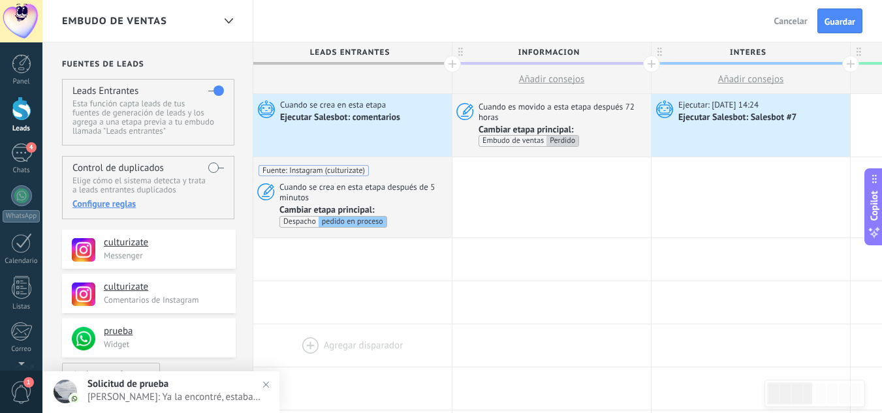
scroll to position [74, 0]
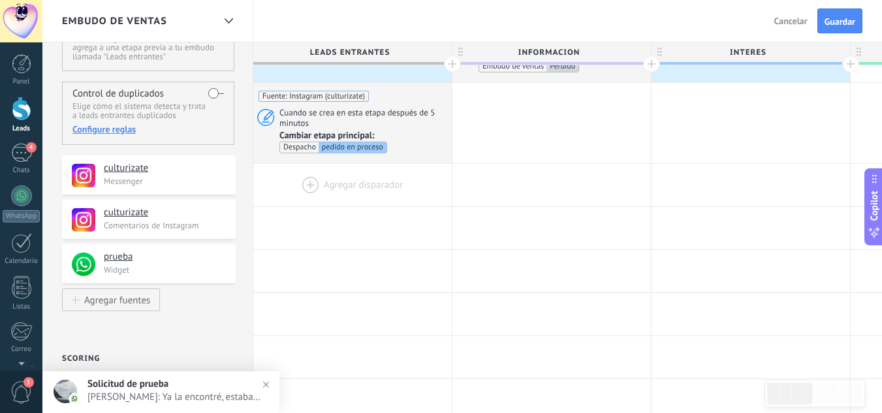
click at [306, 184] on div at bounding box center [352, 185] width 199 height 42
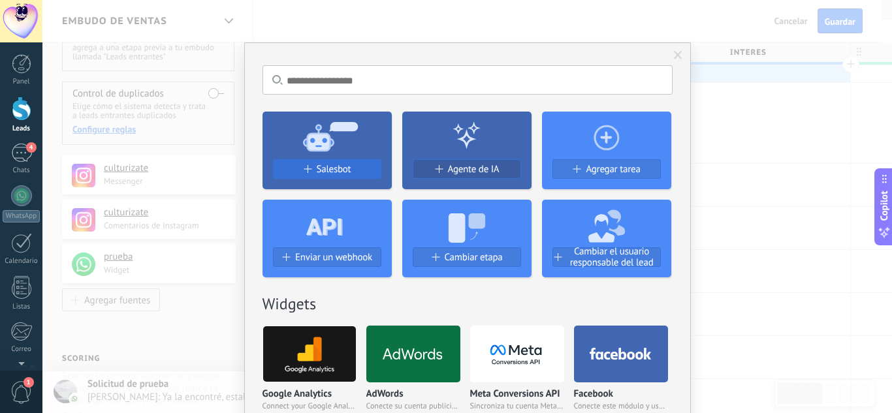
click at [345, 169] on span "Salesbot" at bounding box center [334, 169] width 35 height 11
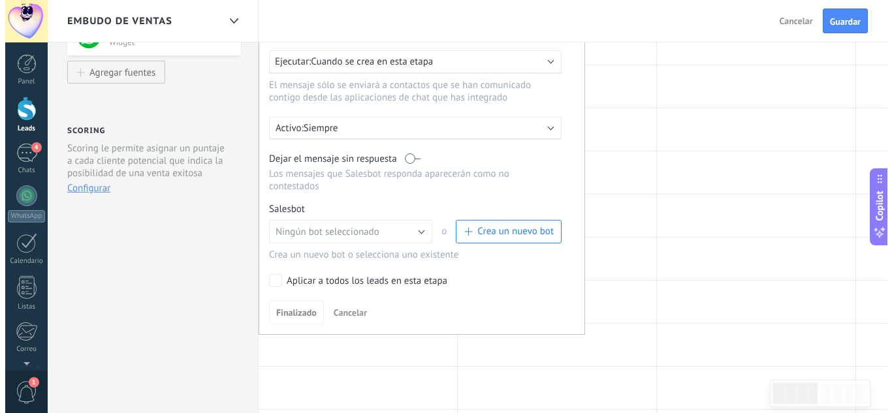
scroll to position [303, 0]
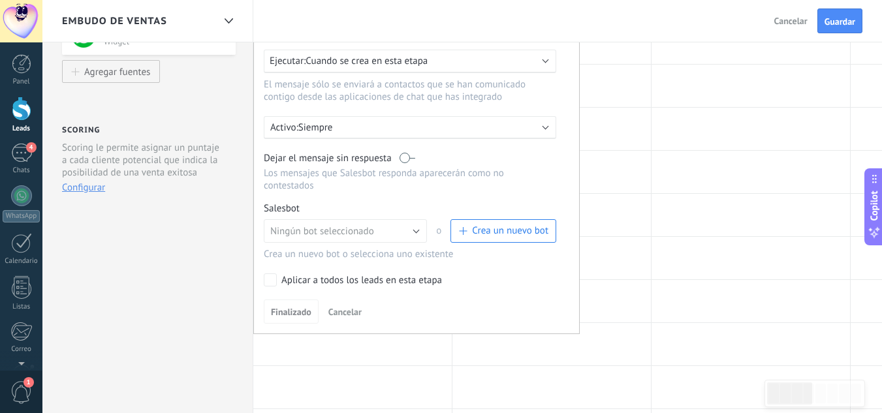
click at [476, 231] on span "Crea un nuevo bot" at bounding box center [510, 231] width 76 height 12
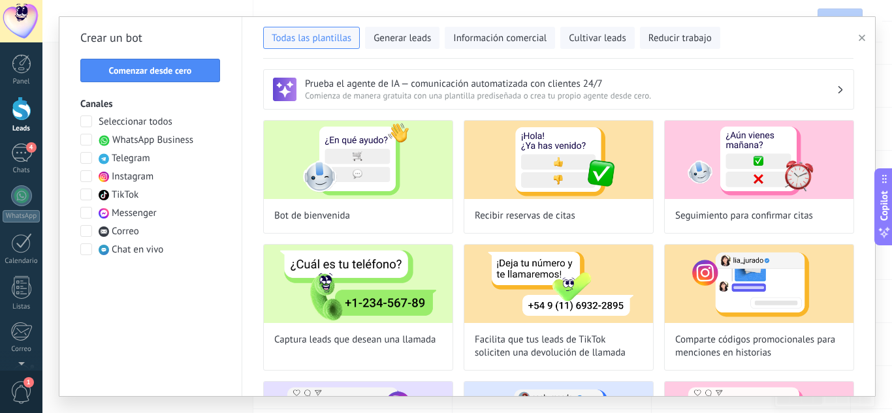
type input "**********"
click at [154, 64] on button "Comenzar desde cero" at bounding box center [150, 71] width 140 height 24
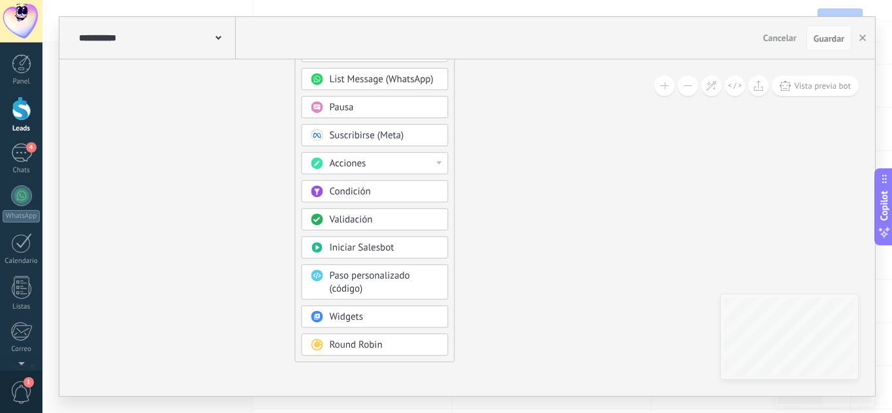
click at [353, 351] on span "Round Robin" at bounding box center [355, 345] width 53 height 12
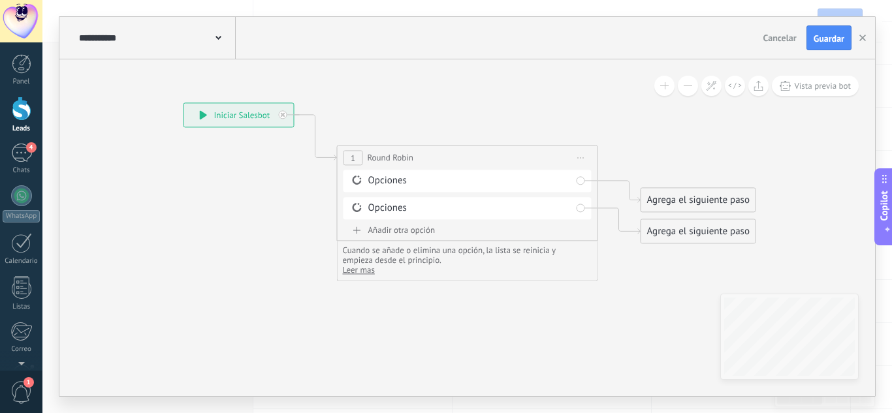
click at [383, 233] on div "Añadir otra opción" at bounding box center [468, 230] width 248 height 11
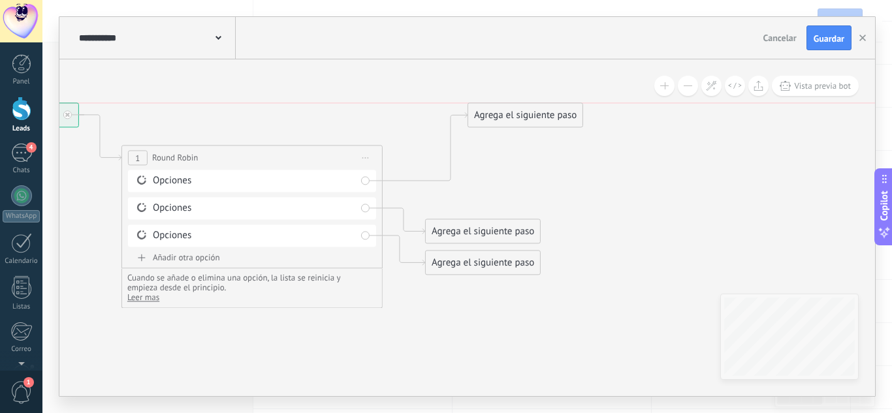
drag, startPoint x: 481, startPoint y: 192, endPoint x: 526, endPoint y: 91, distance: 110.8
click at [526, 105] on div "Agrega el siguiente paso" at bounding box center [525, 116] width 114 height 22
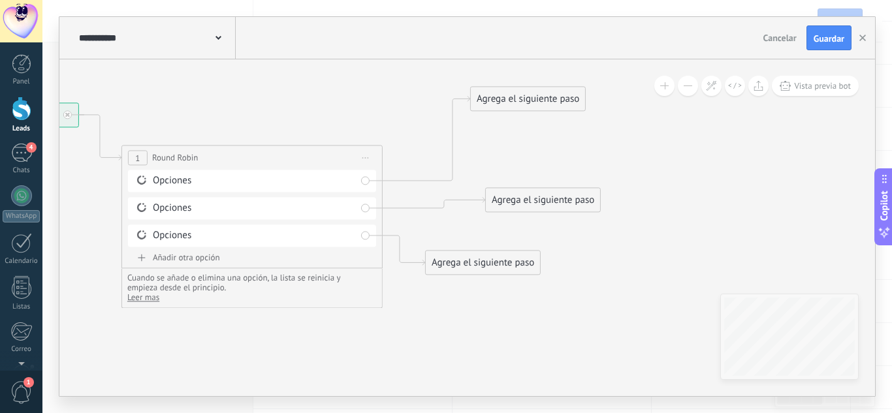
drag, startPoint x: 479, startPoint y: 232, endPoint x: 545, endPoint y: 194, distance: 76.1
click at [545, 194] on div "Agrega el siguiente paso" at bounding box center [543, 200] width 114 height 22
drag, startPoint x: 501, startPoint y: 266, endPoint x: 543, endPoint y: 298, distance: 53.0
click at [543, 298] on div "Agrega el siguiente paso" at bounding box center [506, 294] width 114 height 22
click at [515, 90] on div "Agrega el siguiente paso" at bounding box center [528, 99] width 114 height 22
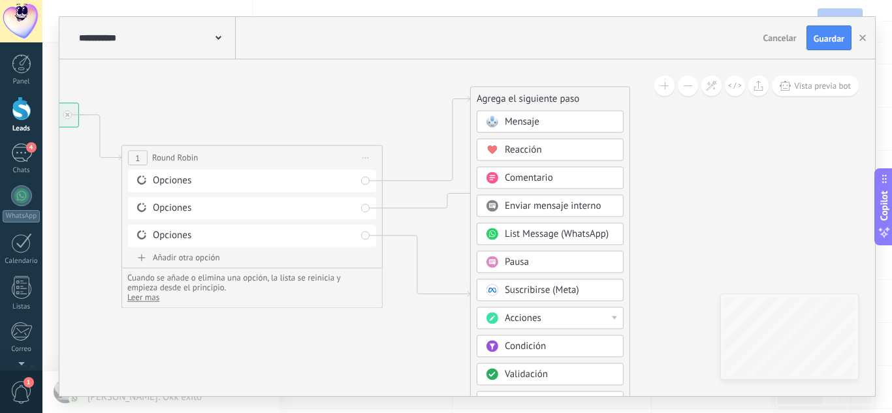
click at [543, 319] on div "Acciones" at bounding box center [560, 318] width 110 height 13
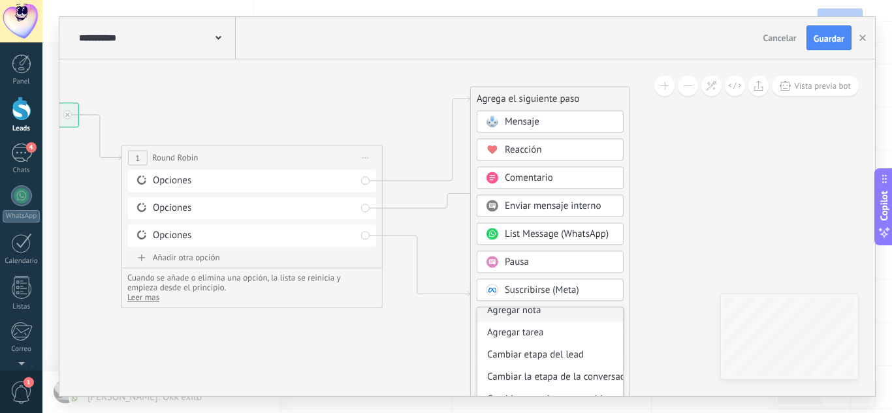
scroll to position [31, 0]
click at [512, 356] on div "Cambiar etapa del lead" at bounding box center [550, 355] width 146 height 22
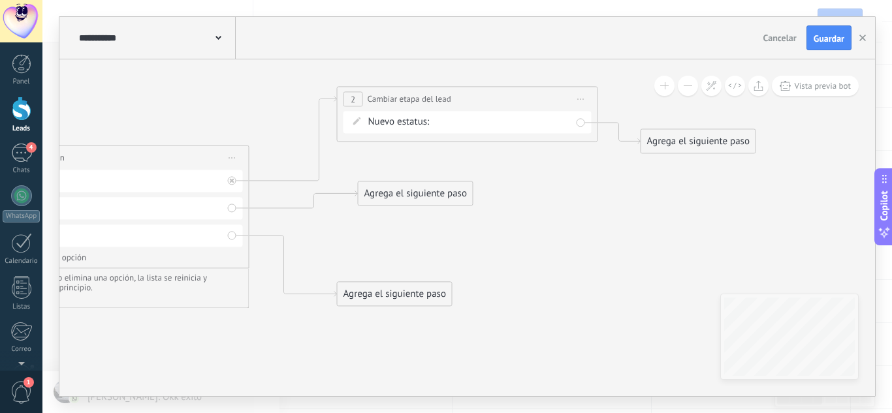
click at [436, 193] on div "Agrega el siguiente paso" at bounding box center [416, 194] width 114 height 22
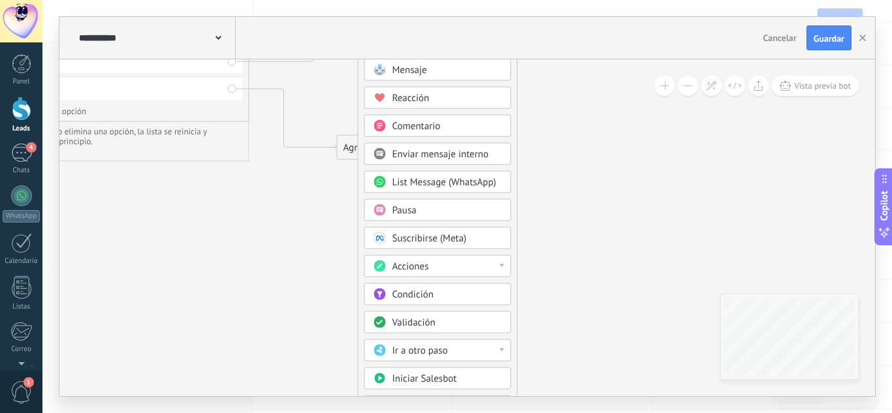
click at [426, 265] on span "Acciones" at bounding box center [411, 267] width 37 height 12
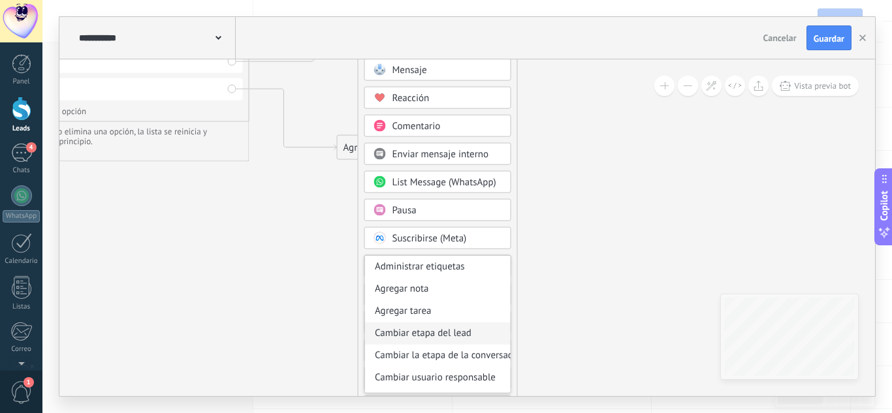
click at [459, 334] on div "Cambiar etapa del lead" at bounding box center [438, 334] width 146 height 22
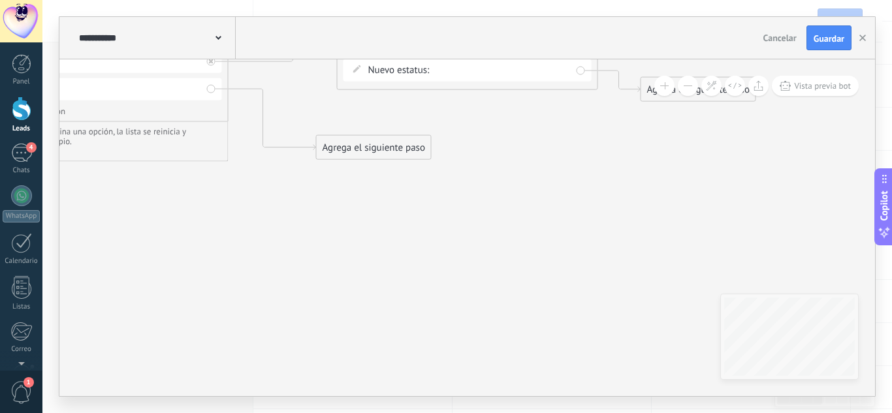
click at [402, 150] on div "Agrega el siguiente paso" at bounding box center [374, 148] width 114 height 22
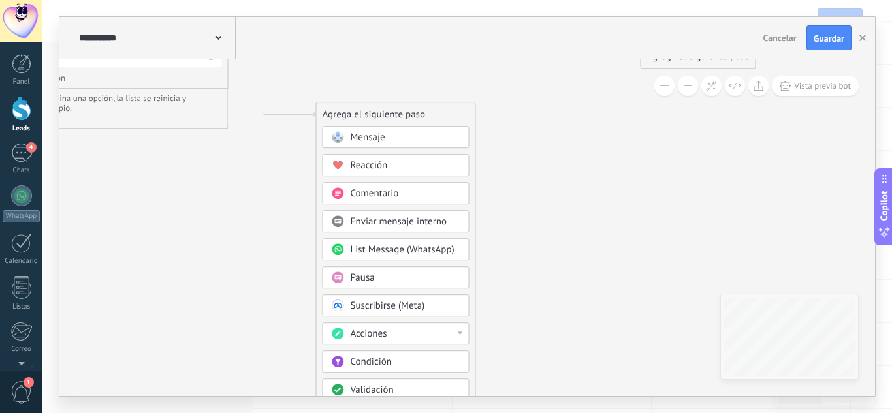
click at [388, 334] on div "Acciones" at bounding box center [406, 334] width 110 height 13
click at [386, 359] on div "Cambiar etapa del lead" at bounding box center [396, 357] width 146 height 22
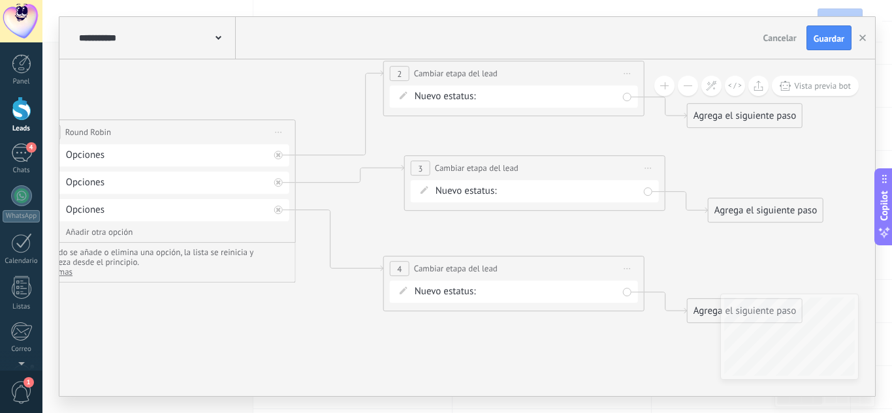
click at [0, 0] on div "Informacion interes seguimiento metodos de pago Pago verificado Ganado Perdido" at bounding box center [0, 0] width 0 height 0
click at [523, 137] on label at bounding box center [549, 125] width 137 height 22
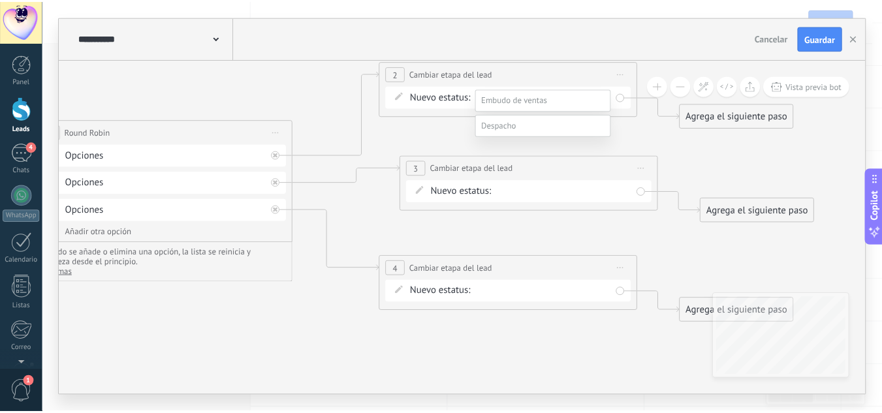
scroll to position [25, 0]
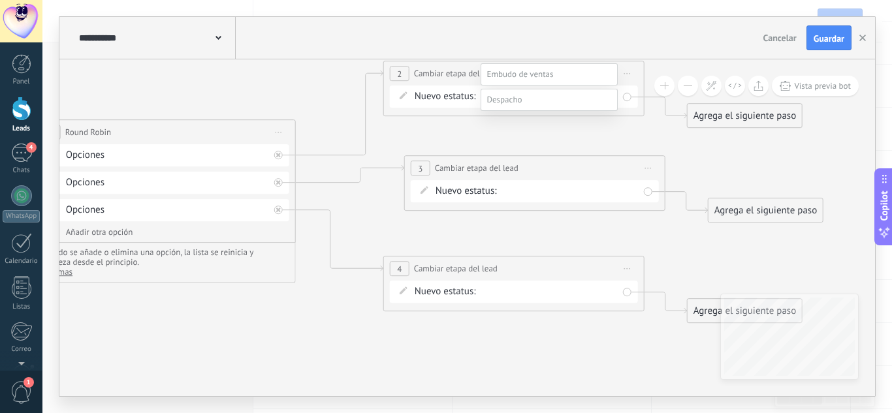
click at [0, 0] on label "pedido en proceso" at bounding box center [0, 0] width 0 height 0
click at [0, 0] on div "Informacion interes seguimiento metodos de pago Pago verificado Ganado Perdido" at bounding box center [0, 0] width 0 height 0
click at [420, 234] on div at bounding box center [467, 206] width 850 height 413
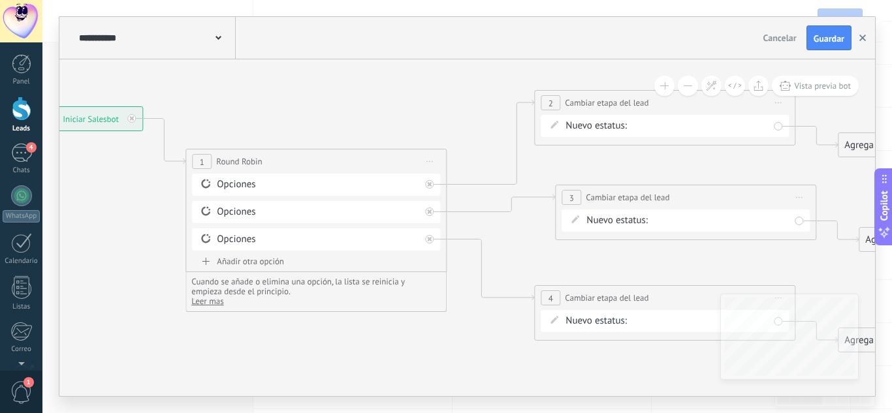
click at [863, 35] on icon "button" at bounding box center [863, 38] width 7 height 7
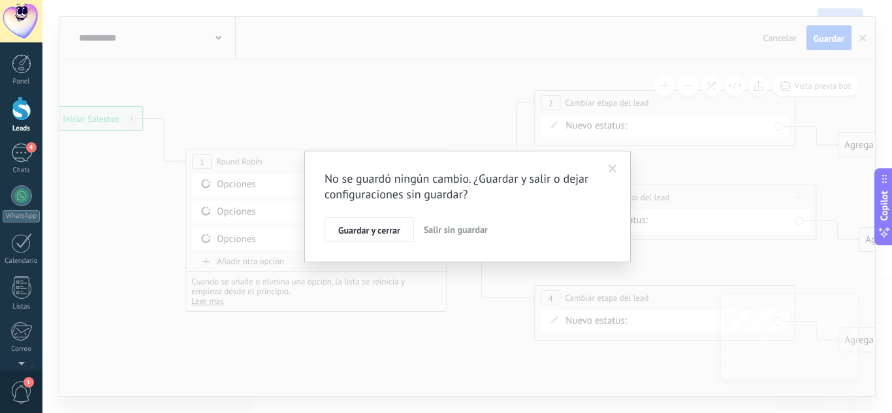
click at [446, 228] on span "Salir sin guardar" at bounding box center [456, 230] width 64 height 12
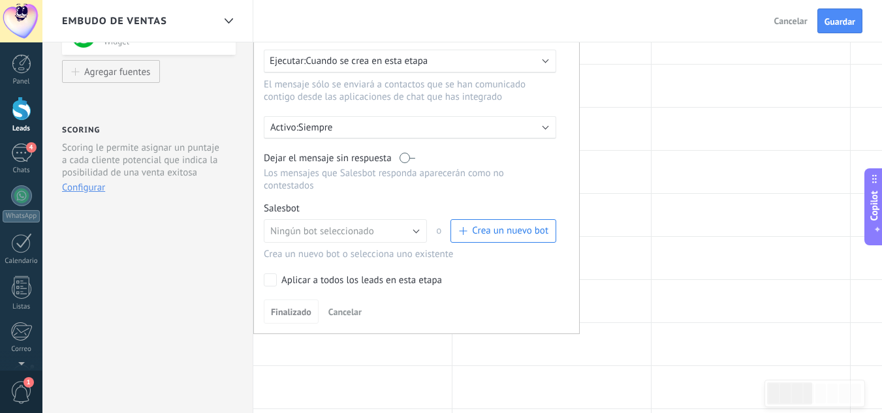
click at [334, 315] on span "Cancelar" at bounding box center [345, 312] width 33 height 12
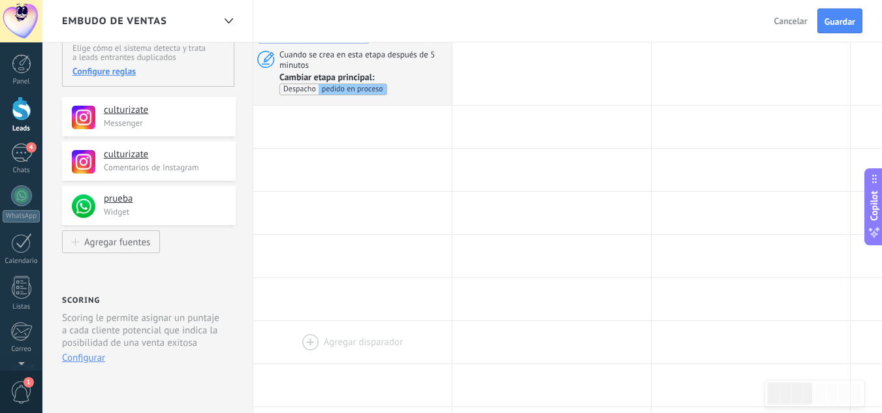
scroll to position [97, 0]
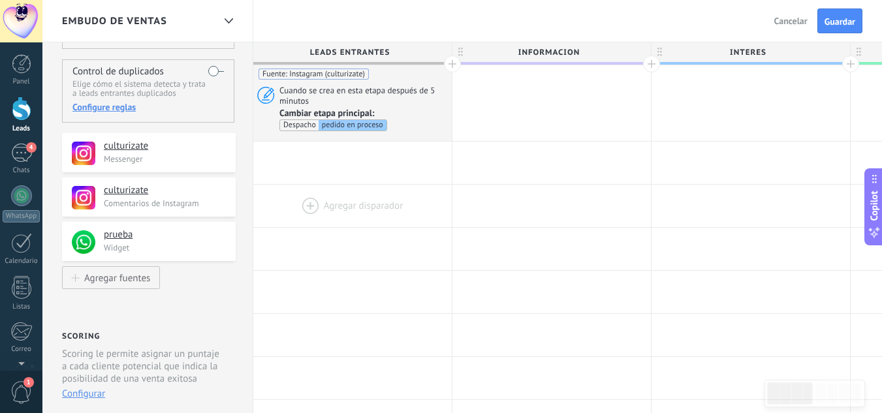
click at [308, 203] on div at bounding box center [352, 206] width 199 height 42
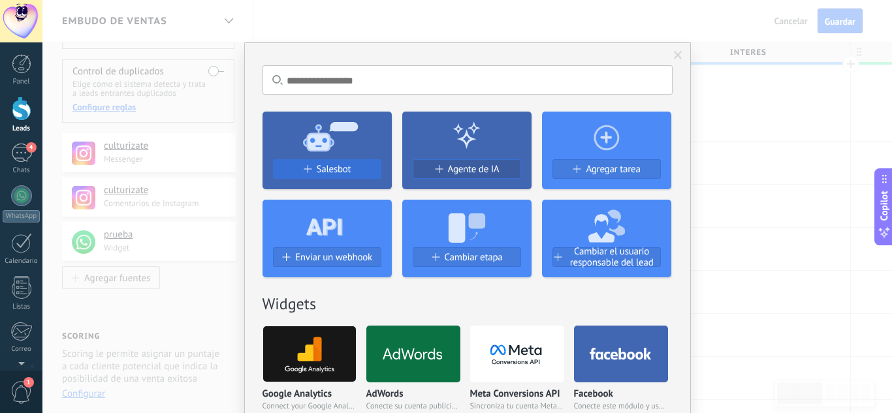
click at [363, 168] on div "Salesbot" at bounding box center [327, 169] width 107 height 11
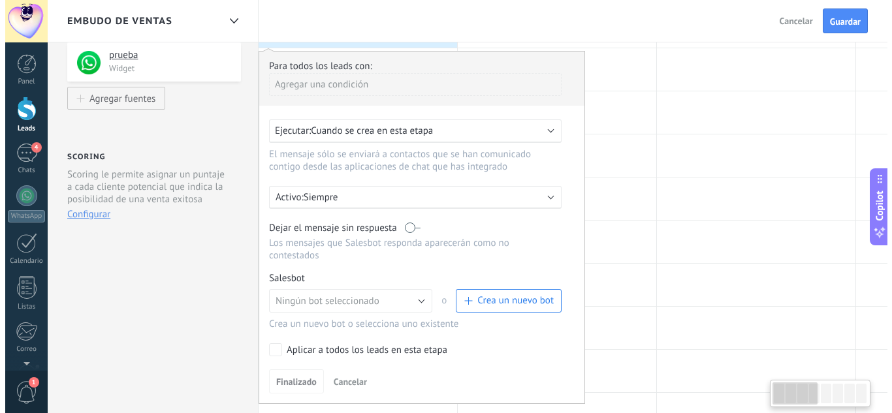
scroll to position [278, 0]
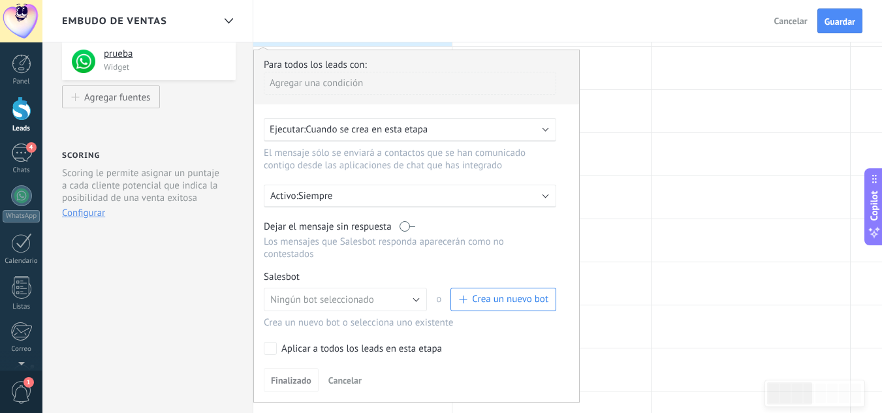
click at [480, 293] on span "Crea un nuevo bot" at bounding box center [510, 299] width 76 height 12
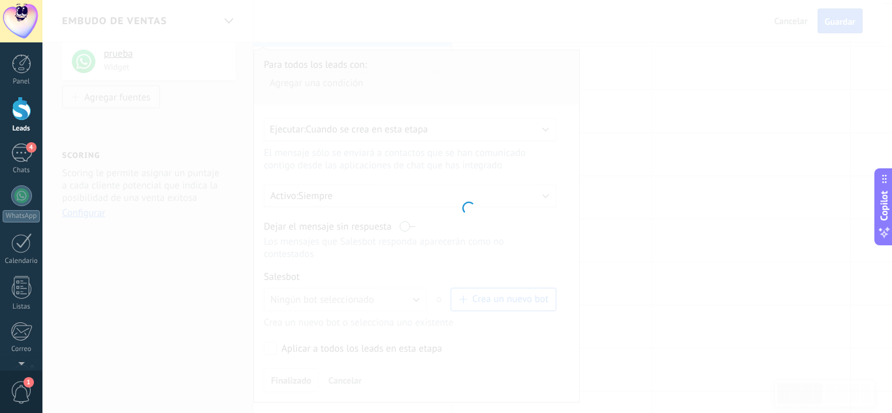
type input "**********"
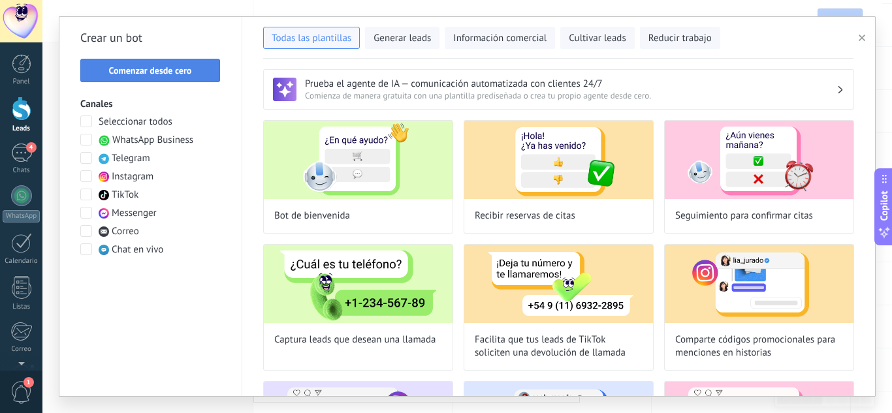
click at [197, 74] on span "Comenzar desde cero" at bounding box center [150, 70] width 125 height 9
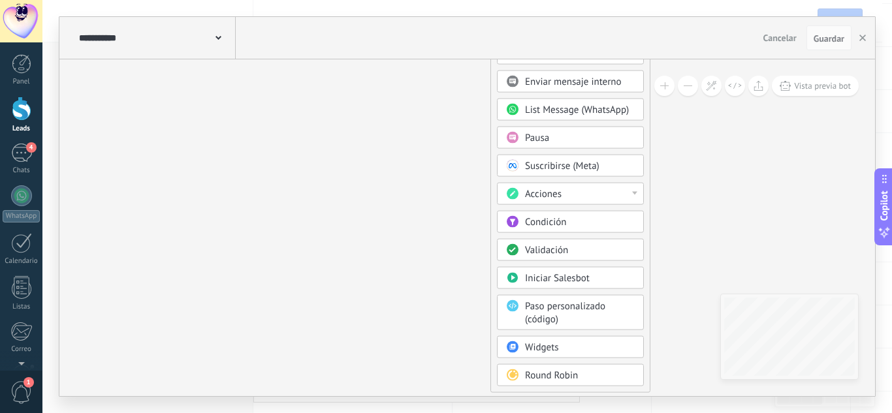
click at [526, 378] on span "Round Robin" at bounding box center [551, 376] width 53 height 12
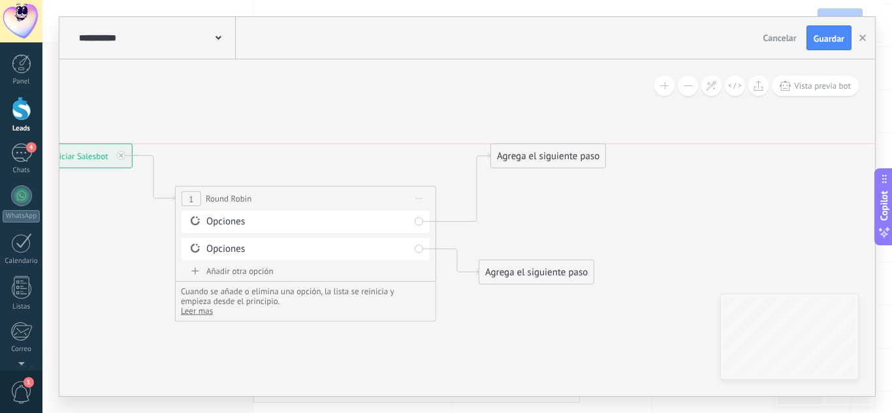
drag, startPoint x: 519, startPoint y: 236, endPoint x: 531, endPoint y: 152, distance: 85.1
click at [531, 152] on div "Agrega el siguiente paso" at bounding box center [548, 157] width 114 height 22
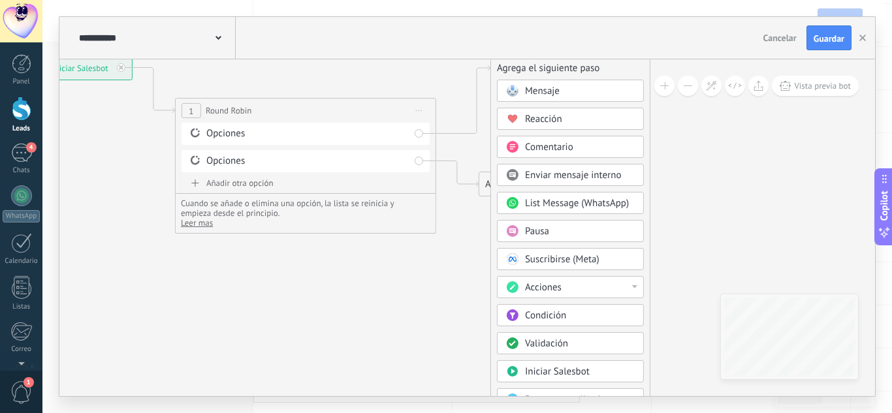
click at [543, 287] on span "Acciones" at bounding box center [543, 288] width 37 height 12
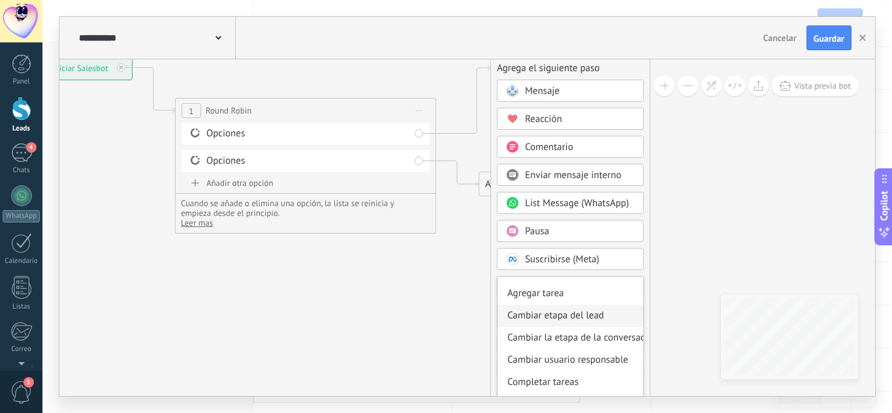
scroll to position [39, 0]
click at [530, 363] on div "Cambiar usuario responsable" at bounding box center [571, 360] width 146 height 22
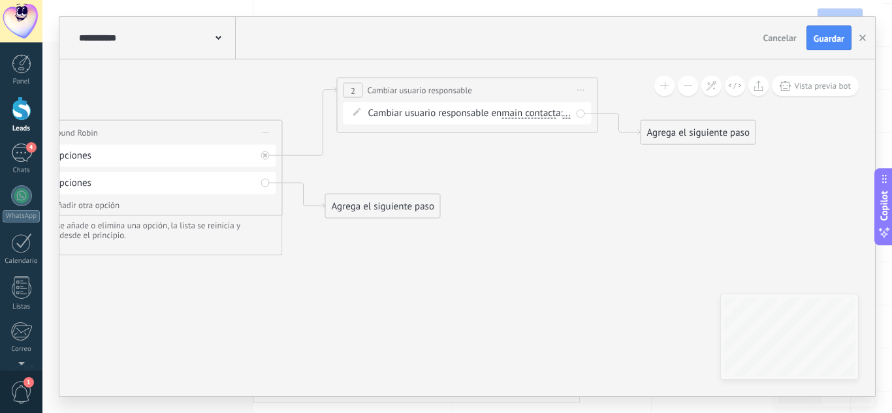
click at [536, 112] on span "main contact" at bounding box center [529, 113] width 54 height 10
click at [536, 112] on button "main contact" at bounding box center [576, 114] width 163 height 24
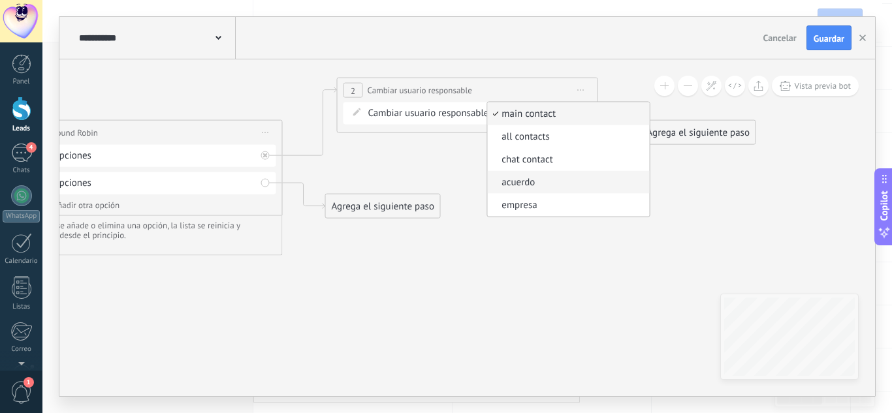
click at [535, 190] on li "acuerdo" at bounding box center [568, 182] width 162 height 23
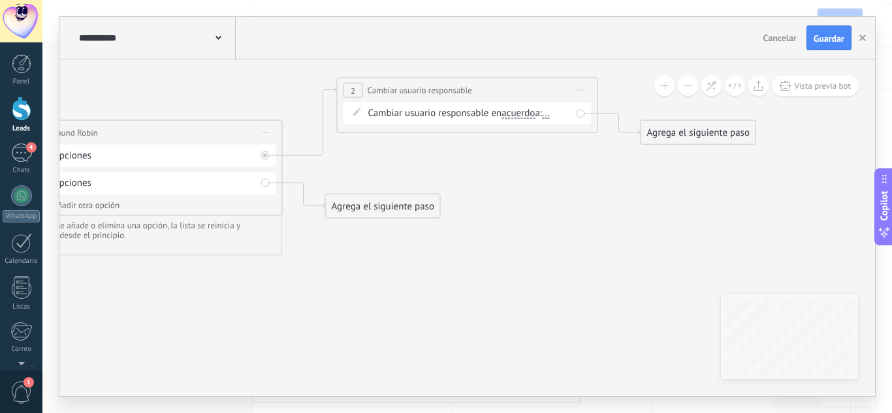
click at [550, 118] on span "..." at bounding box center [546, 113] width 8 height 10
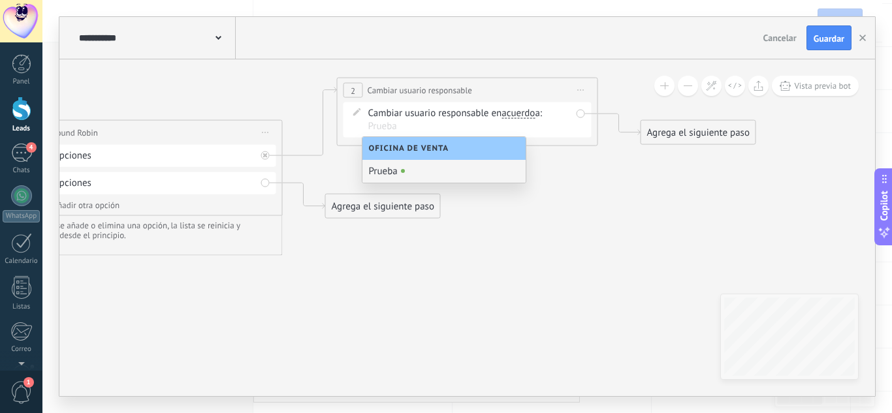
click at [382, 170] on div "Prueba" at bounding box center [444, 171] width 163 height 23
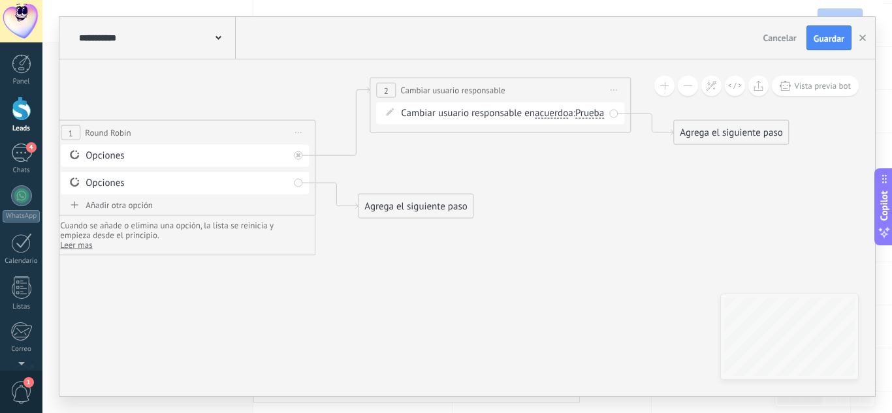
click at [419, 208] on div "Agrega el siguiente paso" at bounding box center [416, 207] width 114 height 22
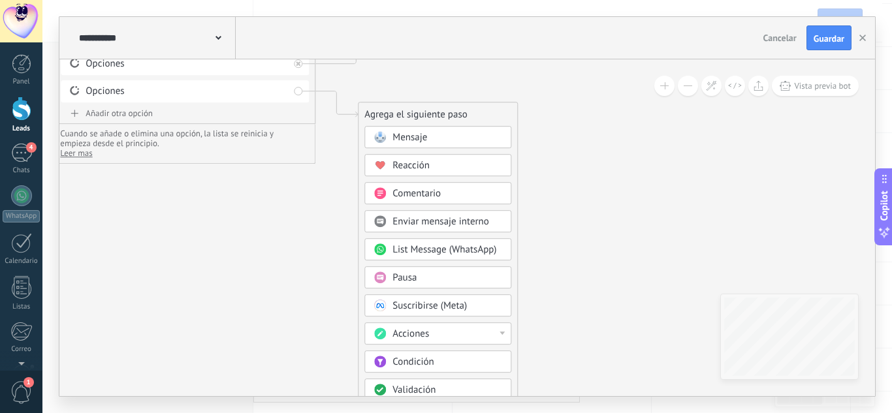
click at [417, 329] on span "Acciones" at bounding box center [411, 334] width 37 height 12
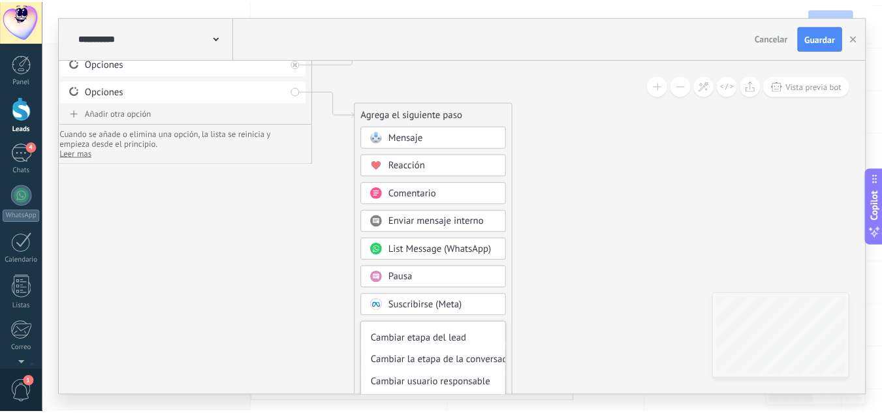
scroll to position [60, 0]
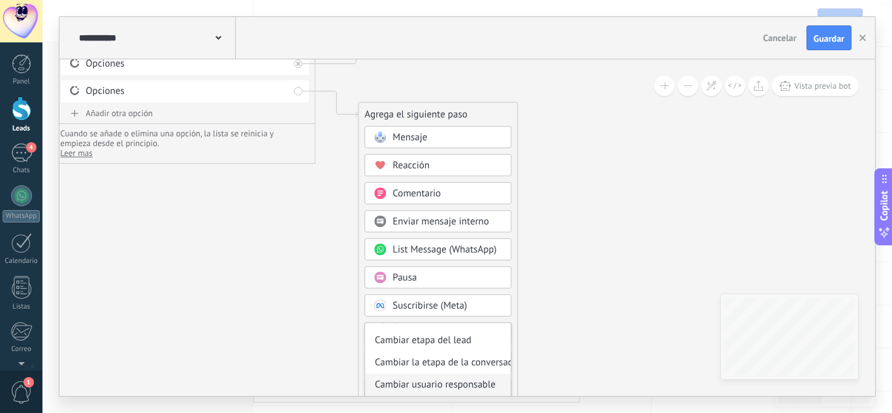
click at [427, 379] on div "Cambiar usuario responsable" at bounding box center [438, 385] width 146 height 22
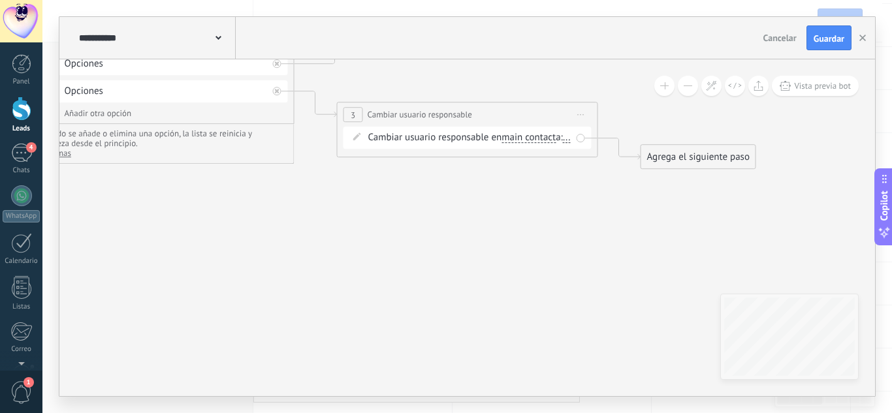
click at [537, 135] on span "main contact" at bounding box center [529, 138] width 54 height 10
click at [537, 135] on button "main contact" at bounding box center [576, 138] width 163 height 24
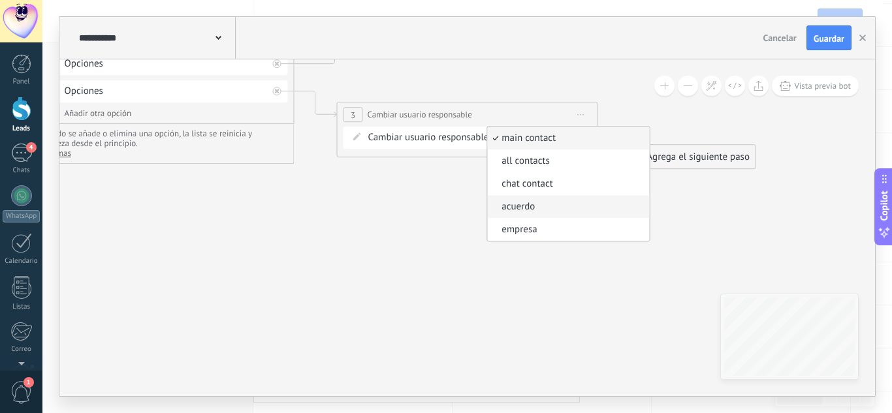
click at [532, 199] on li "acuerdo" at bounding box center [568, 206] width 162 height 23
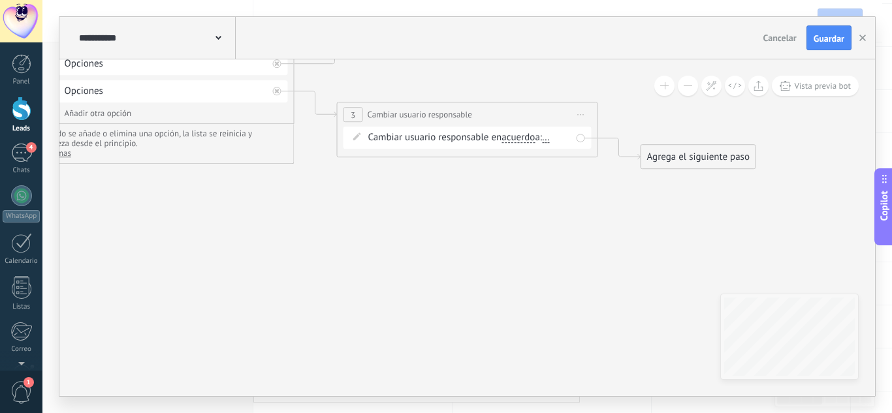
click at [550, 138] on span "..." at bounding box center [546, 138] width 8 height 10
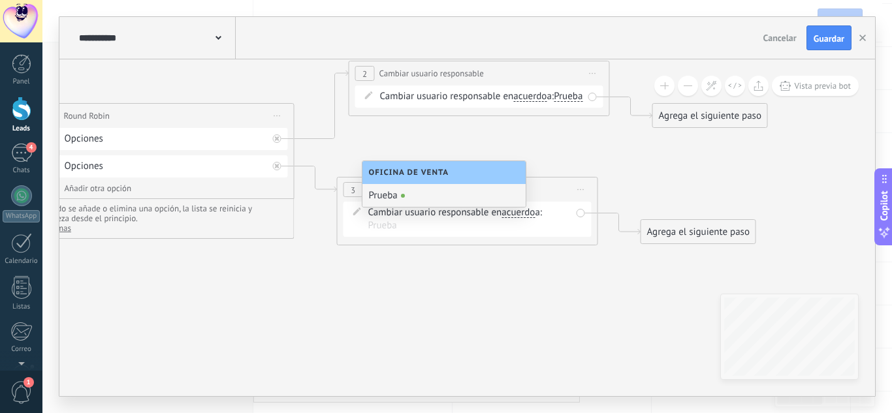
click at [700, 182] on icon at bounding box center [301, 153] width 1497 height 838
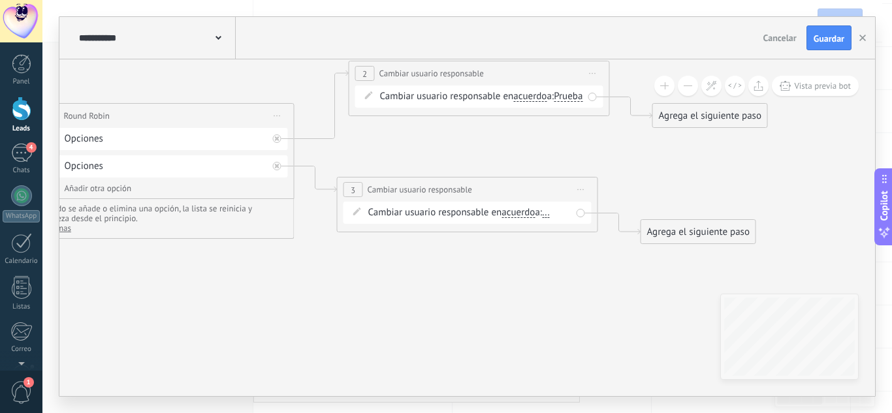
click at [783, 34] on span "Cancelar" at bounding box center [780, 38] width 33 height 12
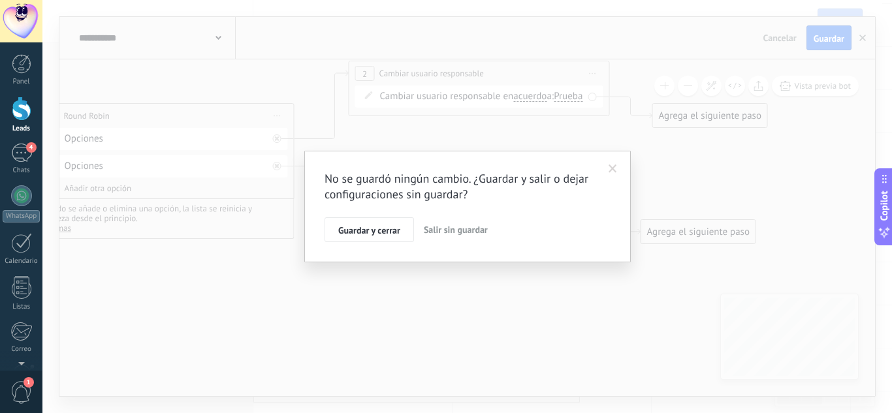
click at [445, 234] on span "Salir sin guardar" at bounding box center [456, 230] width 64 height 12
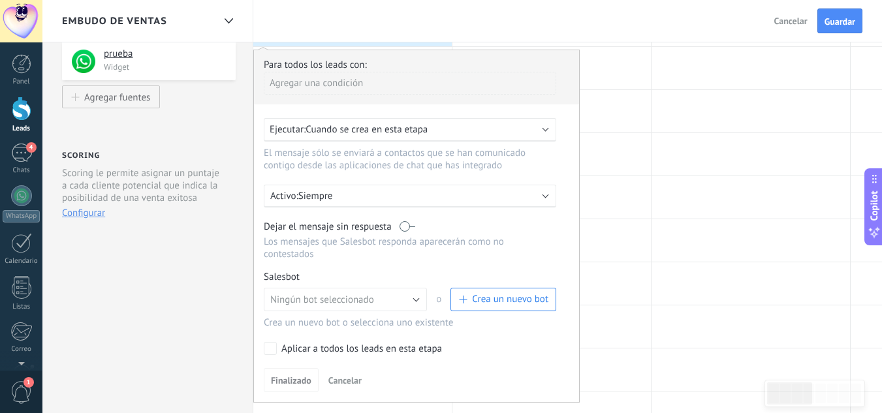
click at [344, 375] on span "Cancelar" at bounding box center [345, 381] width 33 height 12
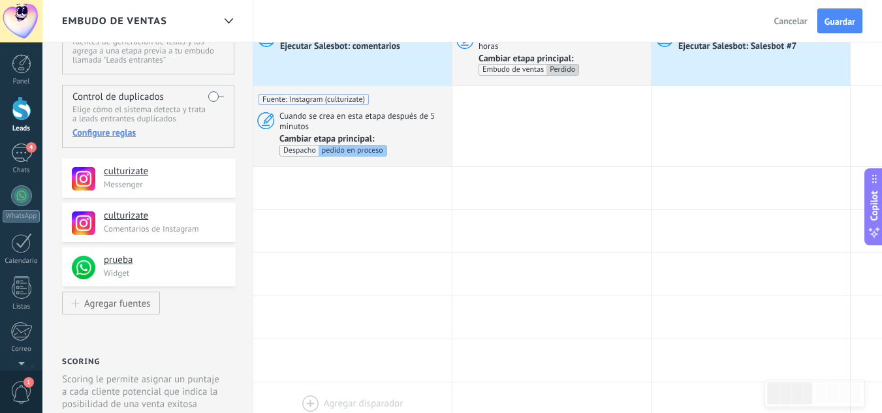
scroll to position [5, 0]
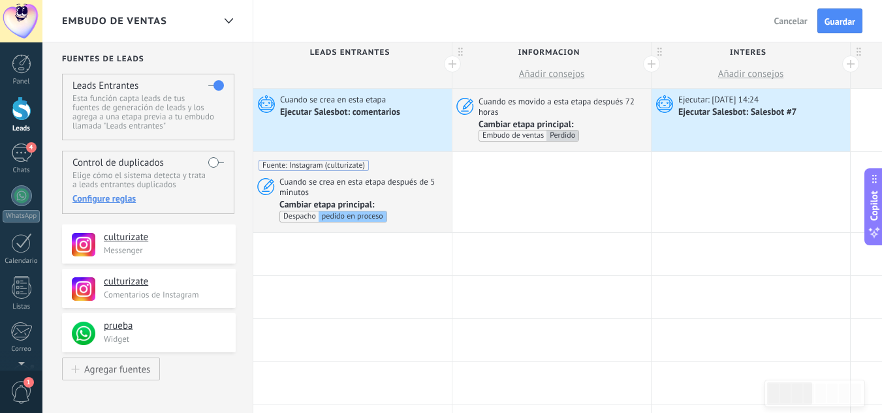
click at [781, 25] on span "Cancelar" at bounding box center [791, 21] width 33 height 12
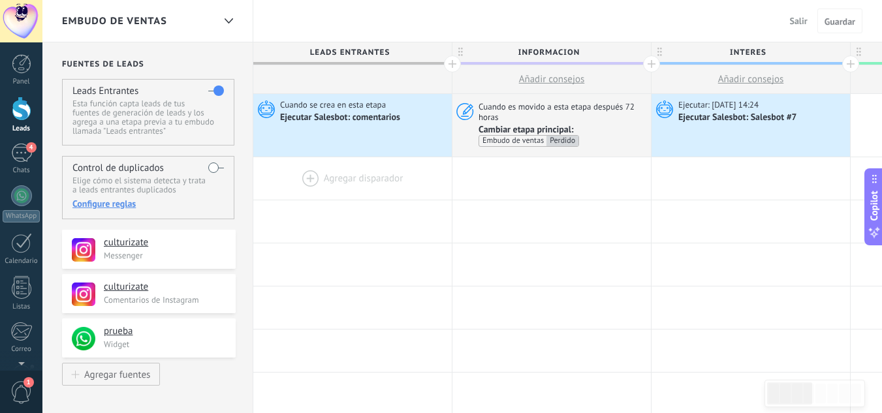
click at [308, 174] on div at bounding box center [352, 178] width 199 height 42
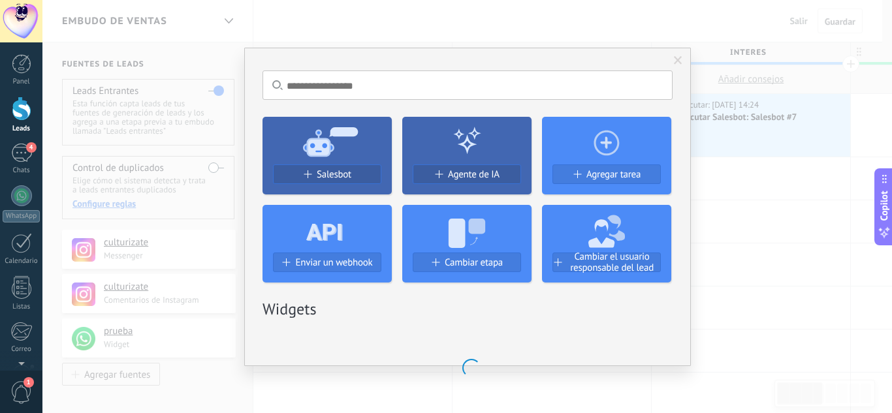
click at [347, 189] on div "Salesbot" at bounding box center [327, 180] width 129 height 30
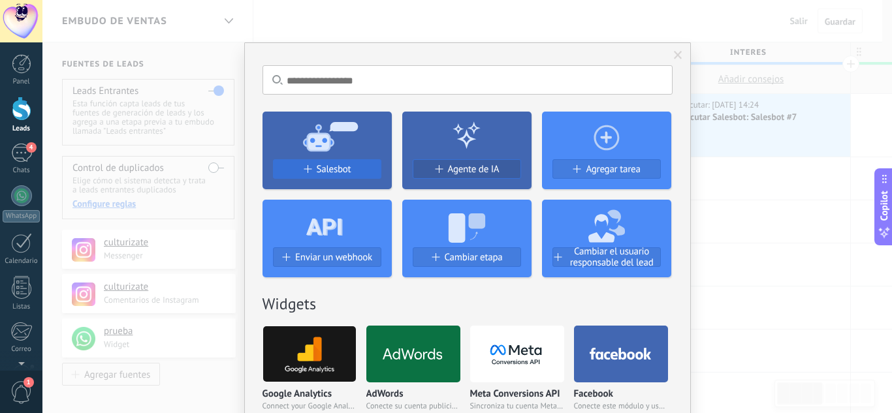
click at [329, 169] on span "Salesbot" at bounding box center [334, 169] width 35 height 11
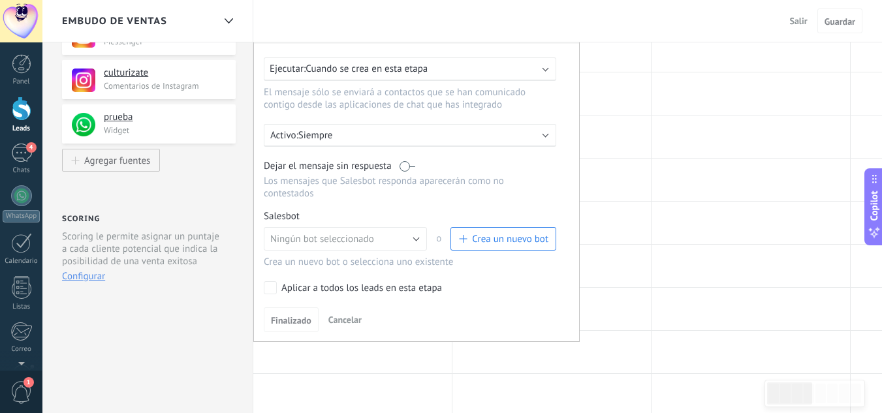
scroll to position [215, 0]
click at [487, 236] on span "Crea un nuevo bot" at bounding box center [510, 239] width 76 height 12
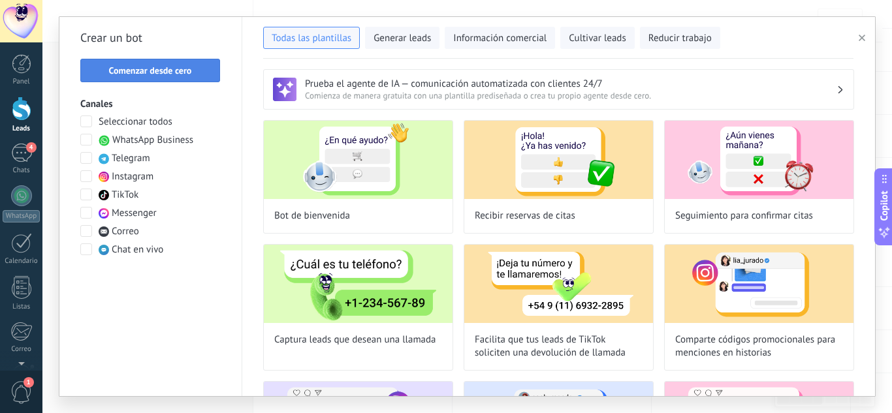
click at [161, 74] on span "Comenzar desde cero" at bounding box center [150, 70] width 83 height 9
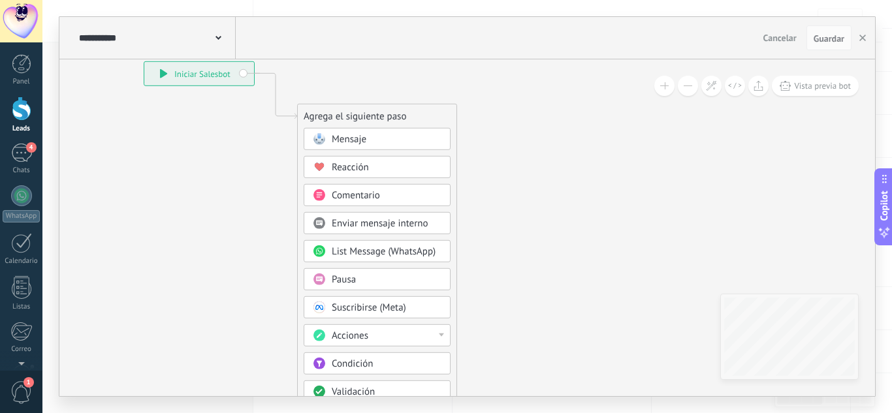
click at [385, 362] on div "Condición" at bounding box center [387, 364] width 110 height 13
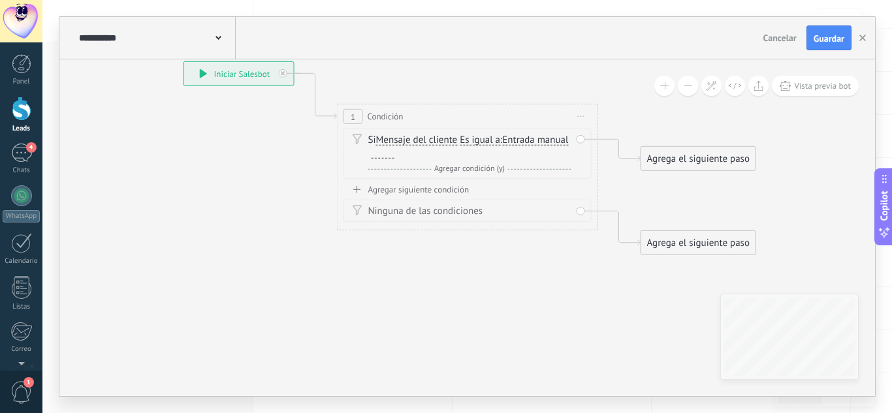
click at [414, 189] on div "Agregar siguiente condición" at bounding box center [468, 189] width 248 height 11
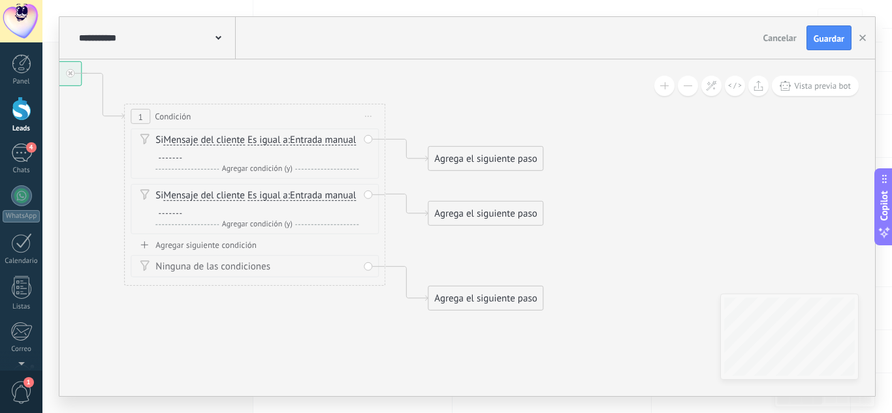
click at [475, 160] on div "Agrega el siguiente paso" at bounding box center [485, 159] width 114 height 22
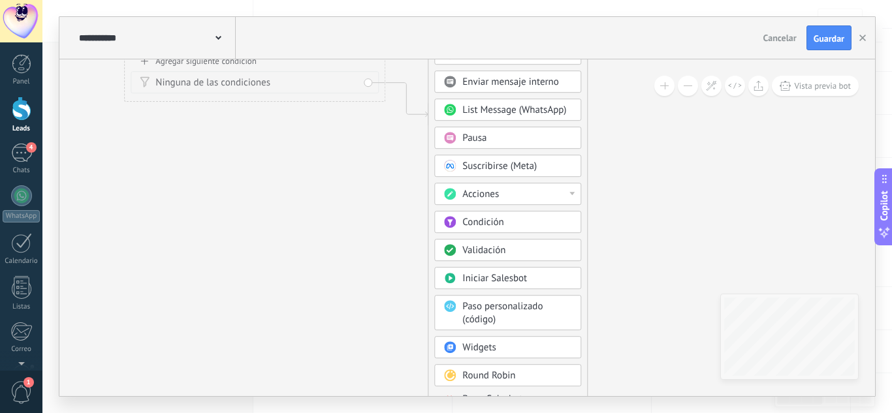
click at [483, 379] on span "Round Robin" at bounding box center [488, 376] width 53 height 12
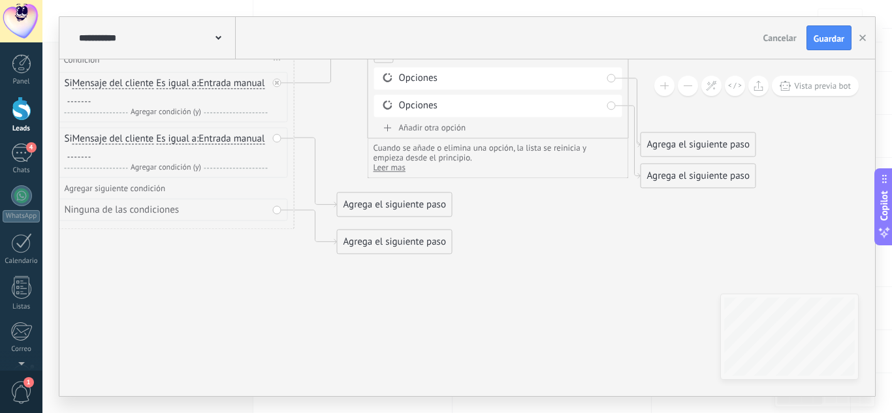
drag, startPoint x: 430, startPoint y: 99, endPoint x: 462, endPoint y: 45, distance: 63.0
click at [462, 45] on div "**********" at bounding box center [467, 206] width 816 height 379
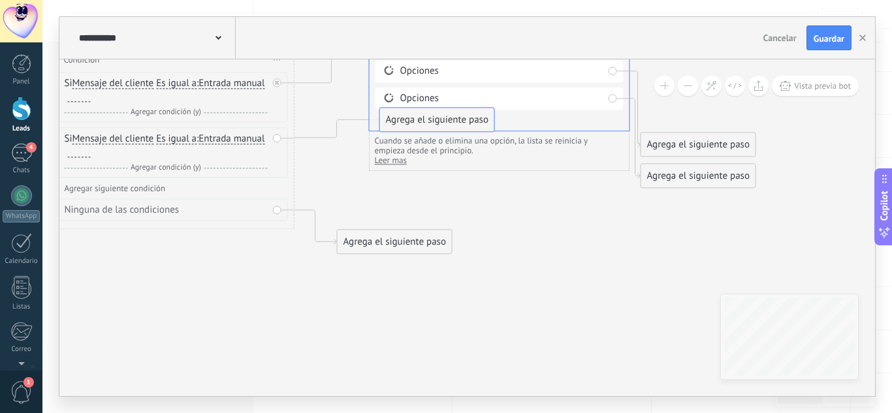
drag, startPoint x: 406, startPoint y: 212, endPoint x: 451, endPoint y: 113, distance: 108.4
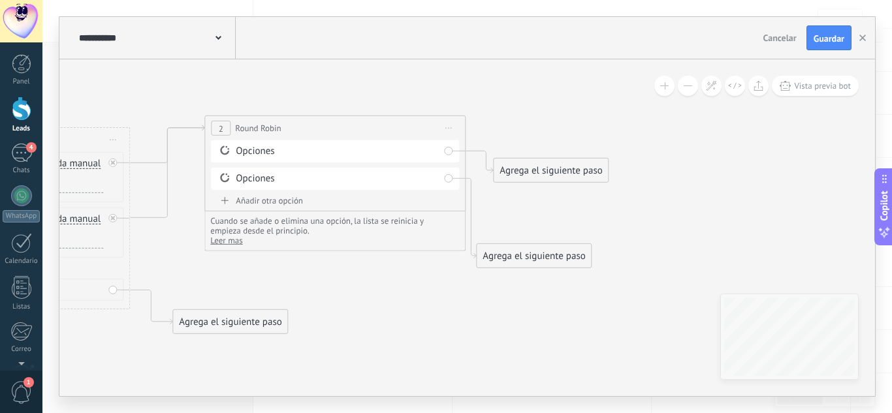
drag, startPoint x: 526, startPoint y: 233, endPoint x: 543, endPoint y: 173, distance: 61.8
click at [543, 173] on div "Agrega el siguiente paso" at bounding box center [551, 171] width 114 height 22
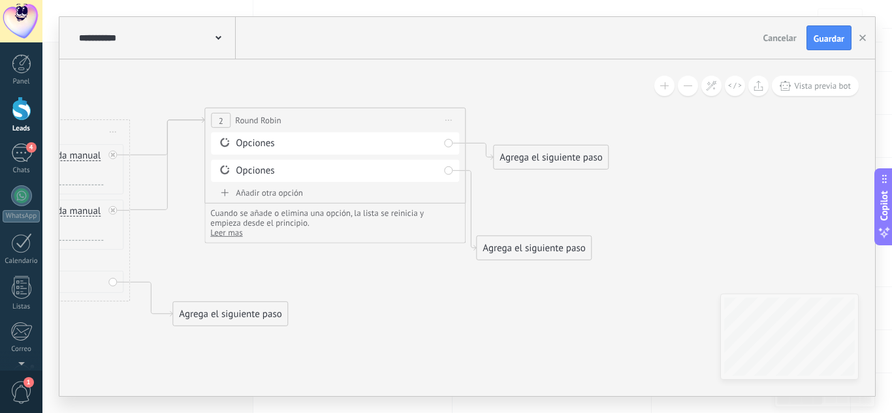
click at [536, 159] on div "Agrega el siguiente paso" at bounding box center [551, 158] width 114 height 22
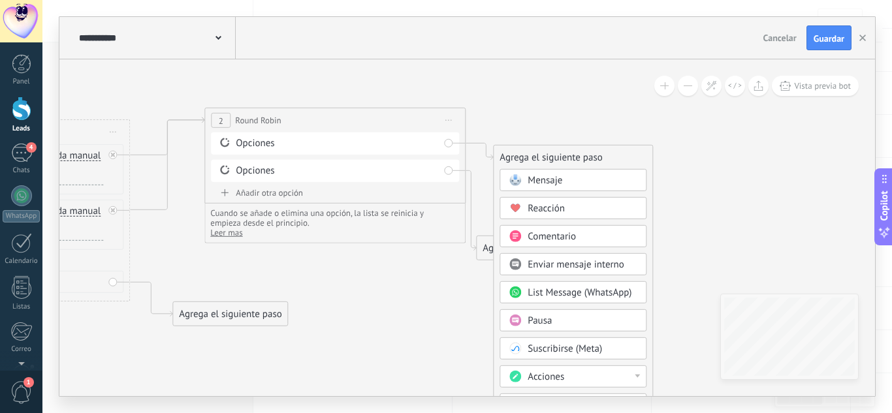
click at [553, 369] on div "Acciones" at bounding box center [573, 377] width 147 height 22
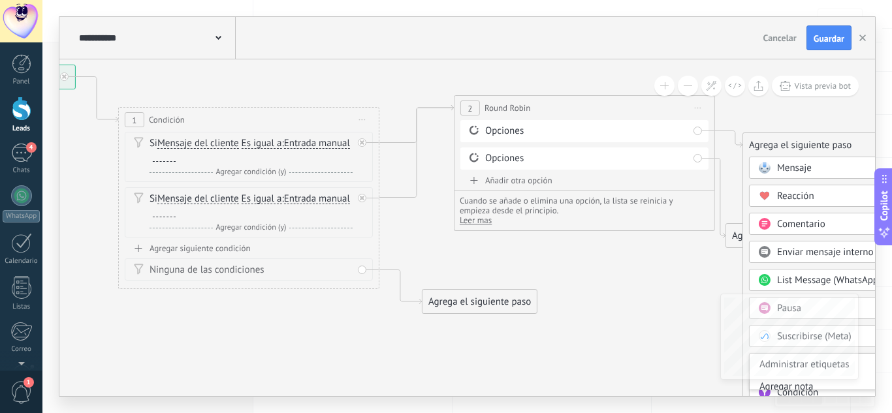
click at [358, 125] on span "Iniciar vista previa aquí Cambiar nombre Duplicar Borrar" at bounding box center [362, 119] width 21 height 19
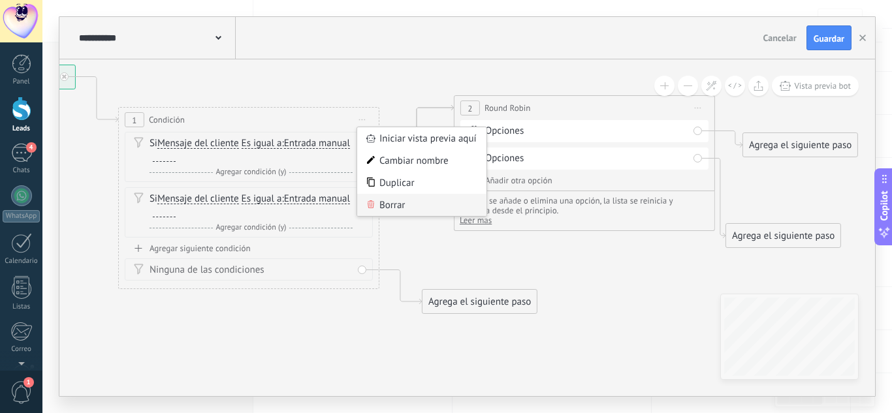
click at [411, 206] on div "Borrar" at bounding box center [421, 205] width 129 height 22
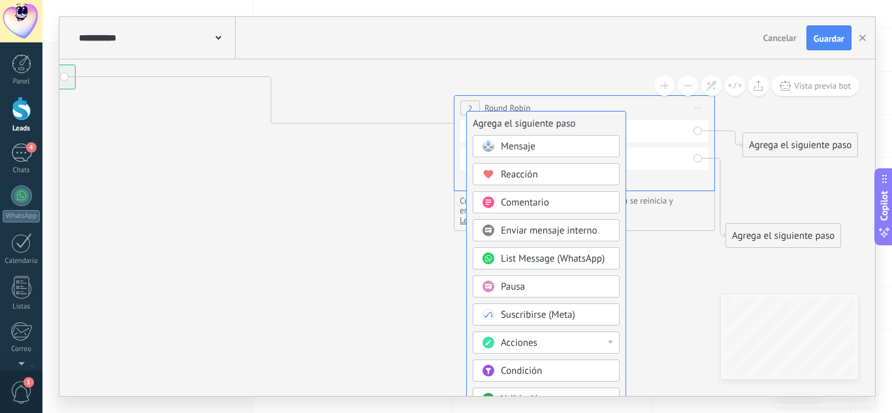
drag, startPoint x: 221, startPoint y: 120, endPoint x: 568, endPoint y: 127, distance: 346.9
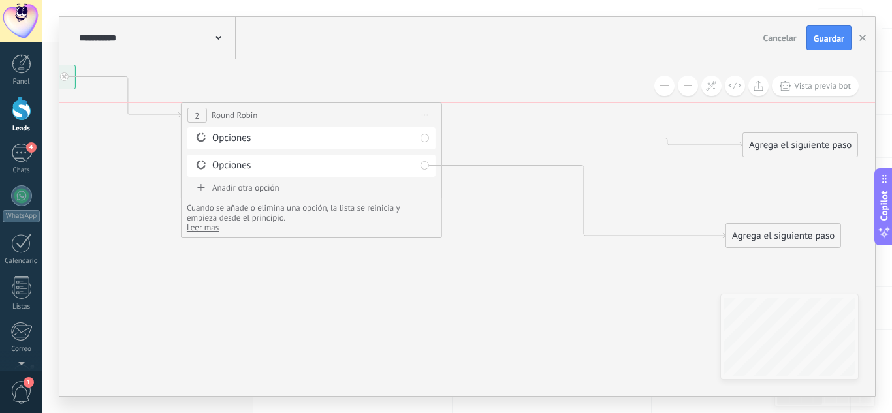
drag, startPoint x: 564, startPoint y: 116, endPoint x: 278, endPoint y: 127, distance: 286.3
click at [278, 127] on div "**********" at bounding box center [312, 115] width 260 height 24
click at [788, 39] on span "Cancelar" at bounding box center [780, 38] width 33 height 12
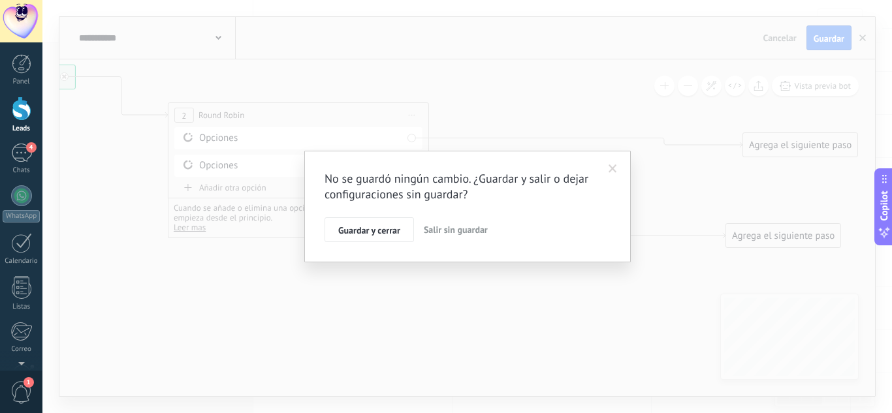
click at [462, 221] on button "Salir sin guardar" at bounding box center [456, 230] width 74 height 25
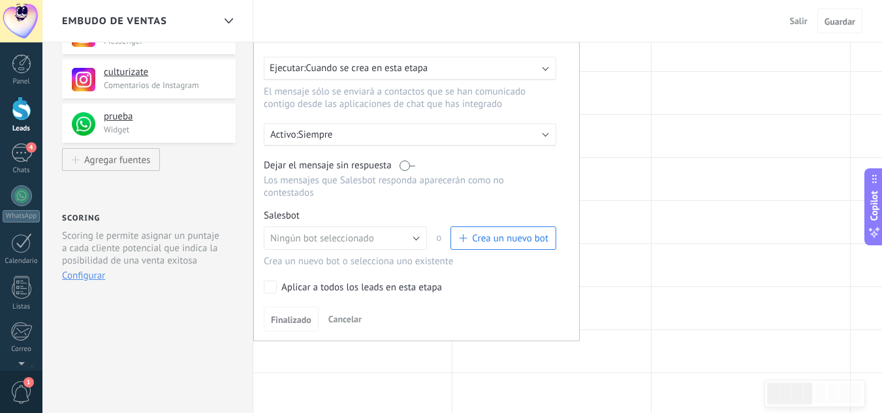
click at [345, 315] on span "Cancelar" at bounding box center [345, 320] width 33 height 12
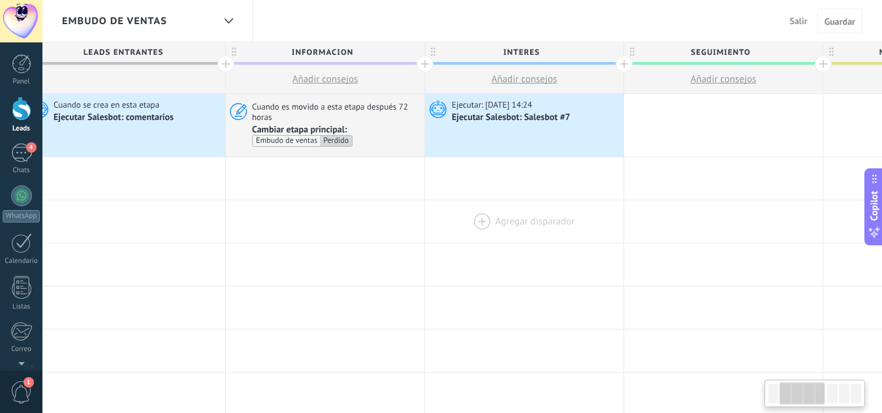
scroll to position [0, 227]
click at [790, 27] on button "Salir" at bounding box center [799, 21] width 28 height 20
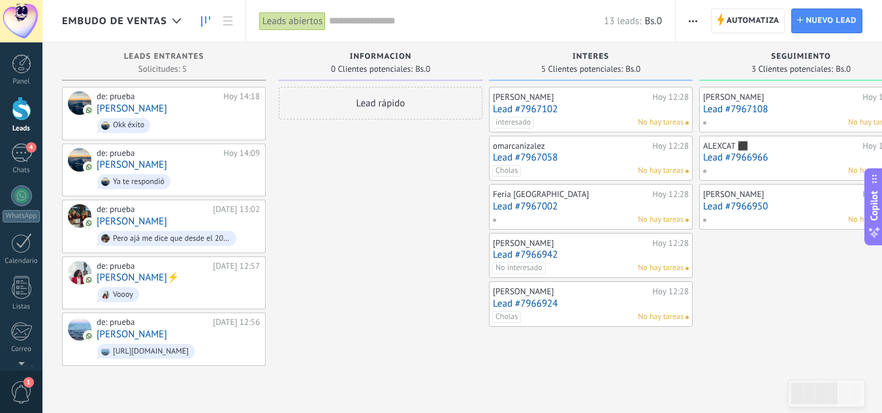
click at [583, 177] on div "Cholas No hay tareas" at bounding box center [587, 171] width 191 height 12
click at [730, 17] on span "Automatiza" at bounding box center [753, 21] width 53 height 24
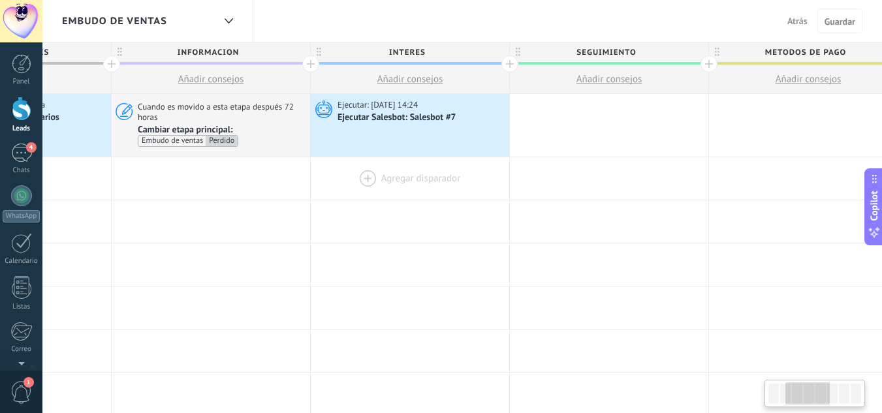
scroll to position [0, 342]
click at [440, 172] on div at bounding box center [409, 178] width 199 height 42
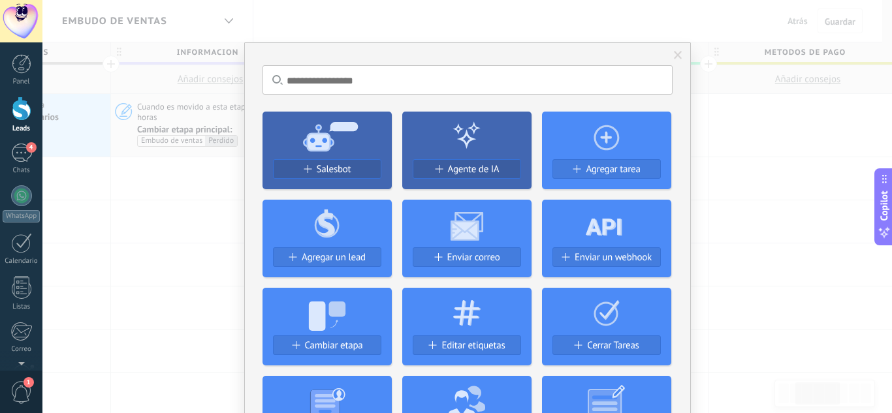
click at [674, 53] on span at bounding box center [678, 55] width 8 height 9
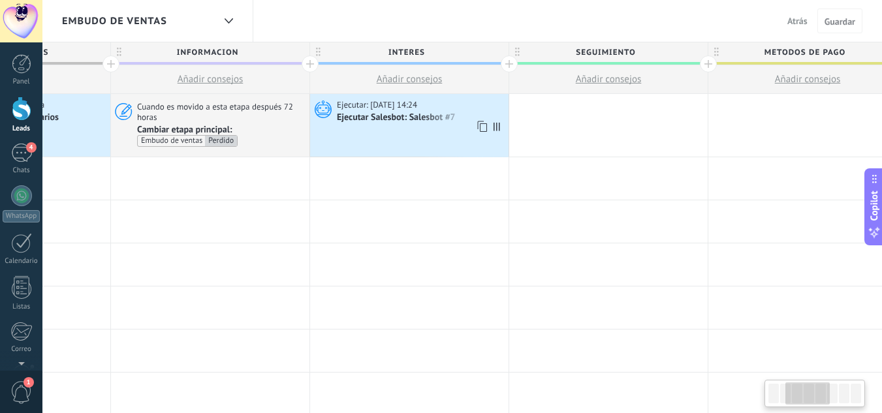
click at [409, 121] on div "Ejecutar Salesbot: Salesbot #7" at bounding box center [397, 118] width 121 height 12
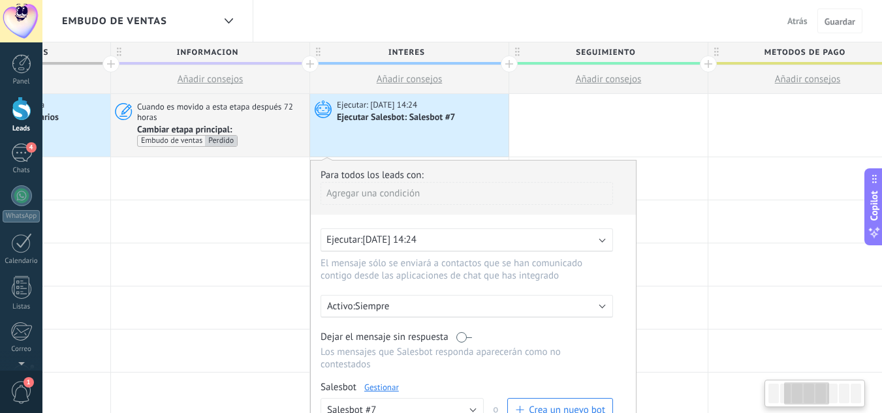
scroll to position [0, 328]
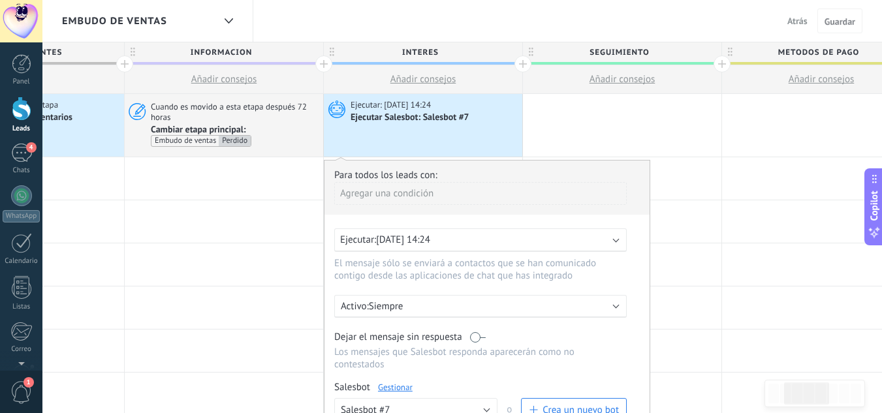
click at [383, 197] on div "Agregar una condición" at bounding box center [480, 193] width 293 height 23
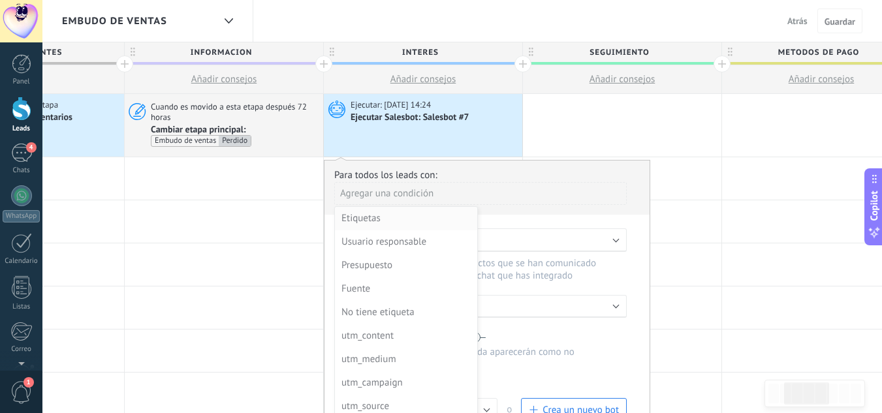
click at [369, 227] on div "Etiquetas" at bounding box center [405, 219] width 127 height 18
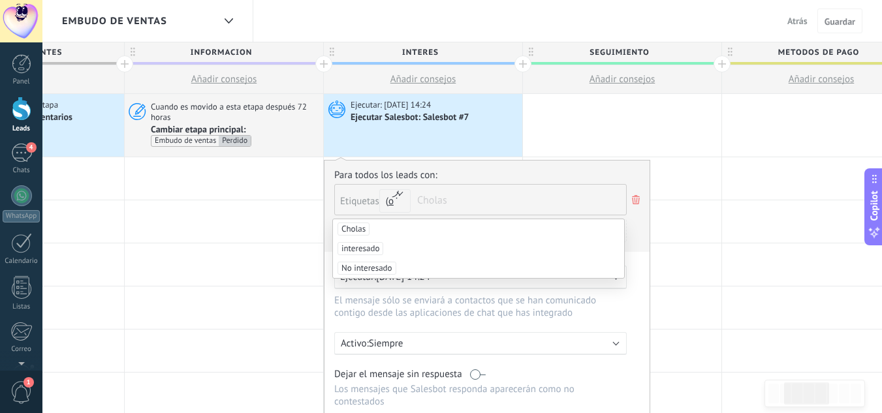
click at [363, 231] on span "Cholas" at bounding box center [354, 229] width 32 height 13
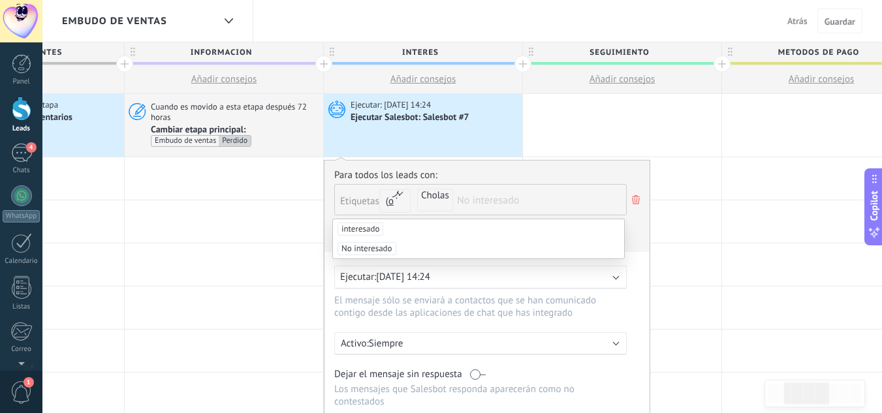
click at [637, 236] on div "Para todos los leads con: Etiquetas y o o Cholas No interesado Agregar una cond…" at bounding box center [487, 210] width 306 height 83
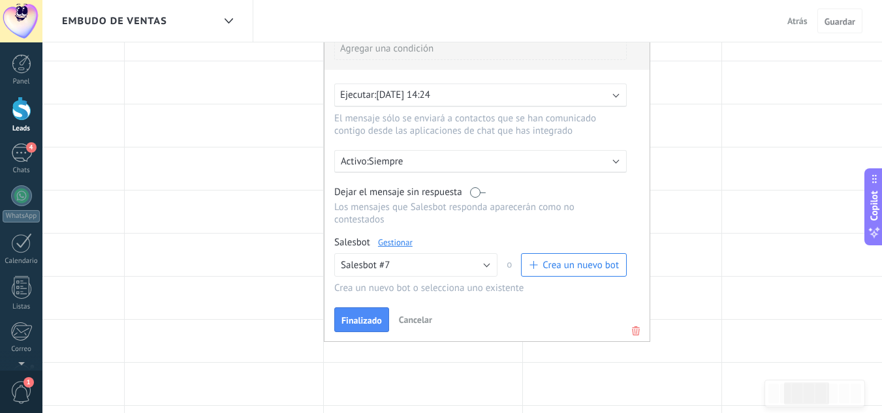
scroll to position [184, 0]
click at [370, 310] on button "Finalizado" at bounding box center [361, 318] width 55 height 25
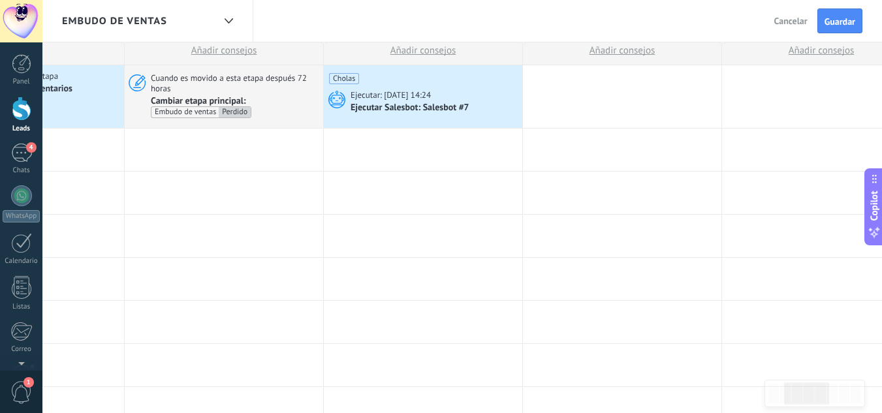
scroll to position [0, 0]
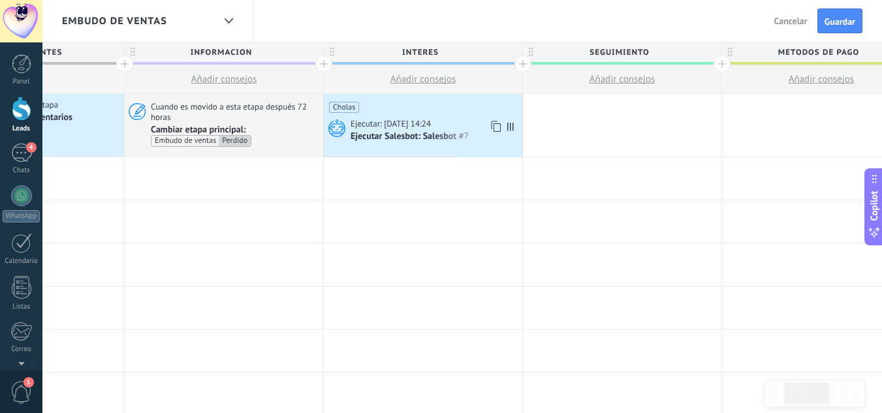
click at [383, 130] on div "Ejecutar Salesbot: Salesbot #7" at bounding box center [435, 136] width 169 height 13
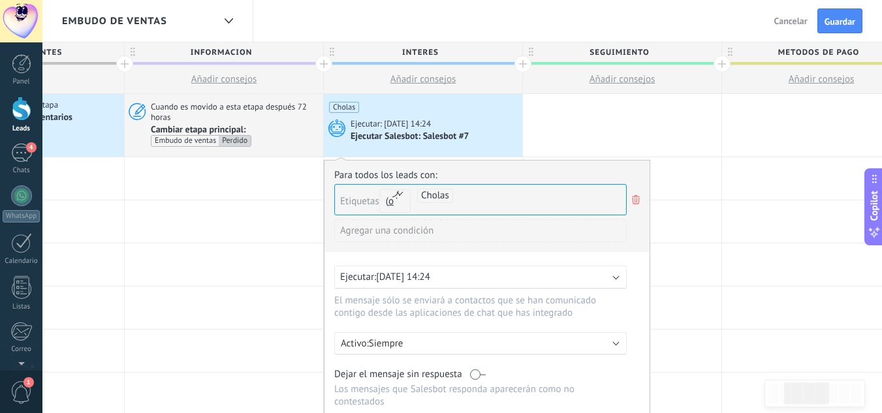
click at [788, 22] on span "Cancelar" at bounding box center [791, 21] width 33 height 12
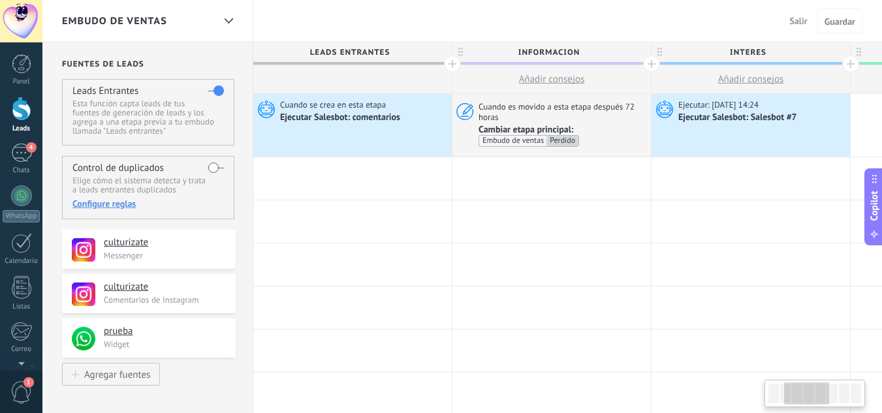
scroll to position [0, 328]
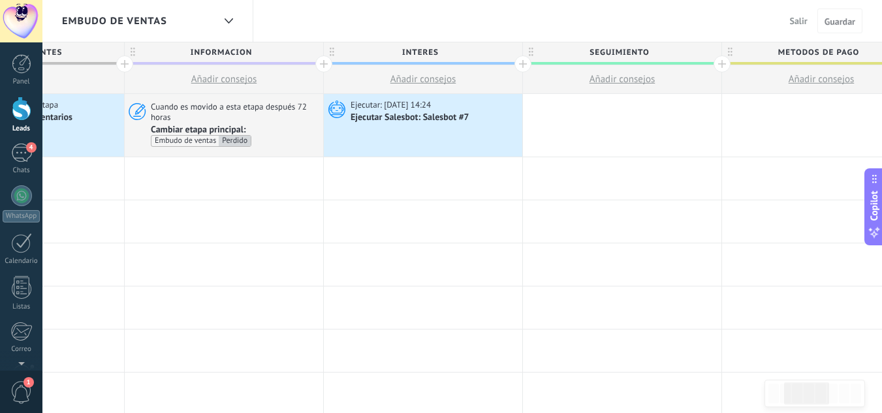
click at [788, 22] on button "Salir" at bounding box center [799, 21] width 28 height 20
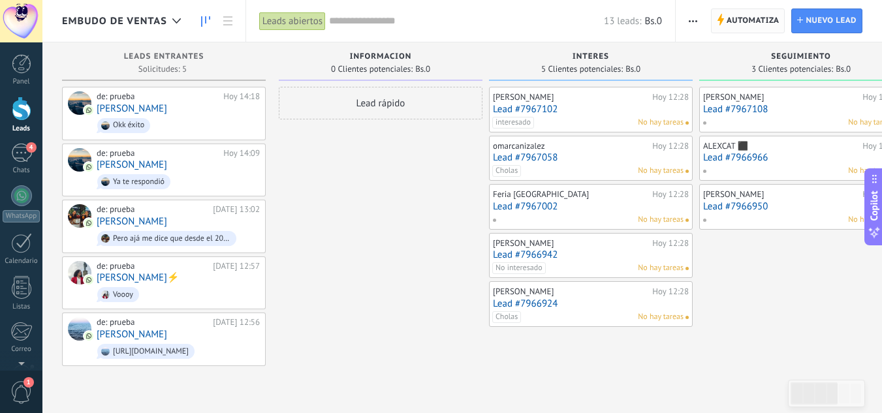
click at [742, 28] on span "Automatiza" at bounding box center [753, 21] width 53 height 24
